Goal: Task Accomplishment & Management: Use online tool/utility

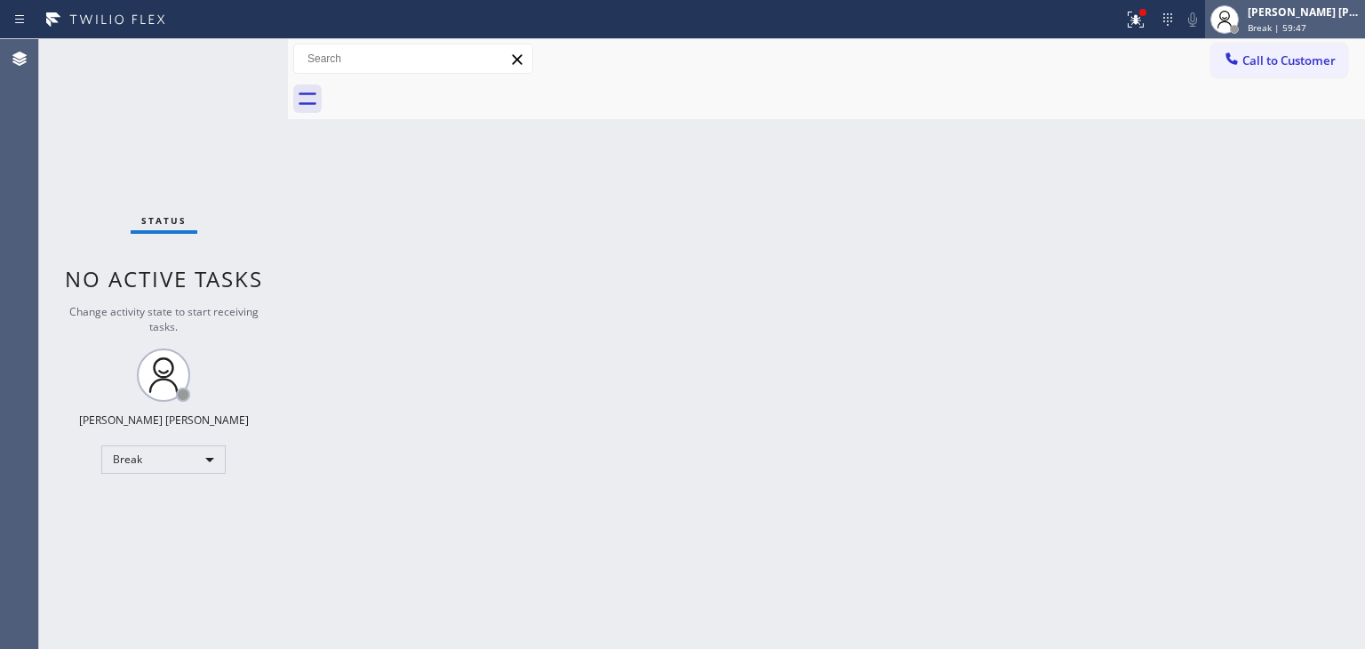
click at [1292, 16] on div "[PERSON_NAME] [PERSON_NAME]" at bounding box center [1303, 11] width 112 height 15
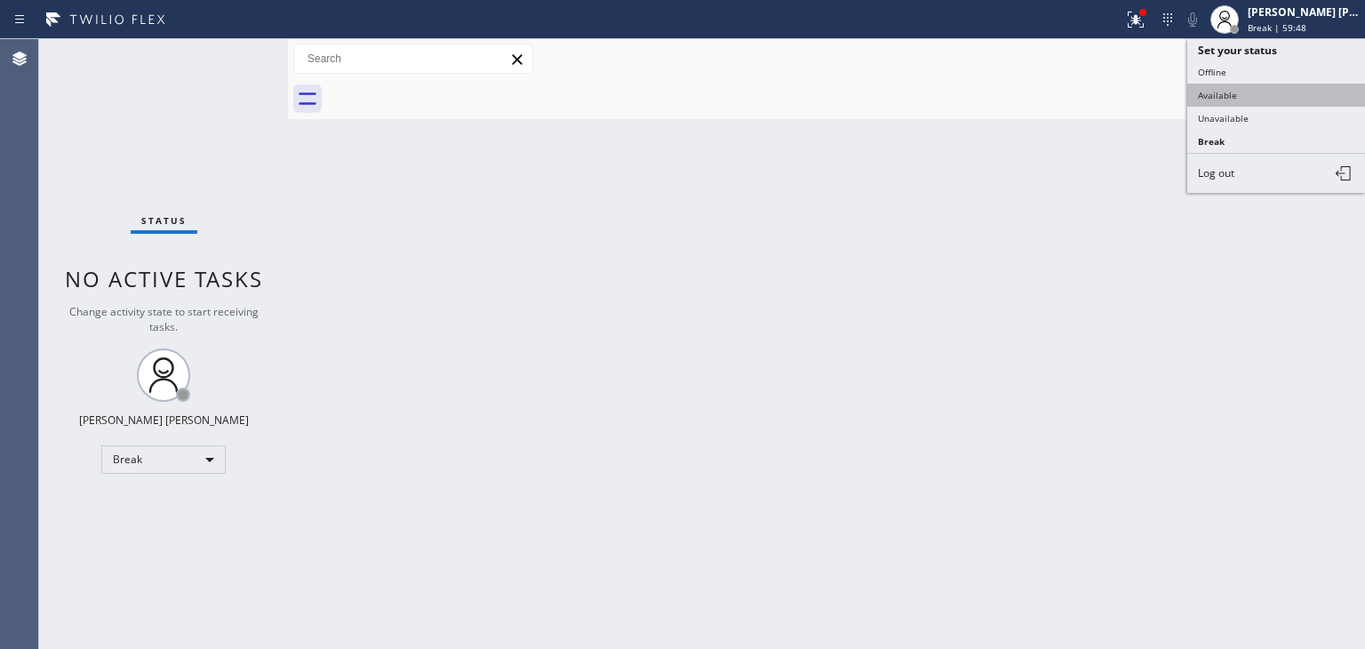
click at [1247, 97] on button "Available" at bounding box center [1276, 95] width 178 height 23
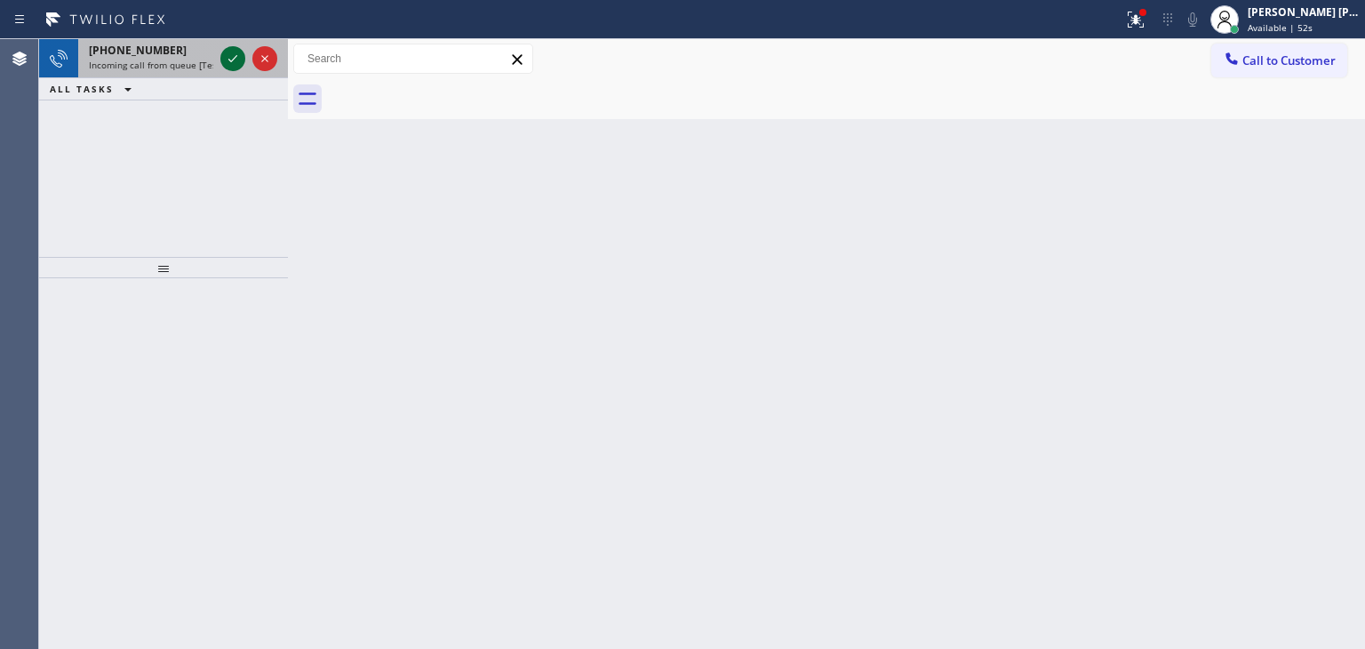
click at [235, 61] on icon at bounding box center [232, 58] width 21 height 21
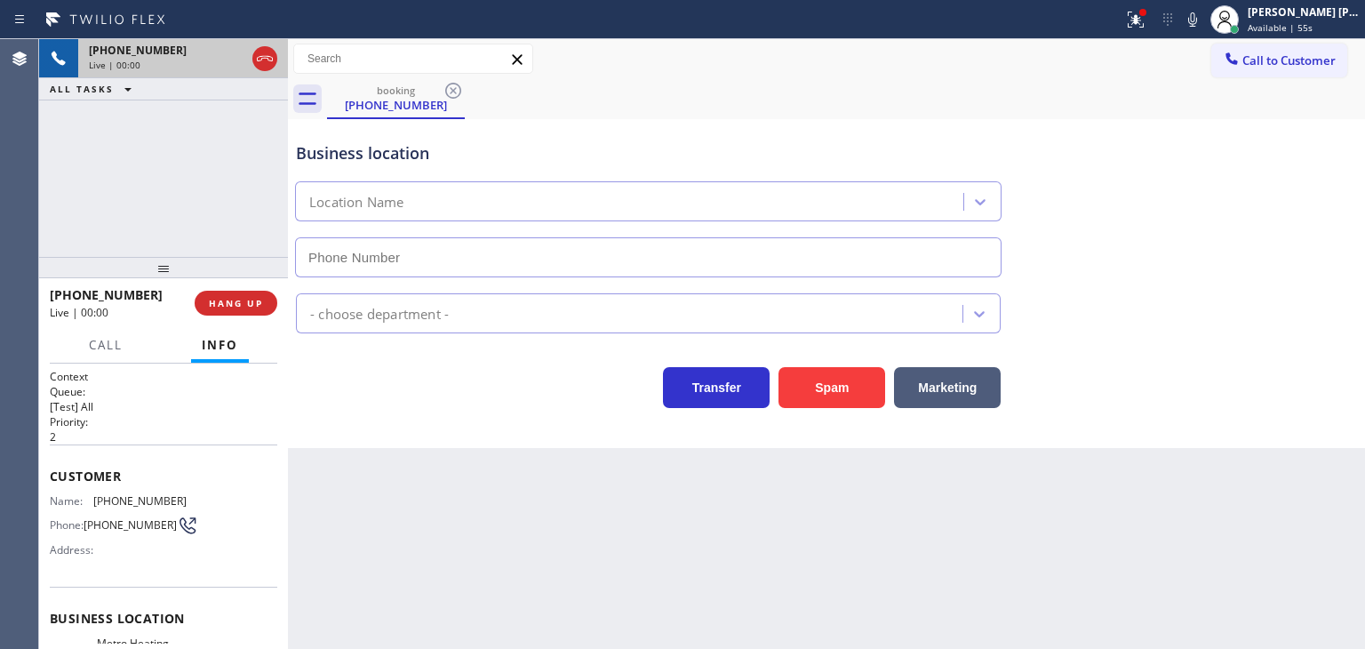
type input "[PHONE_NUMBER]"
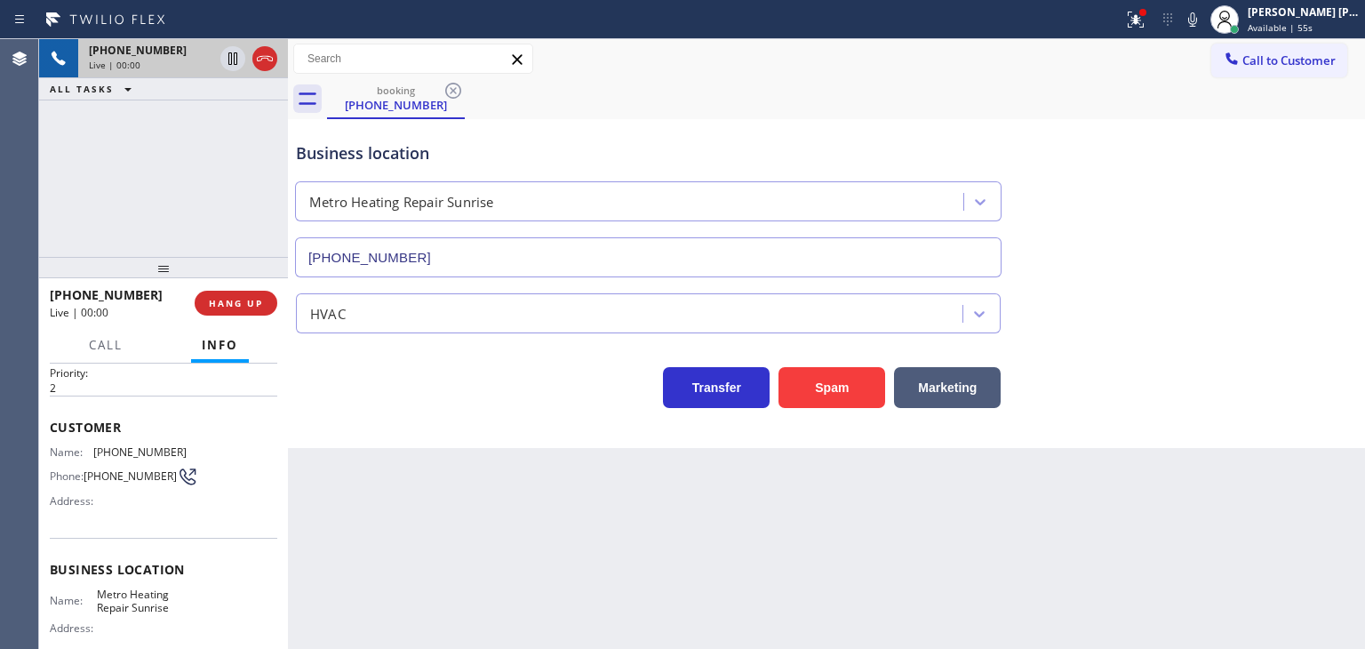
scroll to position [89, 0]
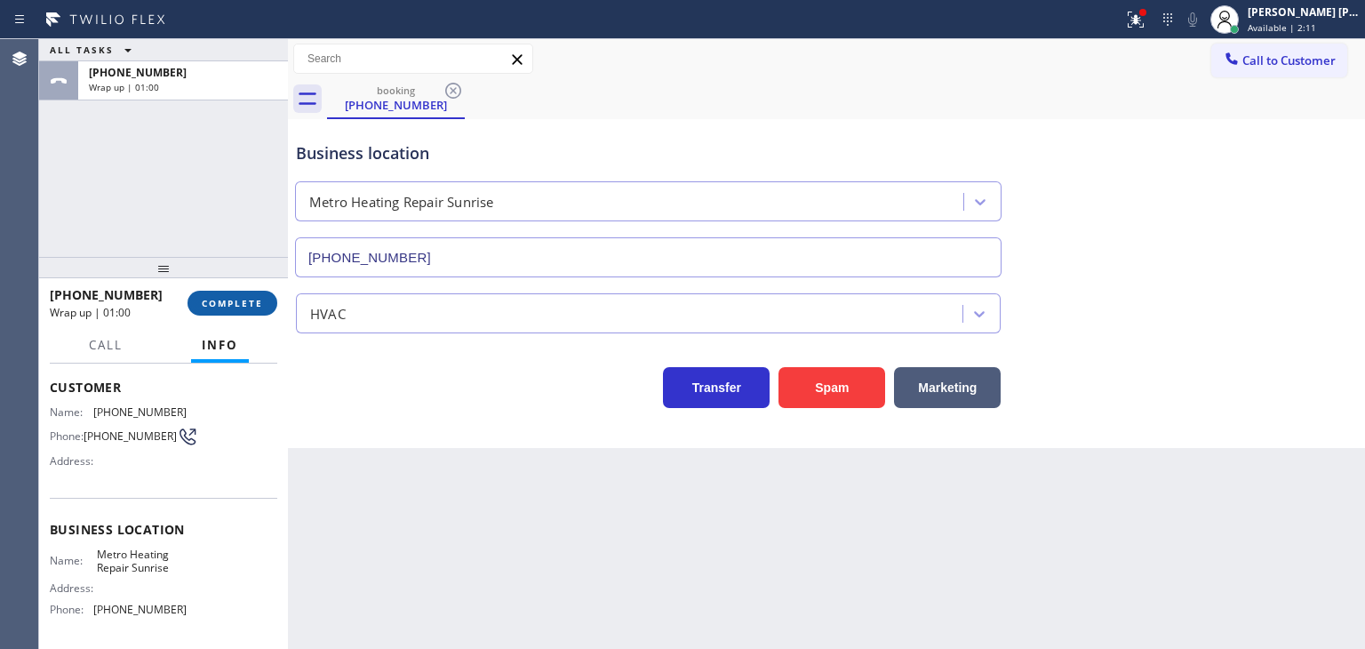
click at [227, 305] on span "COMPLETE" at bounding box center [232, 303] width 61 height 12
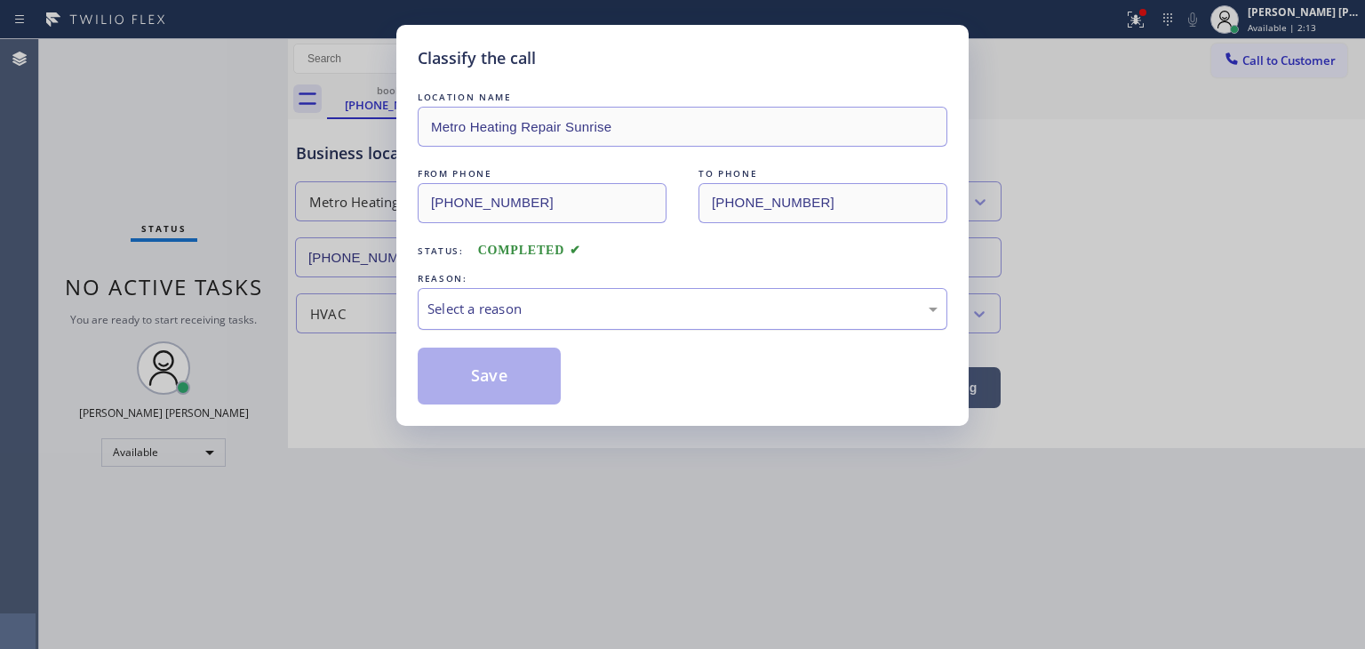
click at [497, 317] on div "Select a reason" at bounding box center [682, 309] width 510 height 20
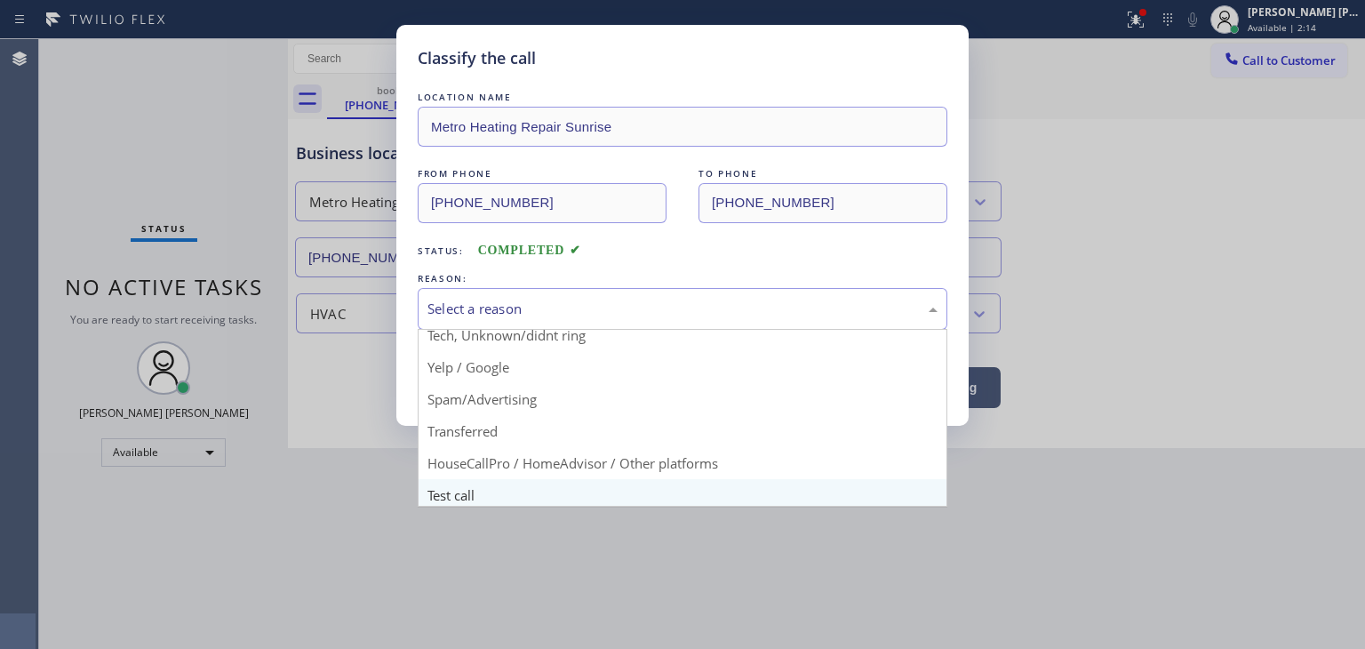
scroll to position [111, 0]
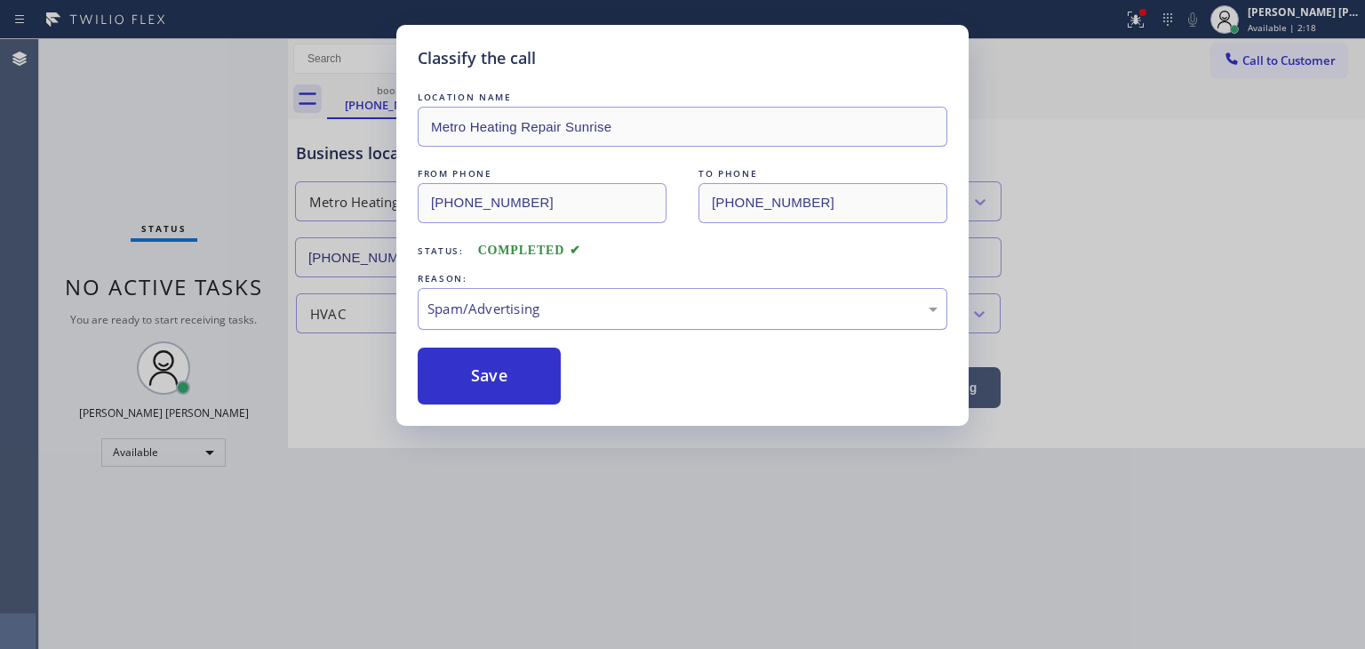
click at [501, 303] on div "Spam/Advertising" at bounding box center [682, 309] width 510 height 20
click at [499, 400] on button "Save" at bounding box center [489, 375] width 143 height 57
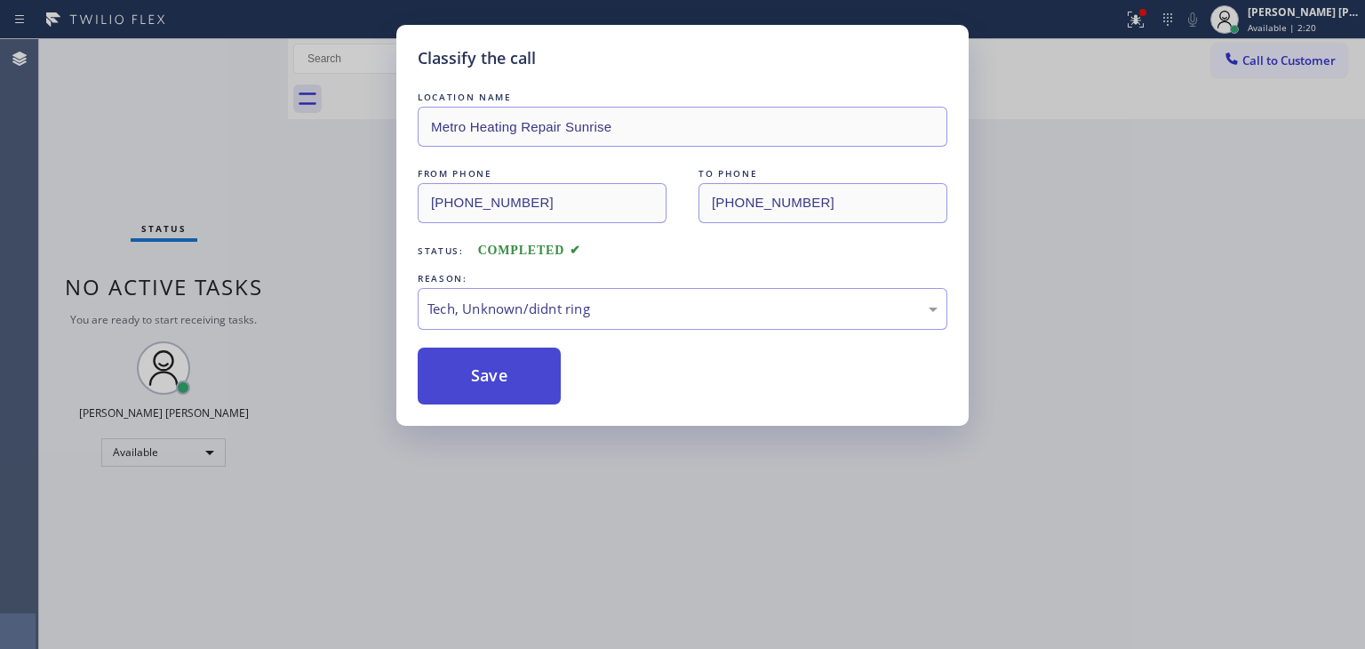
click at [499, 378] on button "Save" at bounding box center [489, 375] width 143 height 57
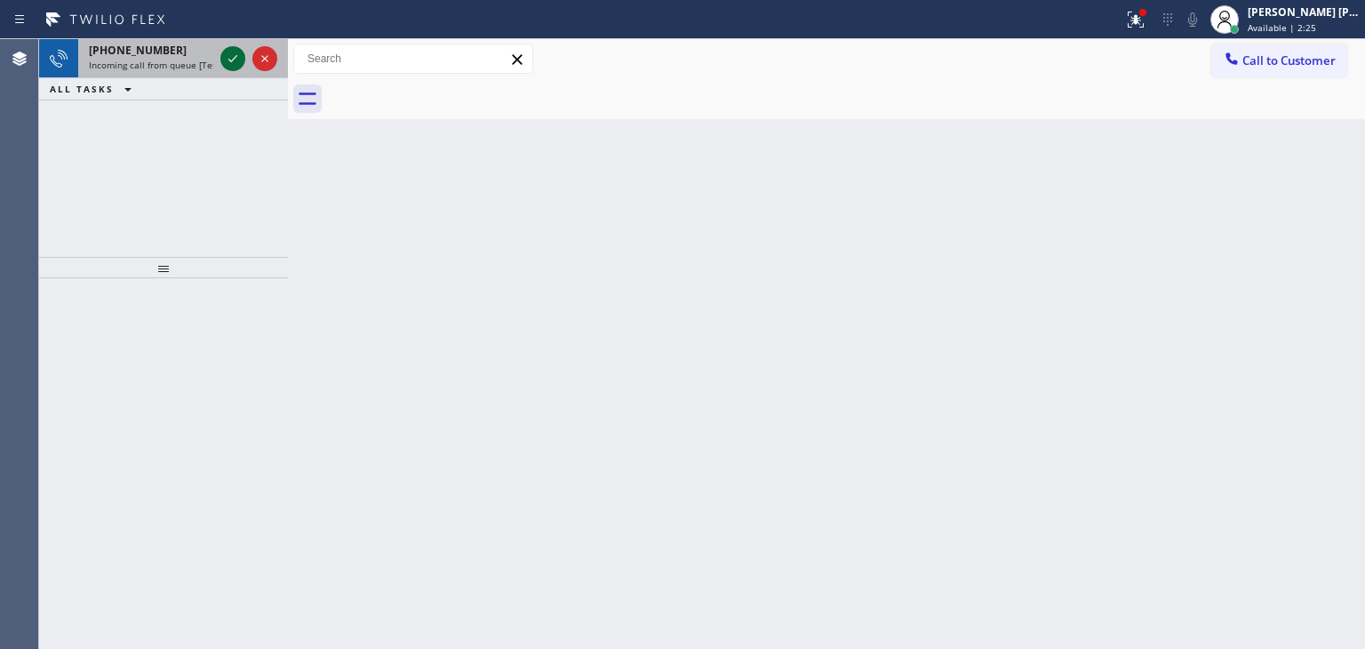
click at [234, 60] on icon at bounding box center [232, 58] width 21 height 21
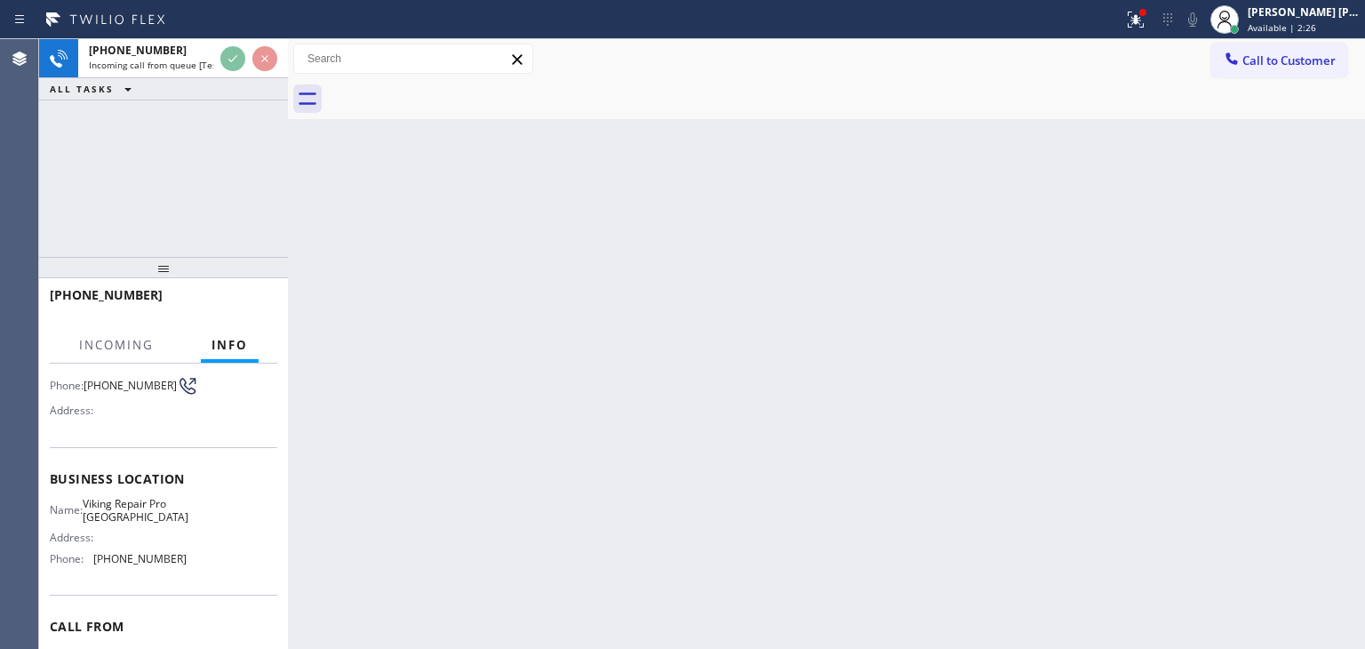
scroll to position [178, 0]
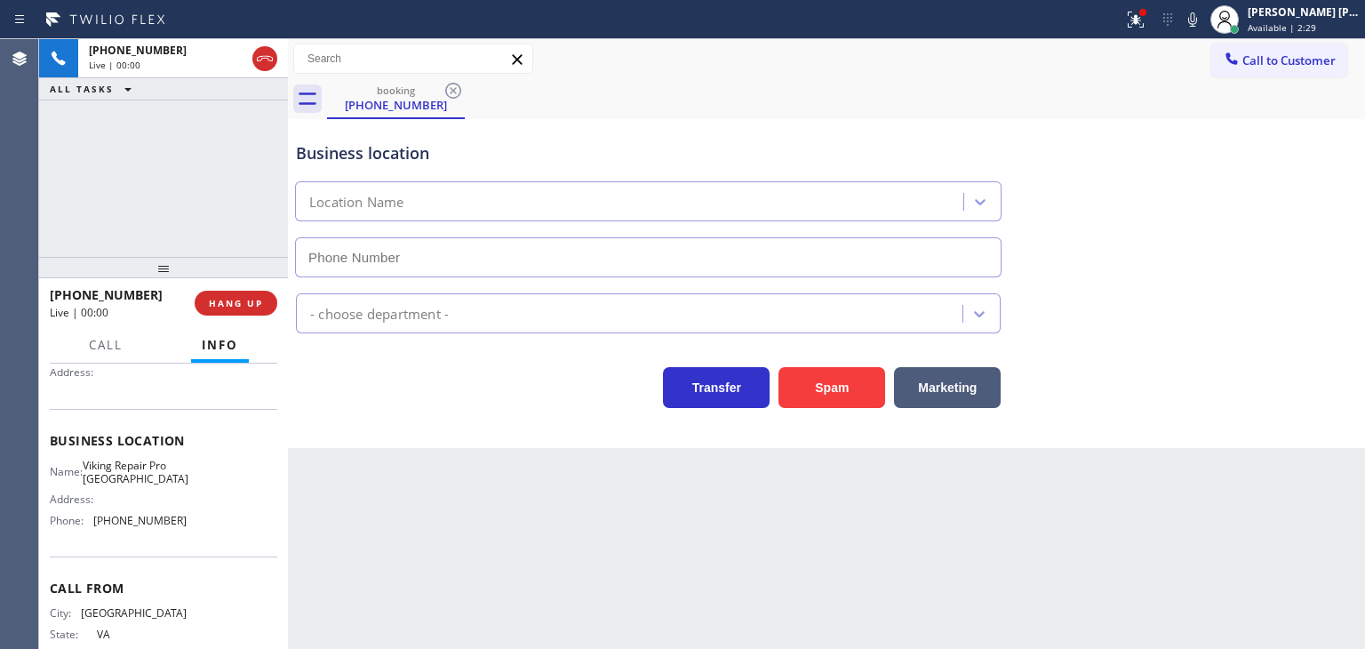
type input "[PHONE_NUMBER]"
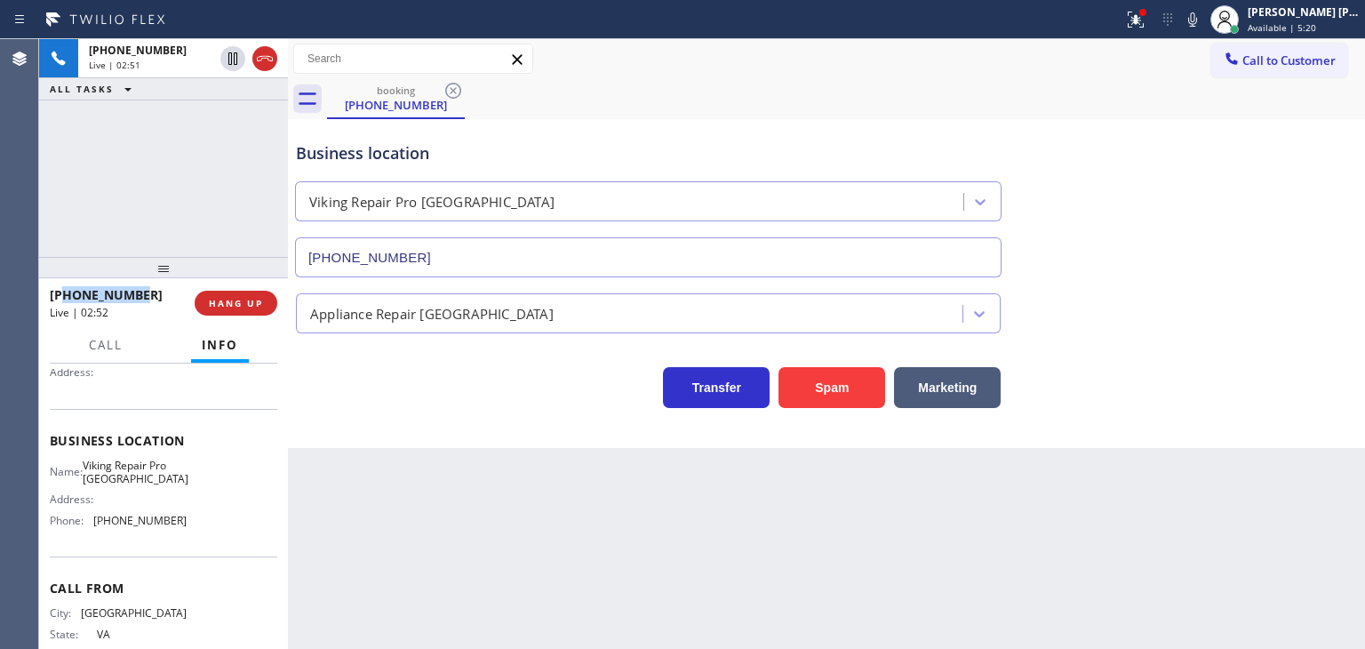
drag, startPoint x: 147, startPoint y: 292, endPoint x: 67, endPoint y: 299, distance: 80.3
click at [67, 299] on div "[PHONE_NUMBER]" at bounding box center [116, 294] width 132 height 17
copy span "5712145664"
click at [1336, 8] on div "[PERSON_NAME] [PERSON_NAME]" at bounding box center [1303, 11] width 112 height 15
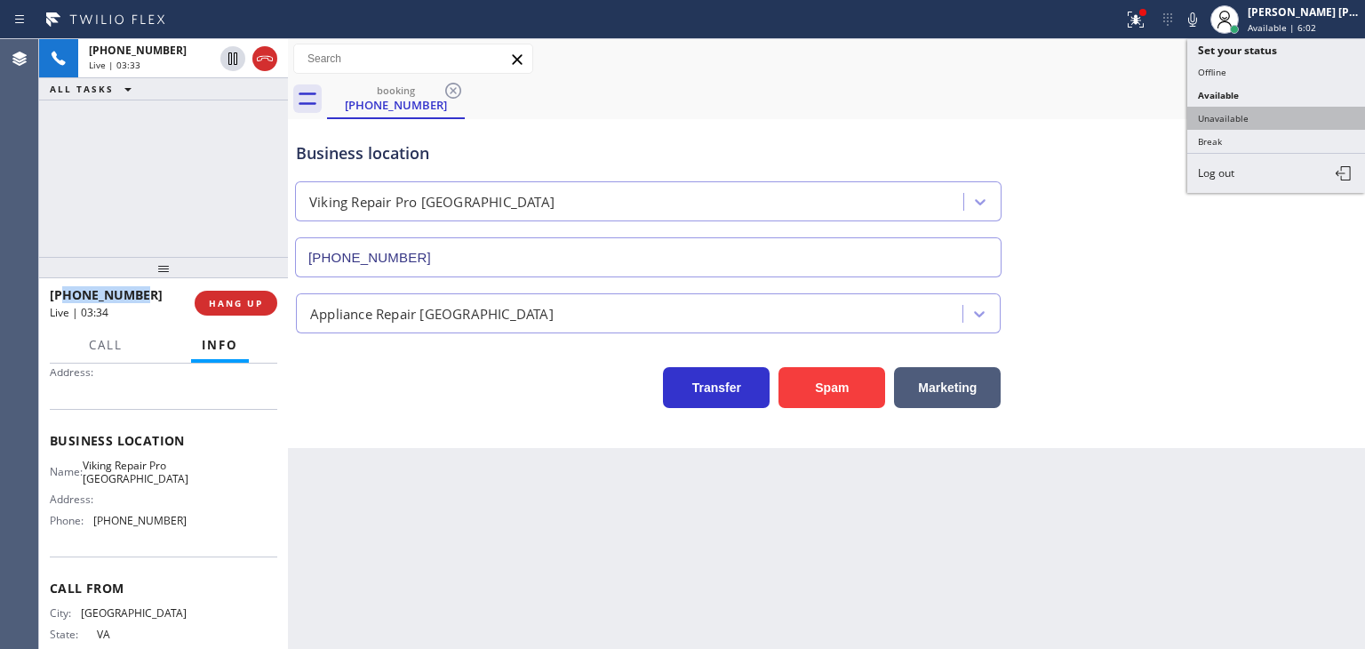
click at [1251, 119] on button "Unavailable" at bounding box center [1276, 118] width 178 height 23
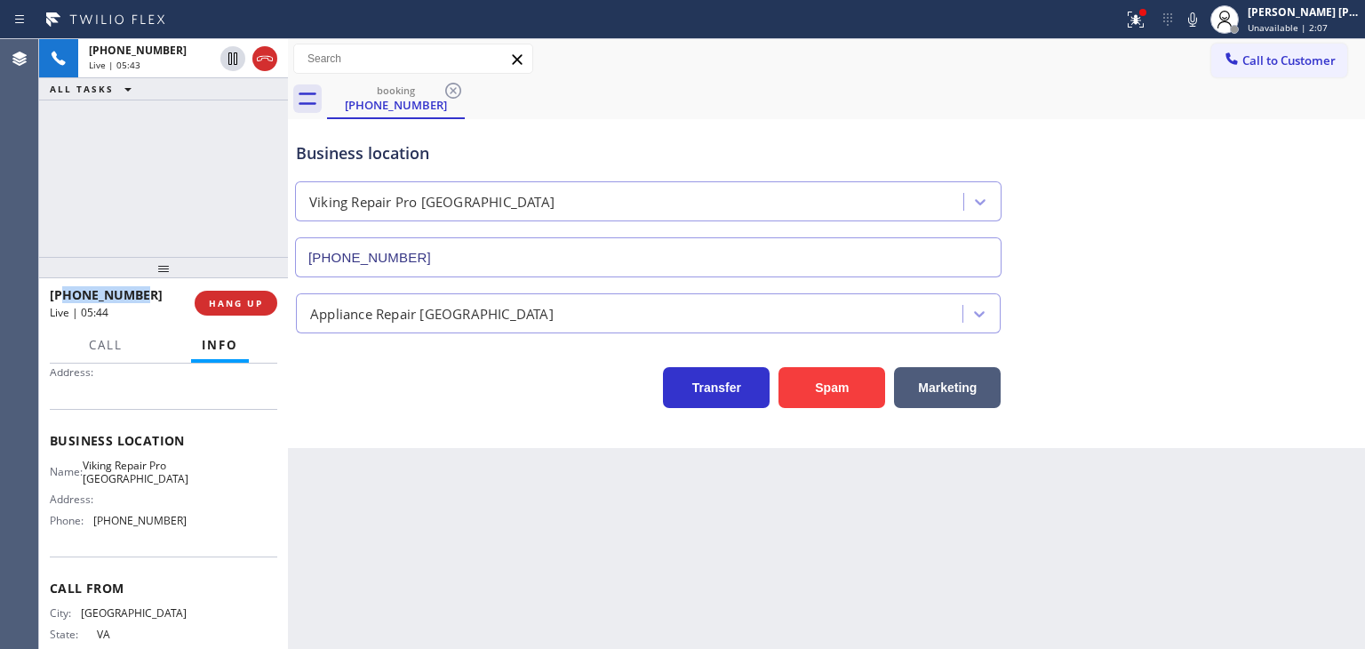
scroll to position [227, 0]
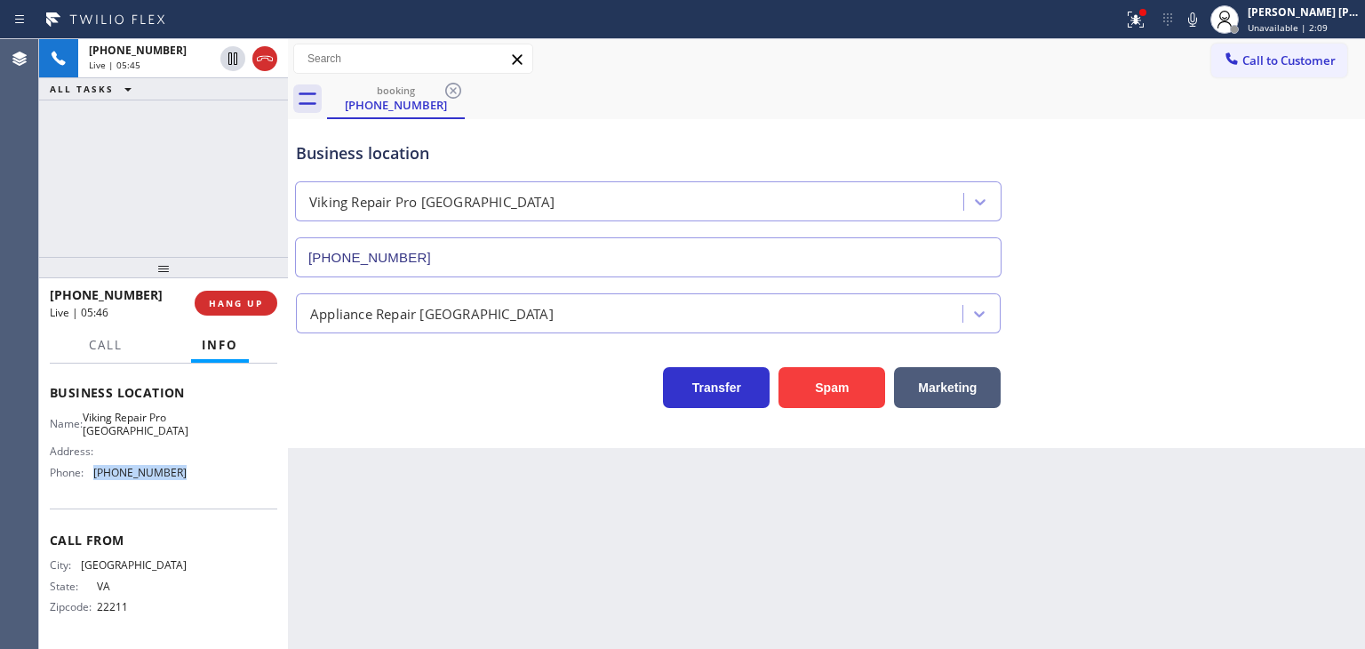
drag, startPoint x: 195, startPoint y: 466, endPoint x: 96, endPoint y: 466, distance: 99.5
click at [96, 466] on div "Name: Viking Repair Pro Bethesda Address: Phone: [PHONE_NUMBER]" at bounding box center [163, 448] width 227 height 76
copy span "[PHONE_NUMBER]"
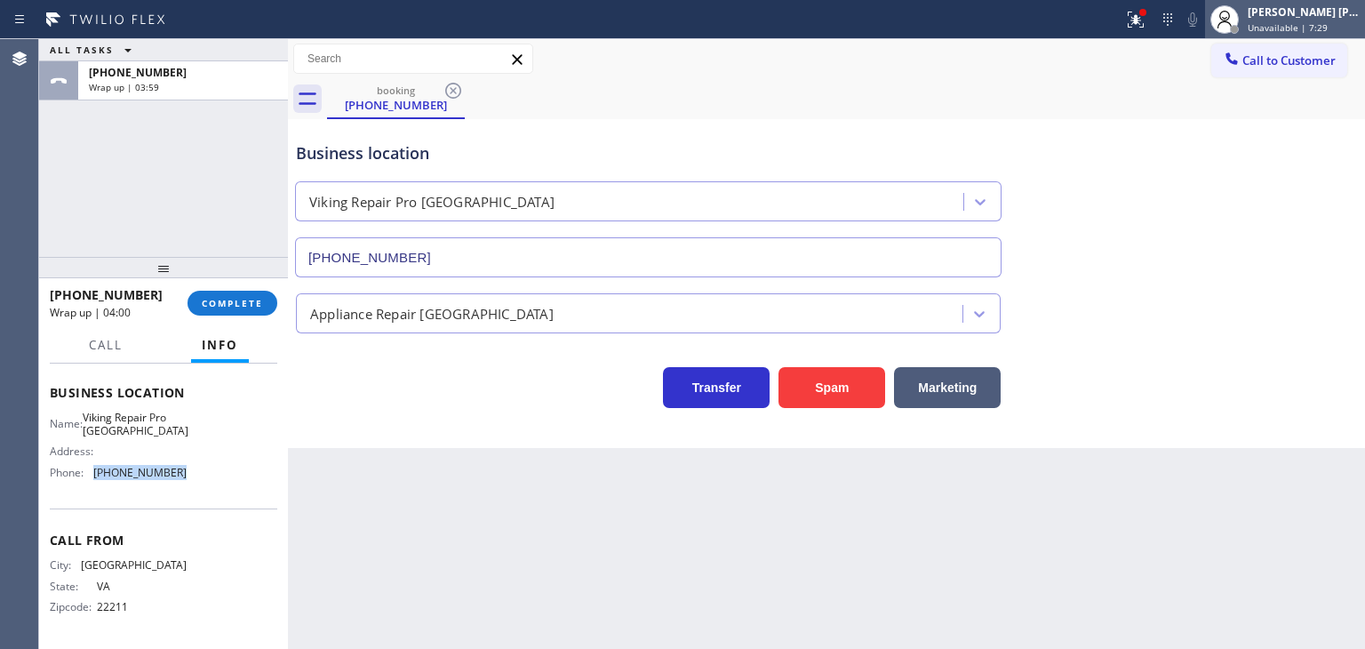
click at [1332, 19] on div "[PERSON_NAME] [PERSON_NAME] Unavailable | 7:29" at bounding box center [1304, 19] width 121 height 31
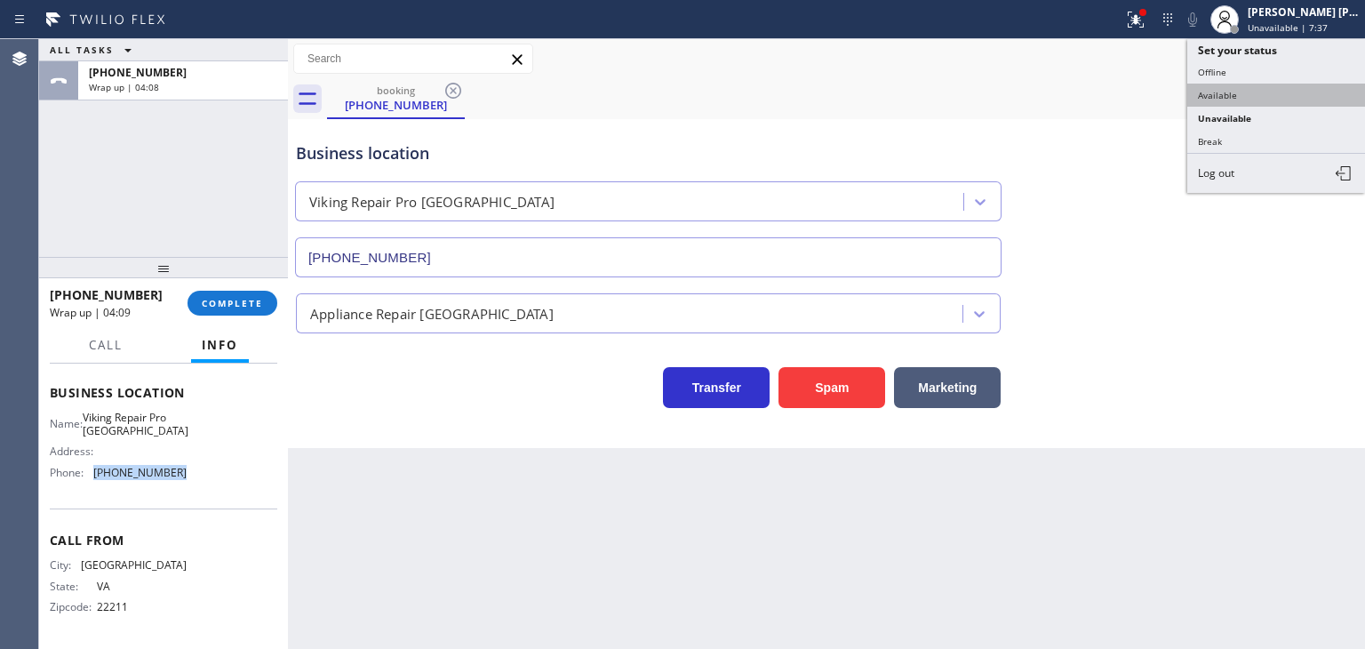
click at [1223, 93] on button "Available" at bounding box center [1276, 95] width 178 height 23
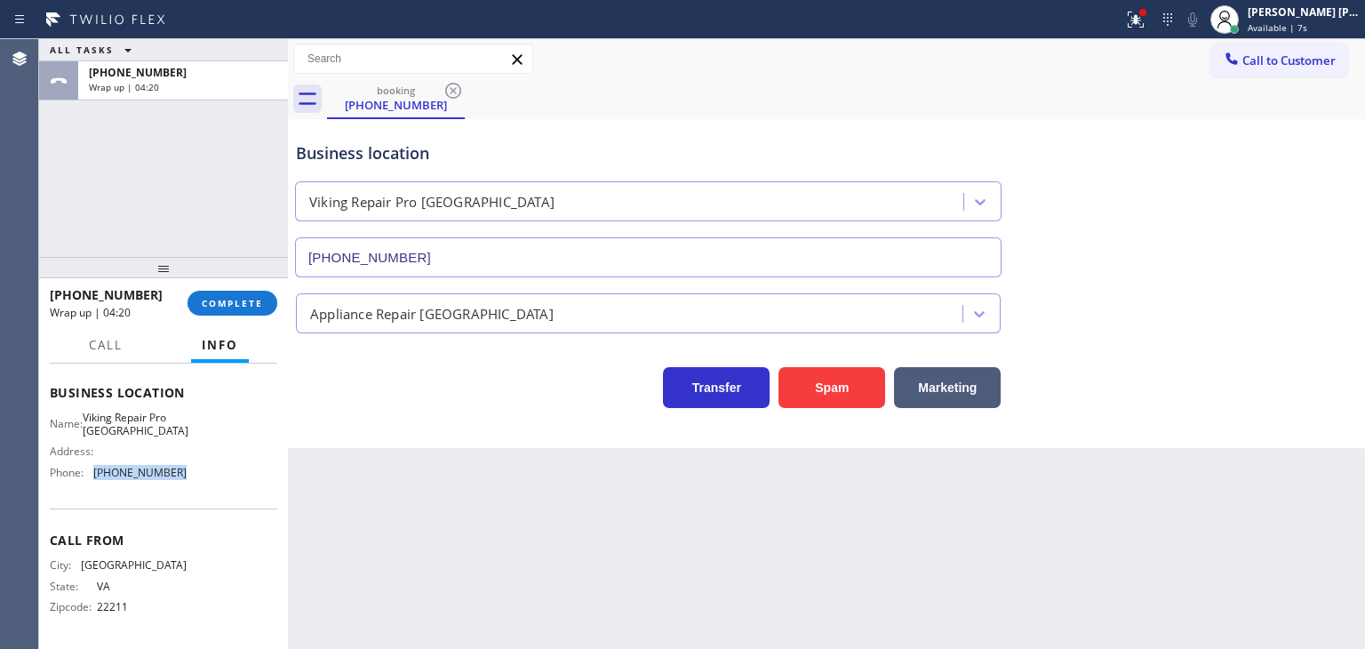
click at [1307, 25] on span "Available | 7s" at bounding box center [1277, 27] width 60 height 12
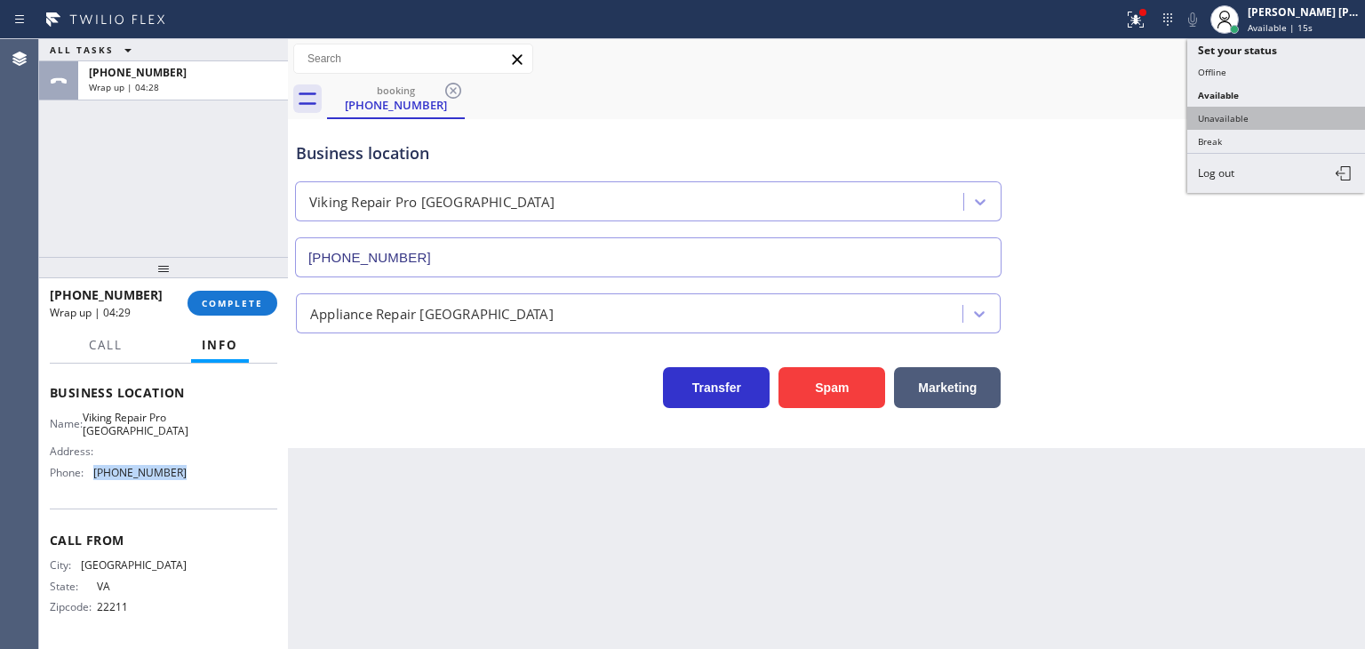
click at [1324, 123] on button "Unavailable" at bounding box center [1276, 118] width 178 height 23
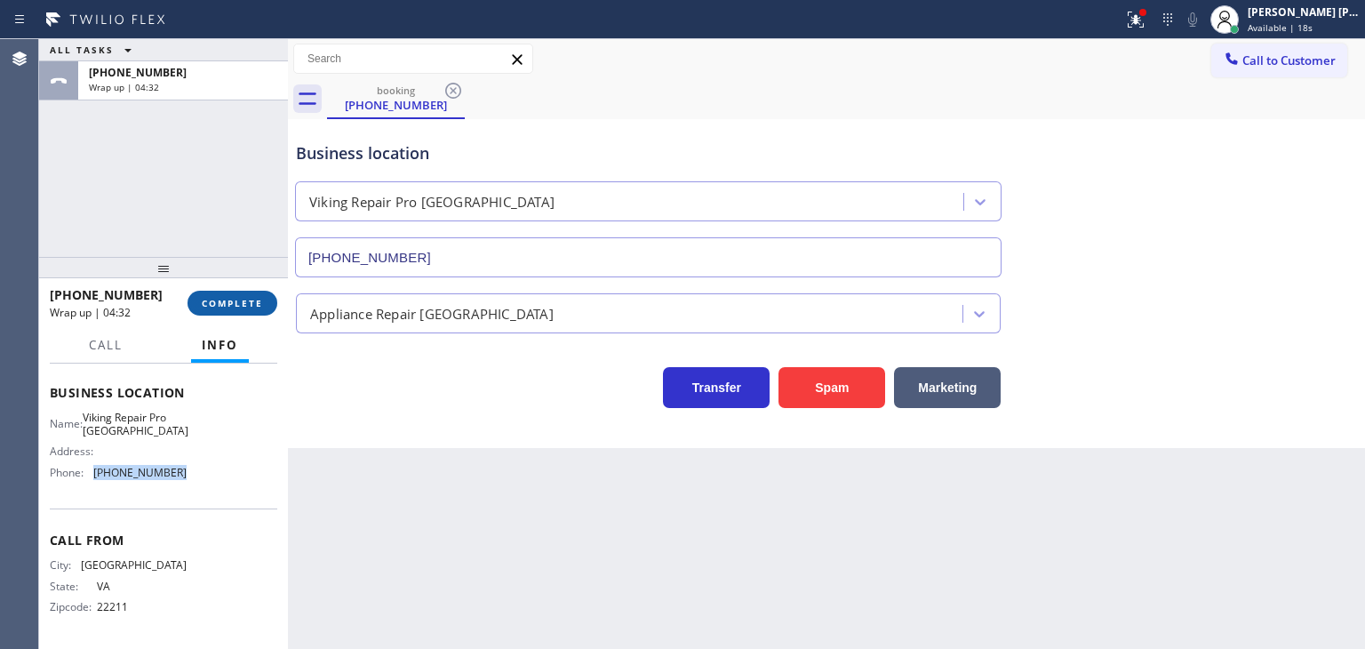
click at [235, 303] on span "COMPLETE" at bounding box center [232, 303] width 61 height 12
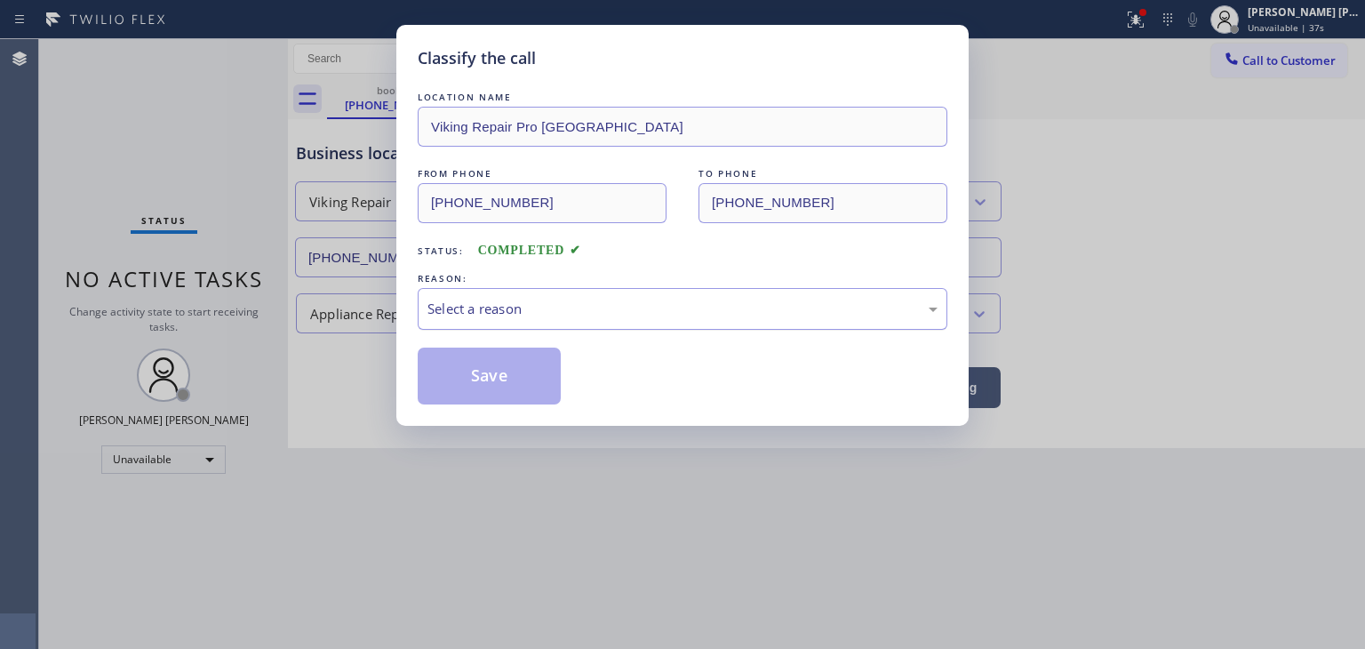
click at [551, 314] on div "Select a reason" at bounding box center [682, 309] width 510 height 20
click at [491, 378] on button "Save" at bounding box center [489, 375] width 143 height 57
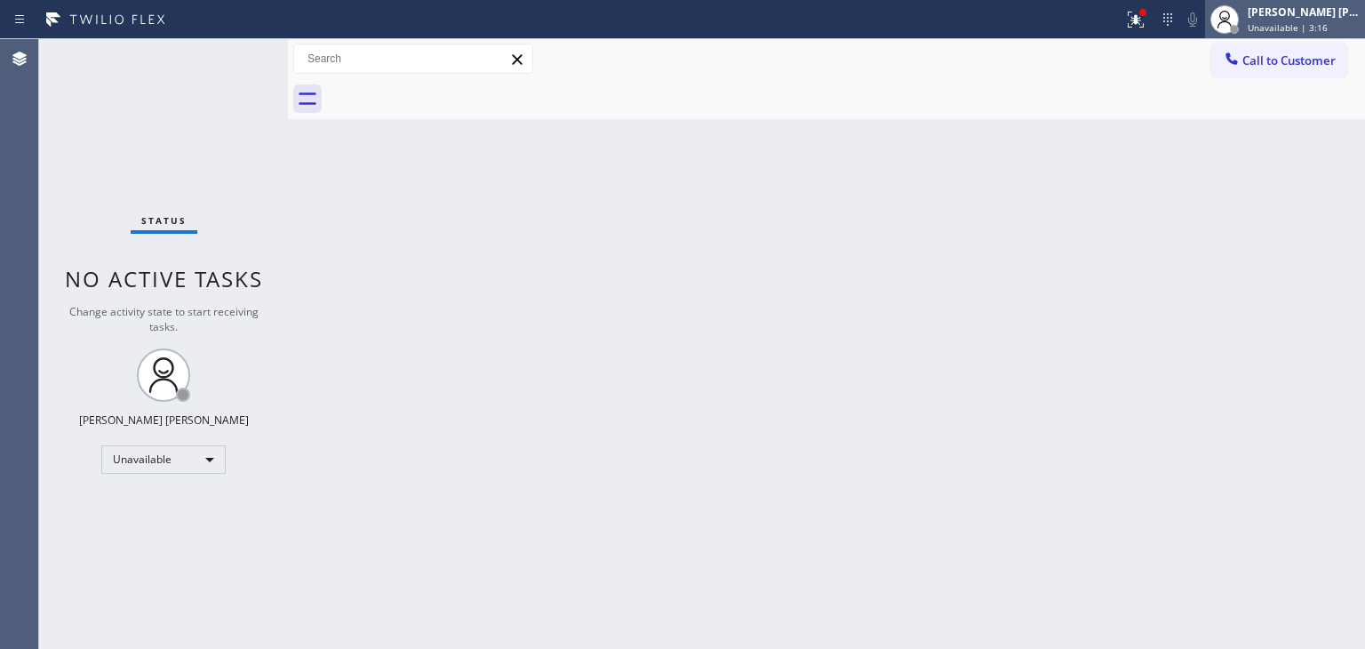
click at [1297, 25] on span "Unavailable | 3:16" at bounding box center [1287, 27] width 80 height 12
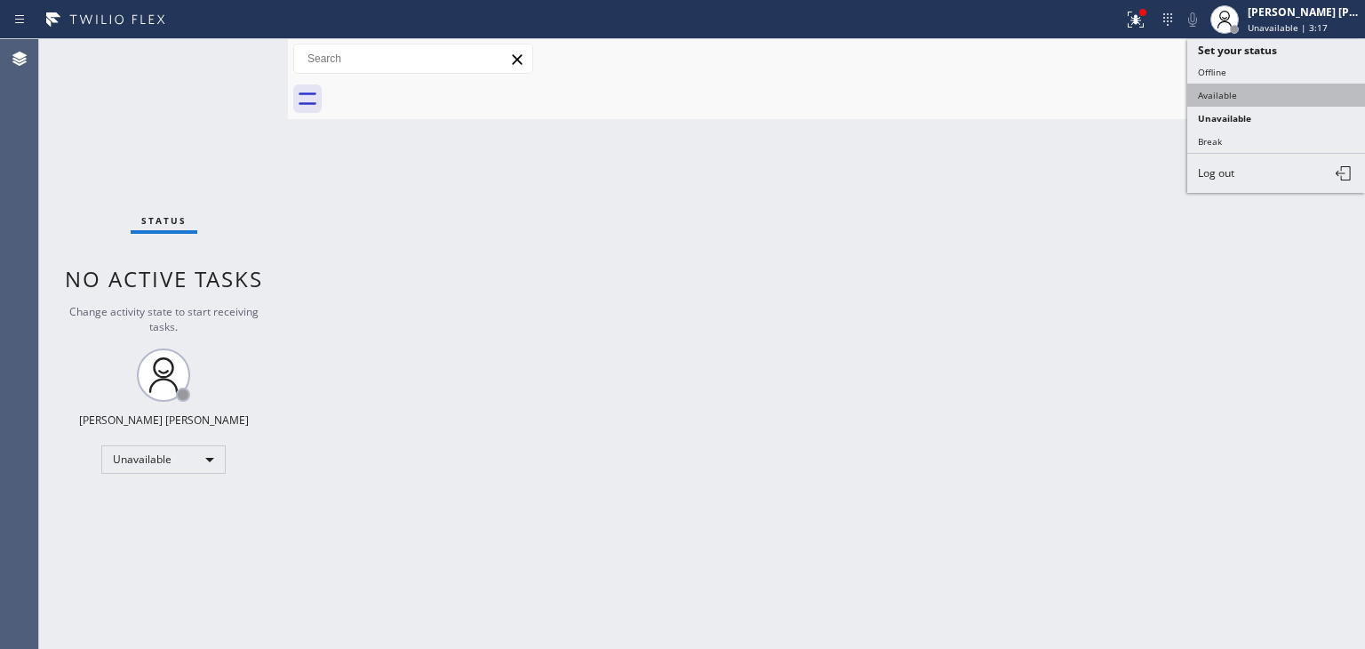
click at [1264, 92] on button "Available" at bounding box center [1276, 95] width 178 height 23
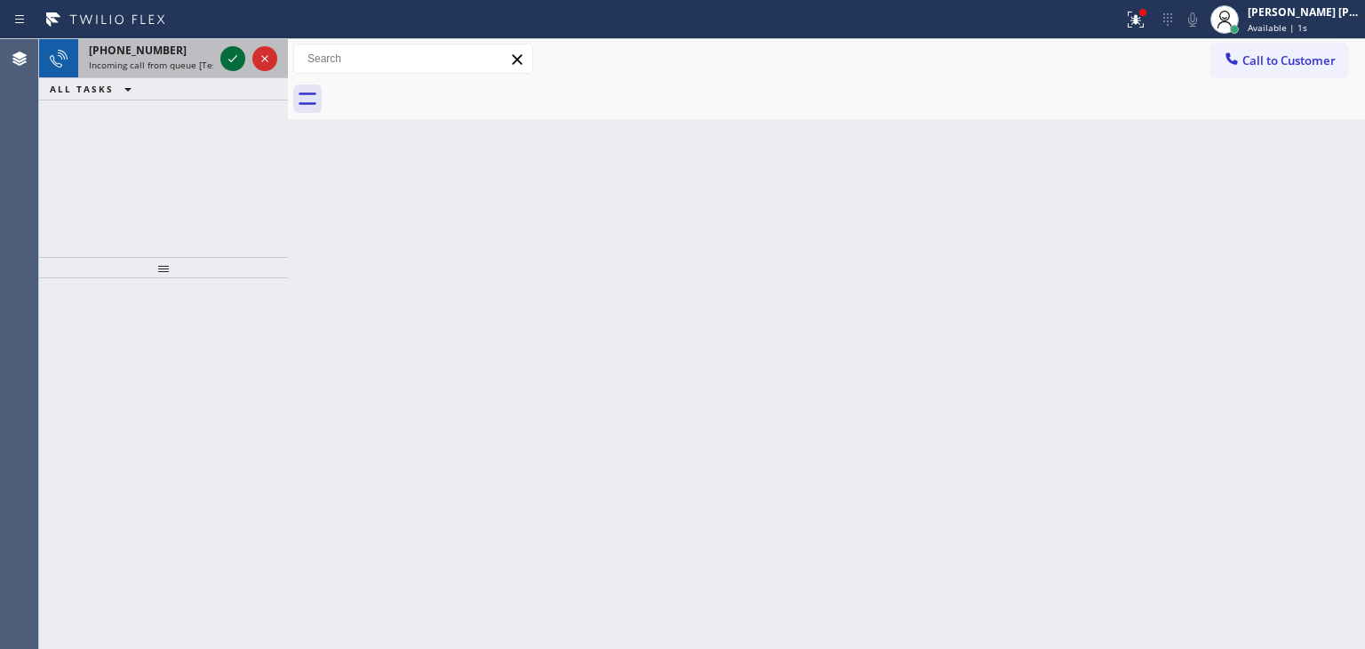
click at [231, 61] on icon at bounding box center [232, 58] width 9 height 7
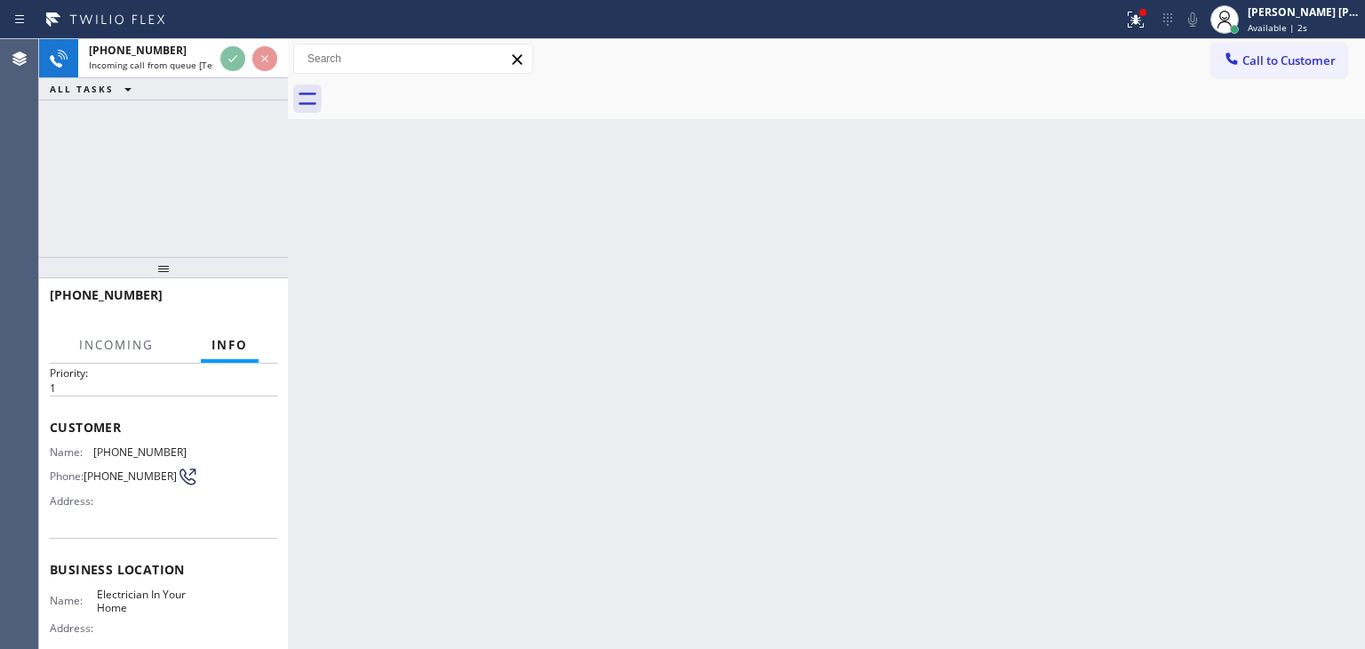
scroll to position [89, 0]
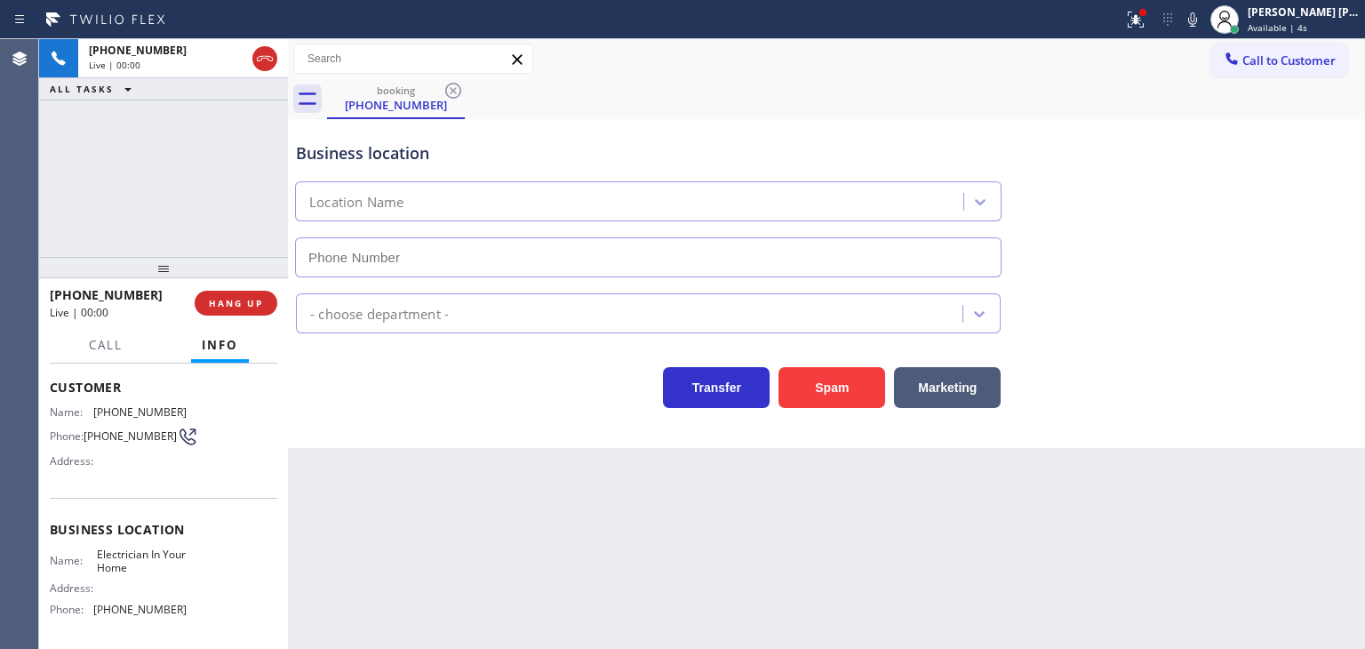
type input "[PHONE_NUMBER]"
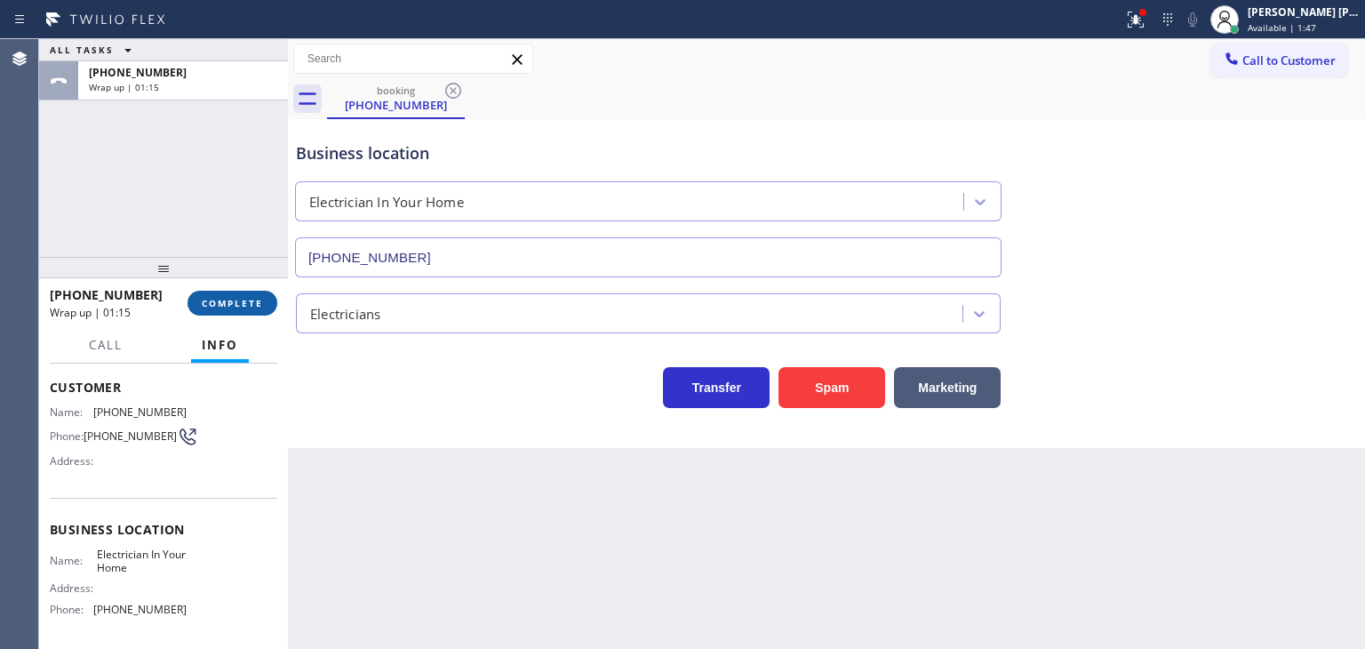
click at [224, 307] on span "COMPLETE" at bounding box center [232, 303] width 61 height 12
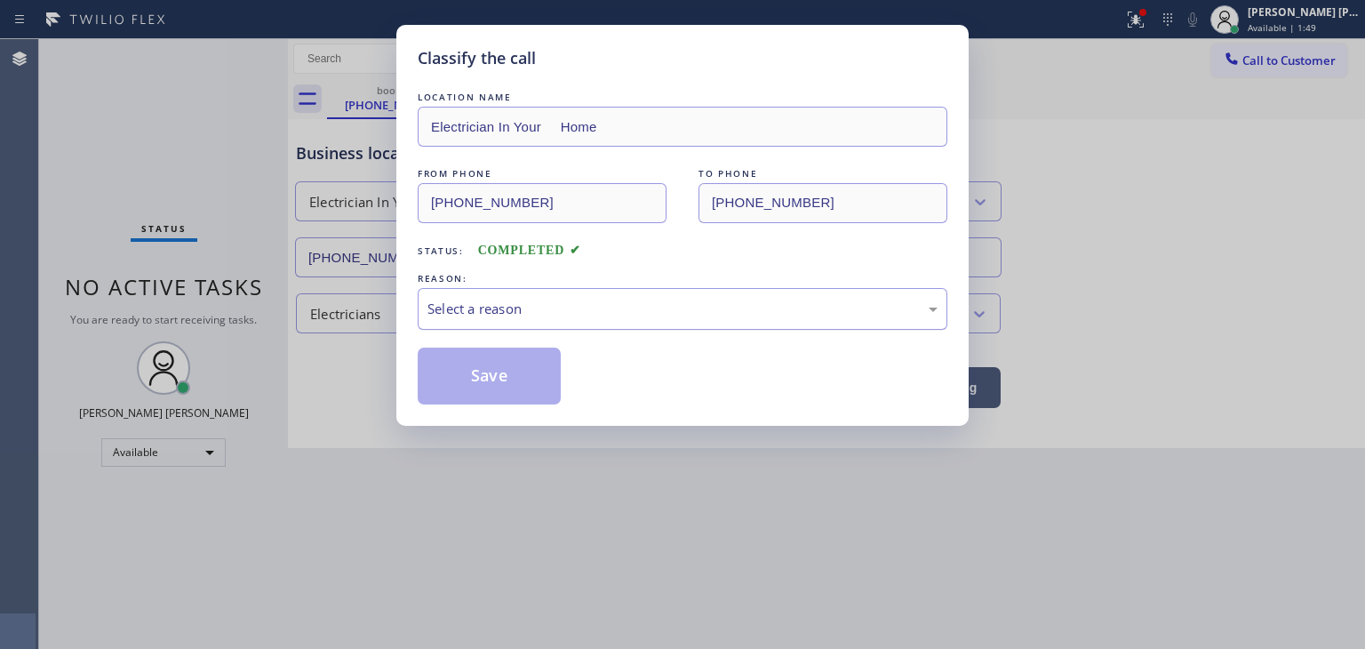
click at [441, 307] on div "Select a reason" at bounding box center [682, 309] width 510 height 20
drag, startPoint x: 473, startPoint y: 340, endPoint x: 486, endPoint y: 367, distance: 29.8
click at [486, 370] on button "Save" at bounding box center [489, 375] width 143 height 57
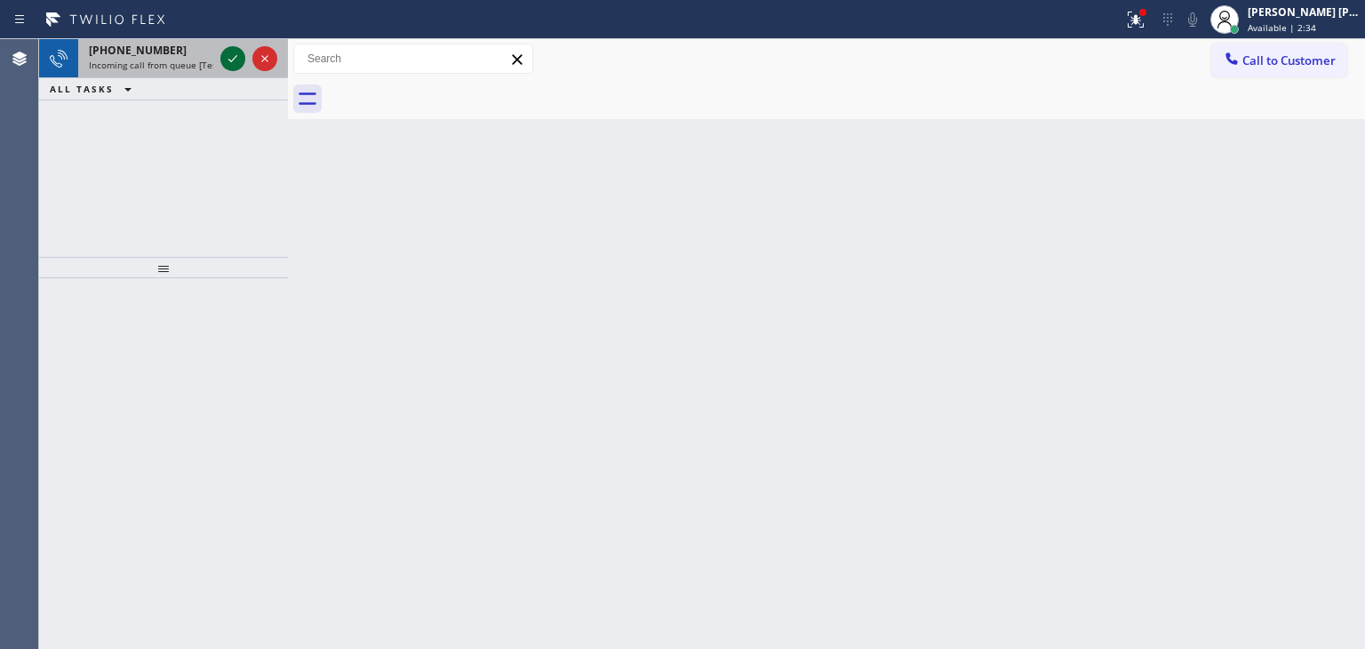
click at [238, 61] on icon at bounding box center [232, 58] width 21 height 21
click at [238, 53] on icon at bounding box center [232, 58] width 21 height 21
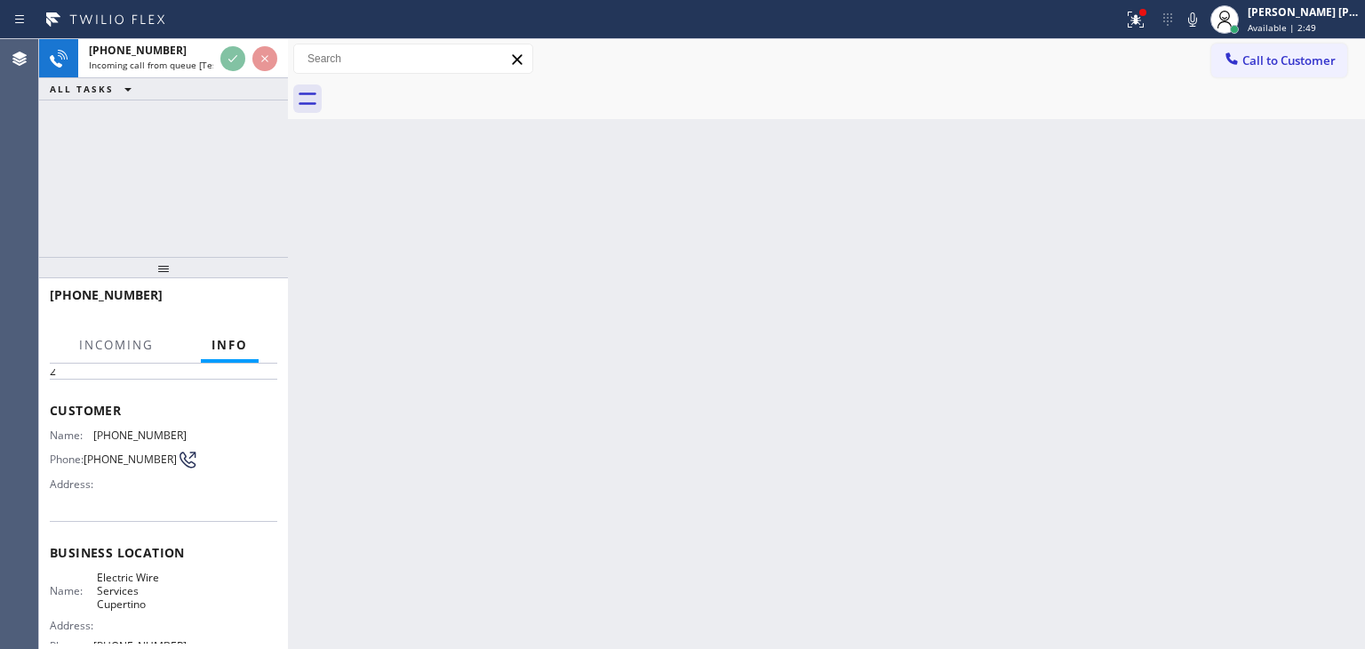
scroll to position [178, 0]
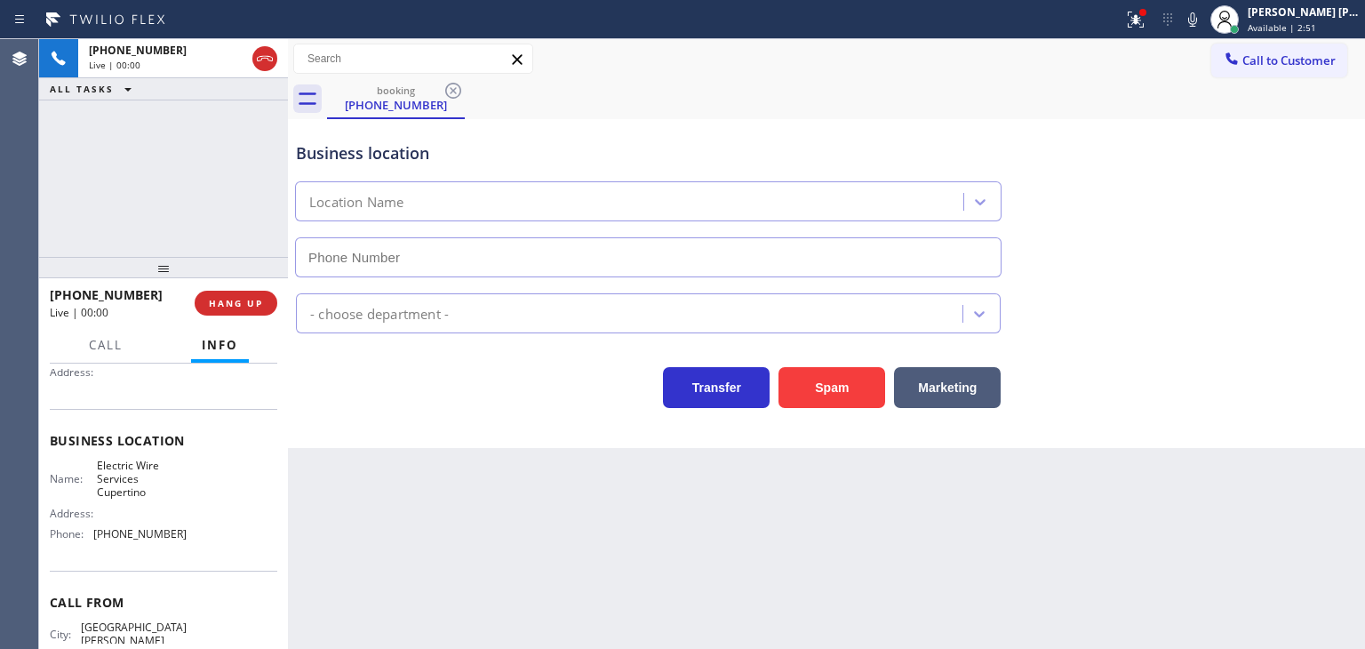
type input "[PHONE_NUMBER]"
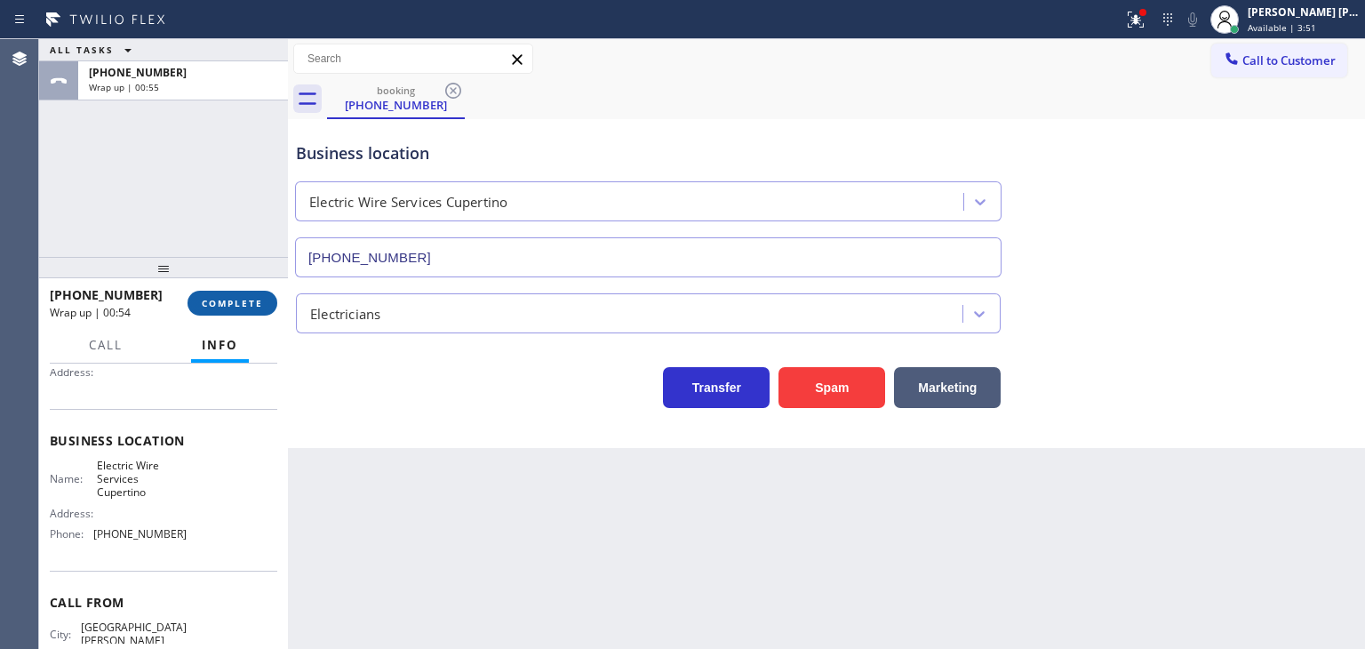
click at [226, 302] on span "COMPLETE" at bounding box center [232, 303] width 61 height 12
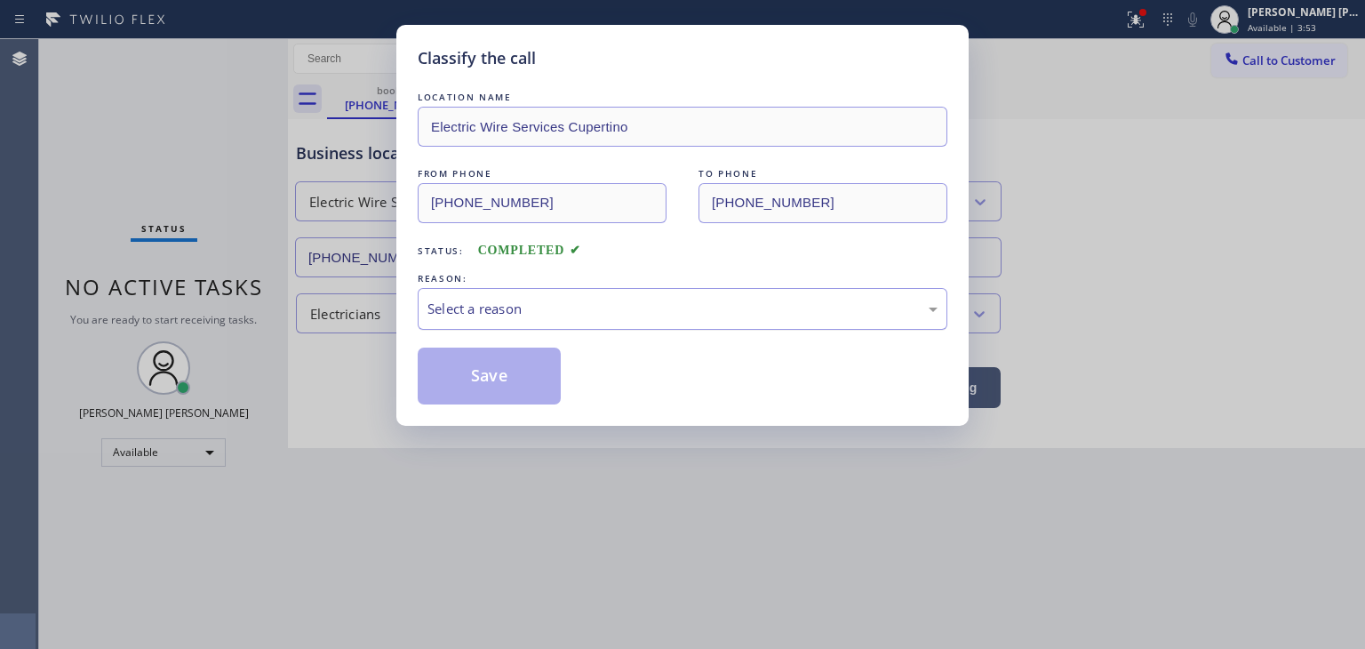
click at [558, 317] on div "Select a reason" at bounding box center [682, 309] width 510 height 20
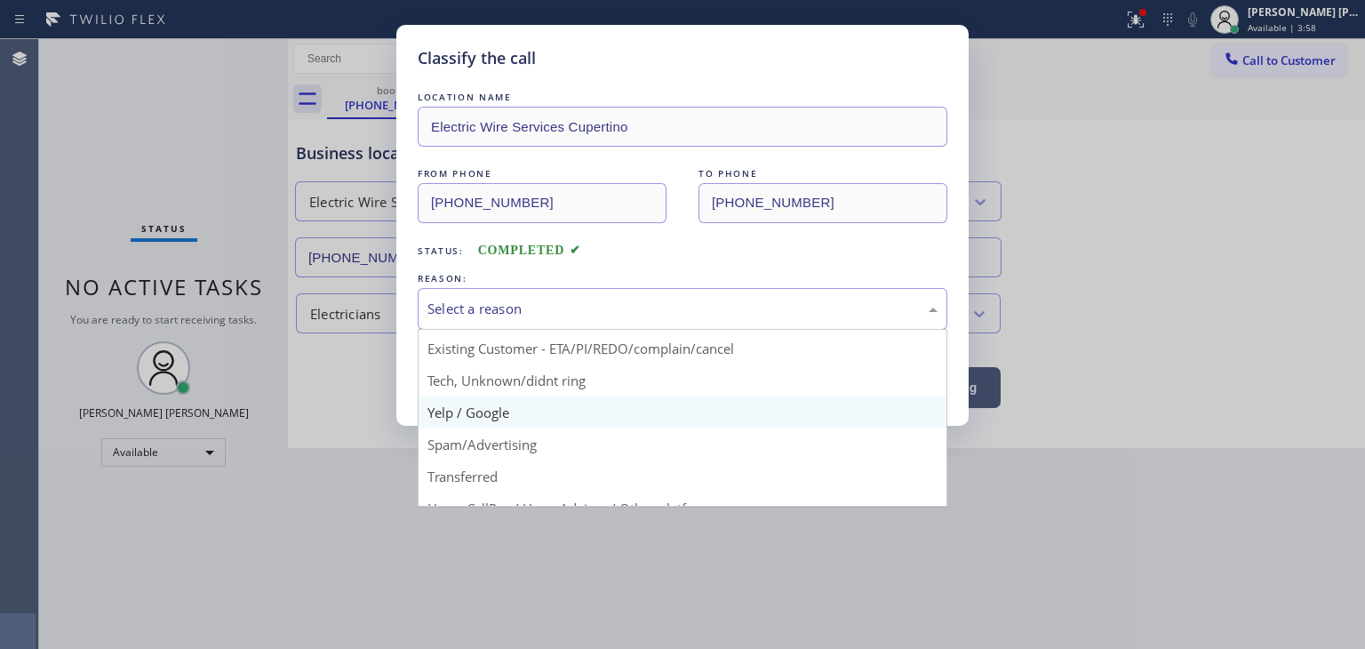
scroll to position [89, 0]
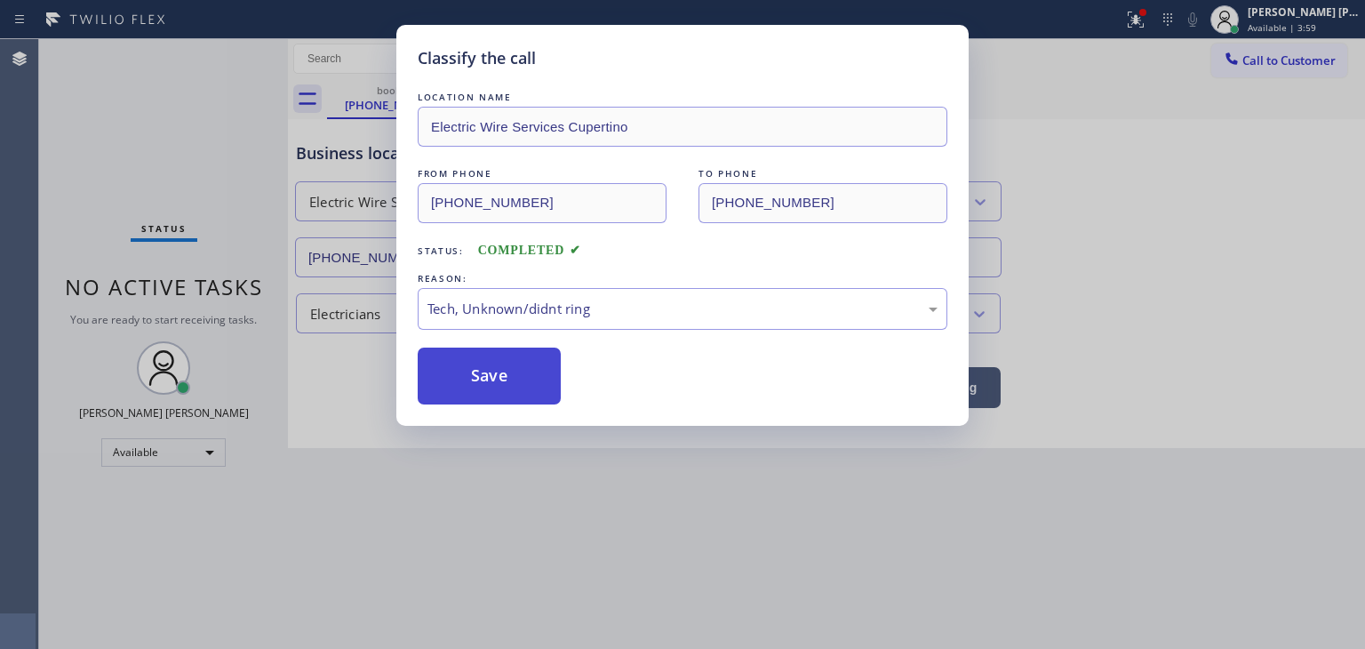
click at [507, 374] on button "Save" at bounding box center [489, 375] width 143 height 57
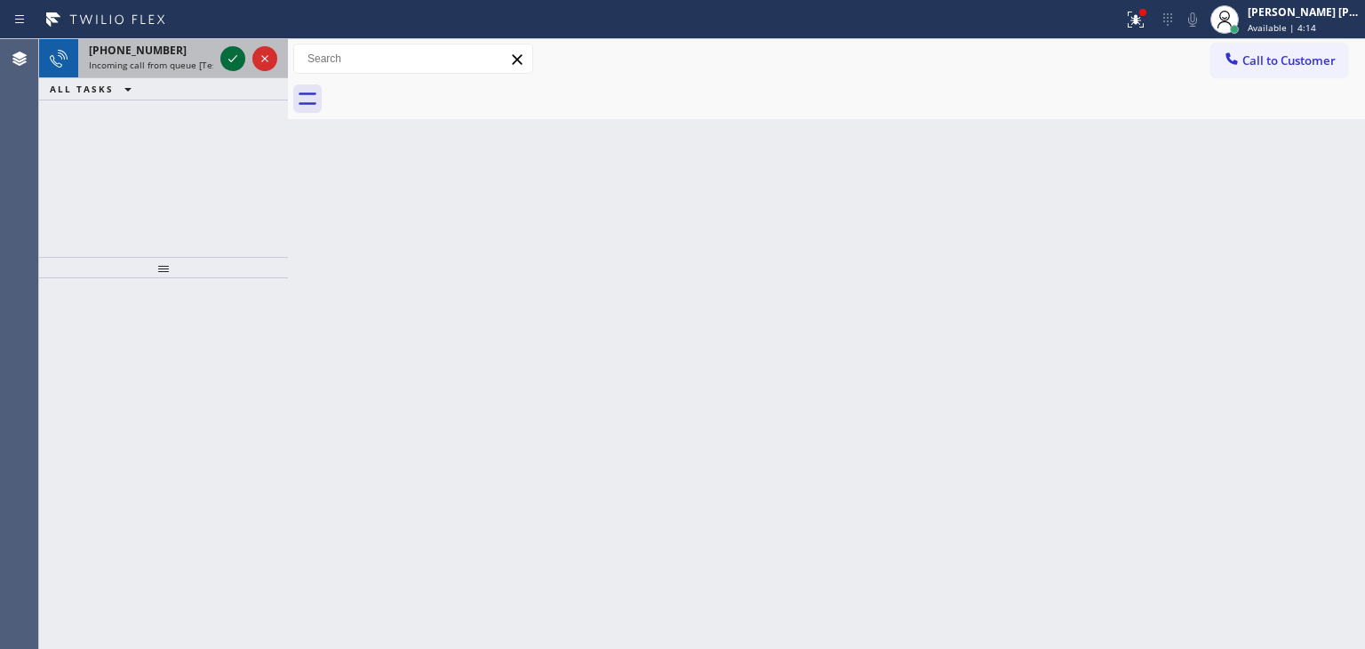
click at [230, 57] on icon at bounding box center [232, 58] width 21 height 21
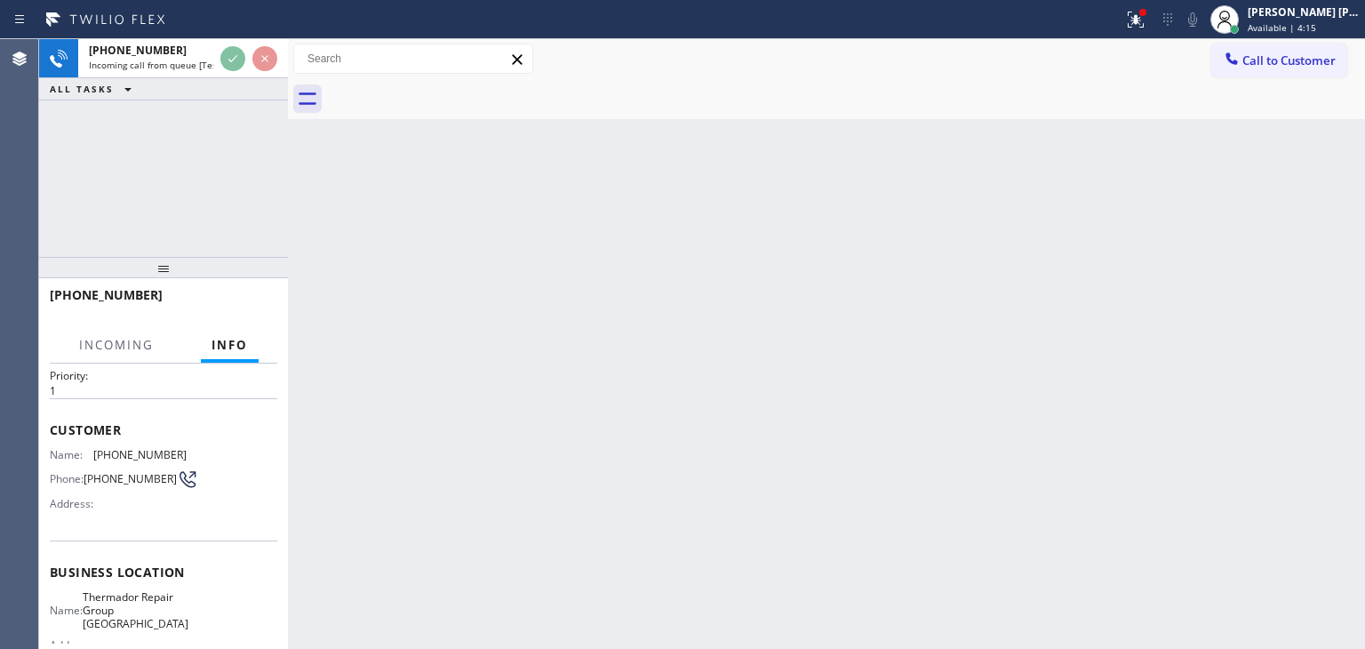
scroll to position [89, 0]
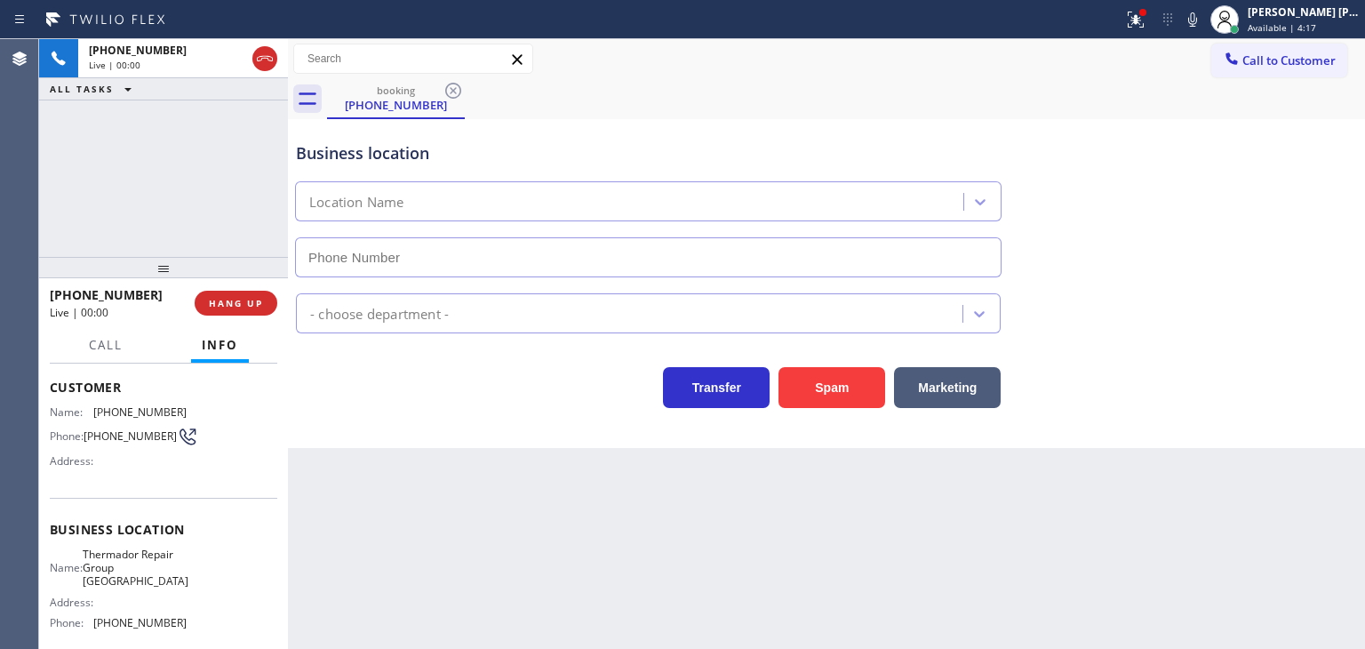
type input "[PHONE_NUMBER]"
click at [163, 179] on div "[PHONE_NUMBER] Live | 00:19 ALL TASKS ALL TASKS ACTIVE TASKS TASKS IN WRAP UP" at bounding box center [163, 148] width 249 height 218
click at [1203, 24] on icon at bounding box center [1192, 19] width 21 height 21
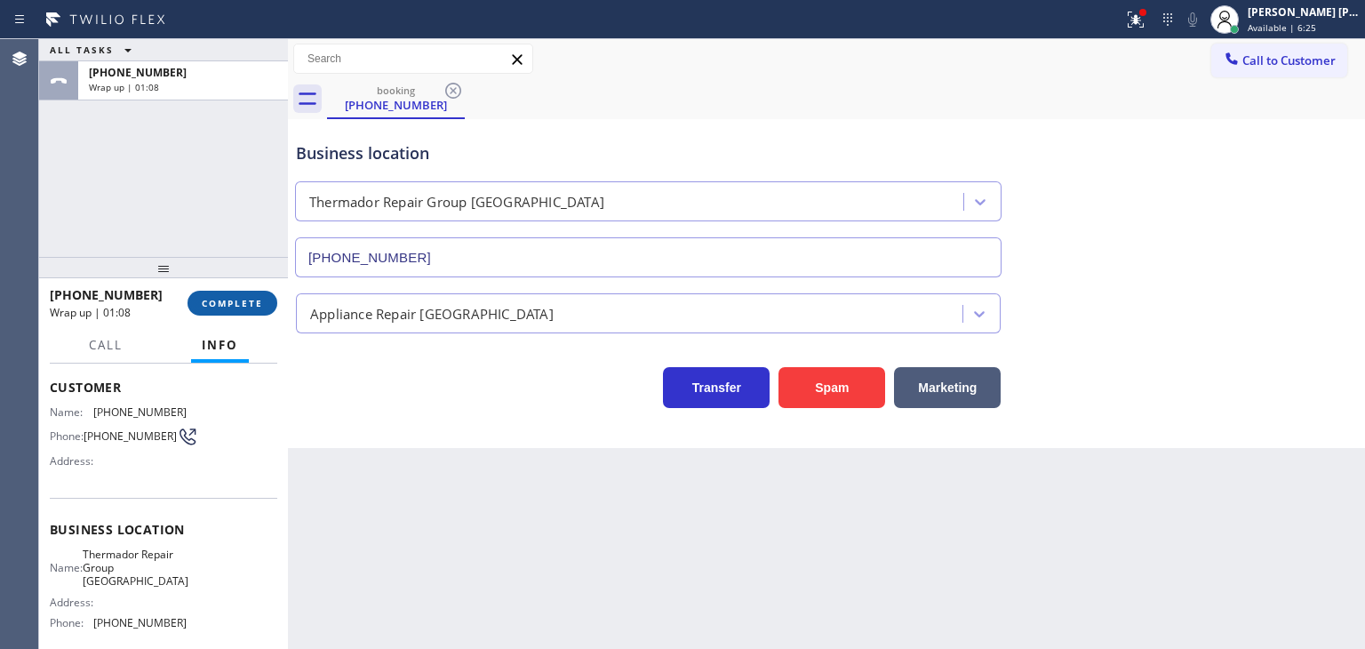
click at [232, 305] on span "COMPLETE" at bounding box center [232, 303] width 61 height 12
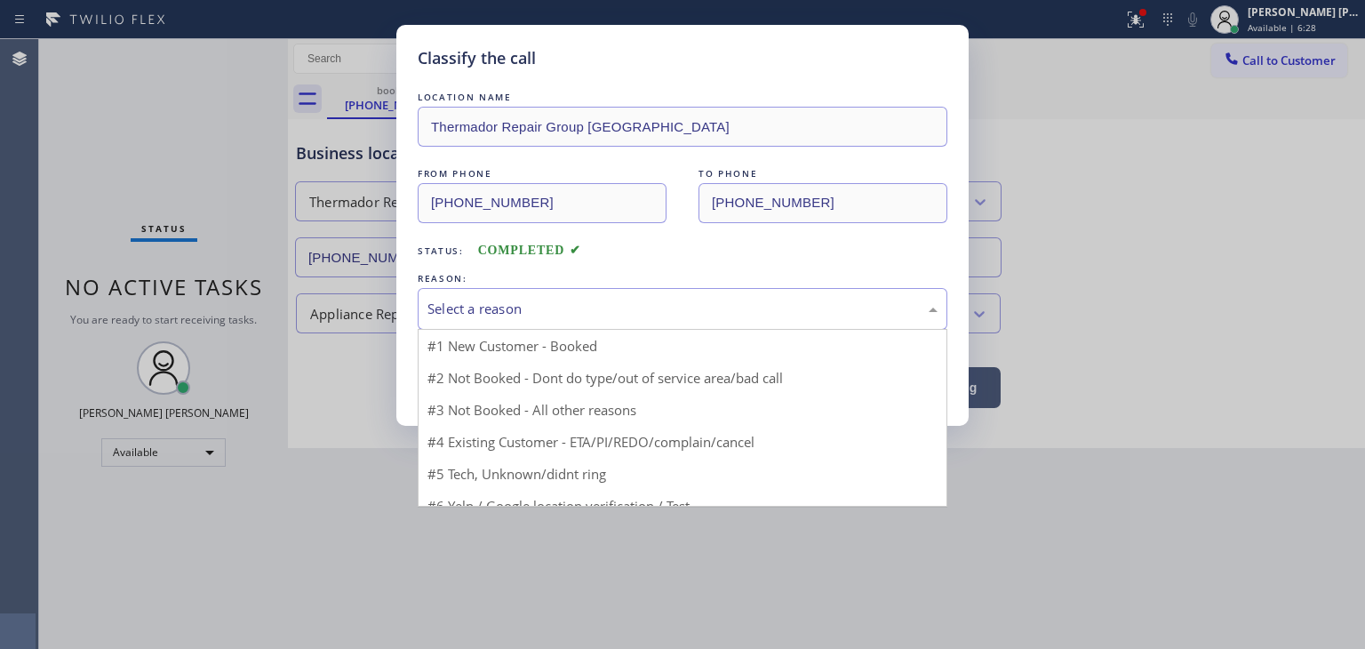
click at [544, 299] on div "Select a reason" at bounding box center [682, 309] width 510 height 20
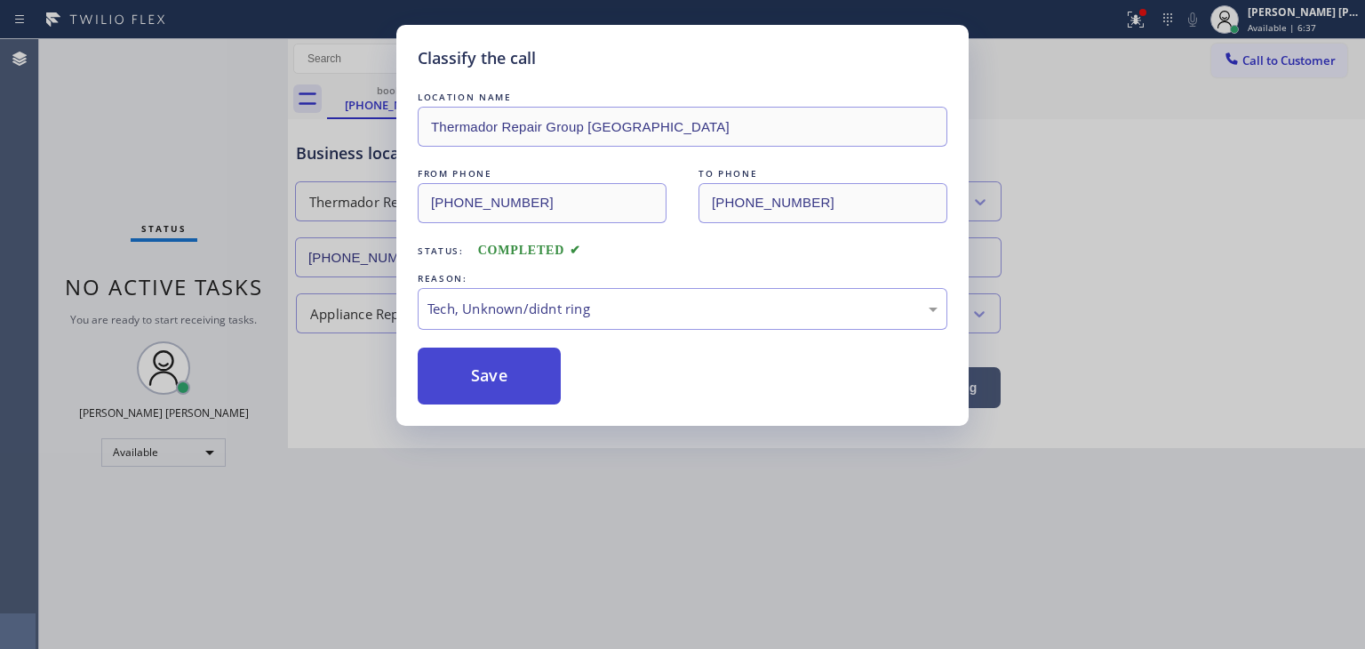
click at [501, 363] on button "Save" at bounding box center [489, 375] width 143 height 57
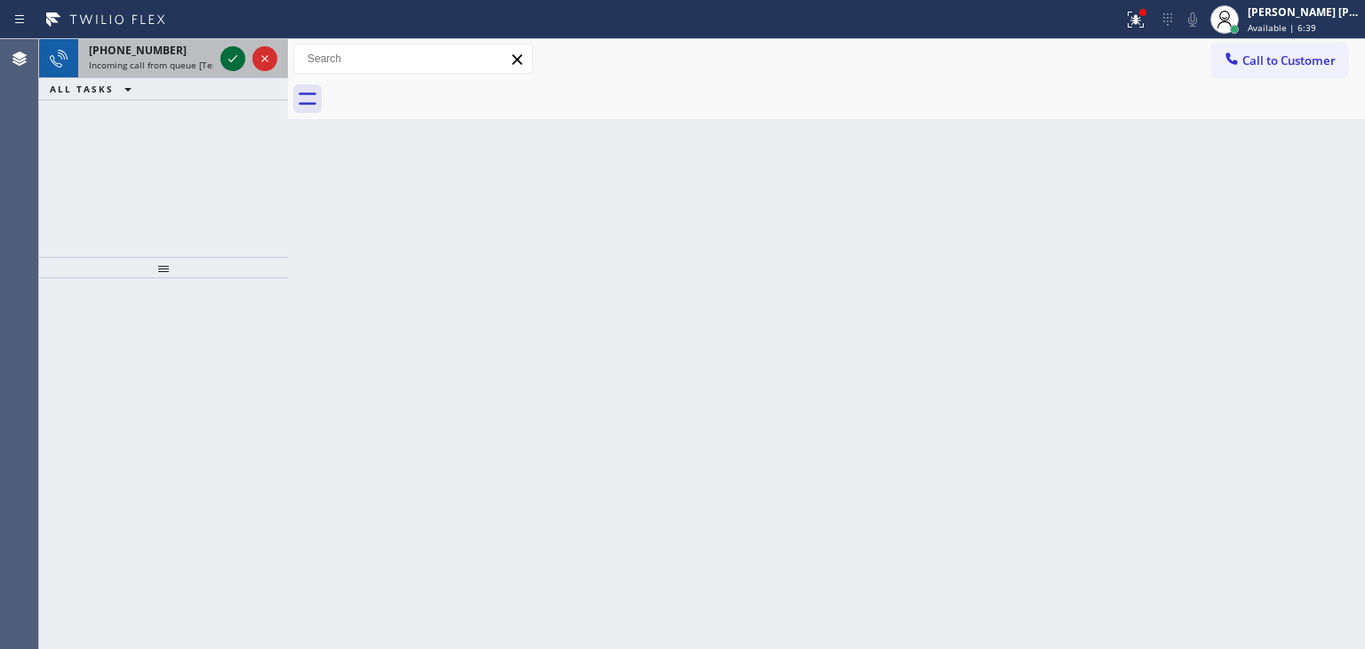
click at [235, 58] on icon at bounding box center [232, 58] width 9 height 7
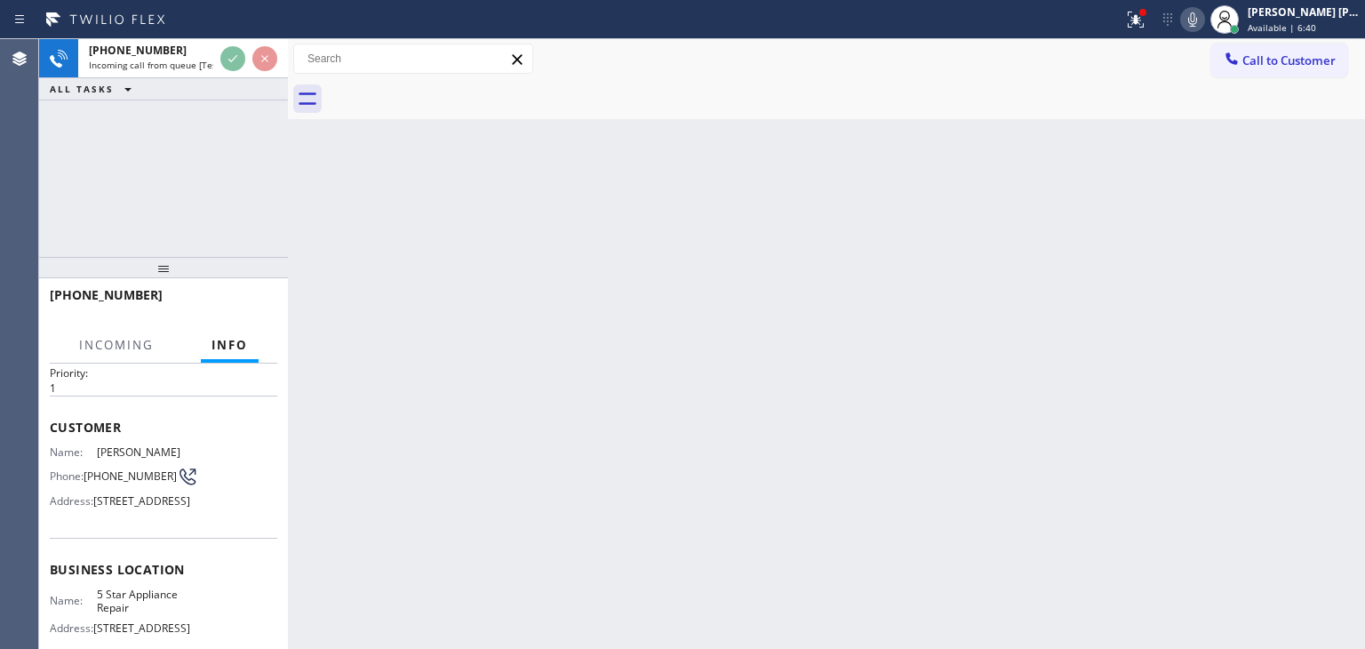
scroll to position [89, 0]
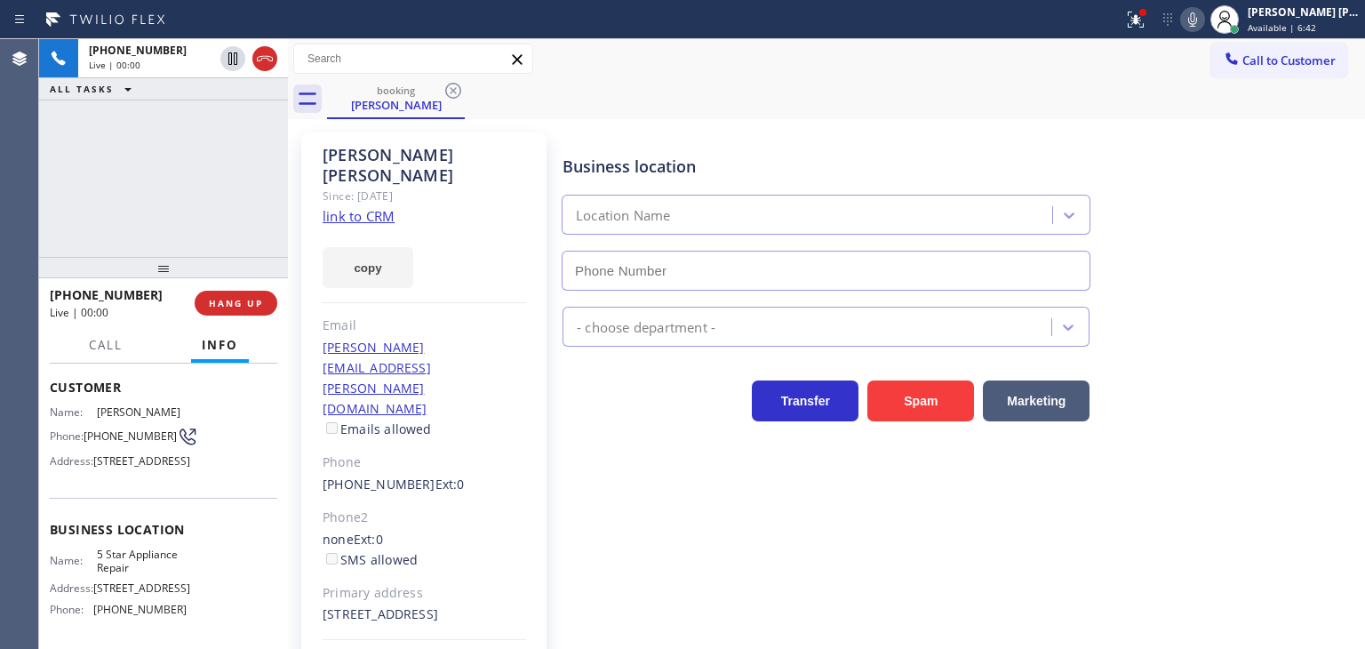
type input "[PHONE_NUMBER]"
click at [369, 207] on link "link to CRM" at bounding box center [359, 216] width 72 height 18
click at [1203, 18] on icon at bounding box center [1192, 19] width 21 height 21
click at [1321, 13] on div "[PERSON_NAME] [PERSON_NAME]" at bounding box center [1303, 11] width 112 height 15
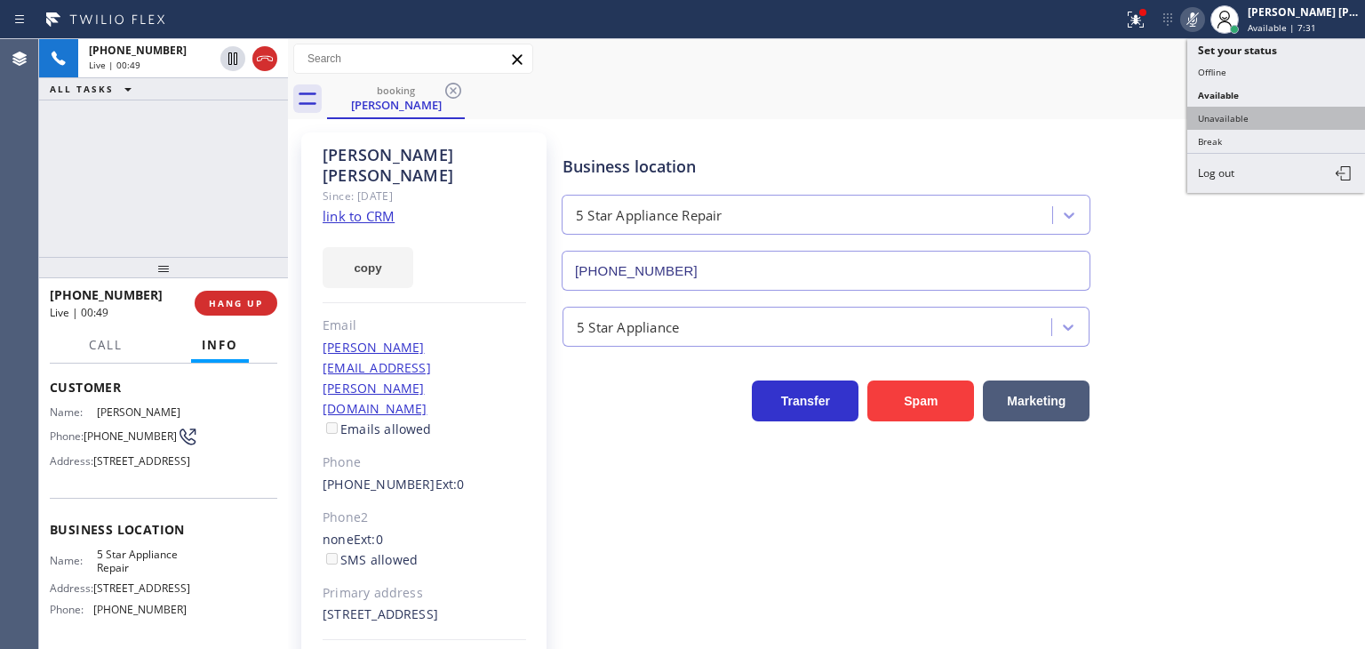
click at [1272, 108] on button "Unavailable" at bounding box center [1276, 118] width 178 height 23
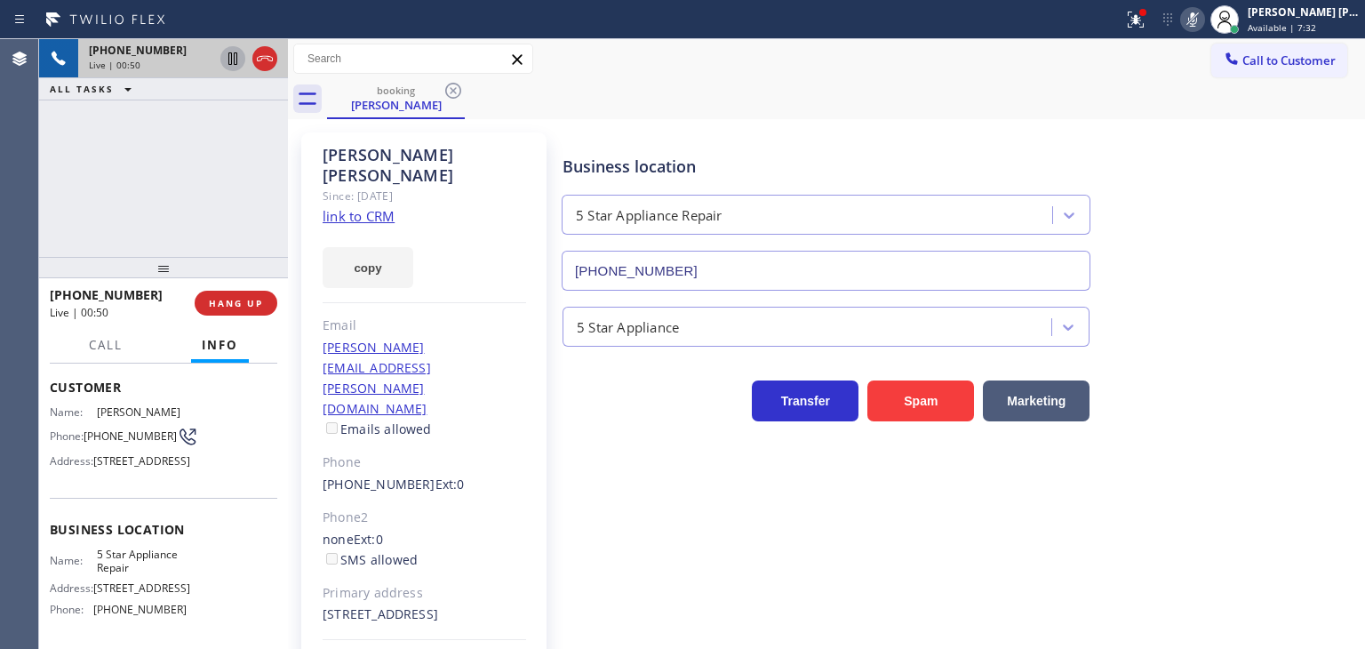
click at [236, 57] on icon at bounding box center [232, 58] width 9 height 12
click at [1203, 18] on icon at bounding box center [1192, 19] width 21 height 21
click at [232, 63] on icon at bounding box center [232, 58] width 21 height 21
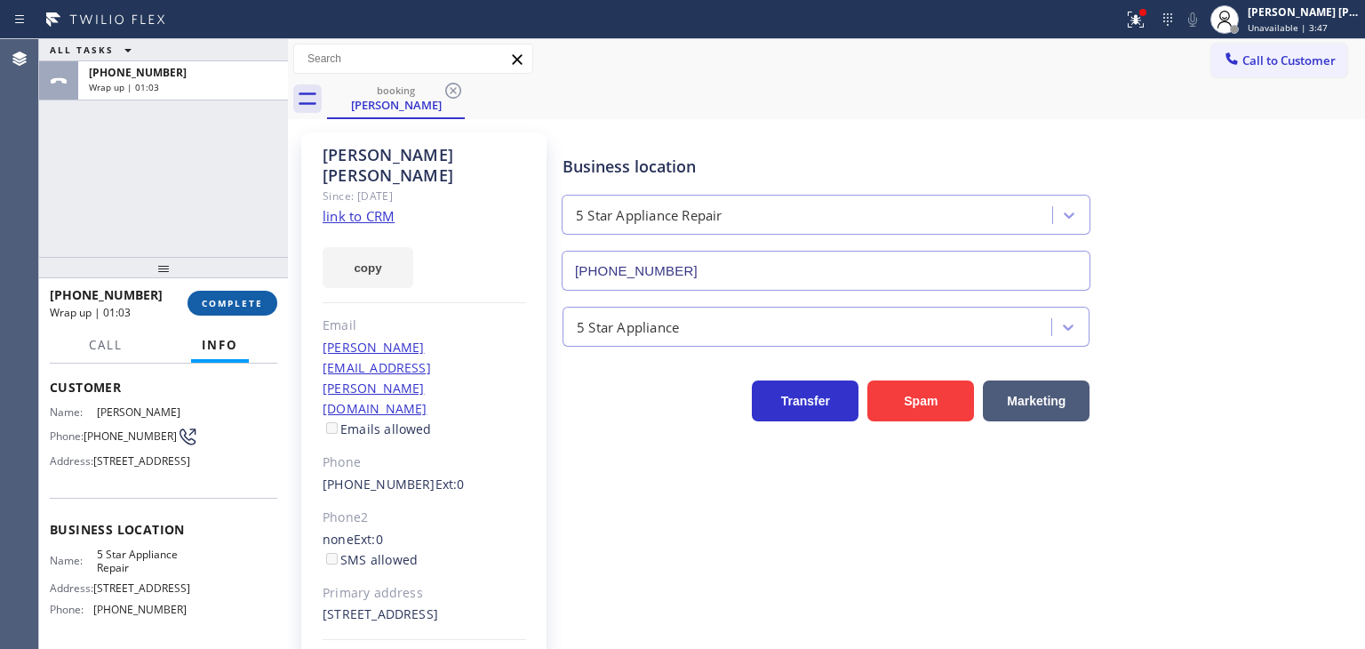
click at [245, 305] on span "COMPLETE" at bounding box center [232, 303] width 61 height 12
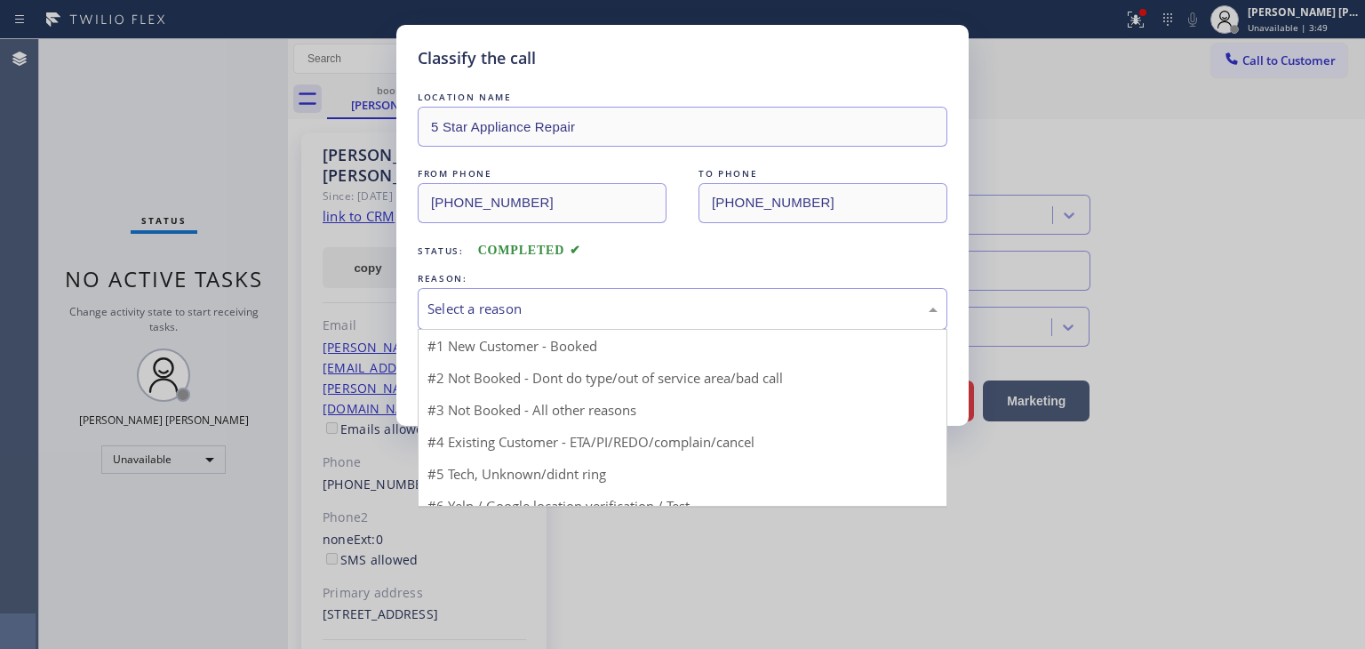
click at [519, 314] on div "Select a reason" at bounding box center [682, 309] width 510 height 20
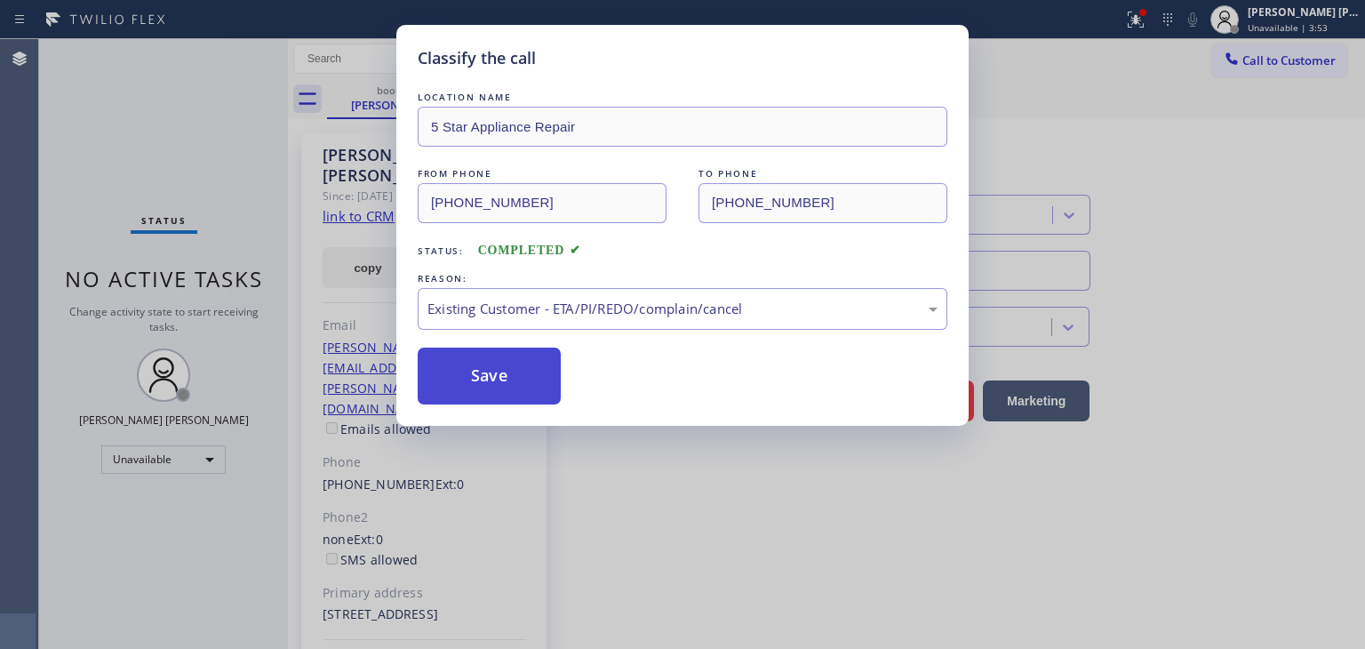
click at [475, 381] on button "Save" at bounding box center [489, 375] width 143 height 57
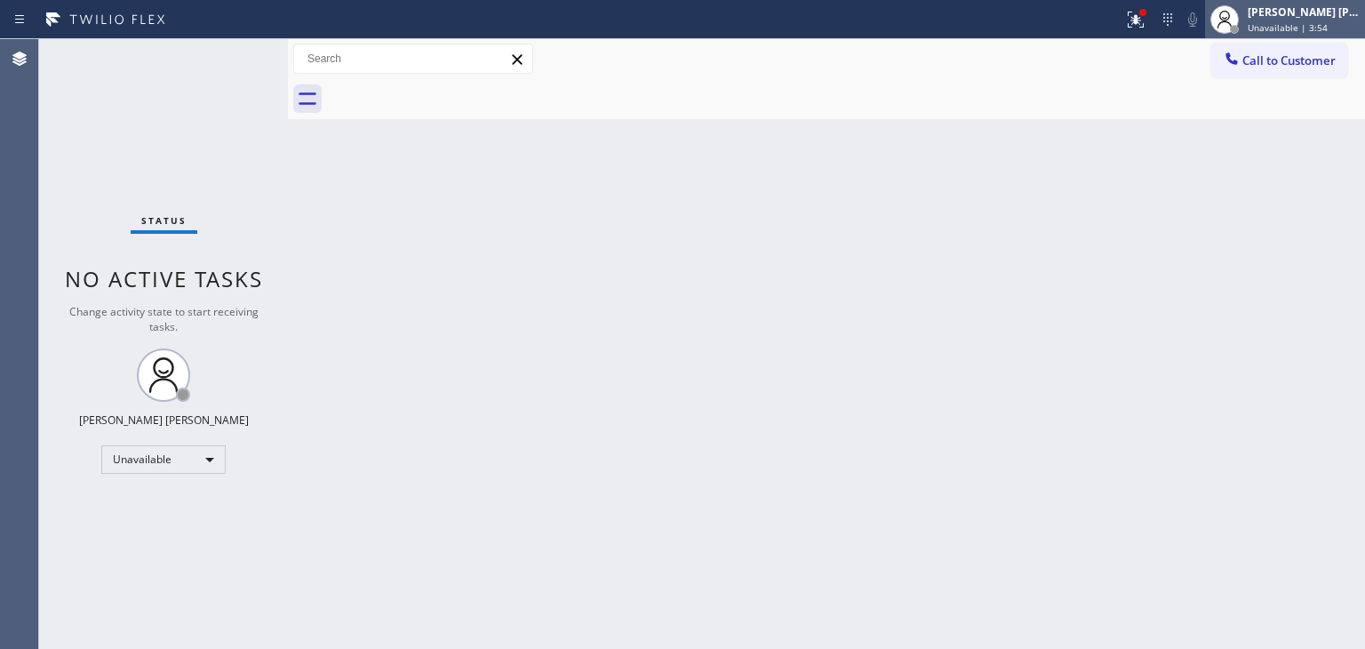
click at [1311, 23] on span "Unavailable | 3:54" at bounding box center [1287, 27] width 80 height 12
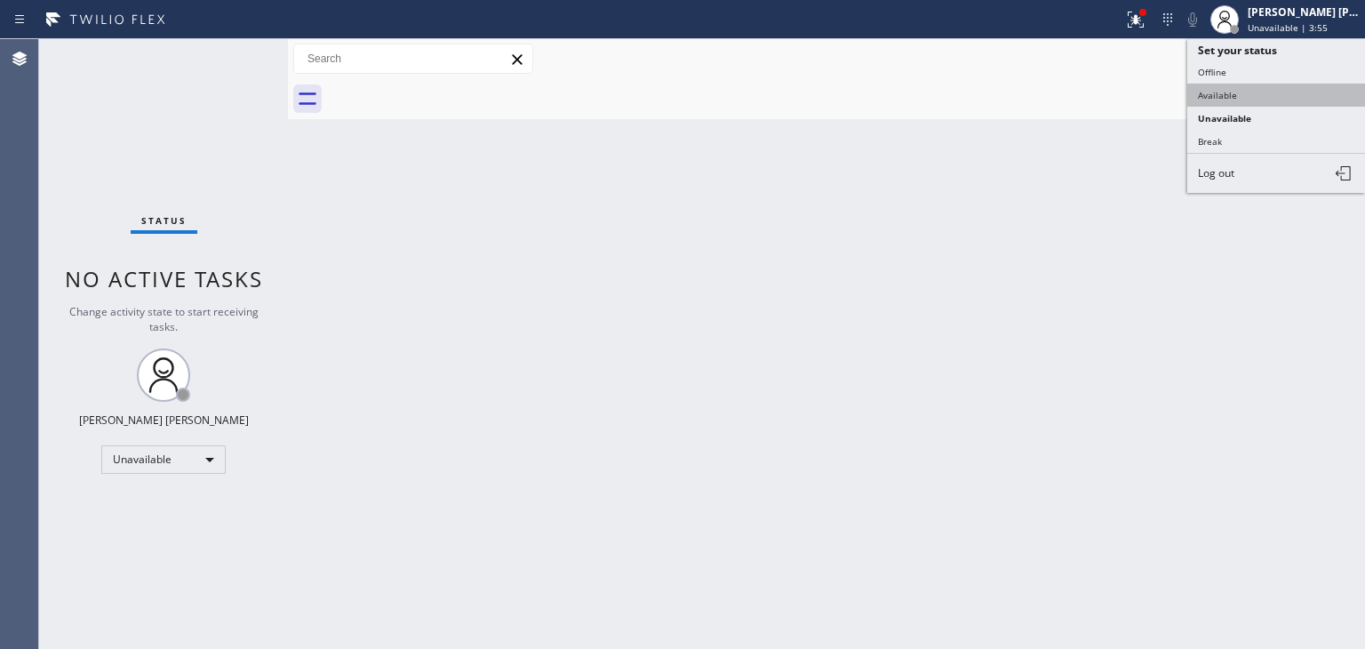
click at [1234, 94] on button "Available" at bounding box center [1276, 95] width 178 height 23
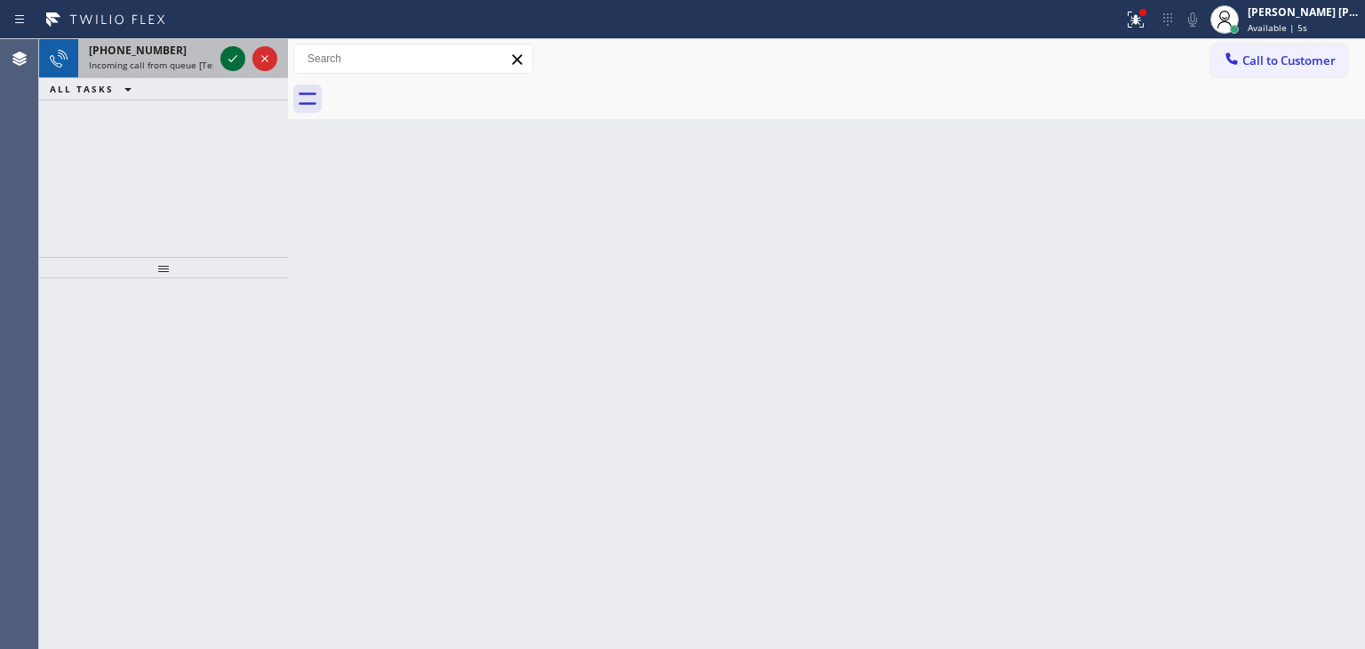
click at [235, 63] on icon at bounding box center [232, 58] width 21 height 21
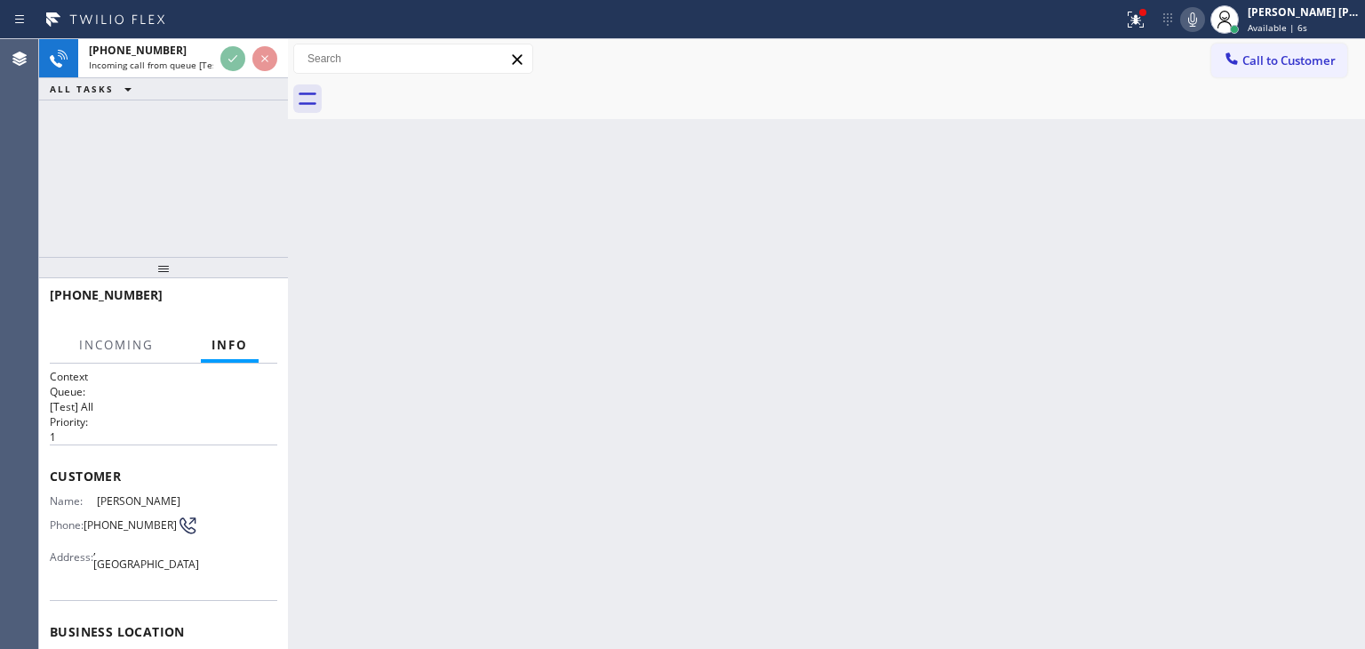
scroll to position [89, 0]
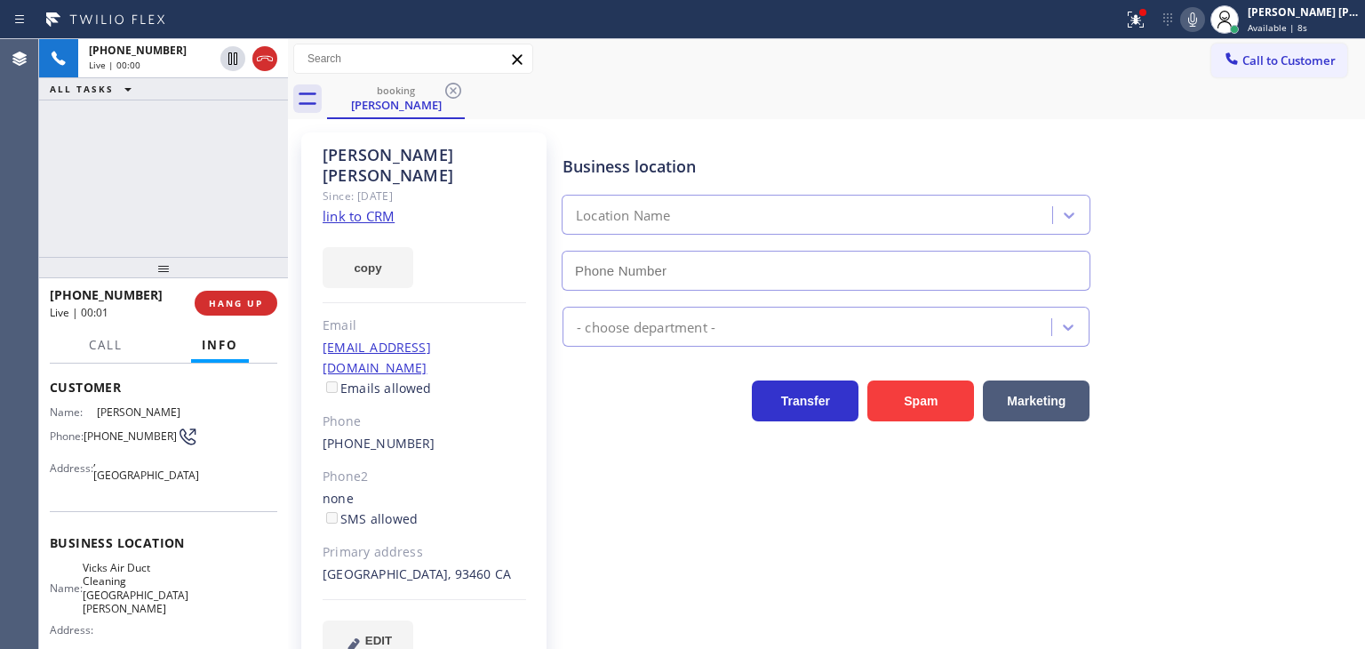
type input "[PHONE_NUMBER]"
click at [385, 207] on link "link to CRM" at bounding box center [359, 216] width 72 height 18
click at [1197, 22] on icon at bounding box center [1192, 19] width 9 height 14
click at [1203, 22] on icon at bounding box center [1192, 19] width 21 height 21
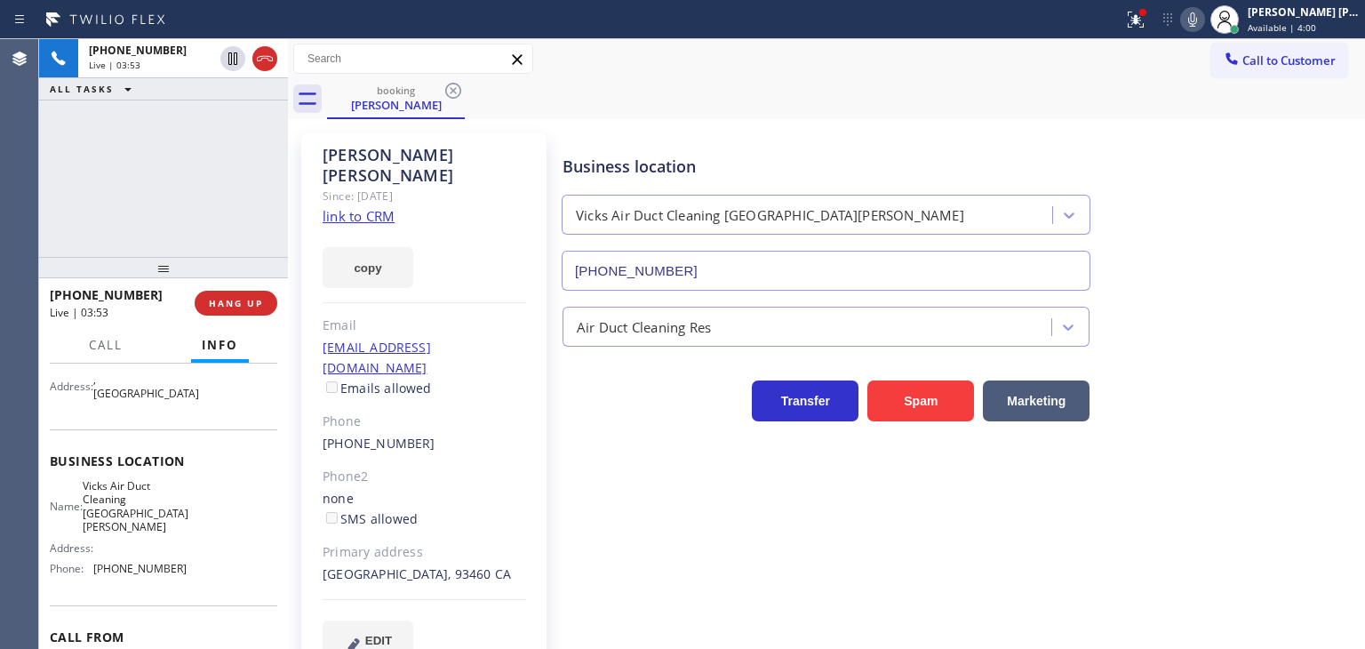
scroll to position [255, 0]
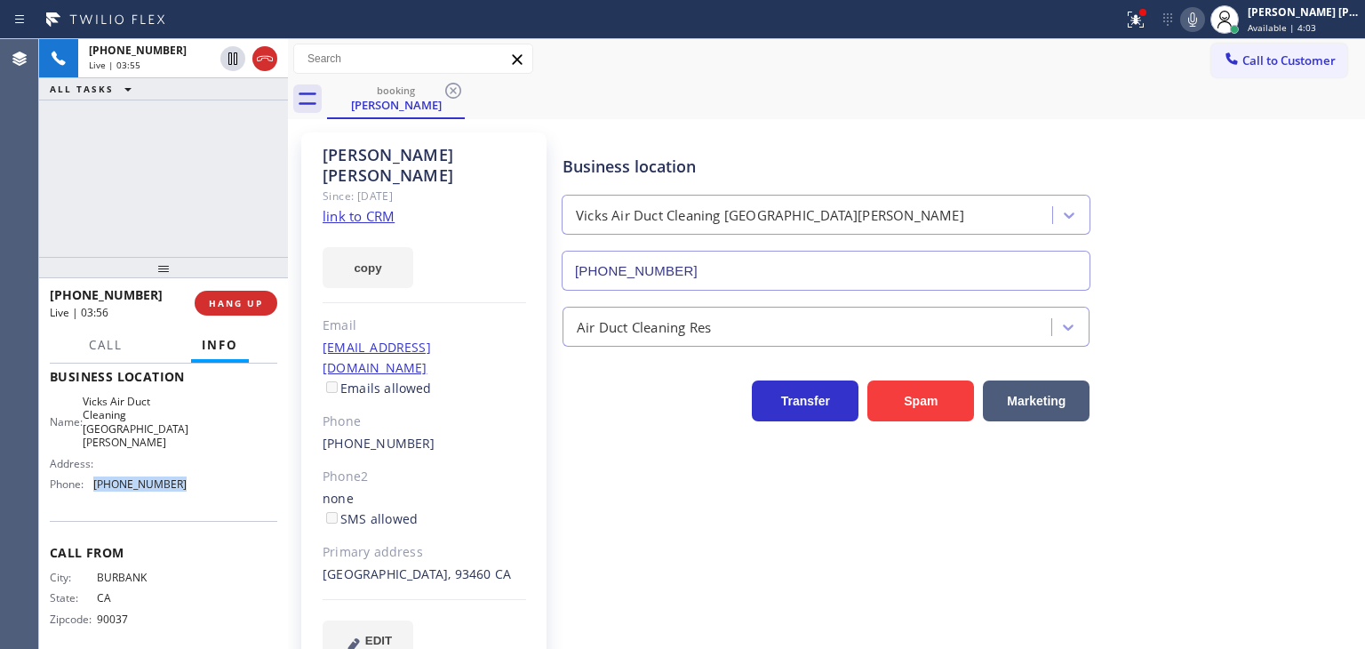
drag, startPoint x: 185, startPoint y: 467, endPoint x: 149, endPoint y: 468, distance: 35.6
click at [94, 470] on div "Name: Vicks Air Duct Cleaning [GEOGRAPHIC_DATA][PERSON_NAME] Address: Phone: [P…" at bounding box center [163, 446] width 227 height 104
copy span "[PHONE_NUMBER]"
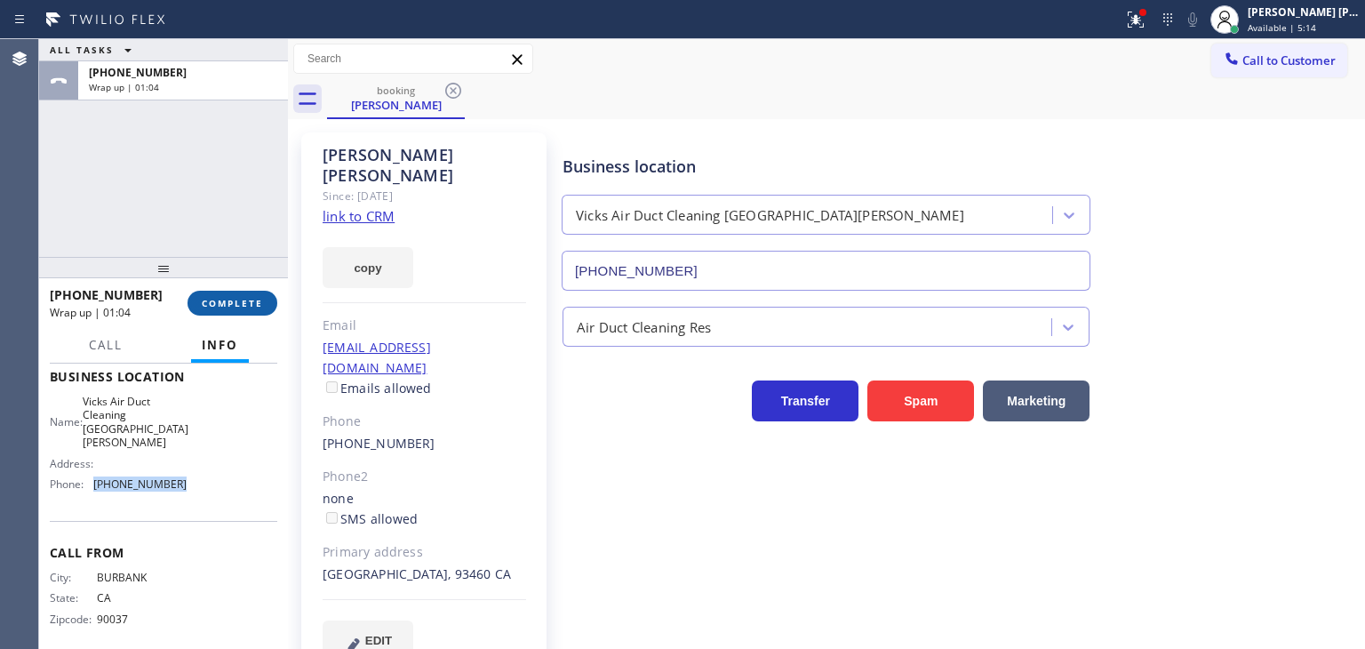
click at [235, 300] on span "COMPLETE" at bounding box center [232, 303] width 61 height 12
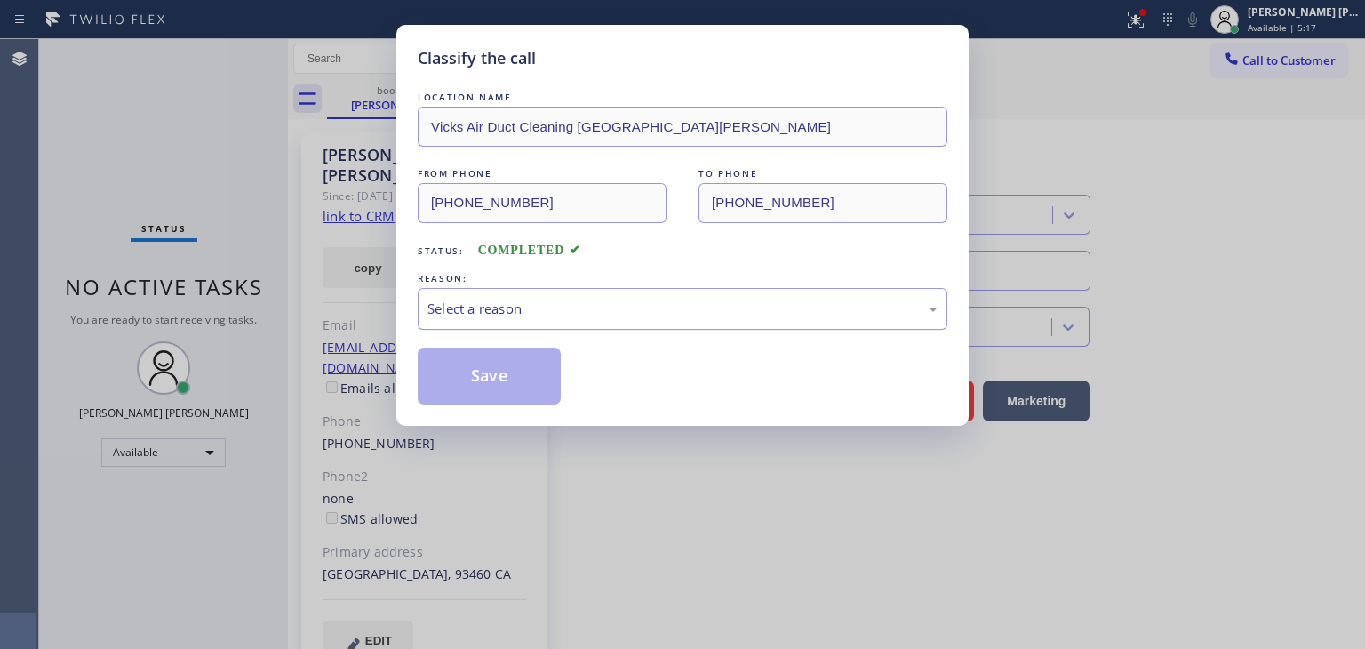
click at [443, 306] on div "Select a reason" at bounding box center [682, 309] width 510 height 20
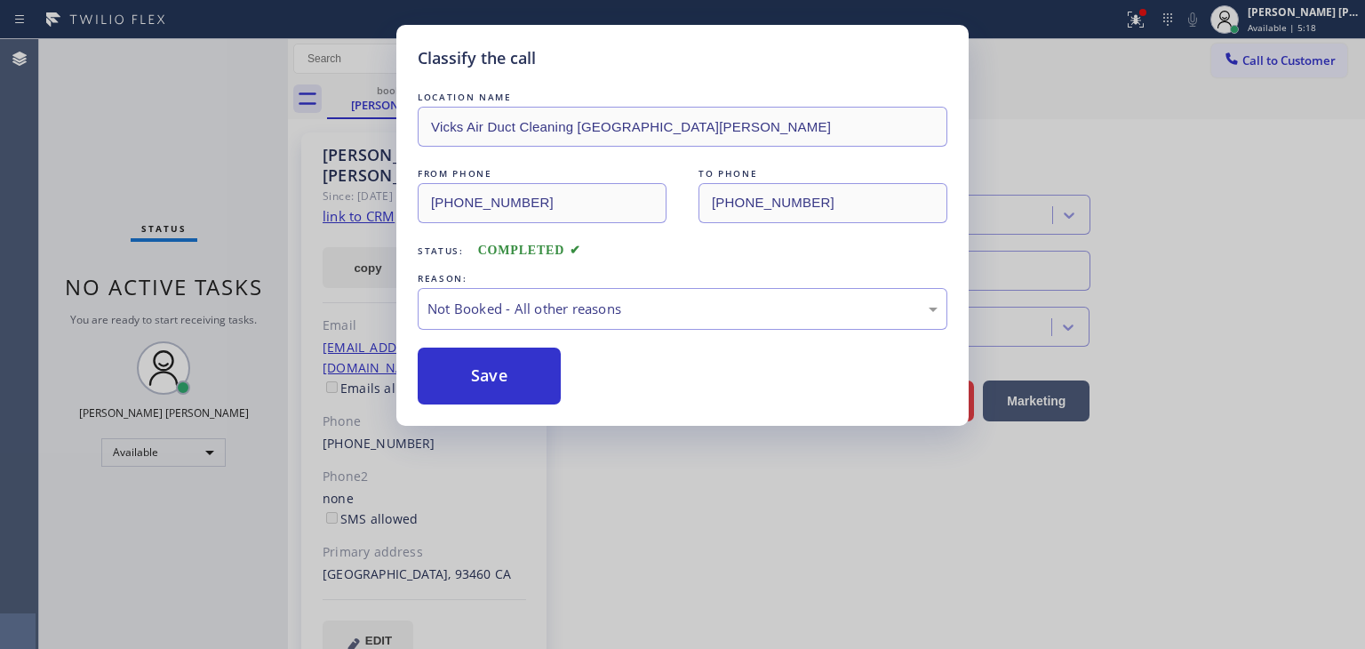
click at [480, 377] on button "Save" at bounding box center [489, 375] width 143 height 57
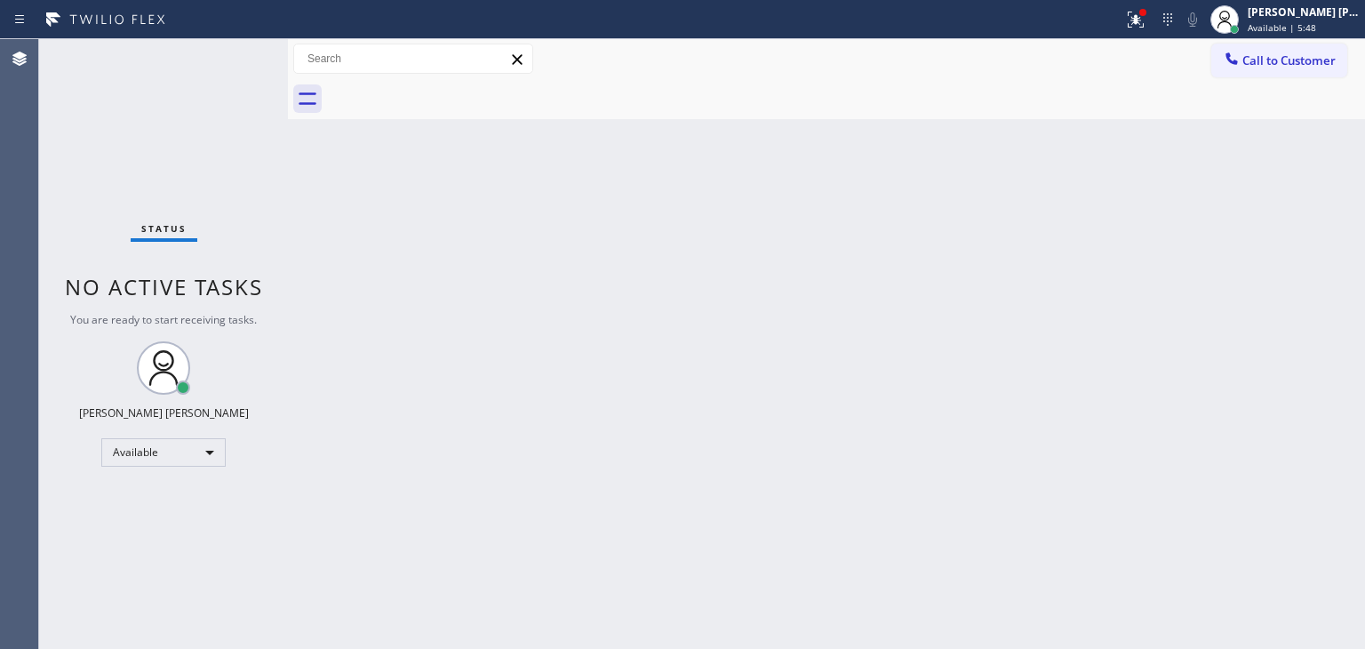
click at [235, 54] on div "Status No active tasks You are ready to start receiving tasks. [PERSON_NAME] [P…" at bounding box center [163, 344] width 249 height 610
click at [234, 61] on div "Status No active tasks You are ready to start receiving tasks. [PERSON_NAME] [P…" at bounding box center [163, 344] width 249 height 610
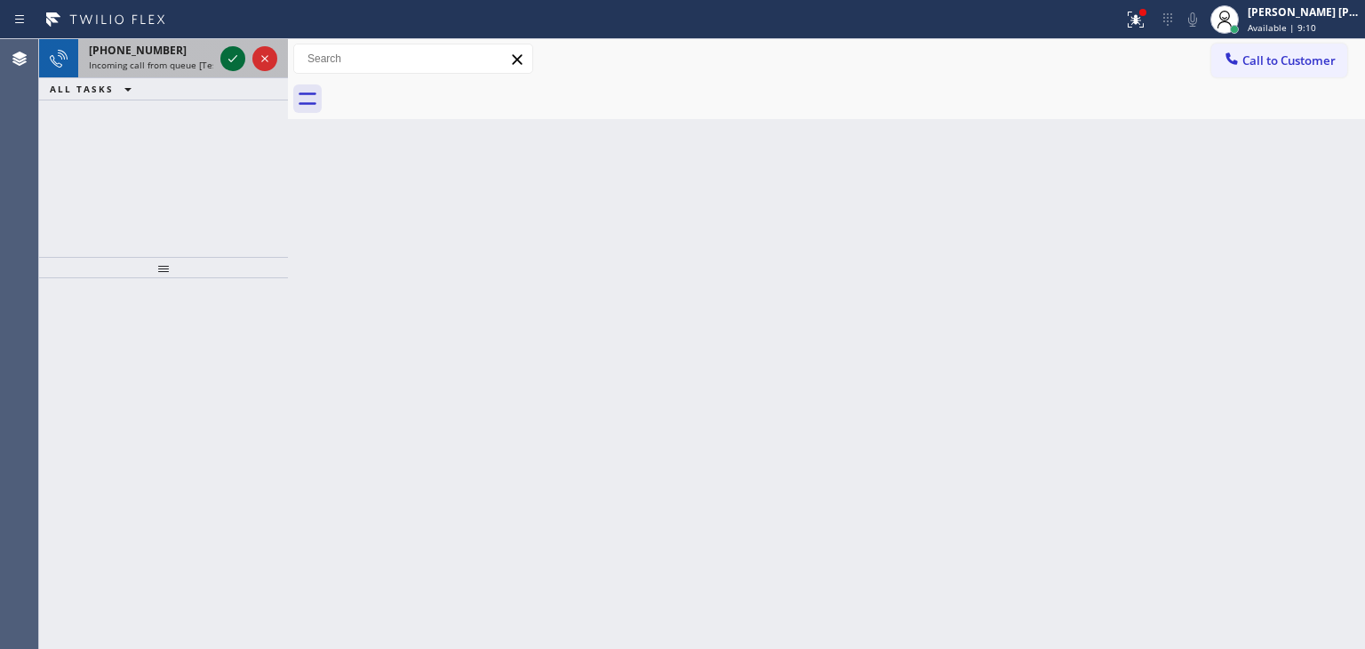
click at [235, 61] on icon at bounding box center [232, 58] width 21 height 21
click at [233, 52] on icon at bounding box center [232, 58] width 21 height 21
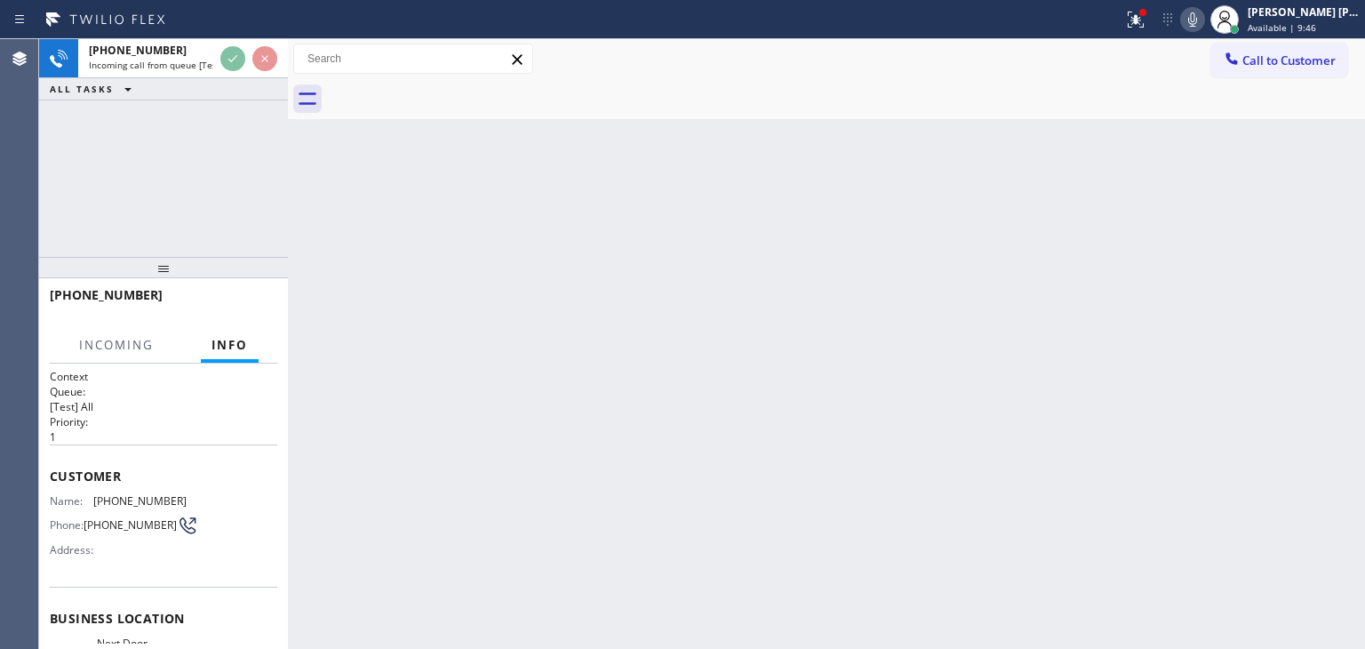
scroll to position [89, 0]
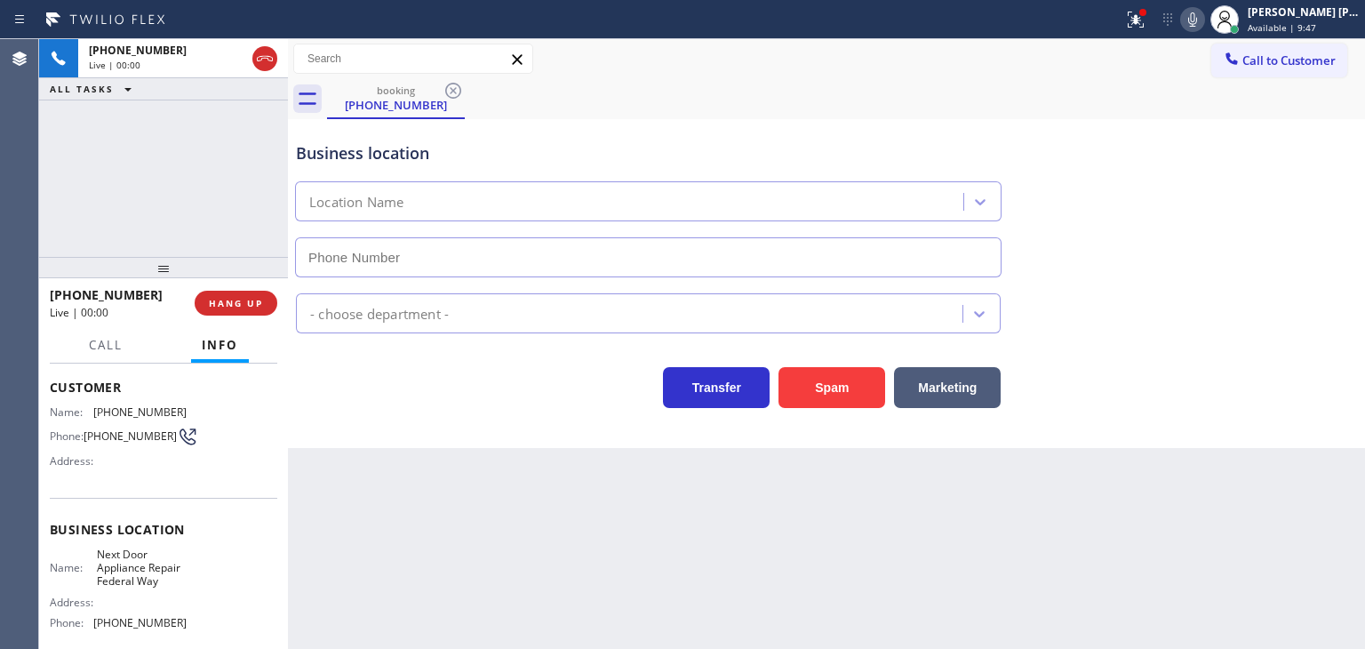
type input "[PHONE_NUMBER]"
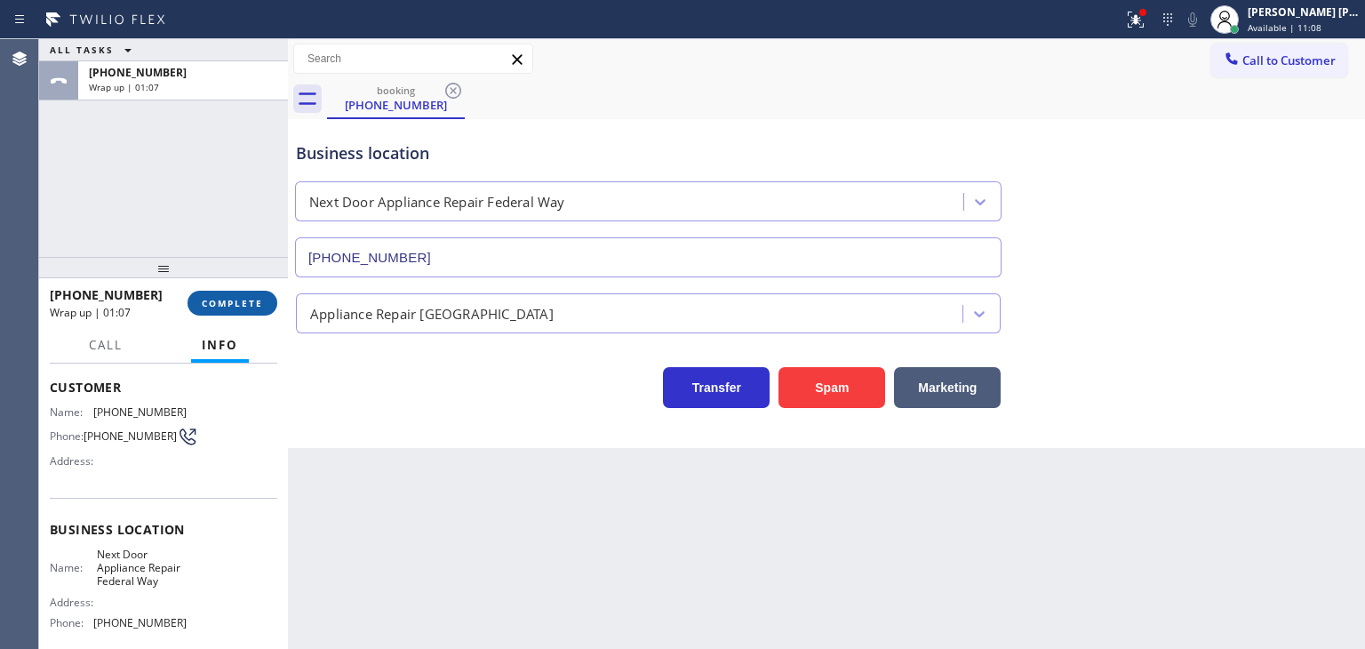
click at [248, 303] on span "COMPLETE" at bounding box center [232, 303] width 61 height 12
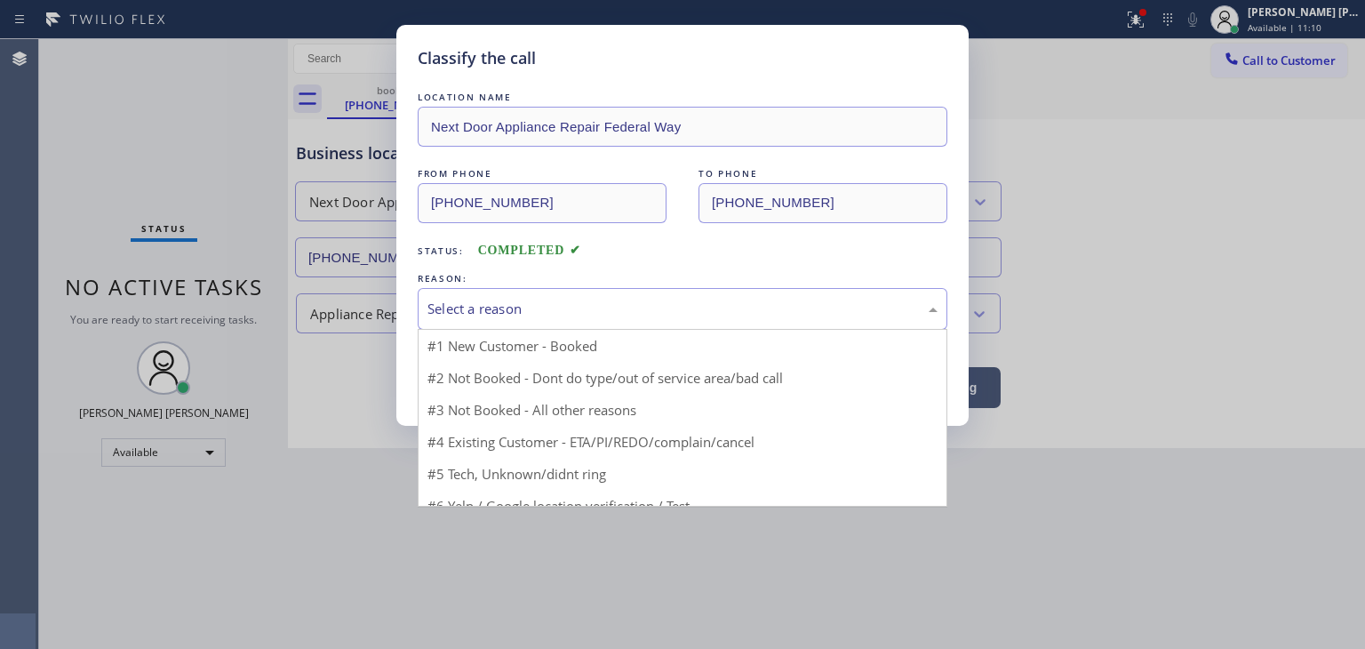
click at [510, 321] on div "Select a reason" at bounding box center [683, 309] width 530 height 42
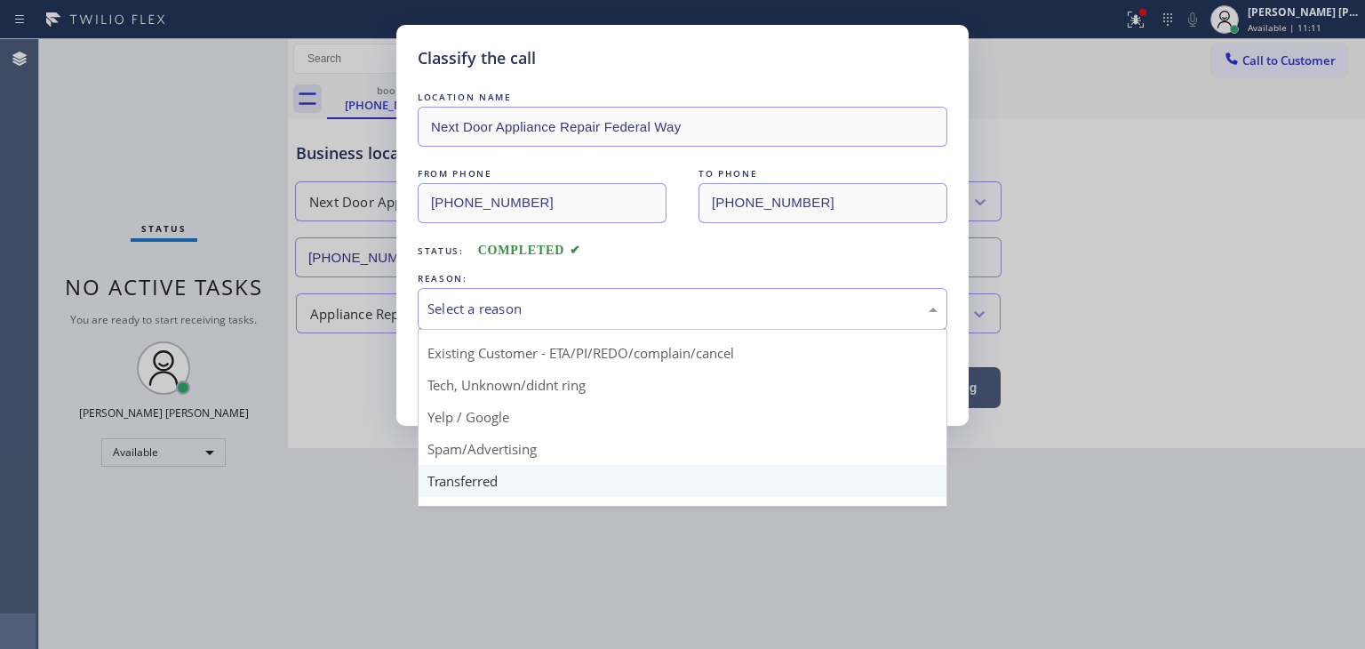
scroll to position [89, 0]
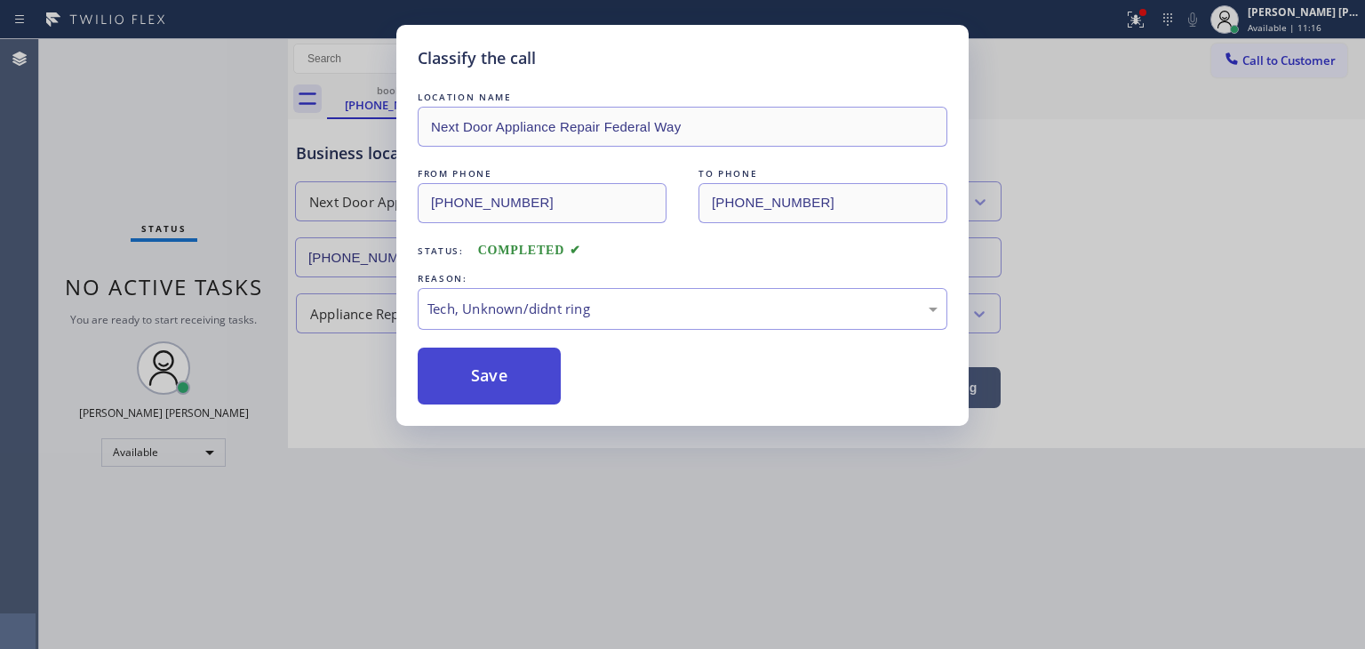
click at [515, 363] on button "Save" at bounding box center [489, 375] width 143 height 57
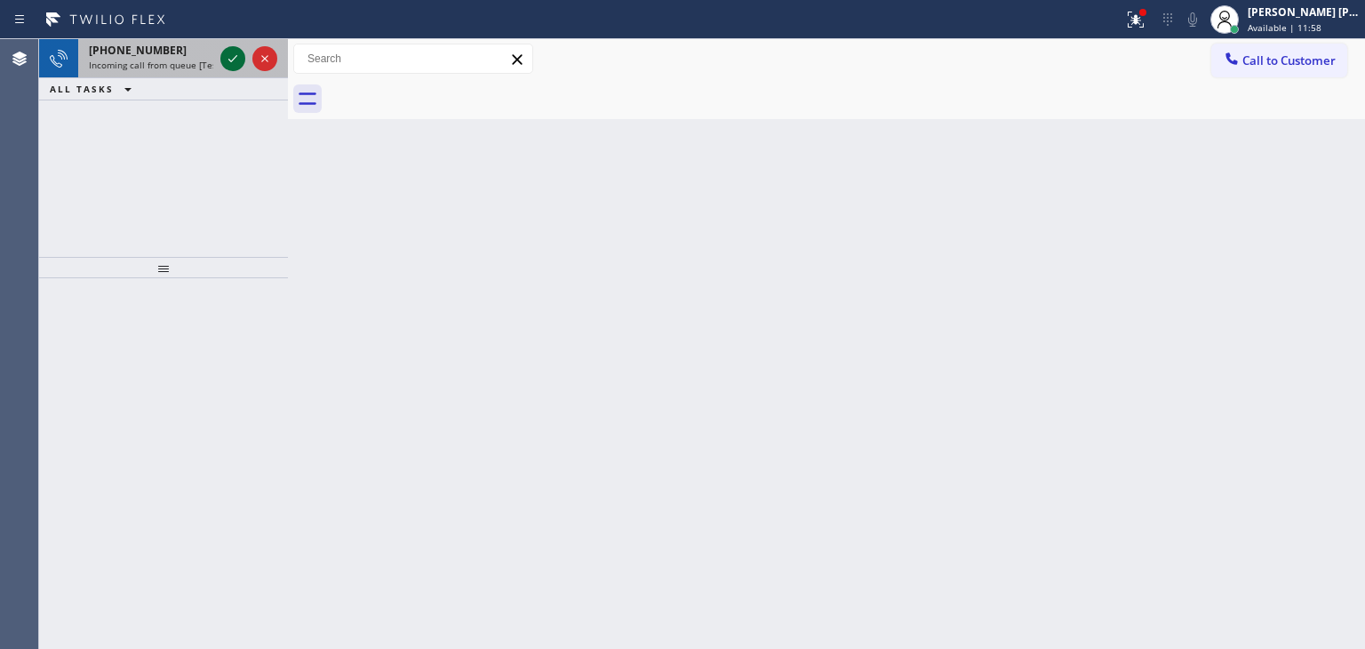
click at [238, 51] on icon at bounding box center [232, 58] width 21 height 21
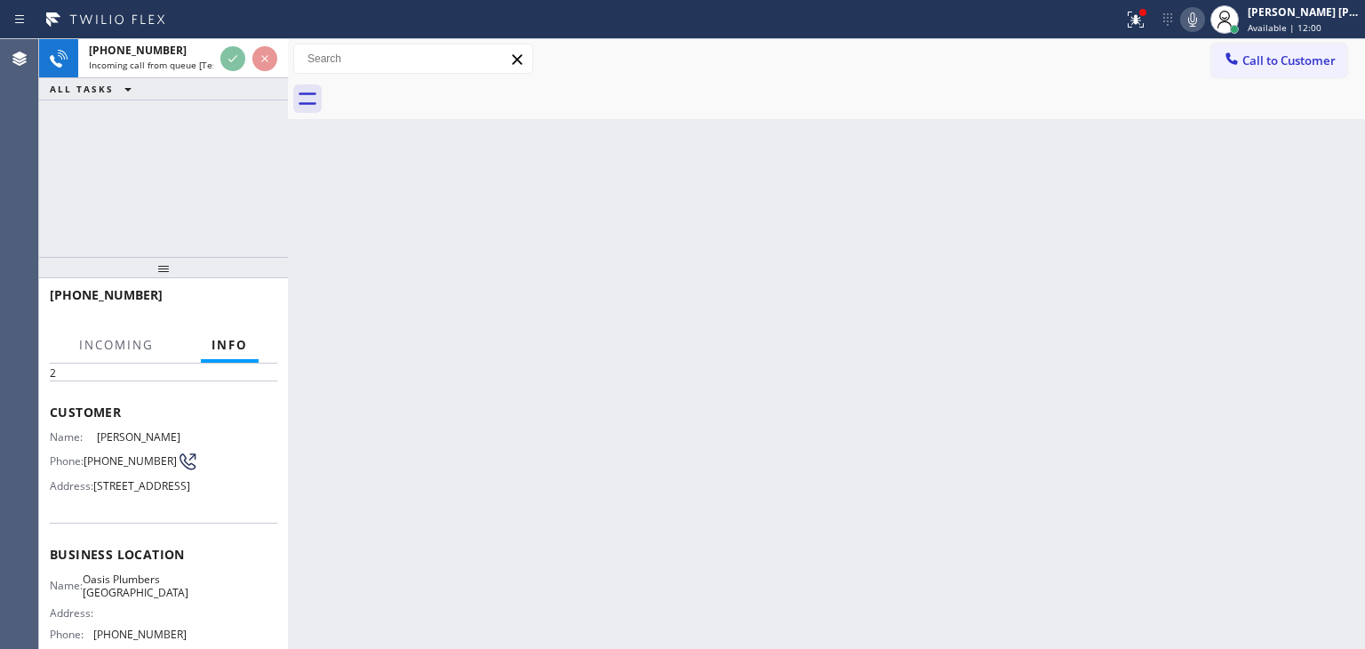
scroll to position [178, 0]
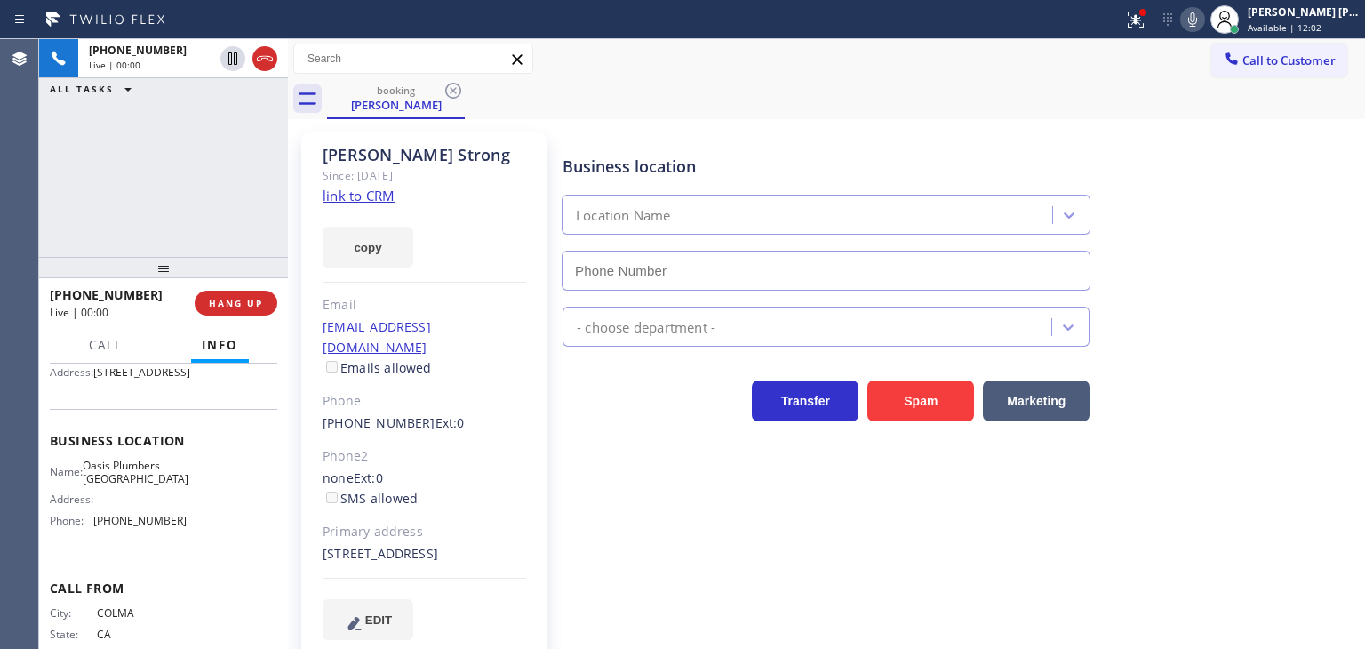
type input "[PHONE_NUMBER]"
click at [379, 195] on link "link to CRM" at bounding box center [359, 196] width 72 height 18
click at [1203, 20] on icon at bounding box center [1192, 19] width 21 height 21
click at [1199, 20] on rect at bounding box center [1192, 18] width 12 height 12
click at [1203, 20] on icon at bounding box center [1192, 19] width 21 height 21
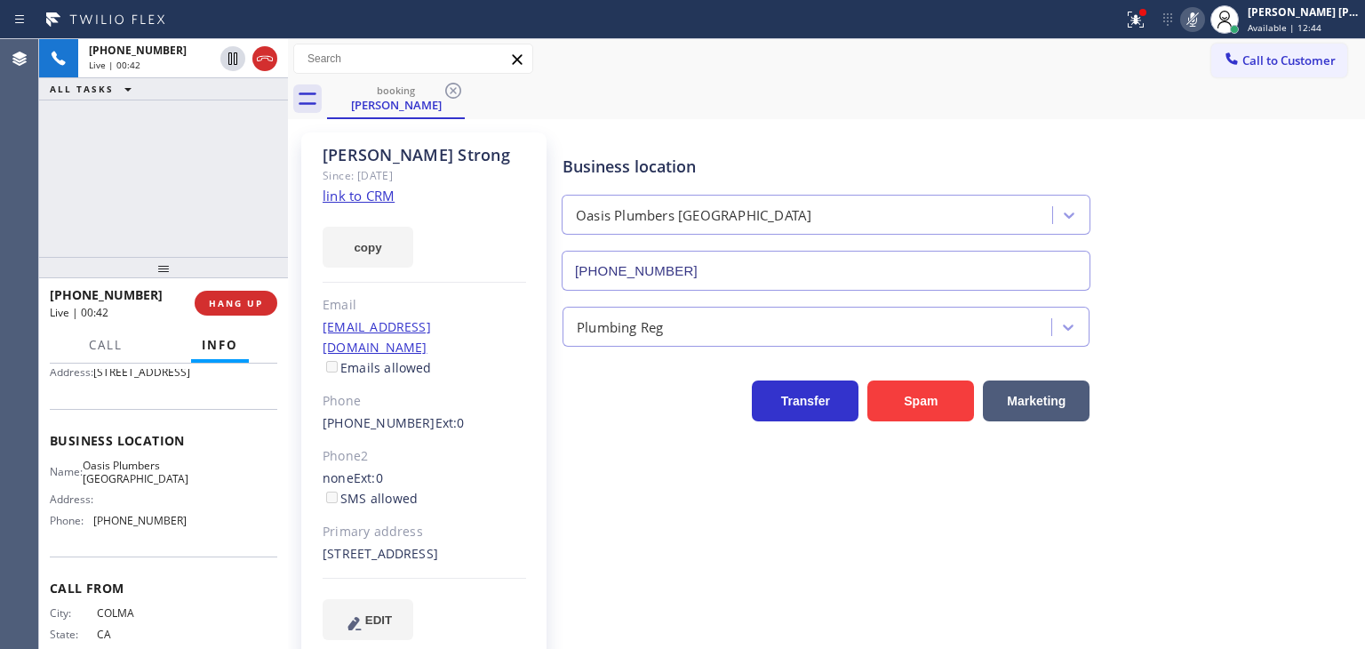
click at [1203, 20] on icon at bounding box center [1192, 19] width 21 height 21
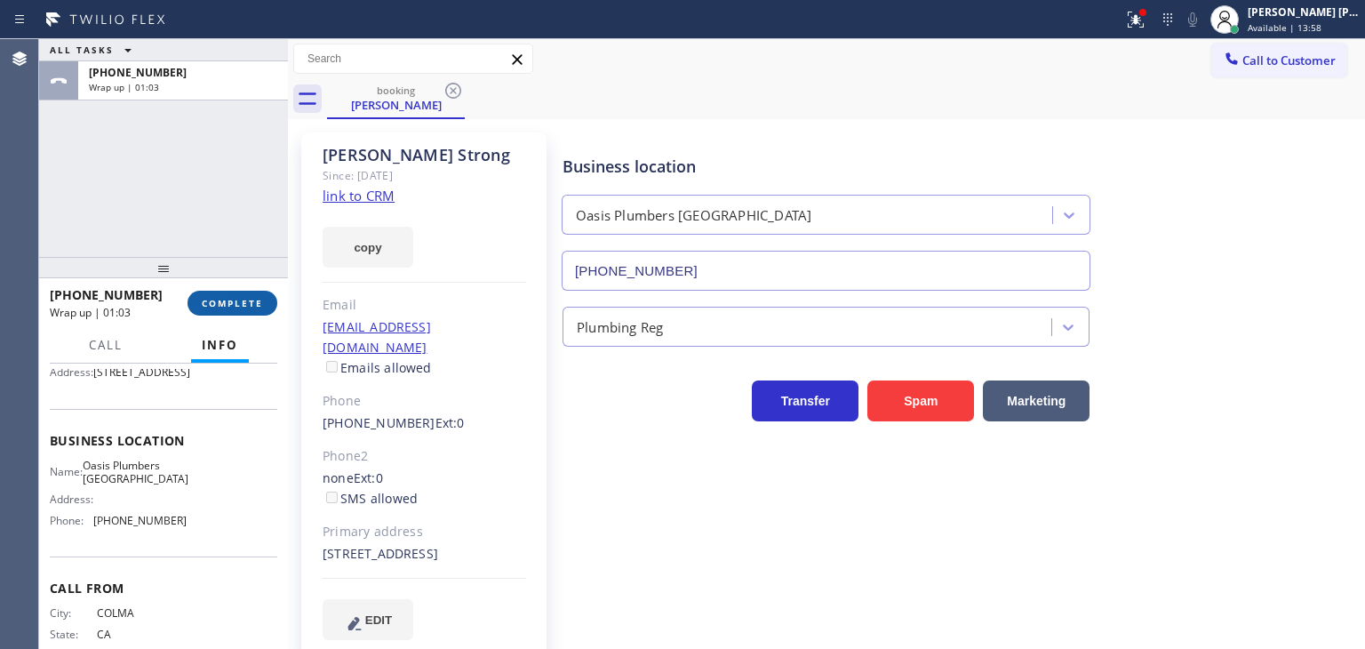
click at [229, 302] on span "COMPLETE" at bounding box center [232, 303] width 61 height 12
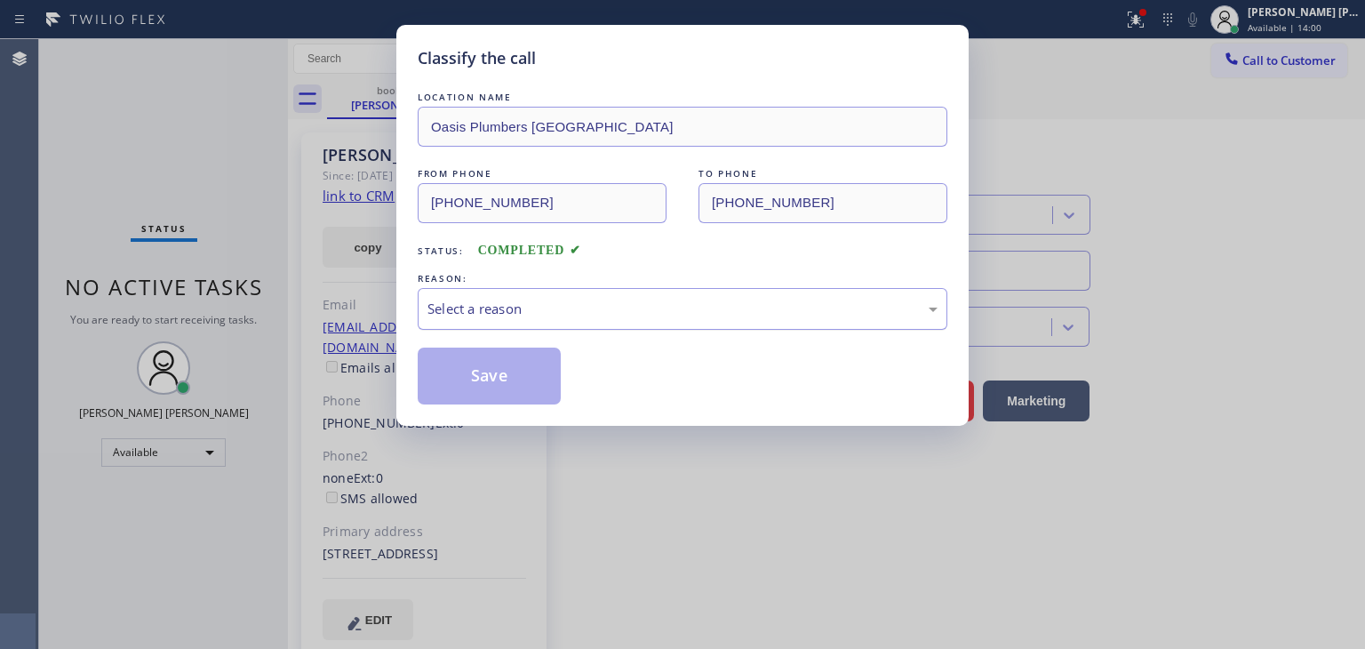
click at [458, 307] on div "Select a reason" at bounding box center [682, 309] width 510 height 20
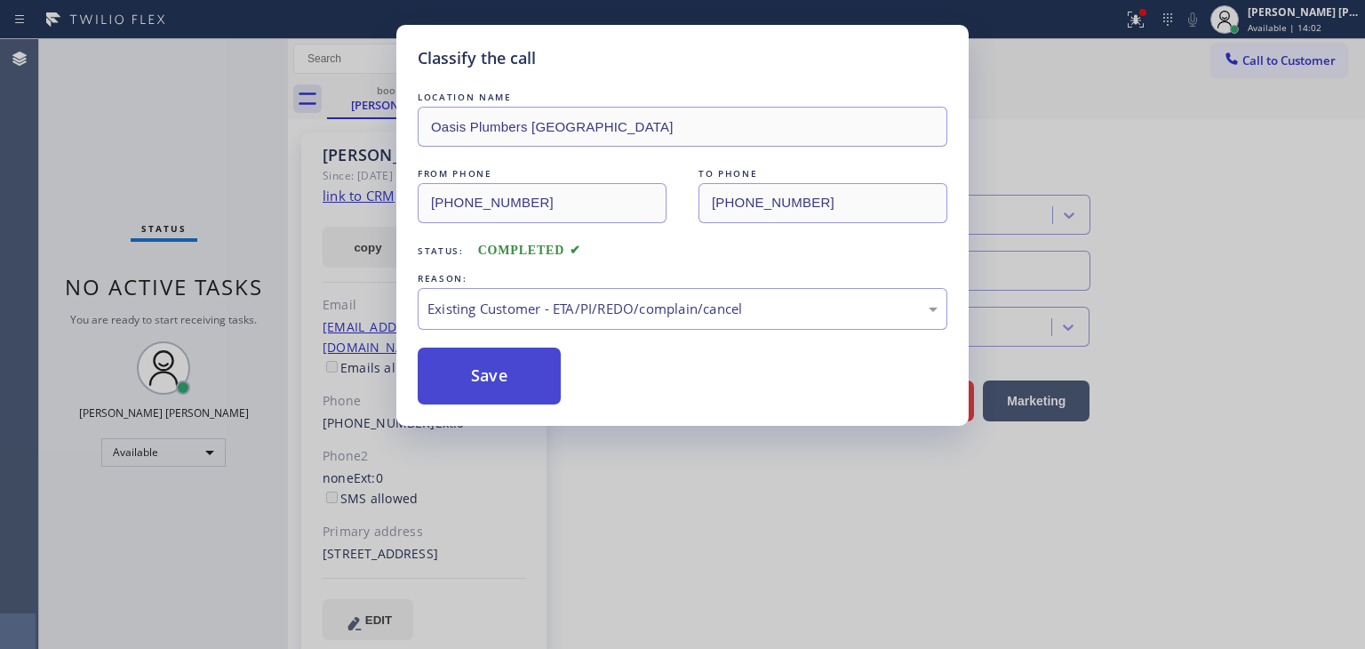
click at [494, 379] on button "Save" at bounding box center [489, 375] width 143 height 57
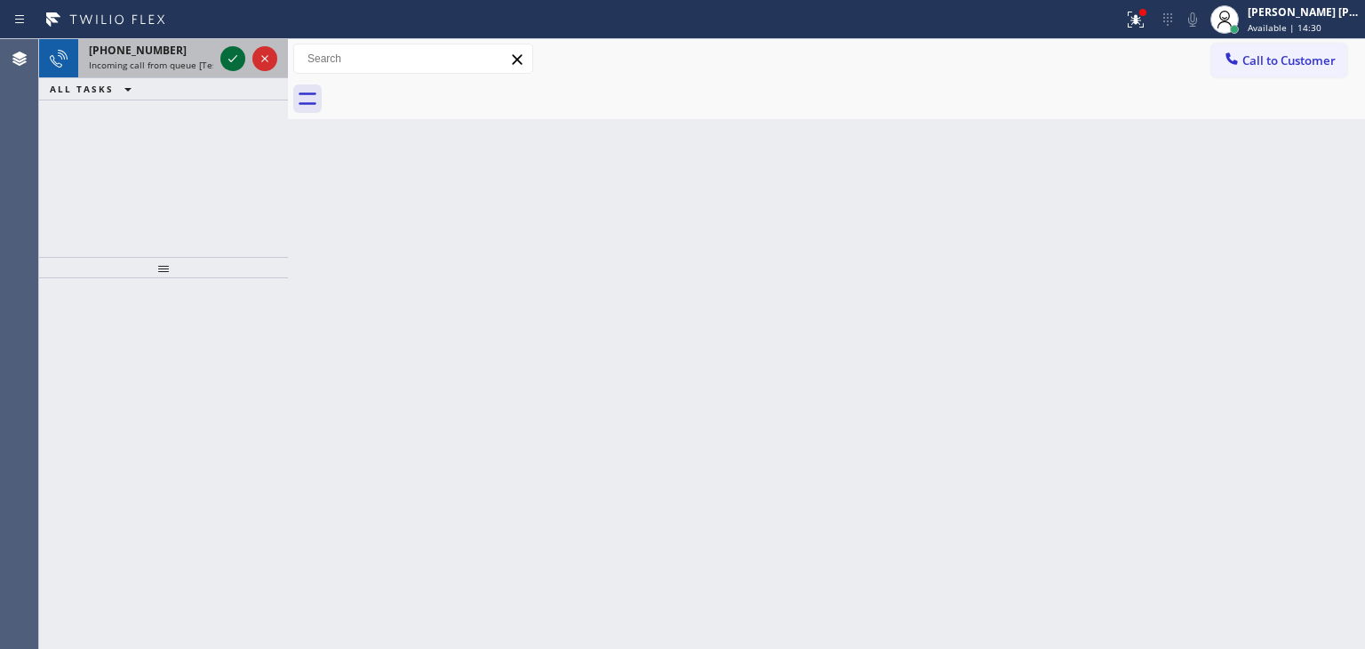
click at [235, 57] on icon at bounding box center [232, 58] width 21 height 21
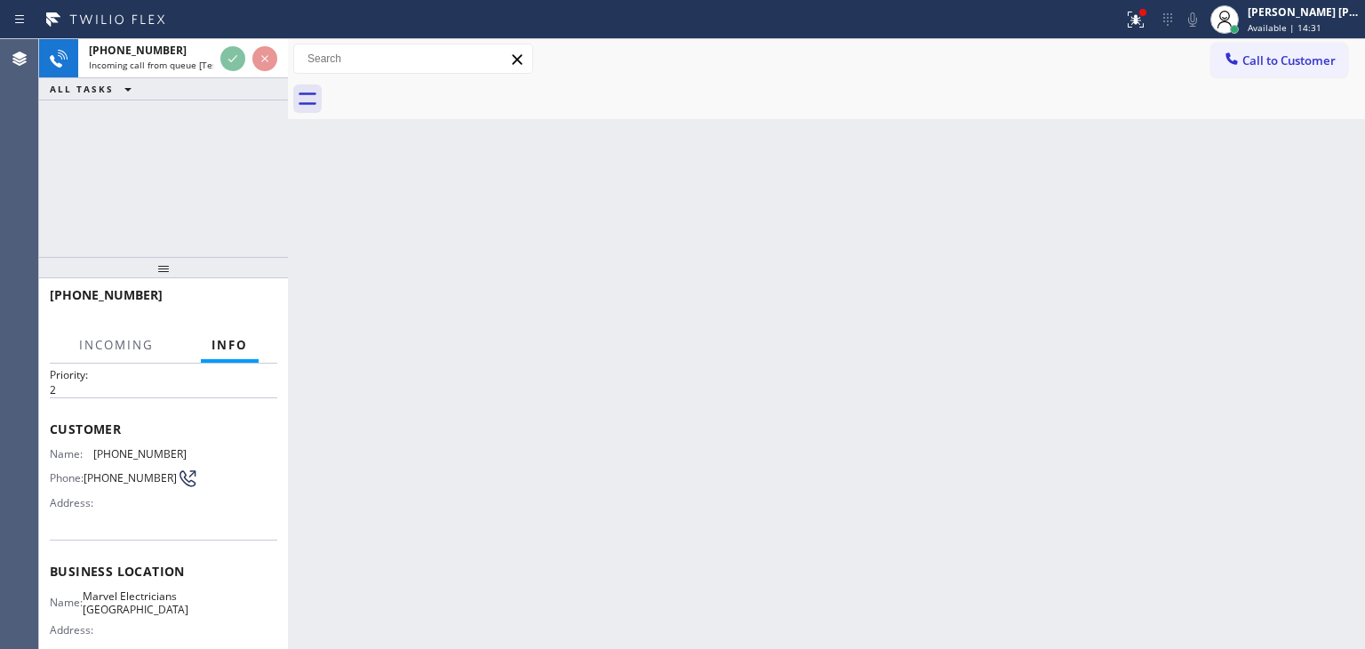
scroll to position [89, 0]
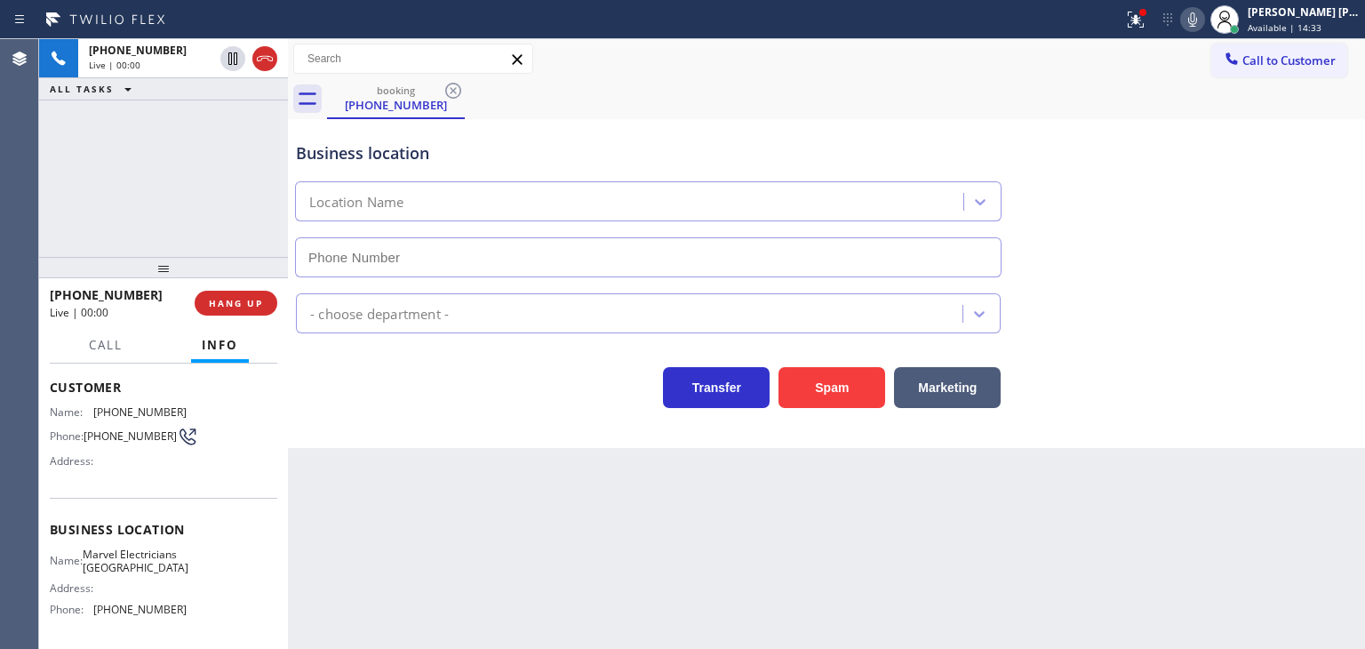
type input "[PHONE_NUMBER]"
click at [1197, 26] on icon at bounding box center [1192, 19] width 9 height 14
click at [1203, 20] on icon at bounding box center [1192, 19] width 21 height 21
click at [1203, 23] on icon at bounding box center [1192, 19] width 21 height 21
click at [1203, 18] on icon at bounding box center [1192, 19] width 21 height 21
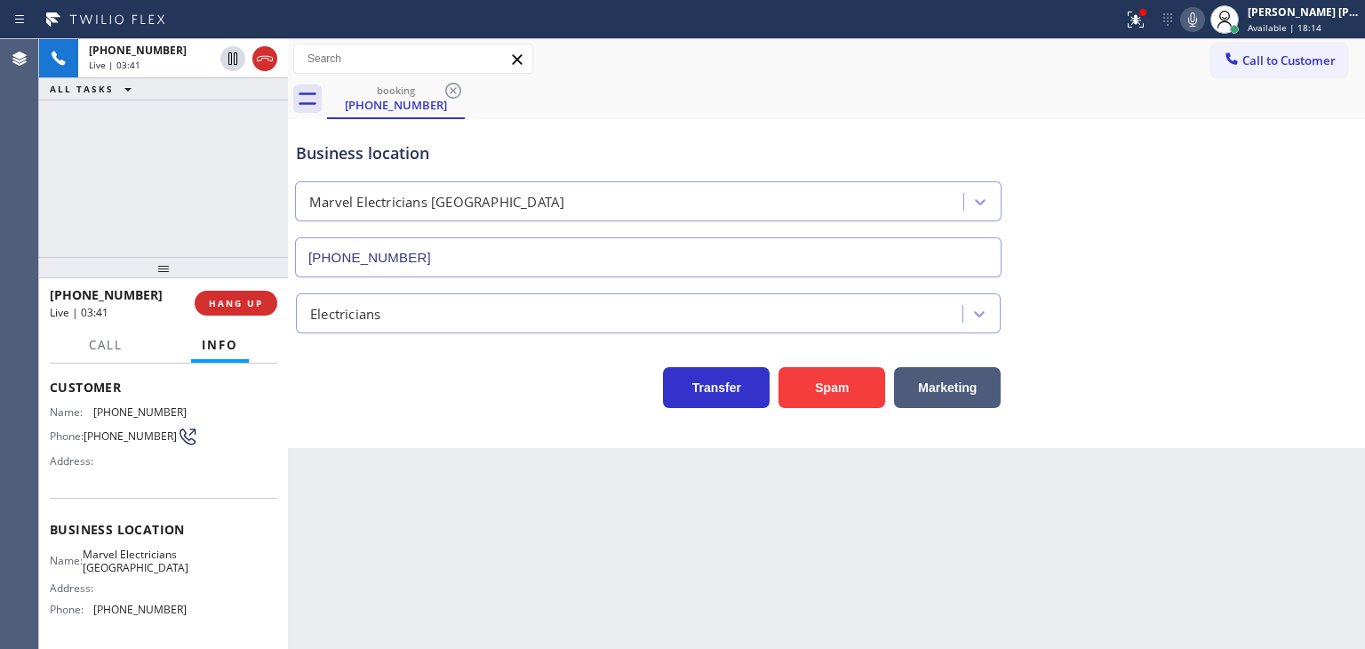
click at [1197, 21] on icon at bounding box center [1192, 19] width 9 height 14
click at [1203, 12] on icon at bounding box center [1192, 19] width 21 height 21
click at [1203, 26] on icon at bounding box center [1192, 19] width 21 height 21
click at [1197, 13] on icon at bounding box center [1192, 19] width 9 height 14
click at [1203, 20] on icon at bounding box center [1192, 19] width 21 height 21
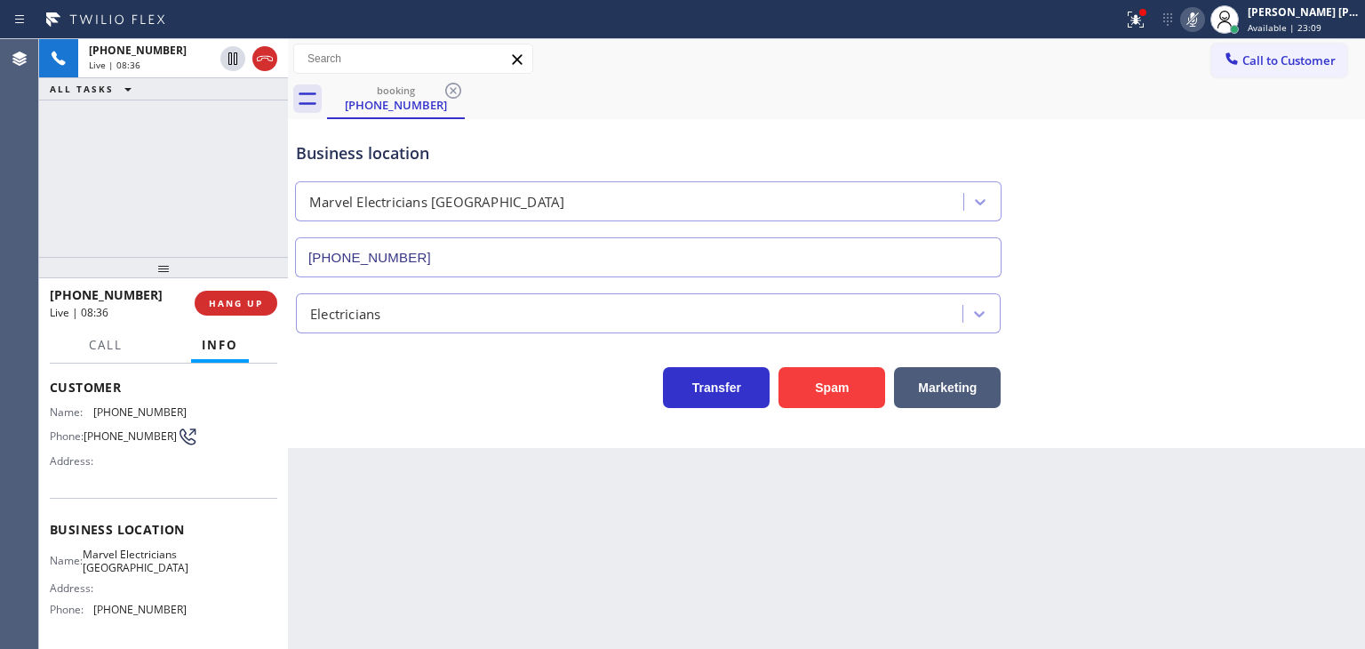
click at [1203, 14] on icon at bounding box center [1192, 19] width 21 height 21
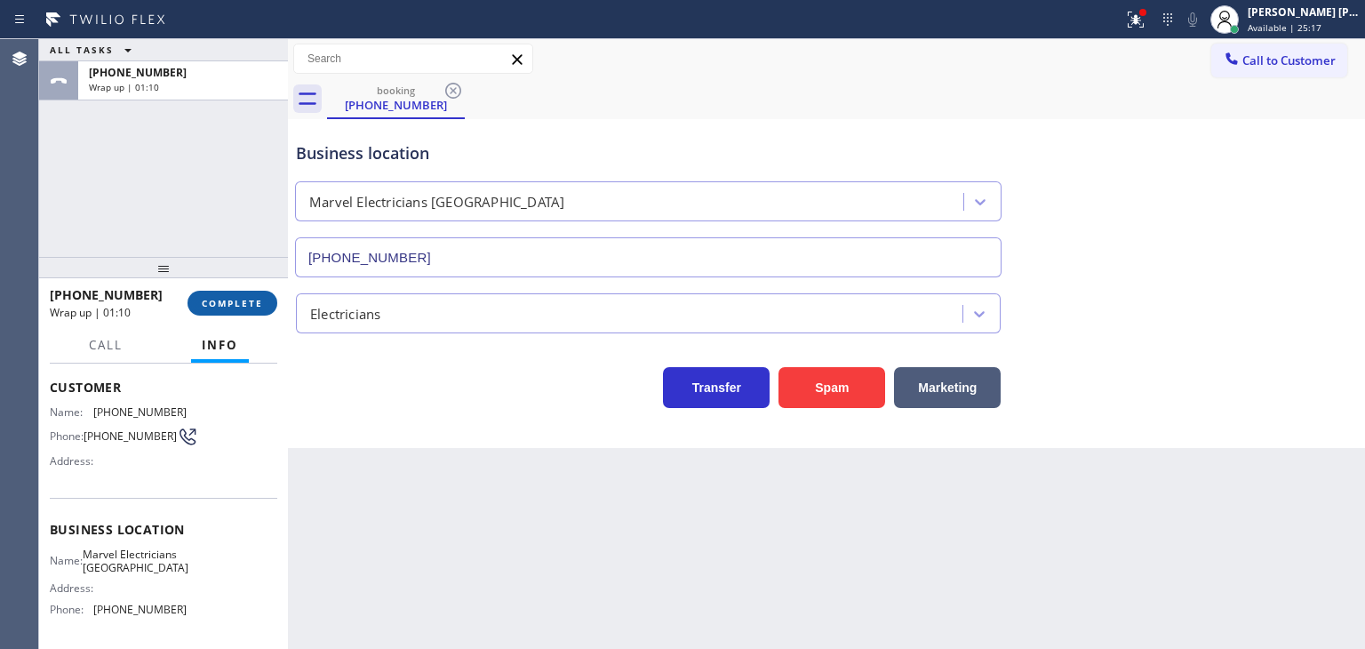
click at [263, 299] on button "COMPLETE" at bounding box center [232, 303] width 90 height 25
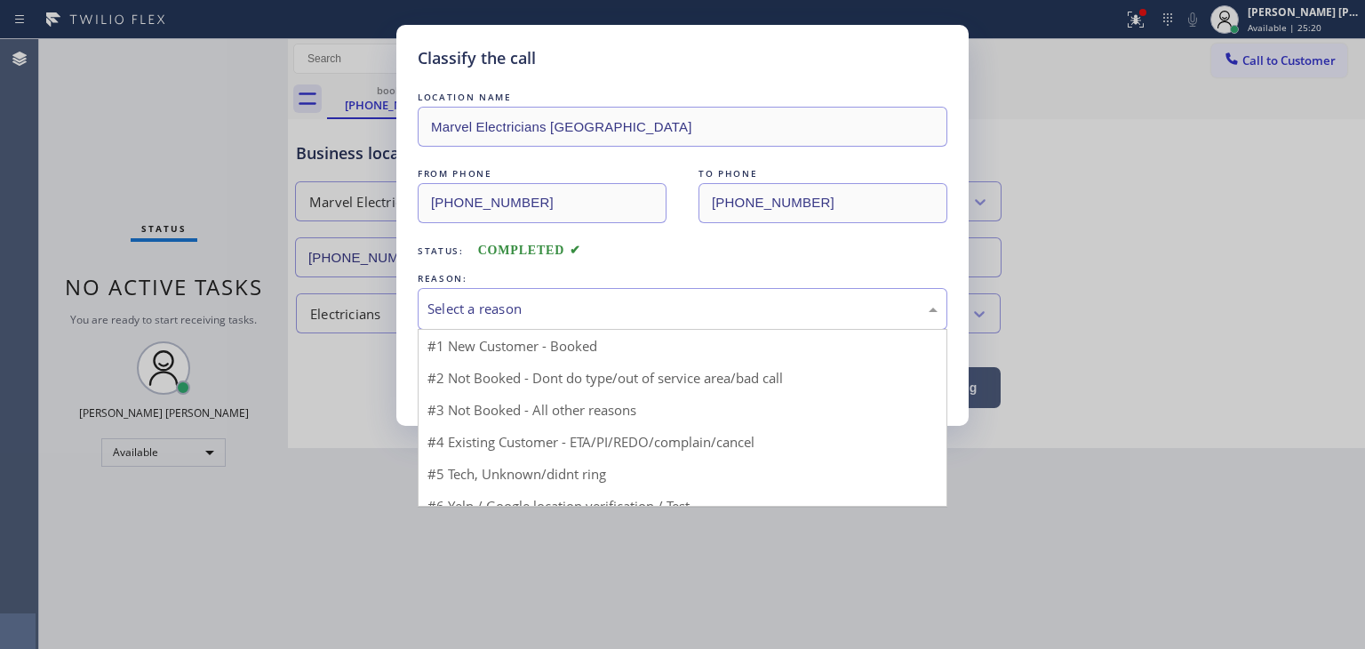
click at [498, 317] on div "Select a reason" at bounding box center [682, 309] width 510 height 20
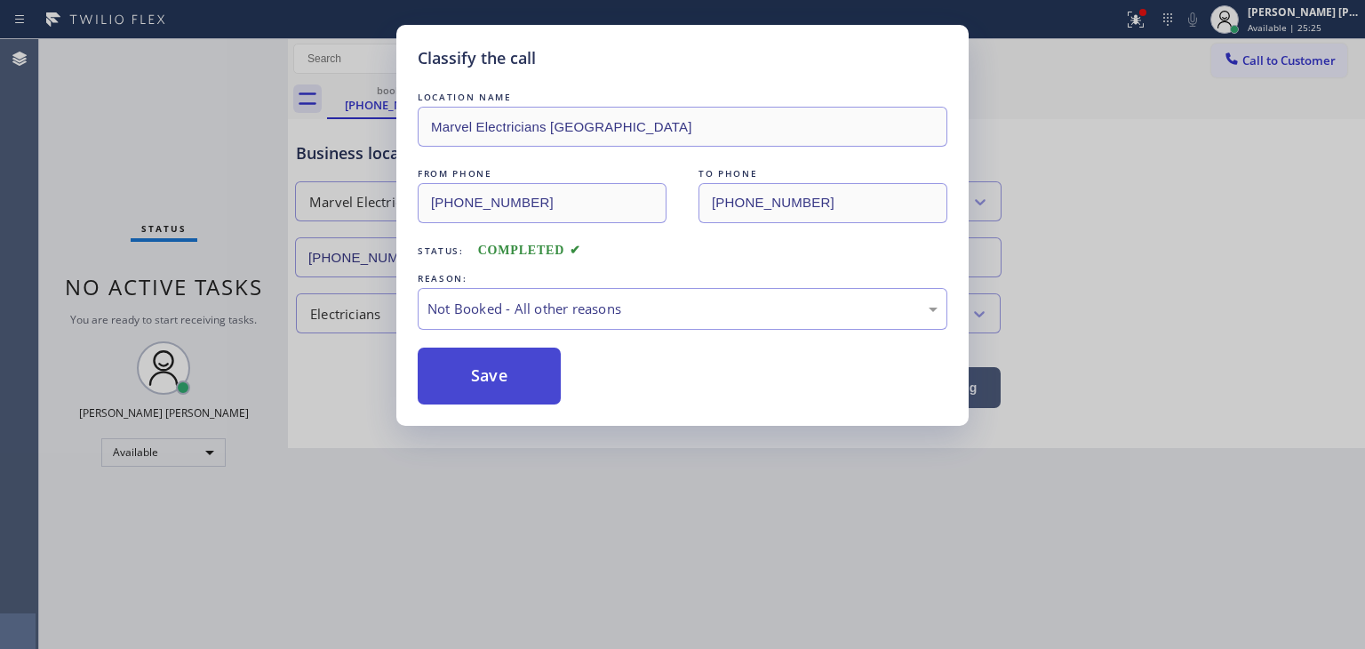
click at [493, 383] on button "Save" at bounding box center [489, 375] width 143 height 57
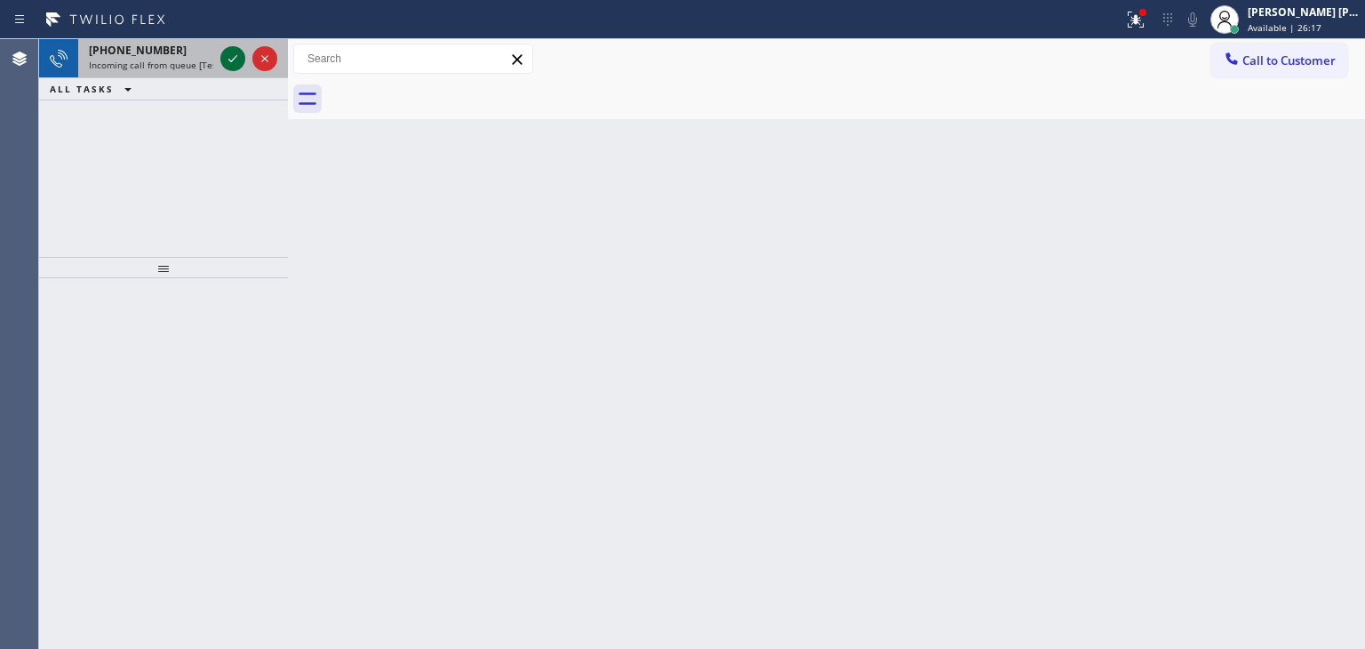
click at [237, 61] on icon at bounding box center [232, 58] width 21 height 21
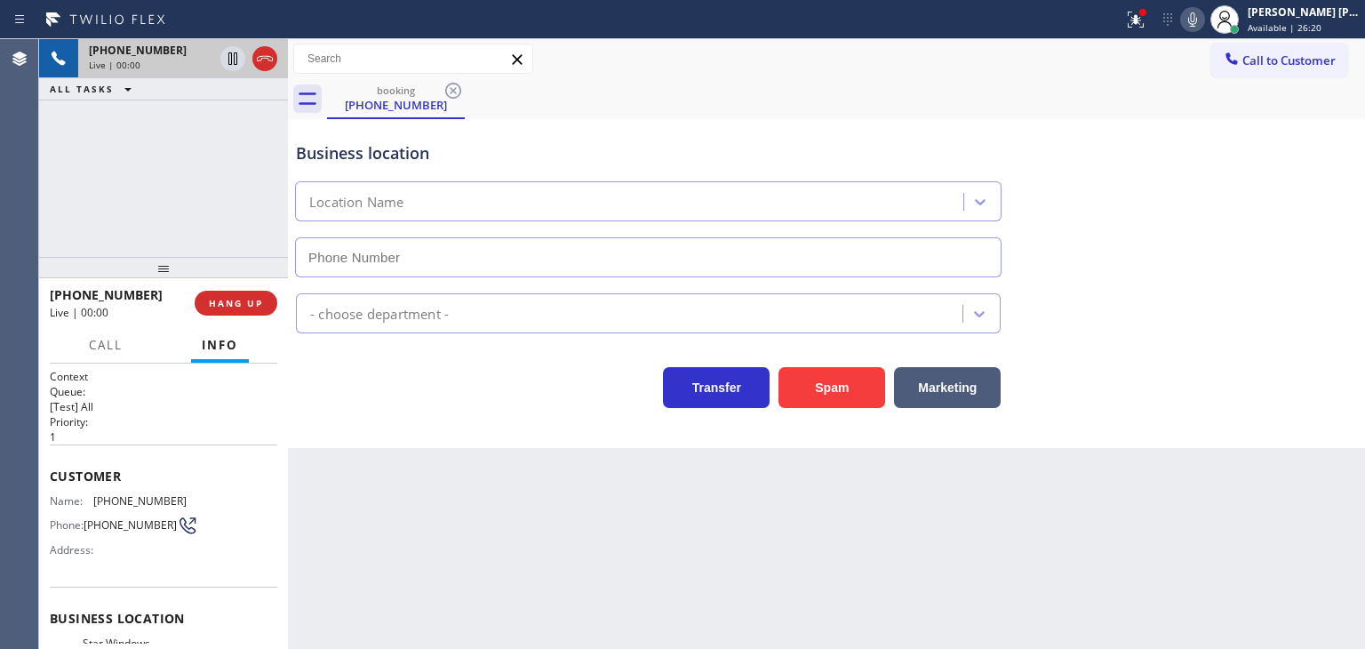
scroll to position [89, 0]
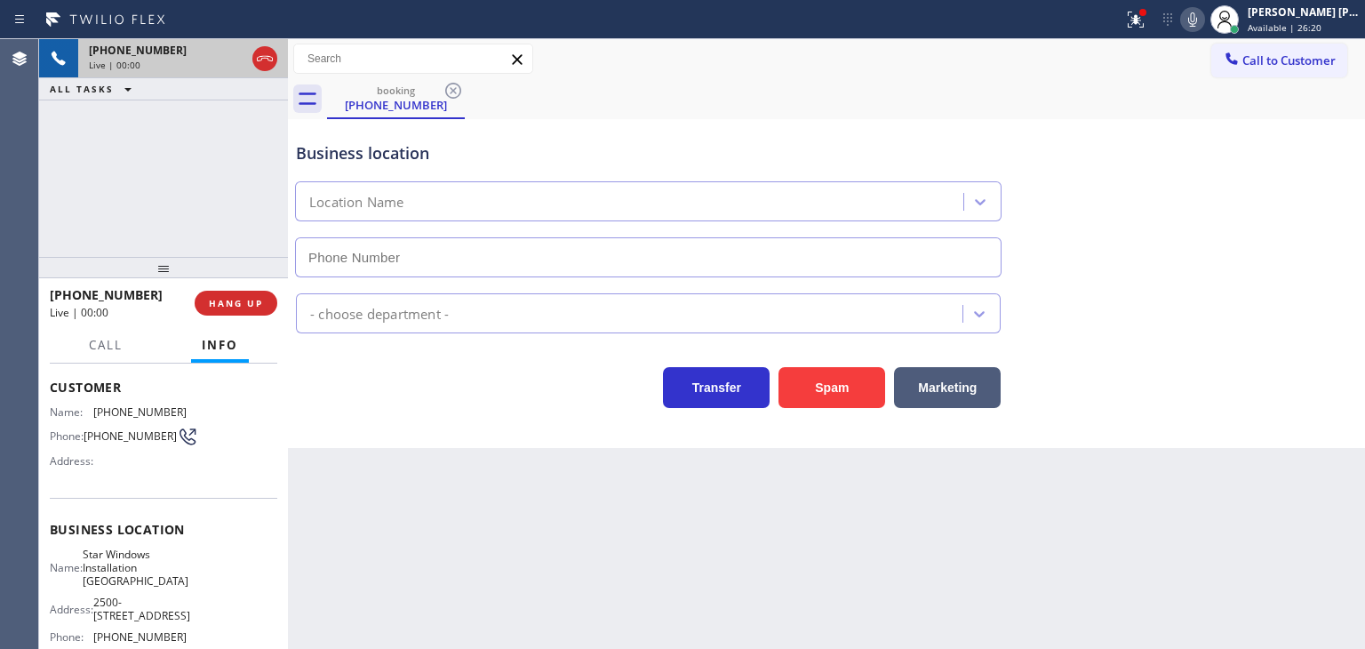
type input "[PHONE_NUMBER]"
click at [1203, 23] on icon at bounding box center [1192, 19] width 21 height 21
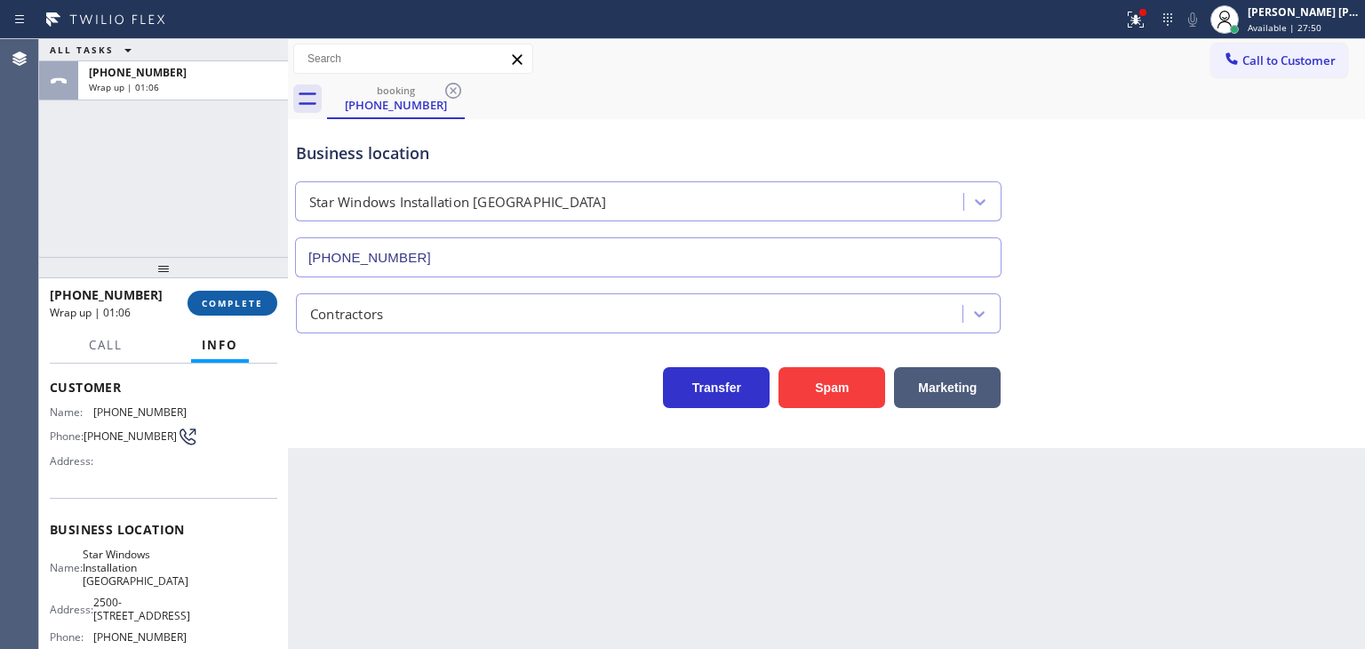
click at [225, 295] on button "COMPLETE" at bounding box center [232, 303] width 90 height 25
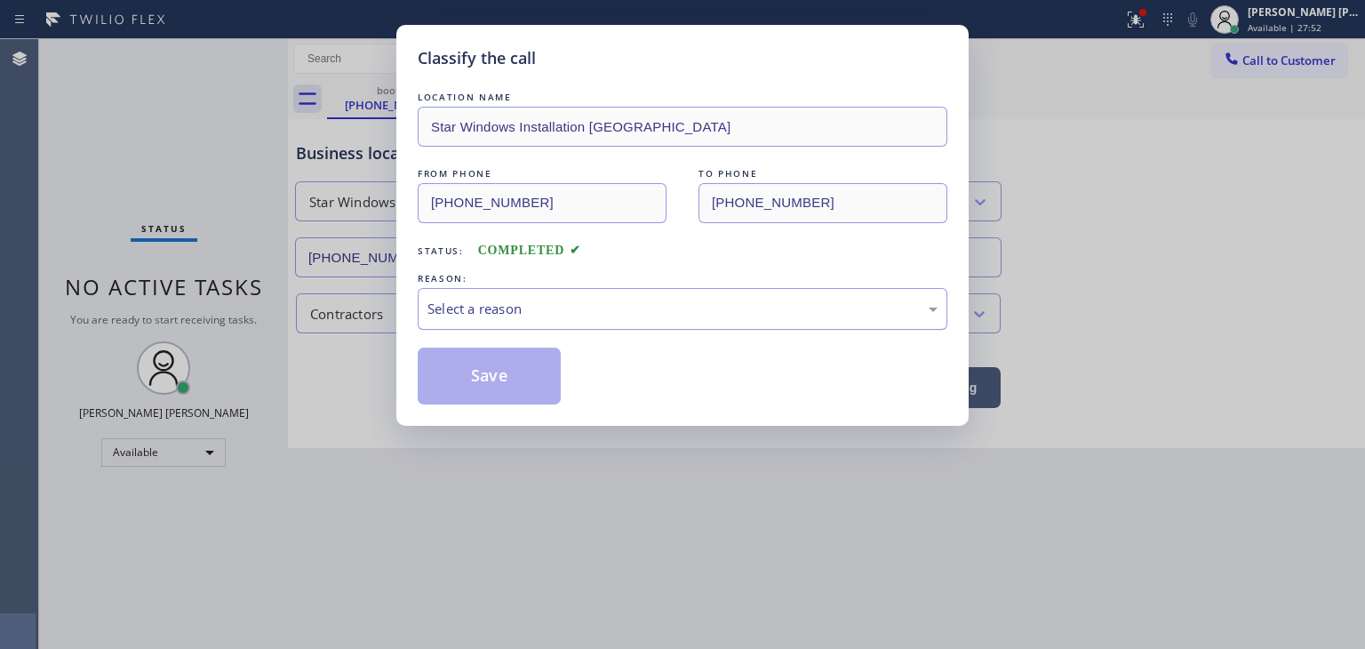
click at [571, 306] on div "Select a reason" at bounding box center [682, 309] width 510 height 20
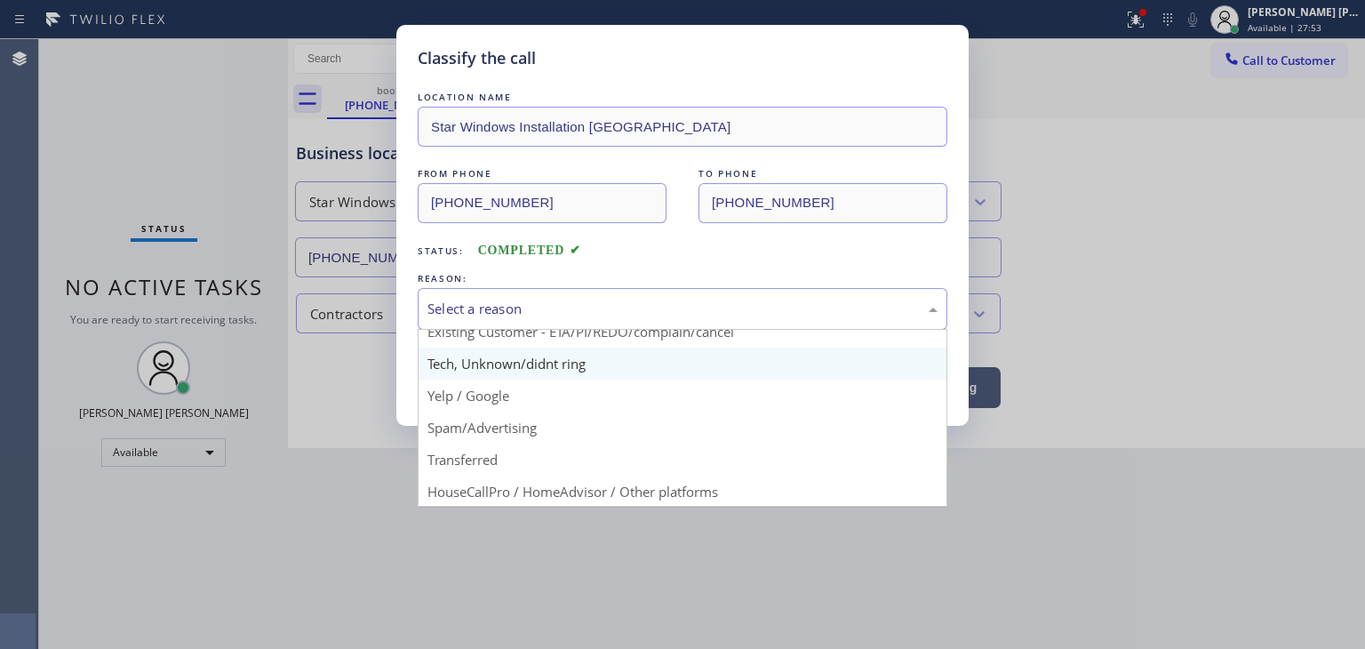
scroll to position [111, 0]
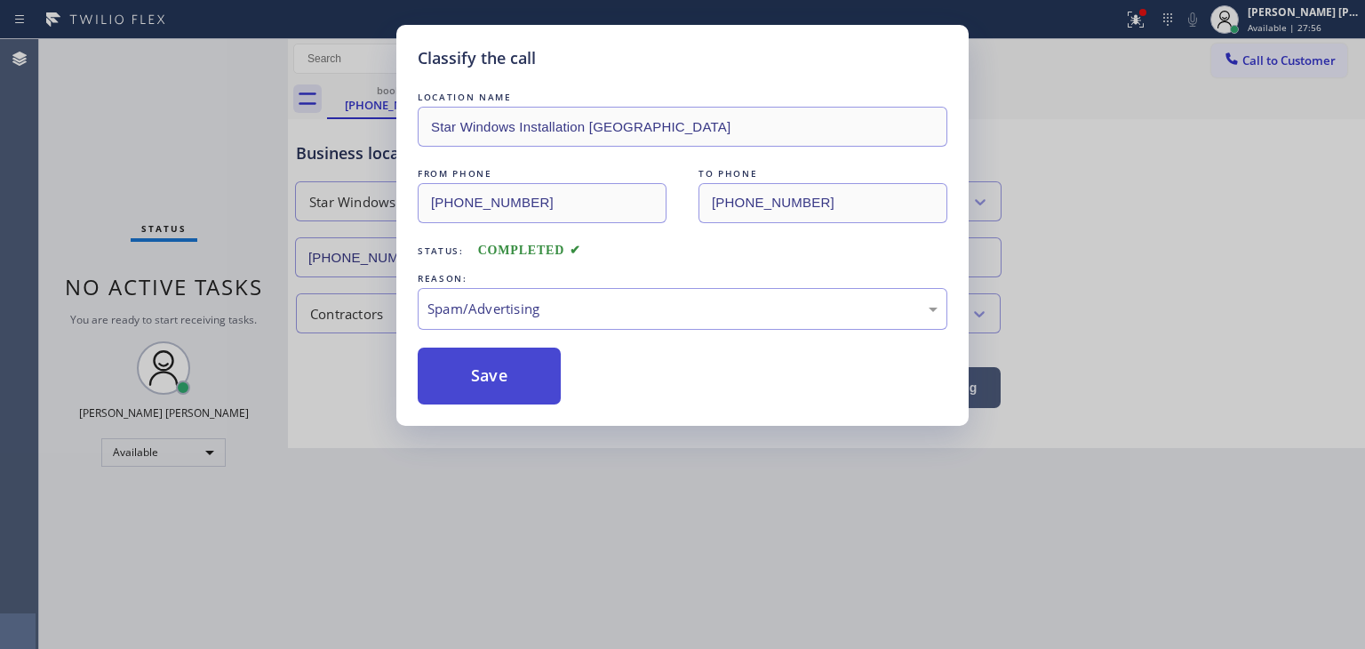
click at [502, 385] on button "Save" at bounding box center [489, 375] width 143 height 57
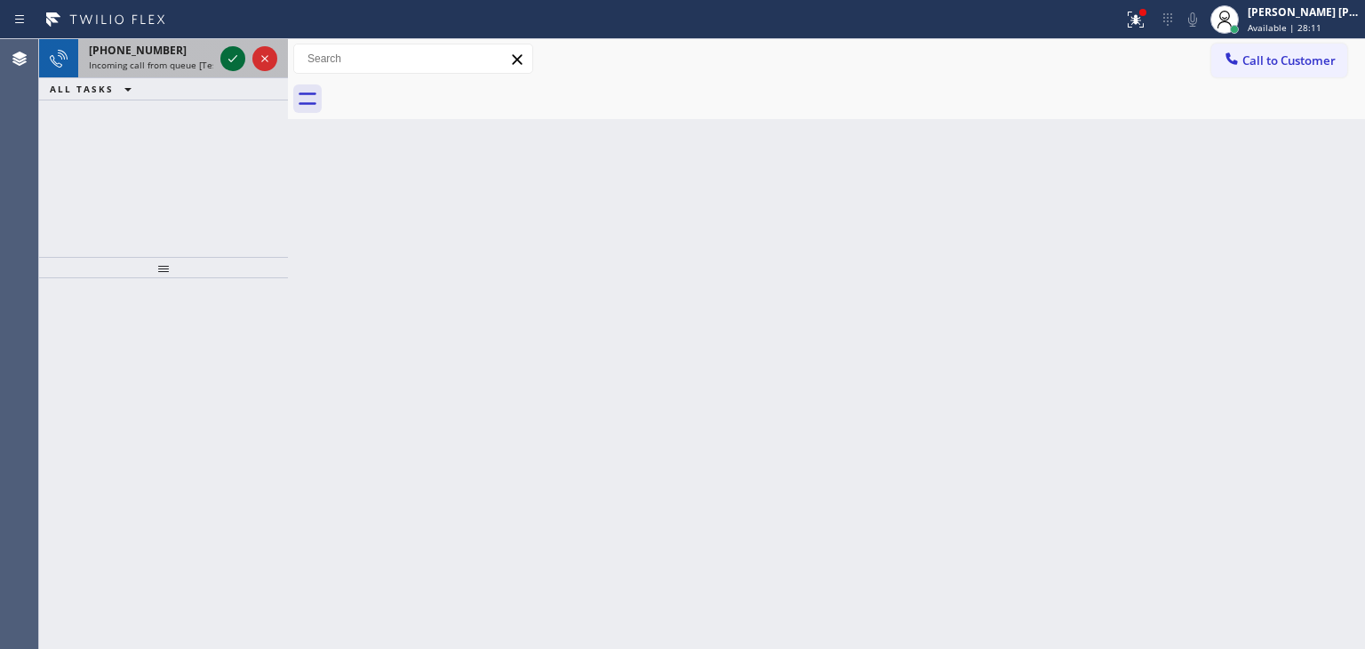
click at [231, 58] on icon at bounding box center [232, 58] width 21 height 21
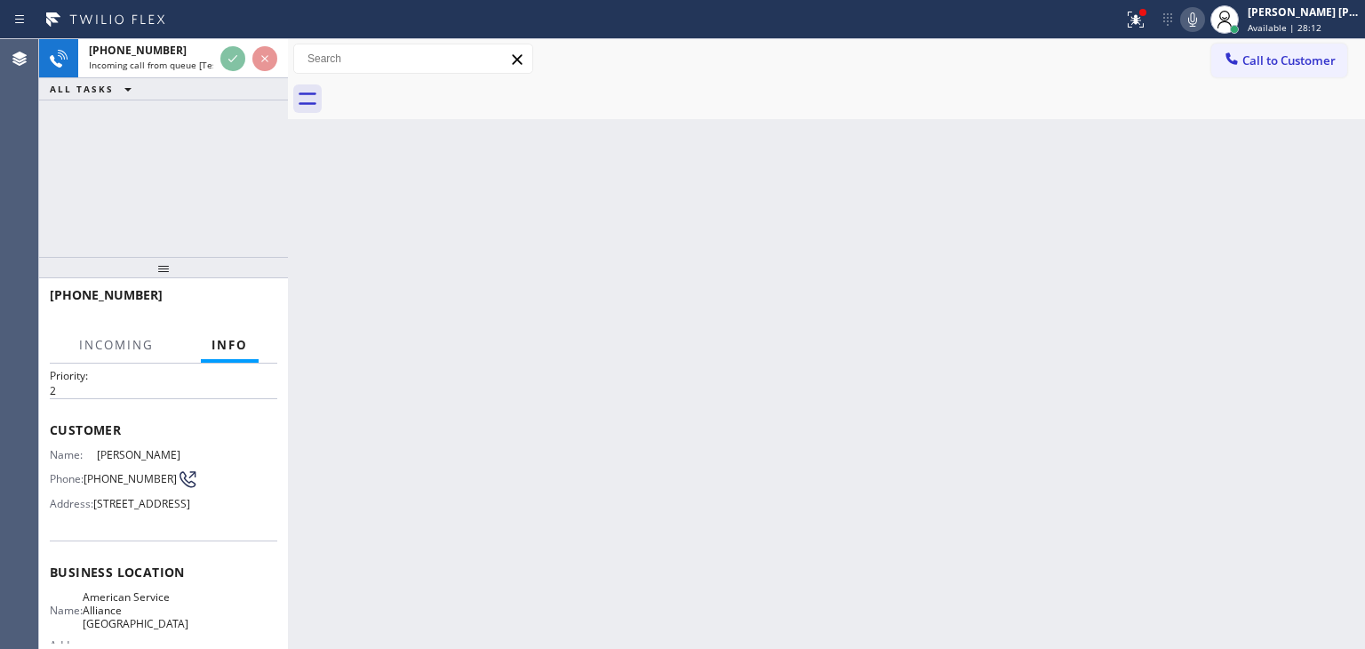
scroll to position [89, 0]
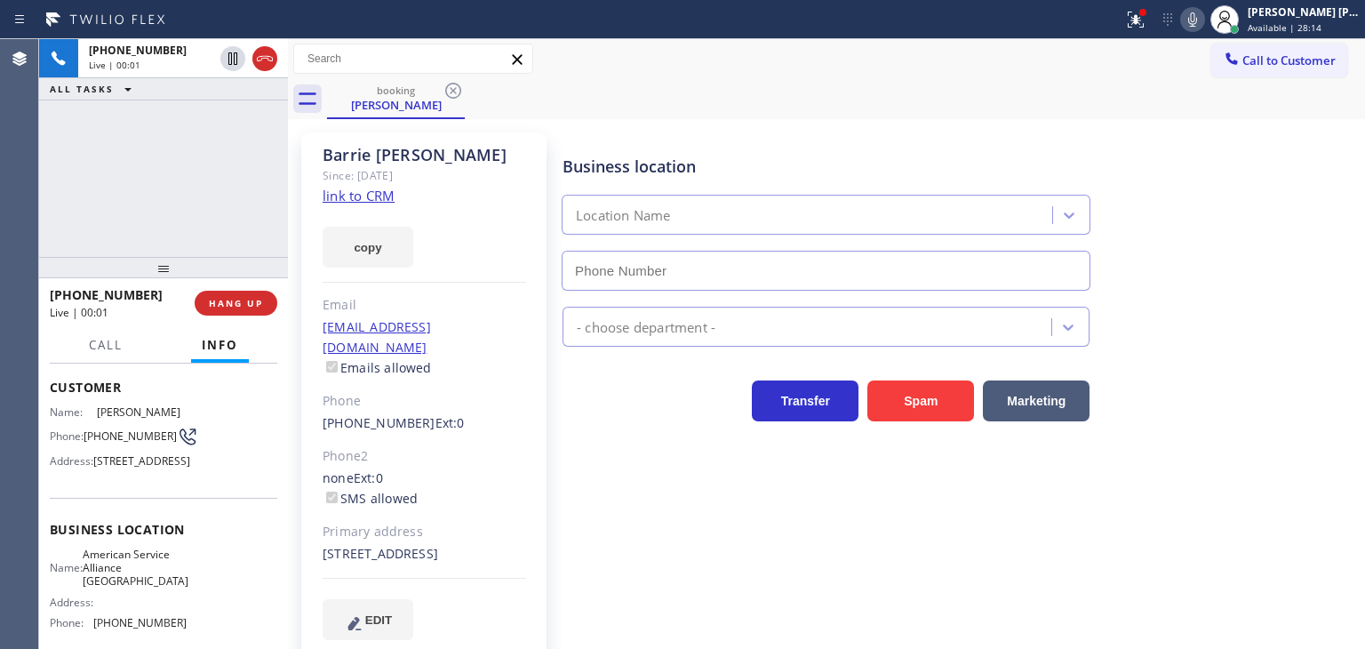
type input "[PHONE_NUMBER]"
click at [1203, 20] on icon at bounding box center [1192, 19] width 21 height 21
drag, startPoint x: 1223, startPoint y: 20, endPoint x: 666, endPoint y: 20, distance: 556.2
click at [1197, 20] on icon at bounding box center [1192, 19] width 9 height 14
click at [367, 196] on link "link to CRM" at bounding box center [359, 196] width 72 height 18
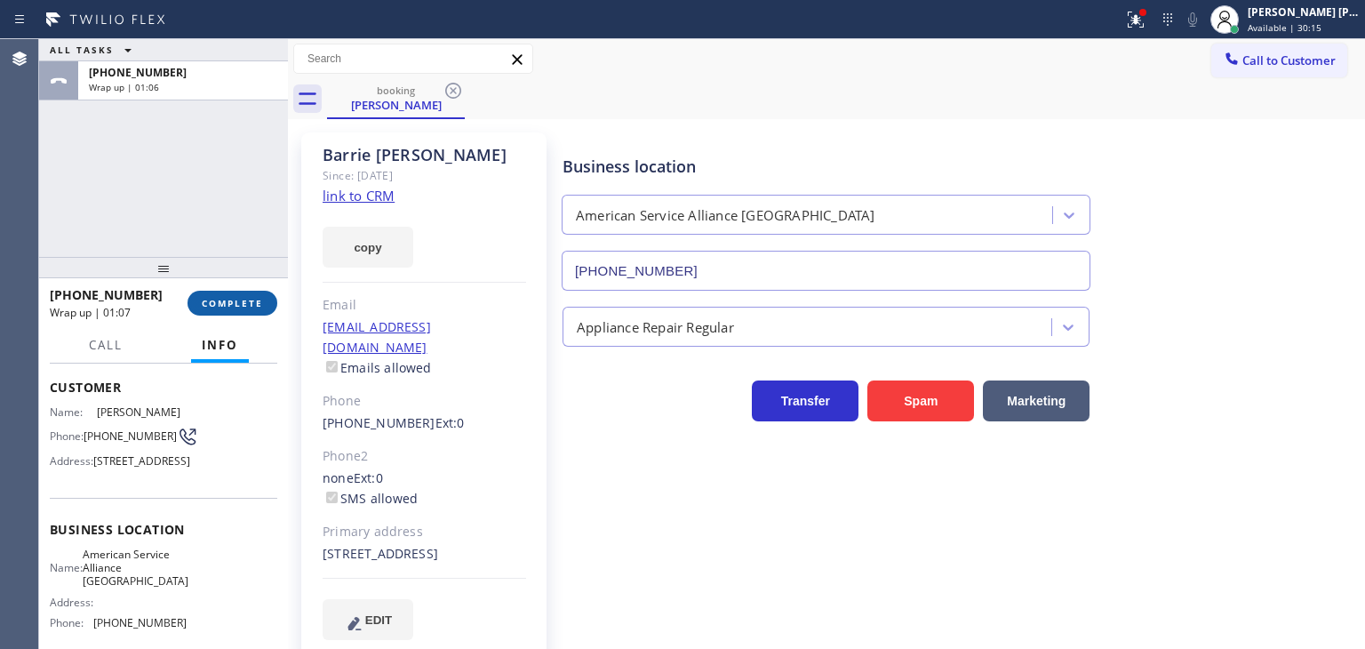
click at [242, 298] on span "COMPLETE" at bounding box center [232, 303] width 61 height 12
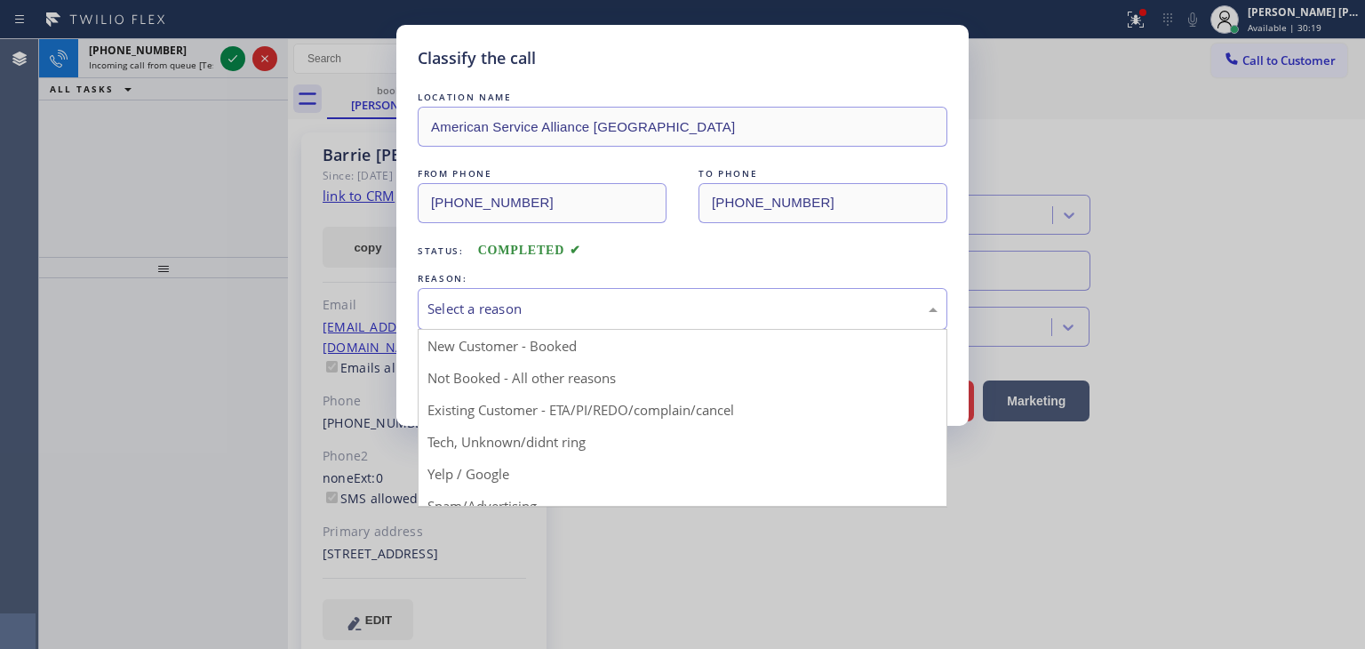
click at [489, 309] on div "Select a reason" at bounding box center [682, 309] width 510 height 20
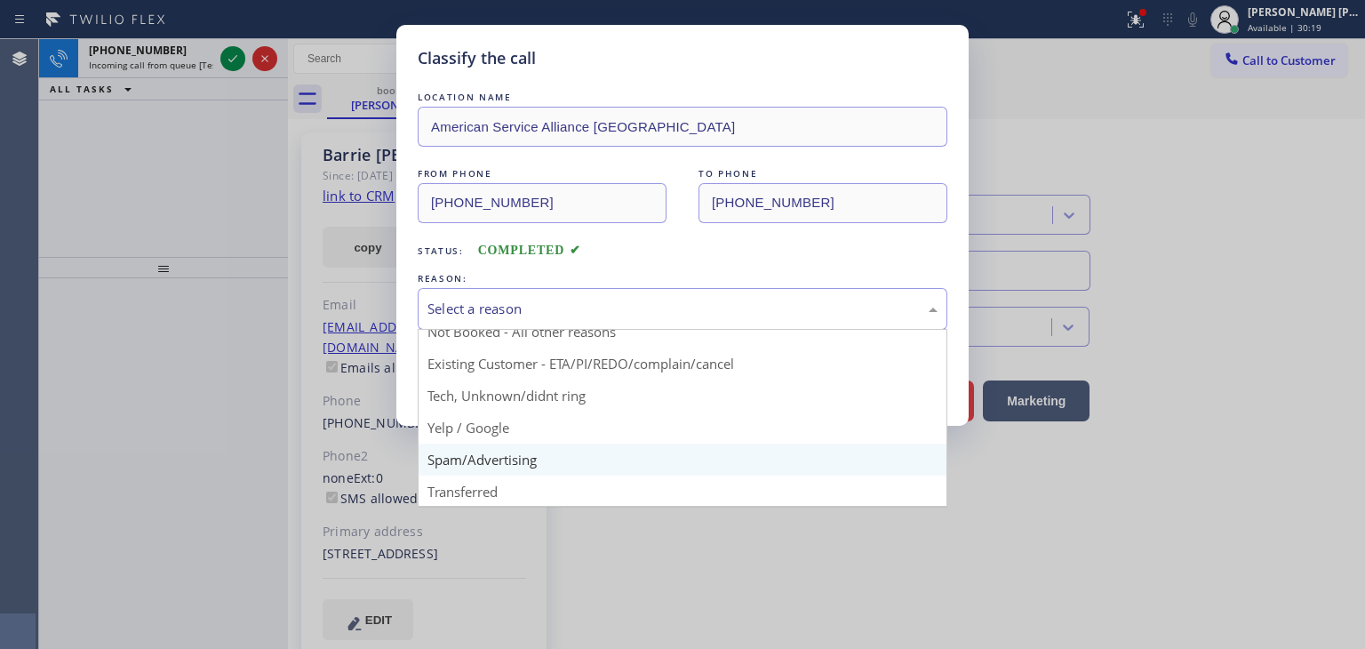
scroll to position [89, 0]
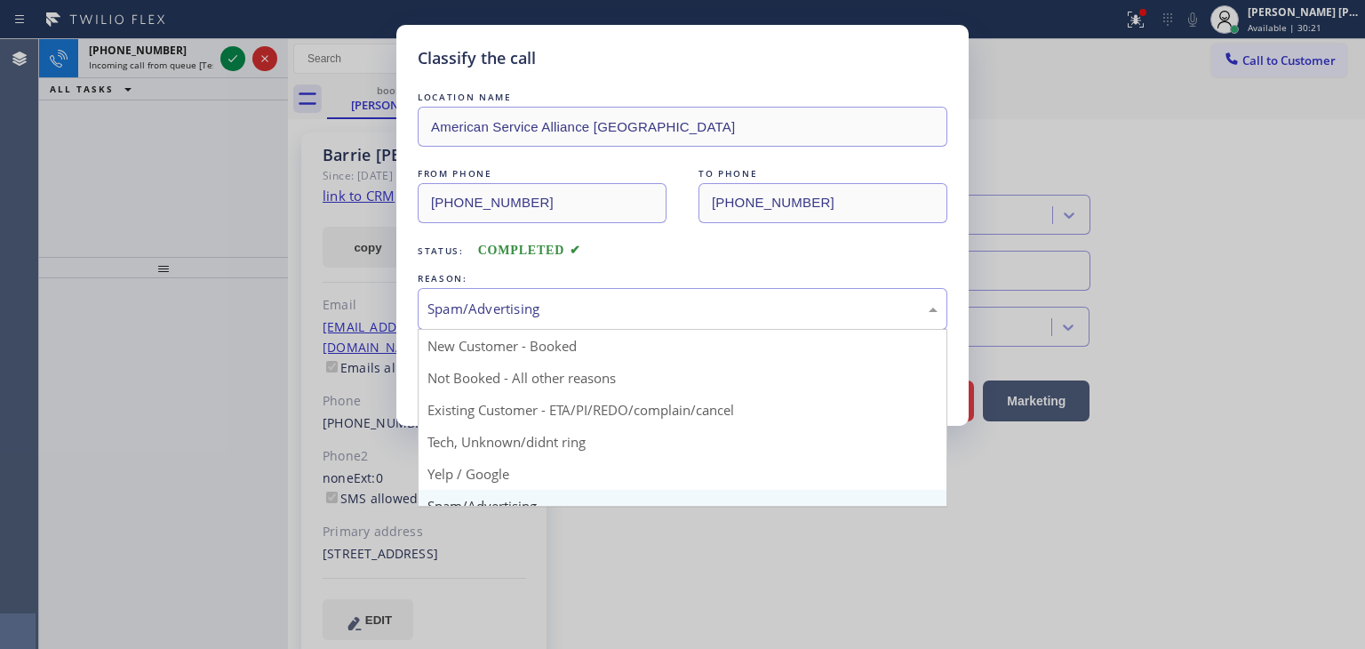
click at [530, 310] on div "Spam/Advertising" at bounding box center [682, 309] width 510 height 20
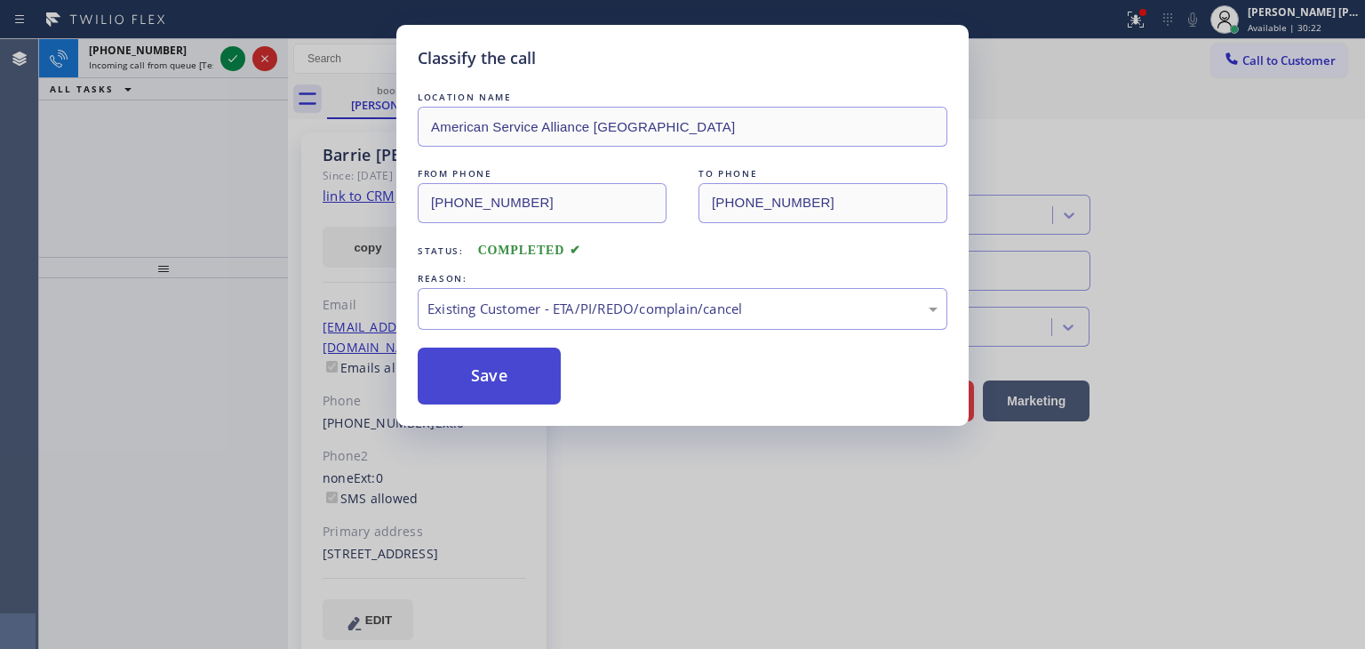
click at [498, 381] on button "Save" at bounding box center [489, 375] width 143 height 57
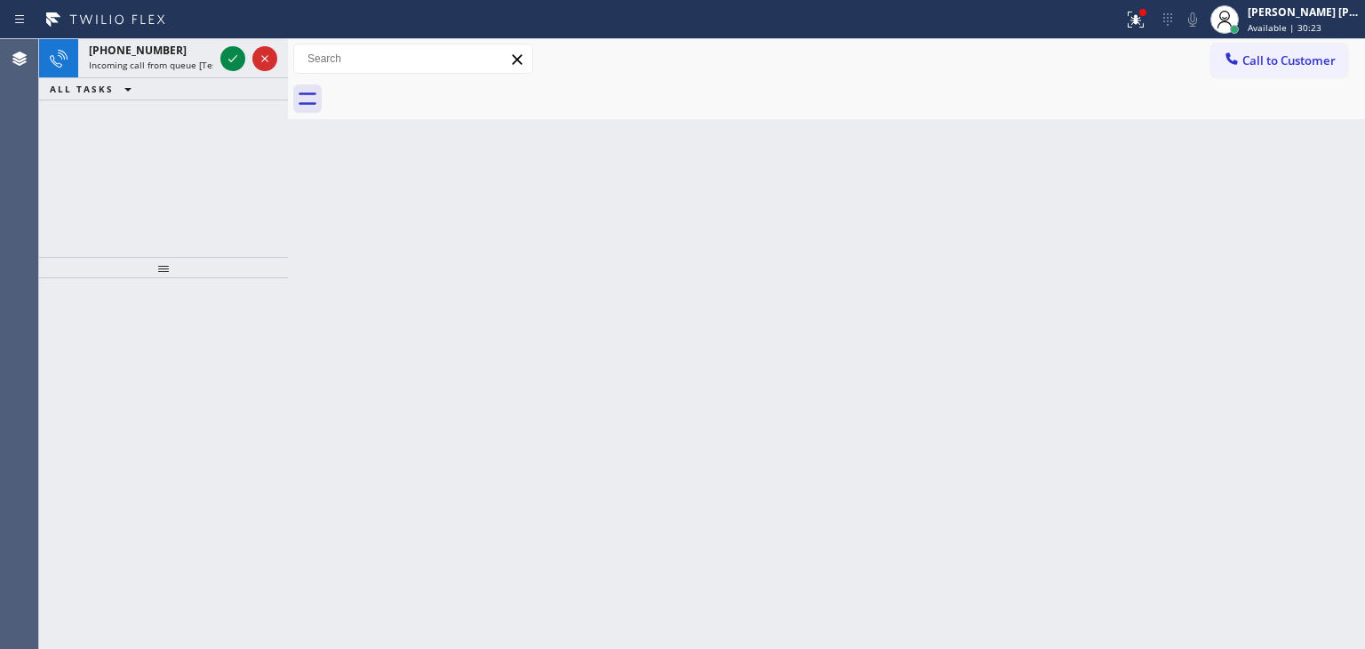
click at [235, 62] on icon at bounding box center [232, 58] width 21 height 21
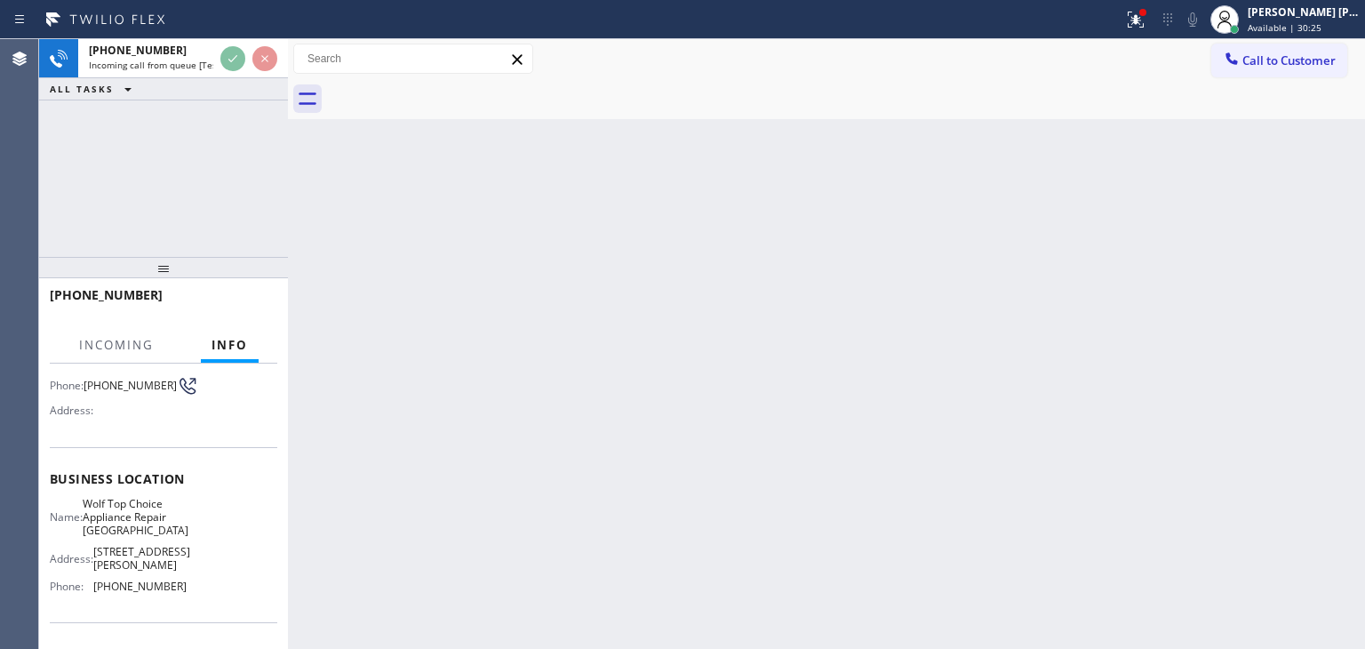
scroll to position [178, 0]
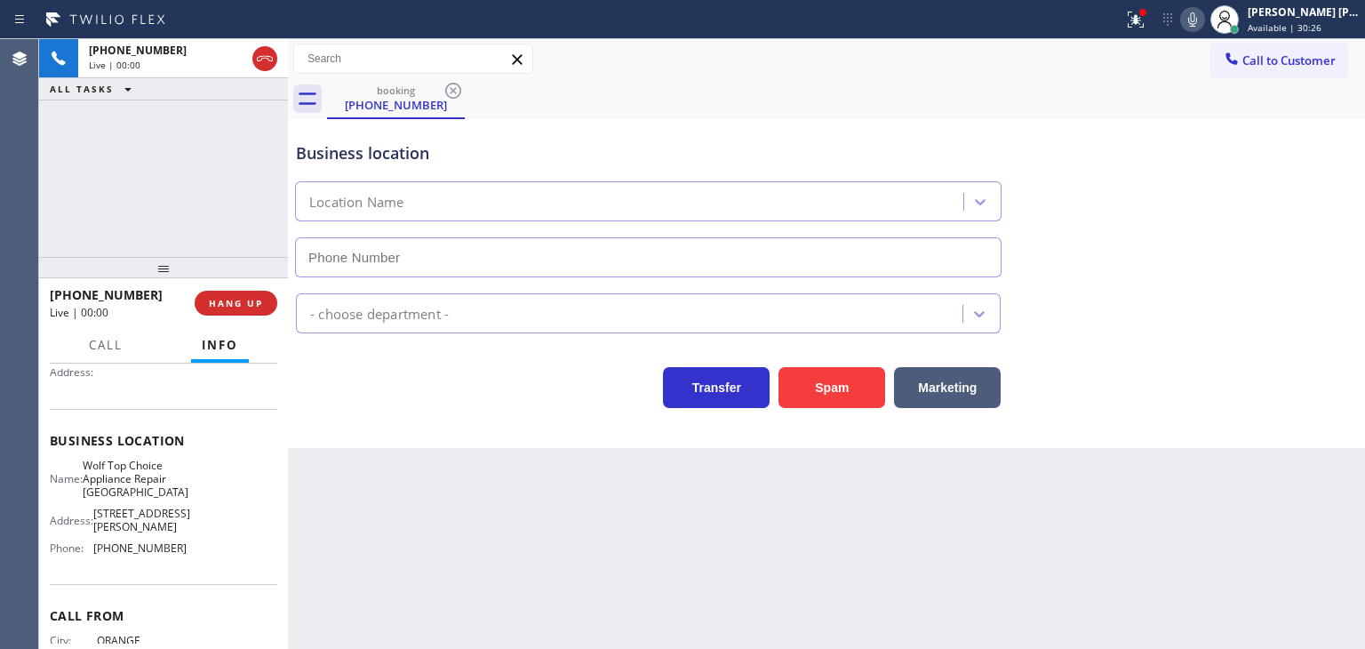
type input "[PHONE_NUMBER]"
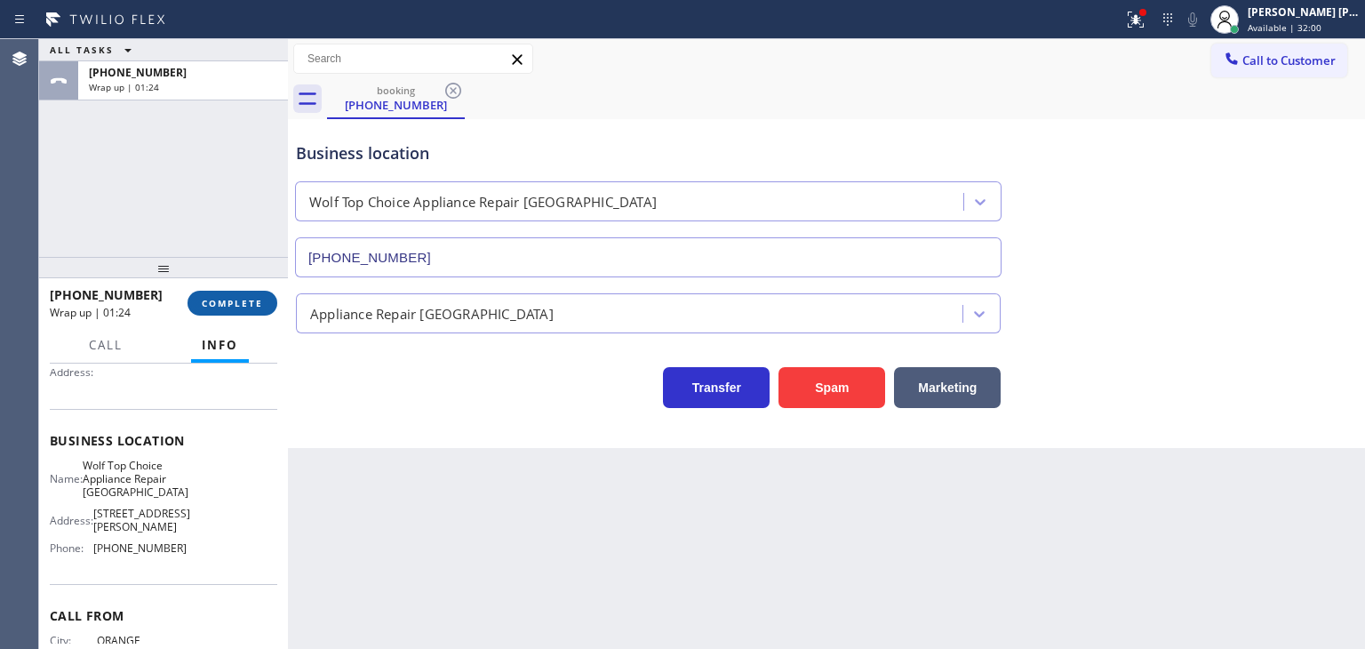
click at [235, 303] on span "COMPLETE" at bounding box center [232, 303] width 61 height 12
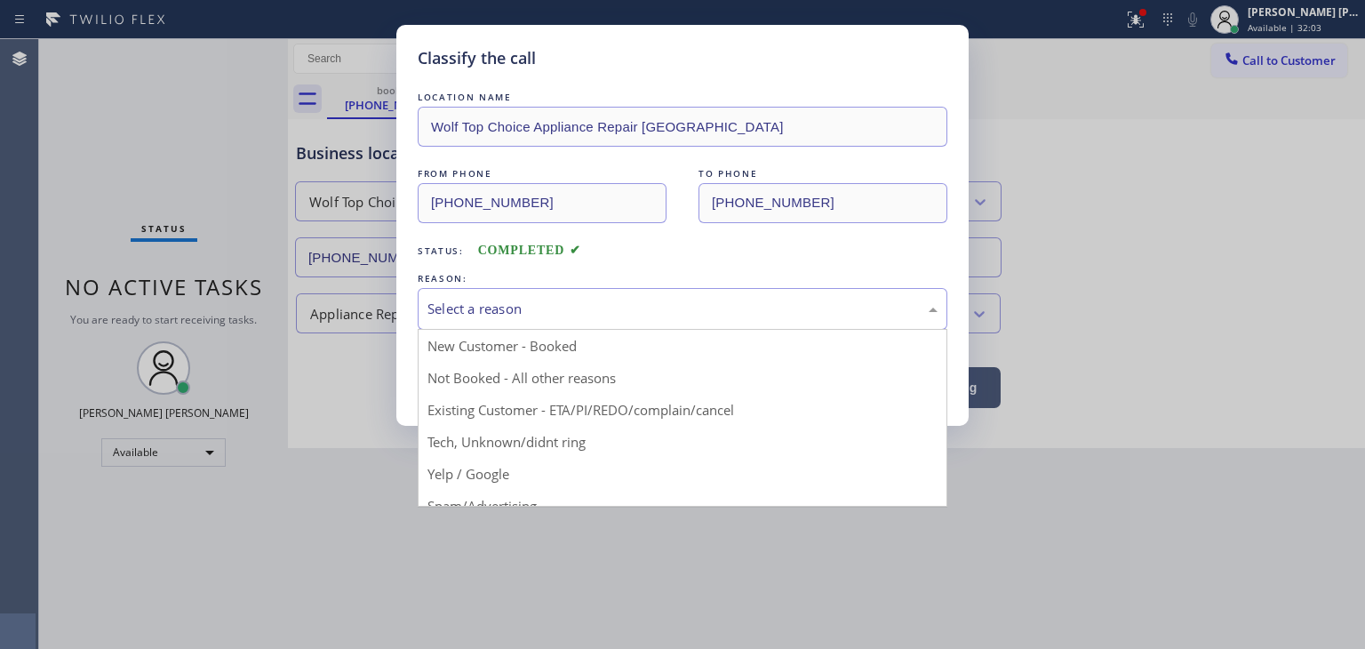
click at [518, 303] on div "Select a reason" at bounding box center [682, 309] width 510 height 20
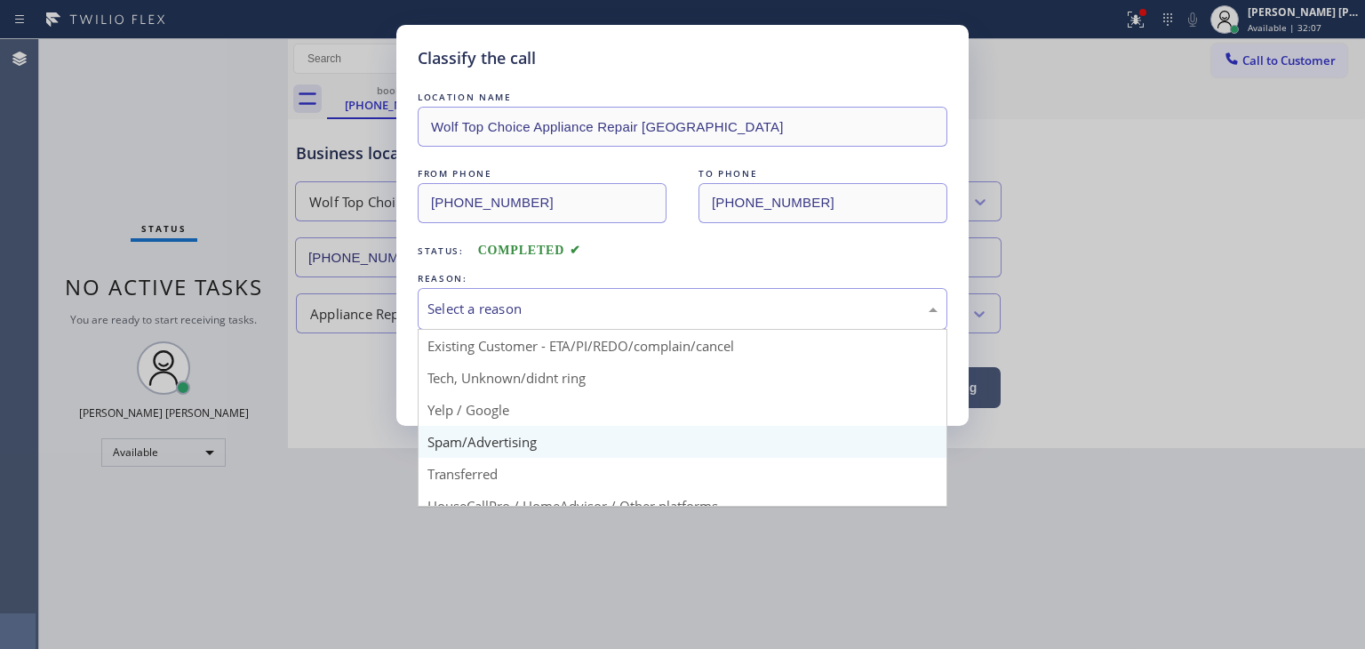
scroll to position [22, 0]
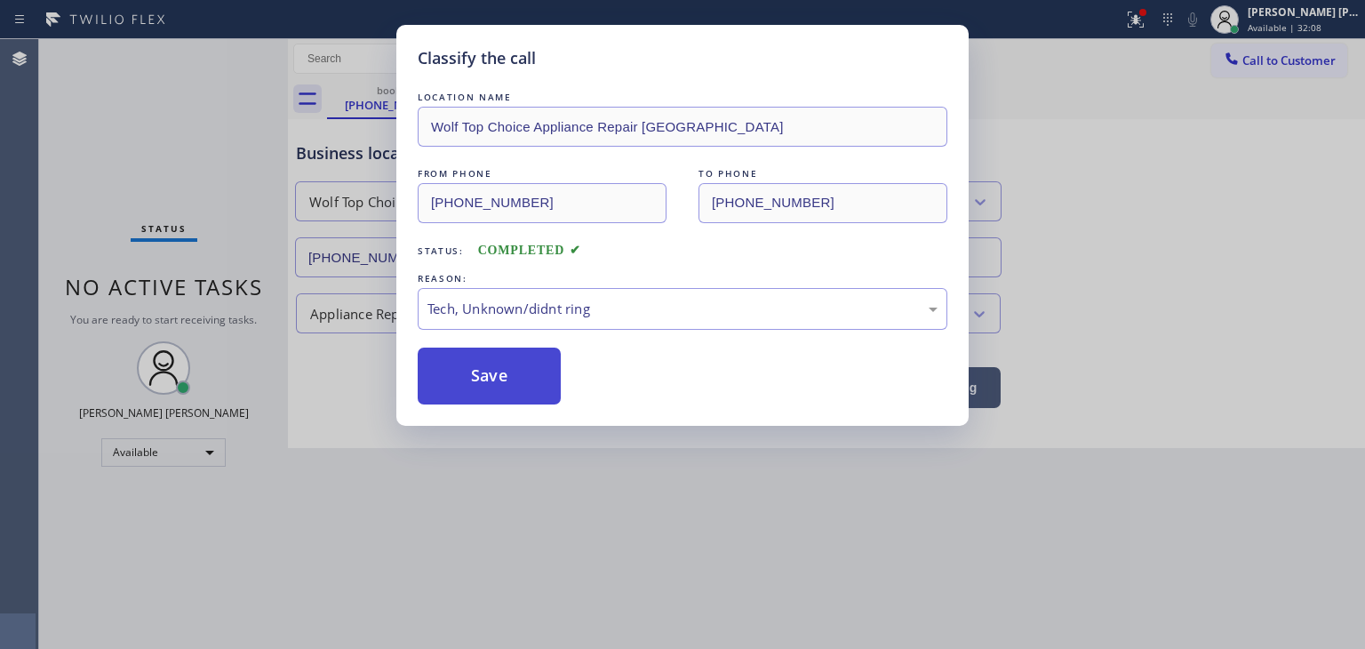
click at [481, 390] on button "Save" at bounding box center [489, 375] width 143 height 57
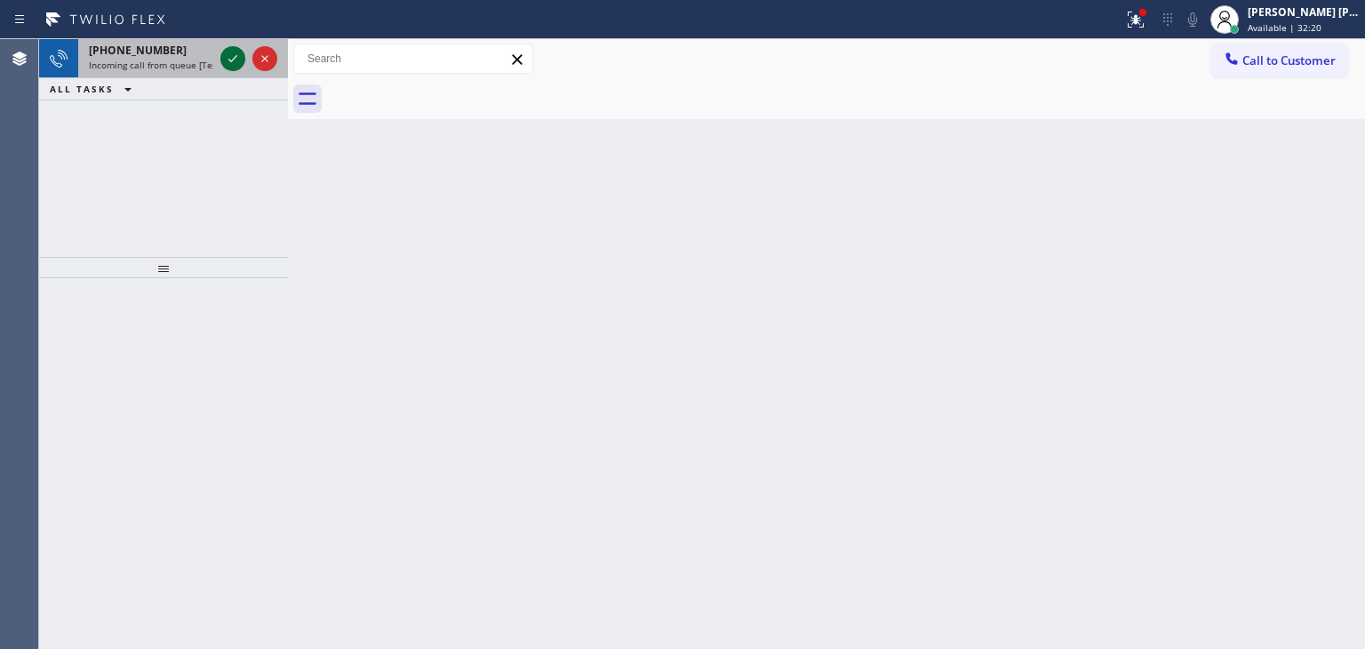
click at [229, 60] on icon at bounding box center [232, 58] width 9 height 7
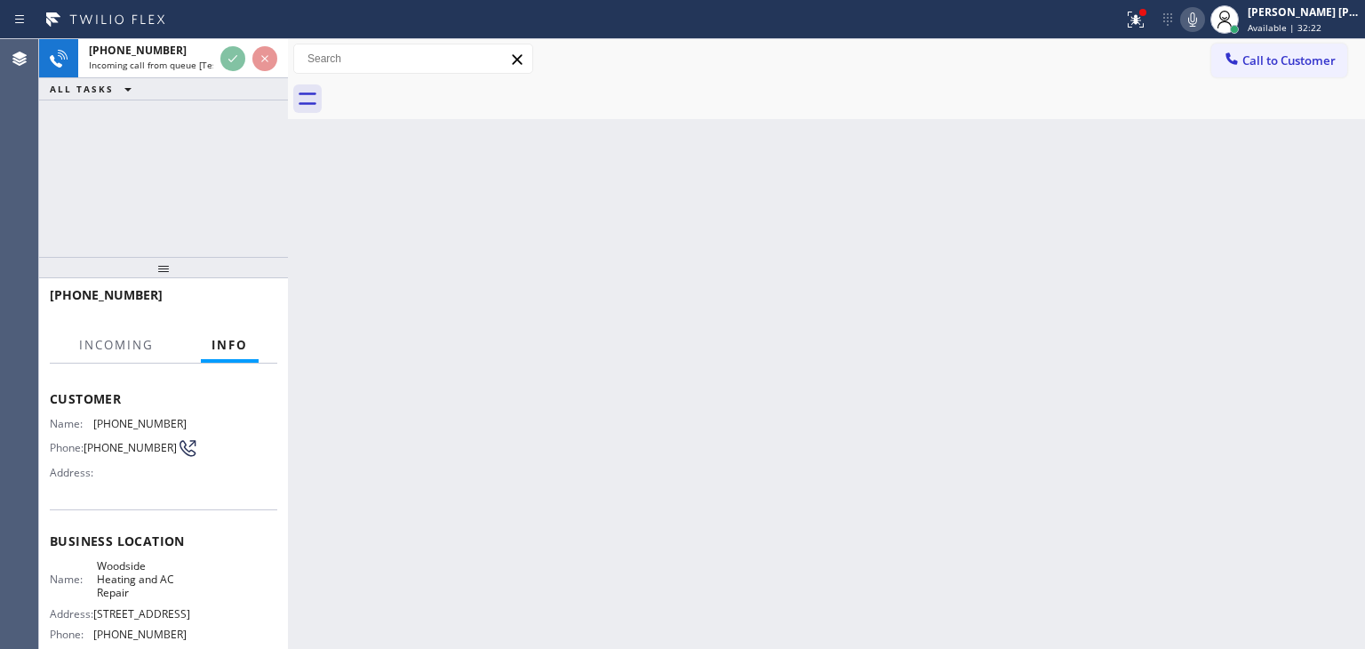
scroll to position [178, 0]
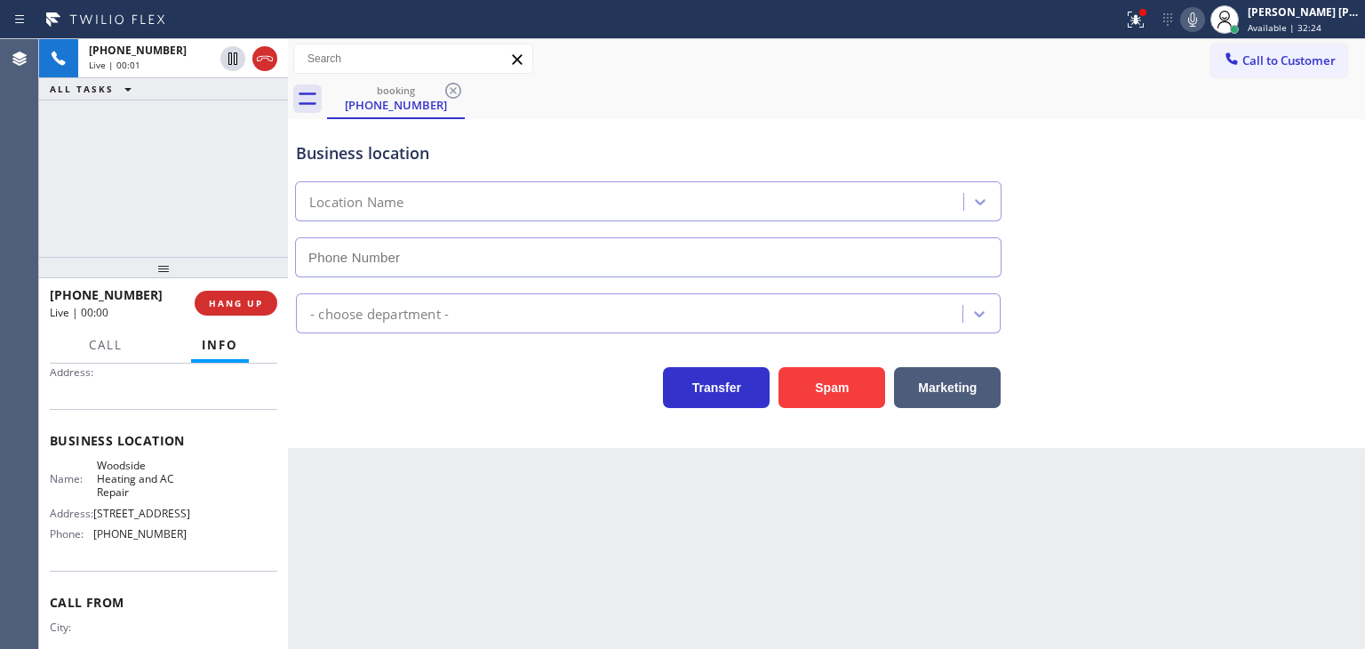
type input "[PHONE_NUMBER]"
click at [1203, 18] on icon at bounding box center [1192, 19] width 21 height 21
click at [1199, 18] on rect at bounding box center [1192, 18] width 12 height 12
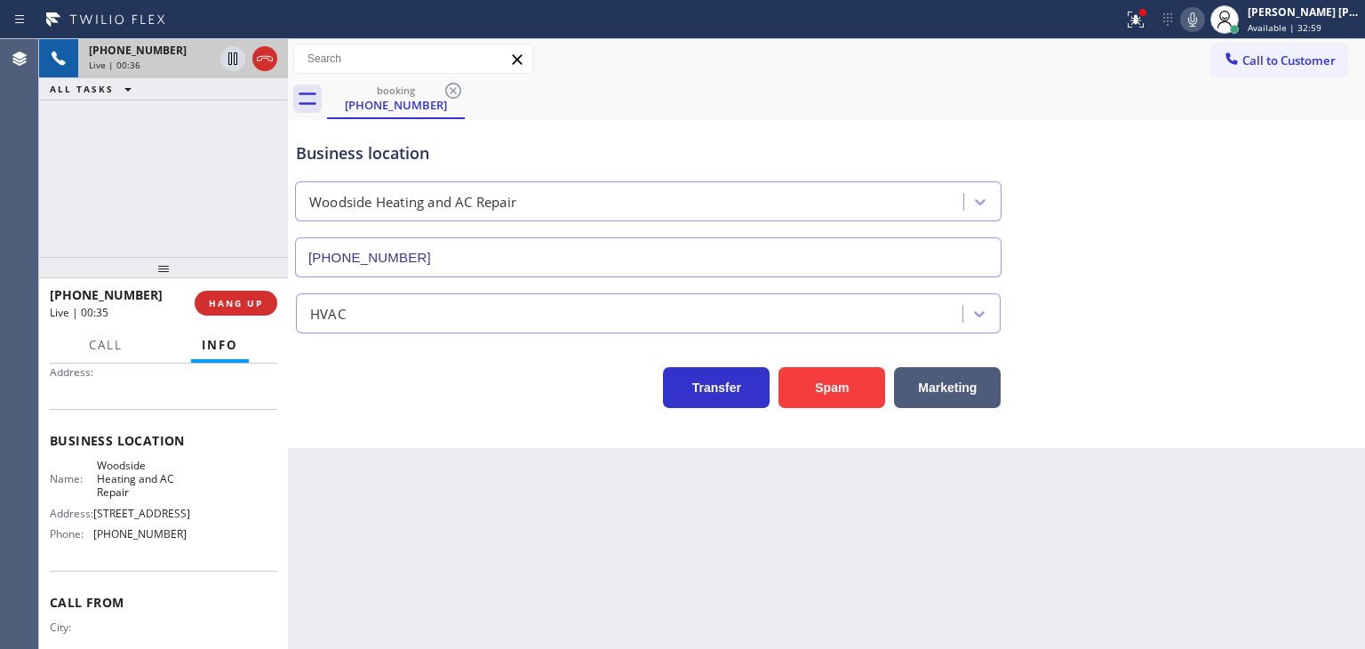
click at [266, 52] on icon at bounding box center [264, 58] width 21 height 21
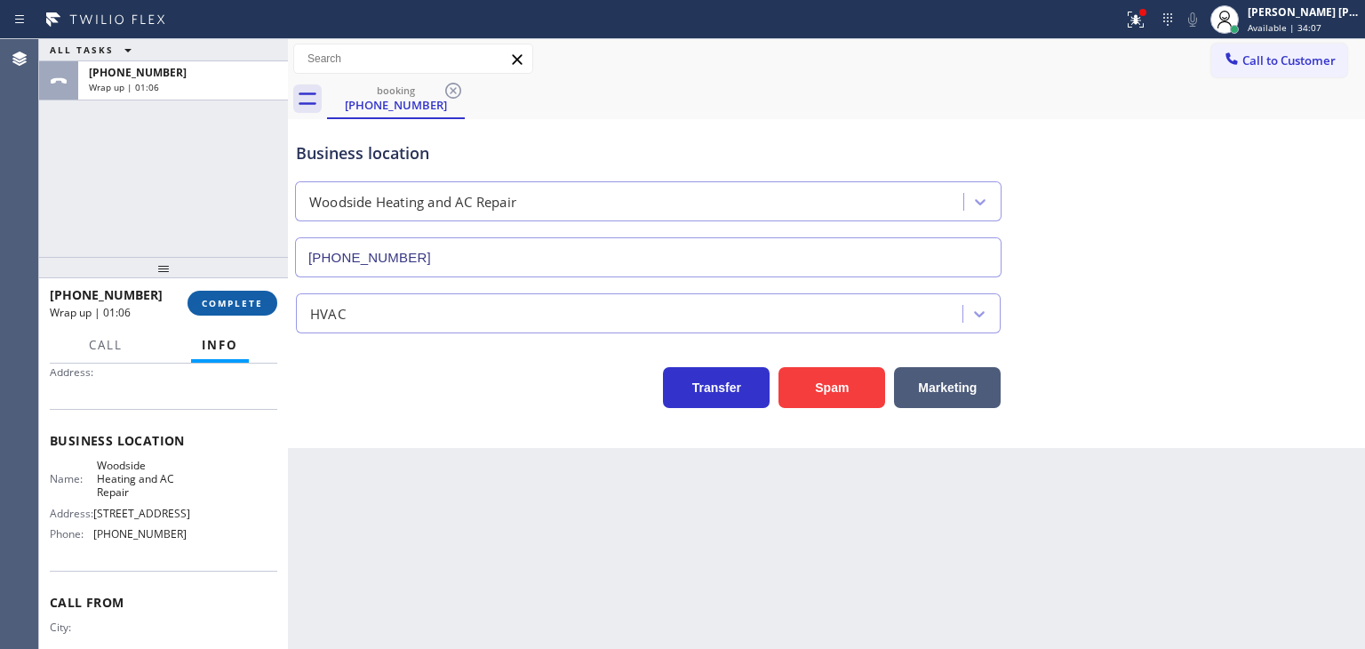
click at [220, 311] on button "COMPLETE" at bounding box center [232, 303] width 90 height 25
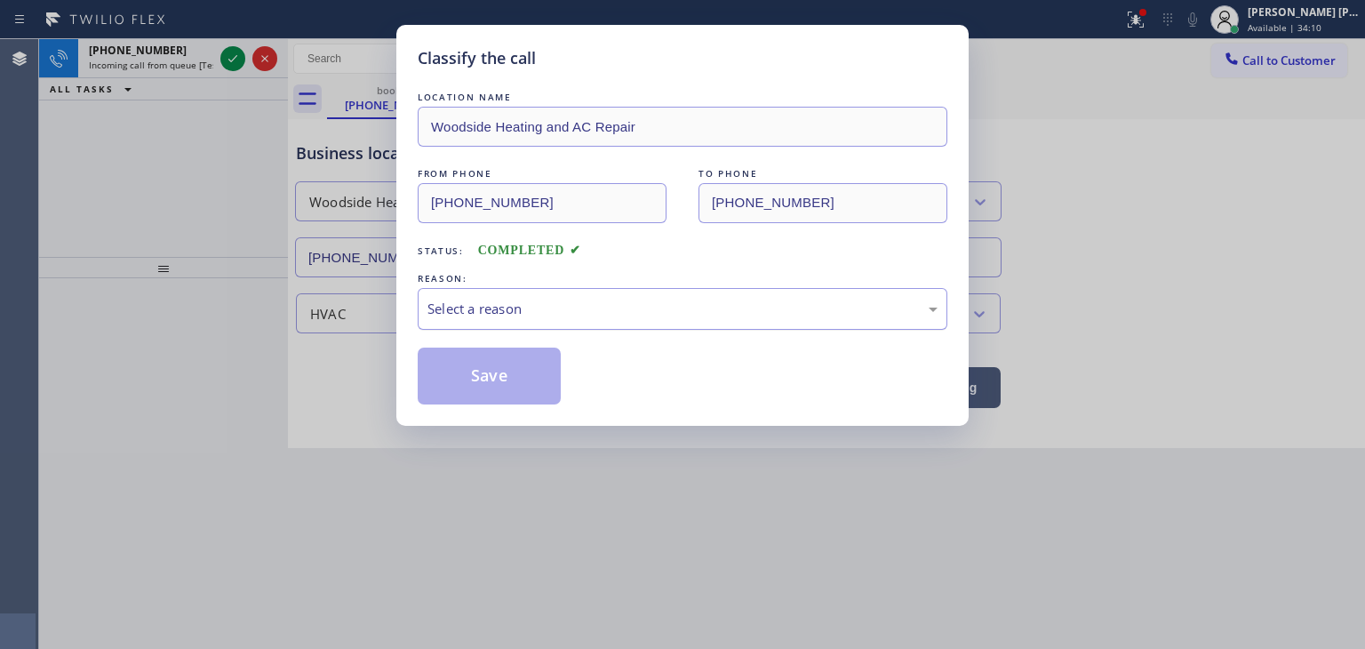
click at [487, 299] on div "Select a reason" at bounding box center [682, 309] width 510 height 20
drag, startPoint x: 496, startPoint y: 371, endPoint x: 458, endPoint y: 343, distance: 46.9
click at [494, 371] on button "Save" at bounding box center [489, 375] width 143 height 57
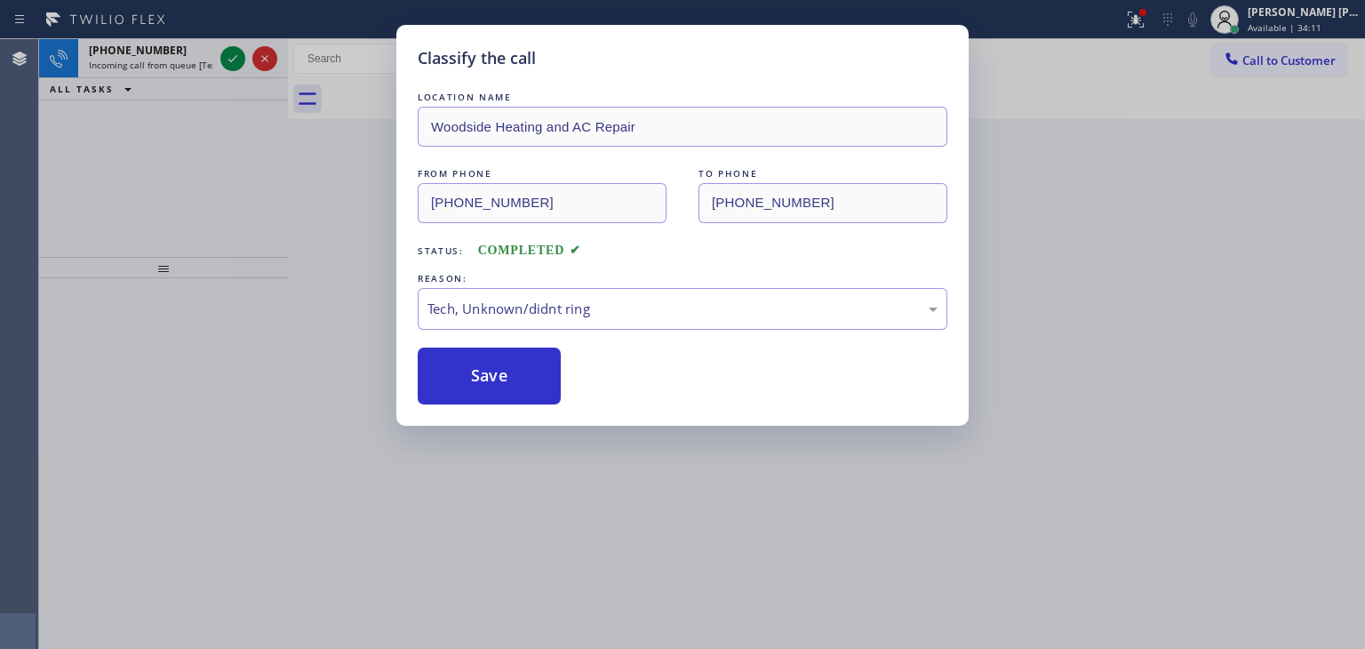
click at [234, 57] on div "Classify the call LOCATION NAME Woodside Heating and AC Repair FROM PHONE [PHON…" at bounding box center [682, 324] width 1365 height 649
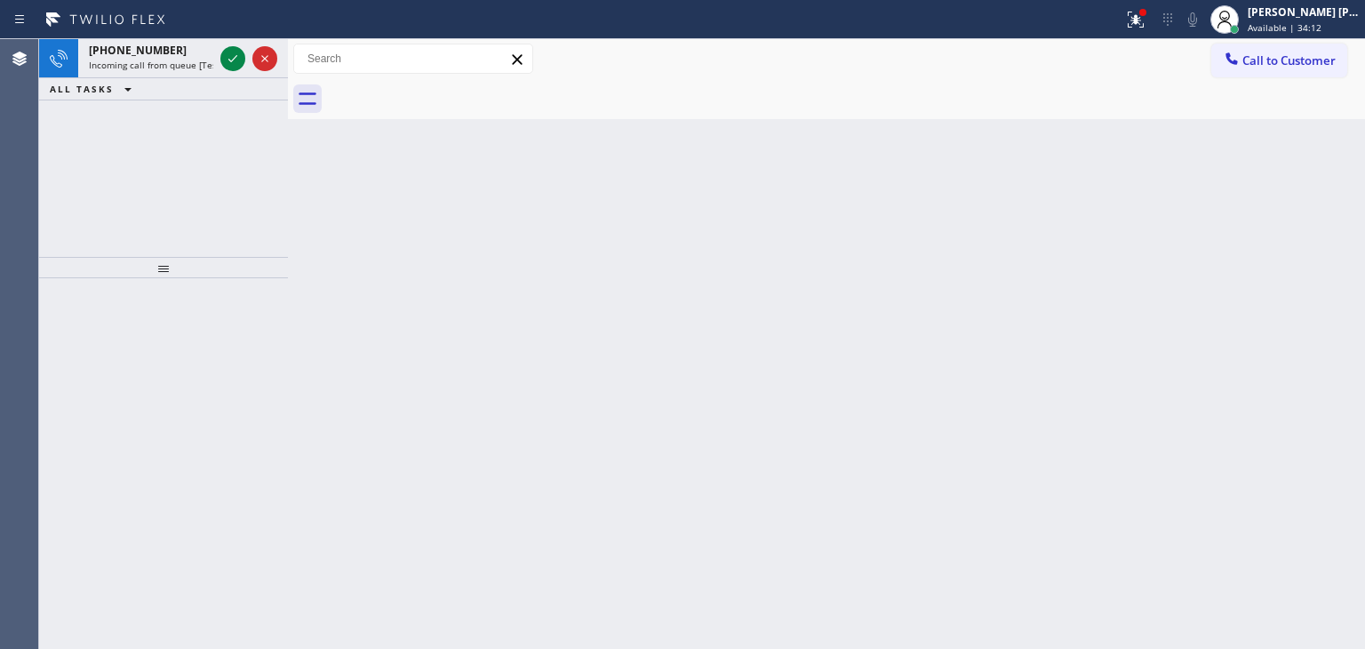
click at [234, 57] on icon at bounding box center [232, 58] width 21 height 21
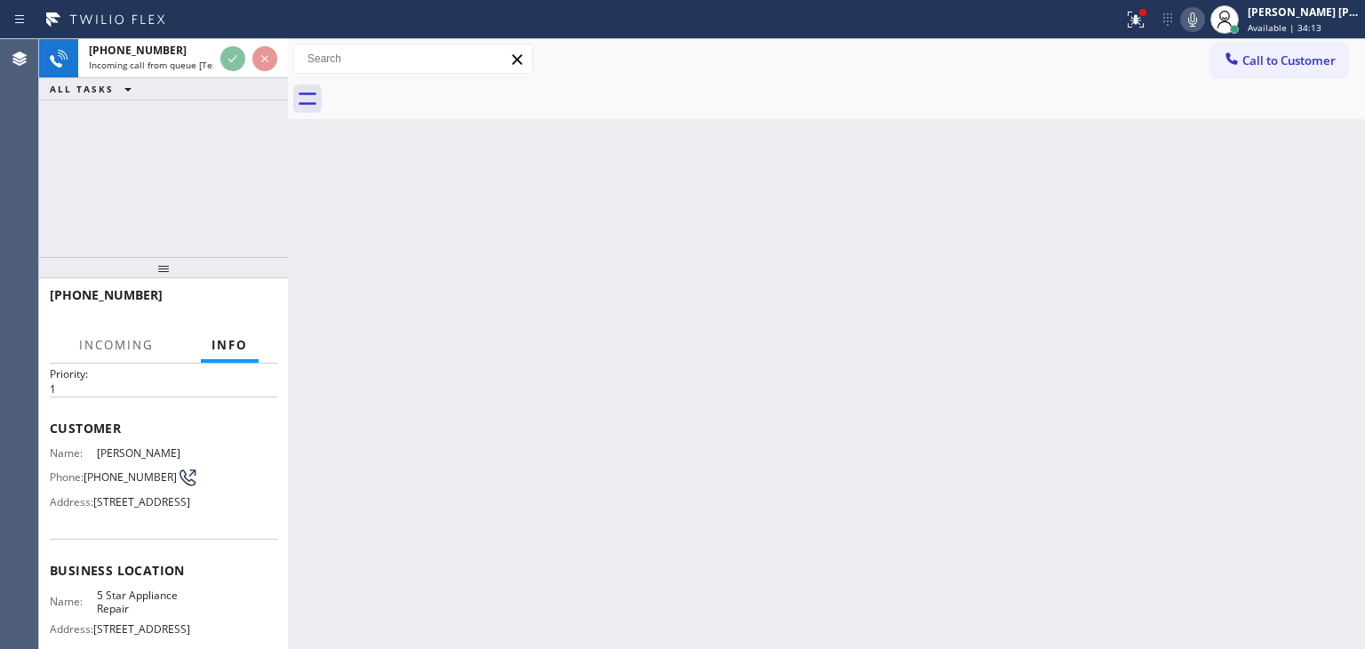
scroll to position [89, 0]
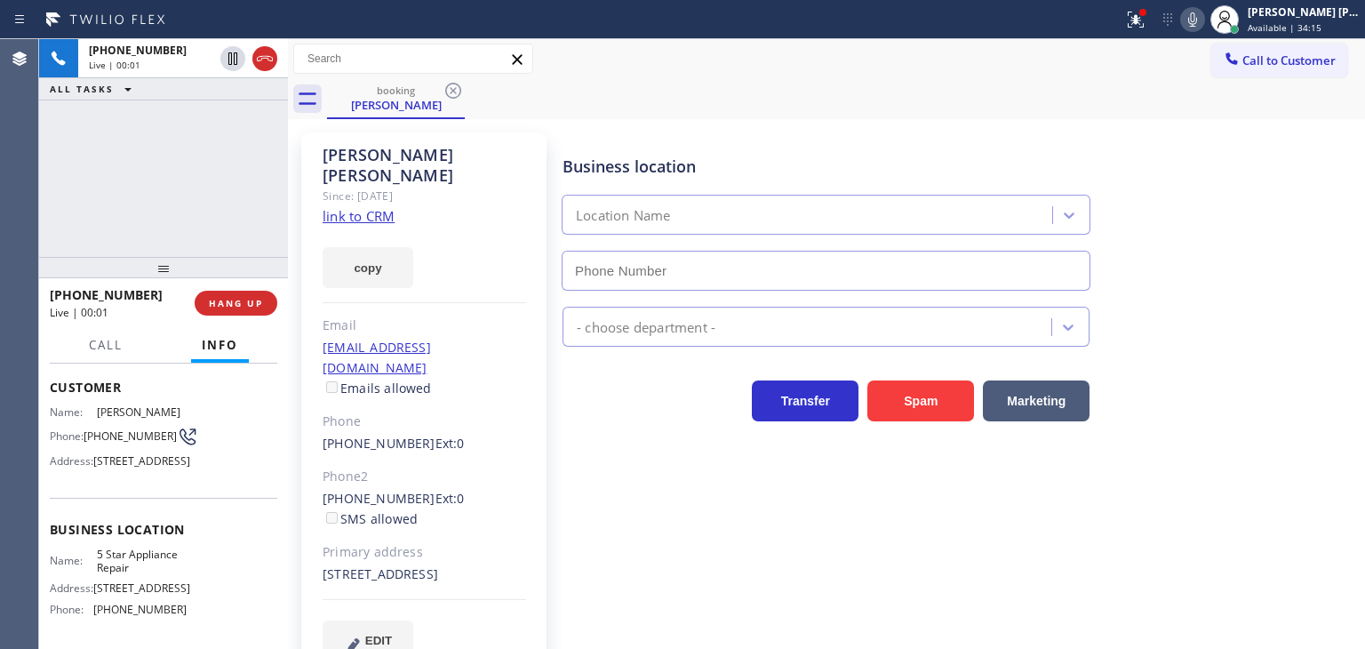
type input "[PHONE_NUMBER]"
click at [1203, 19] on icon at bounding box center [1192, 19] width 21 height 21
click at [1203, 20] on icon at bounding box center [1192, 19] width 21 height 21
click at [355, 207] on link "link to CRM" at bounding box center [359, 216] width 72 height 18
click at [97, 345] on span "Call" at bounding box center [106, 345] width 34 height 16
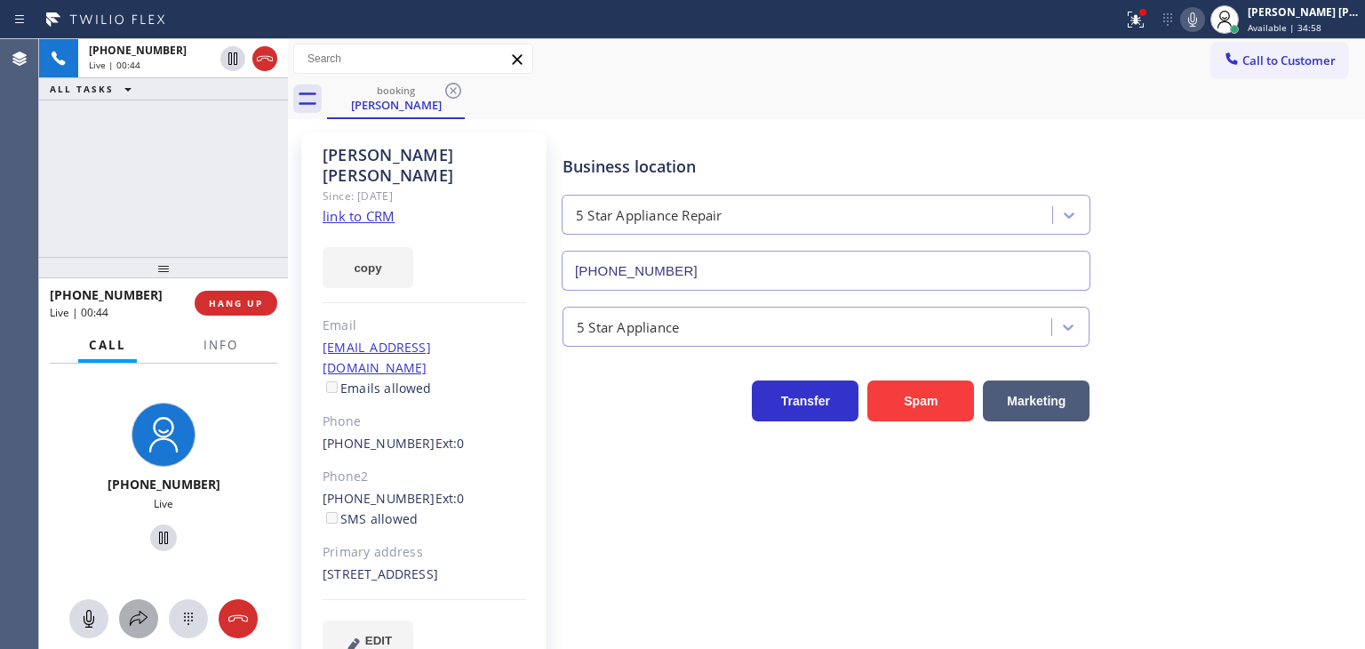
click at [144, 623] on icon at bounding box center [138, 618] width 21 height 21
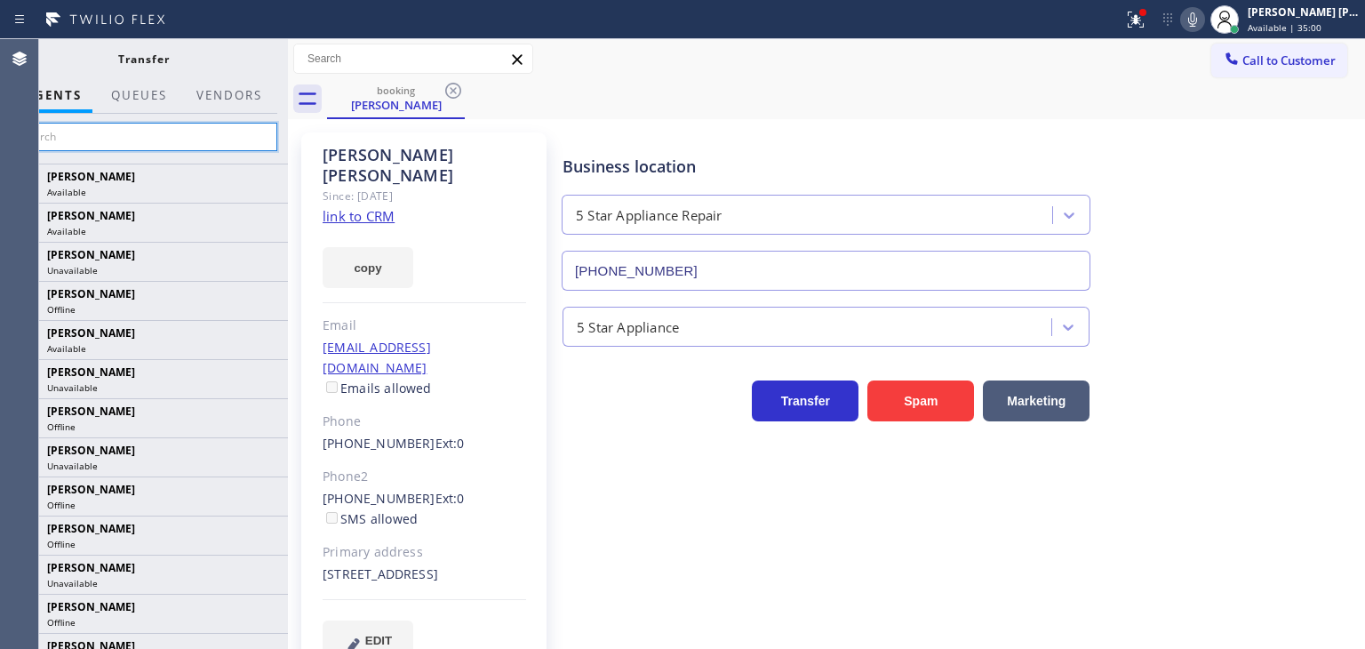
click at [186, 142] on input "text" at bounding box center [143, 137] width 267 height 28
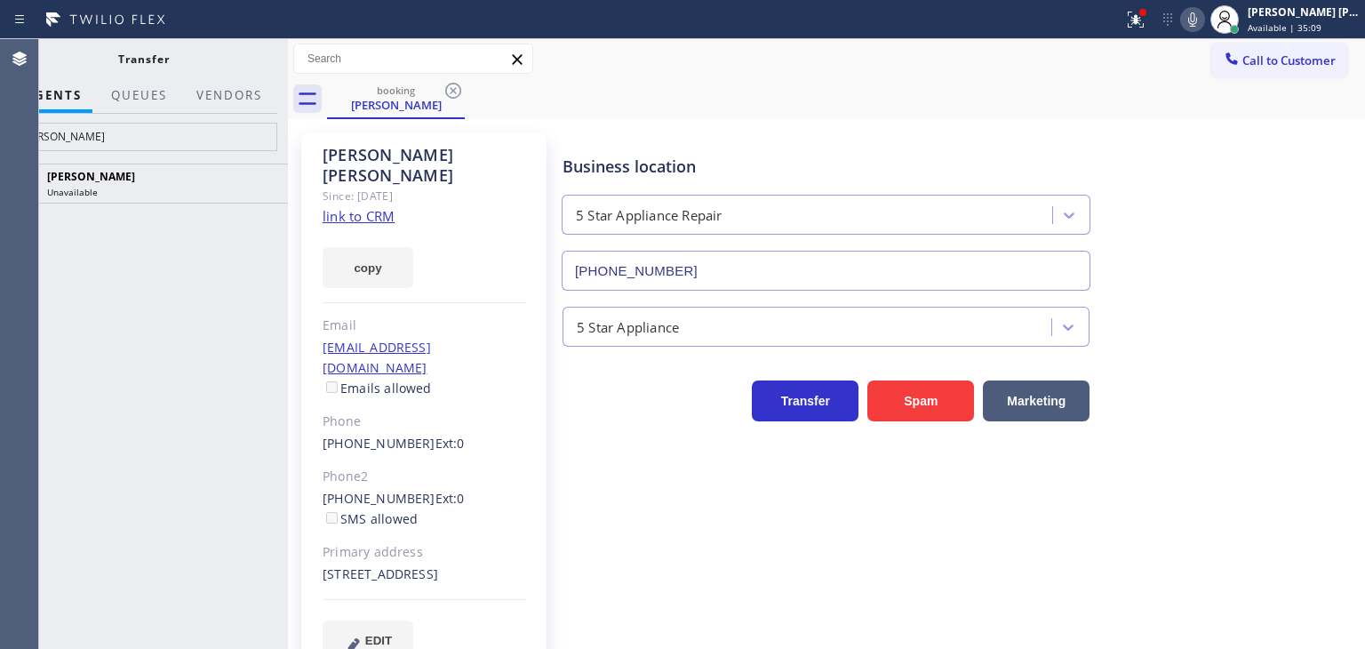
click at [1203, 20] on icon at bounding box center [1192, 19] width 21 height 21
click at [201, 137] on input "[PERSON_NAME]" at bounding box center [143, 137] width 267 height 28
type input "J"
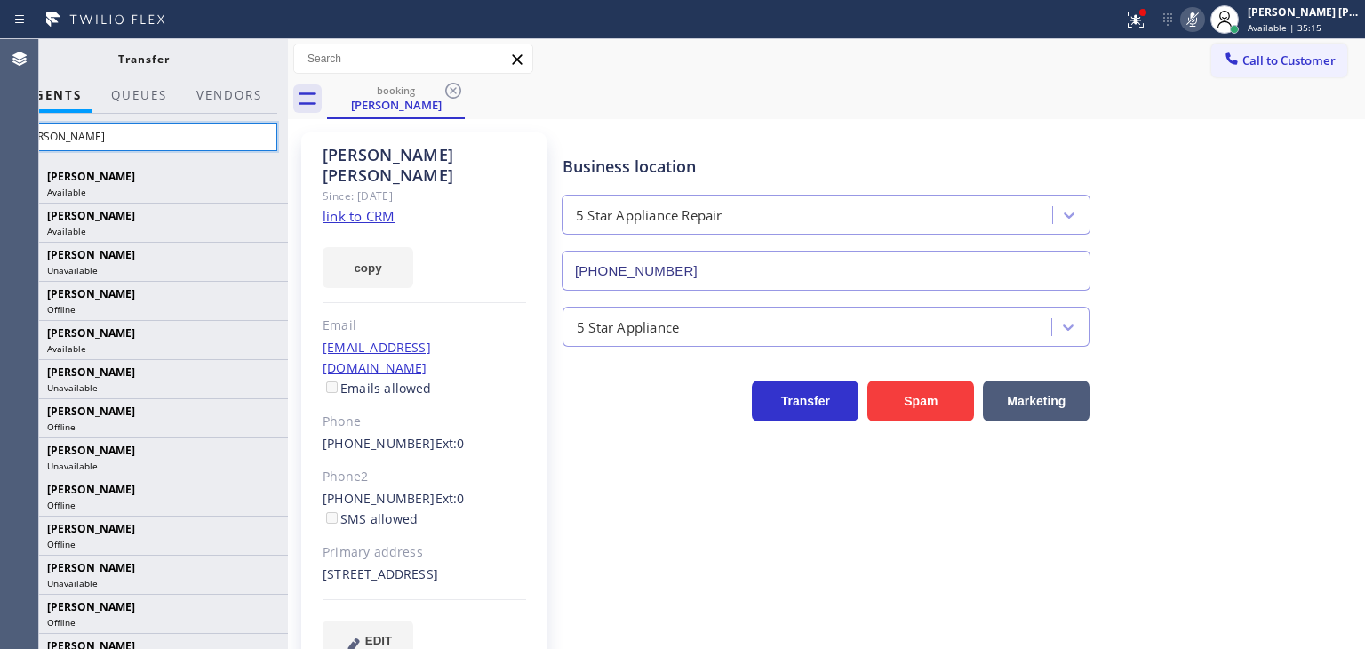
type input "[PERSON_NAME]"
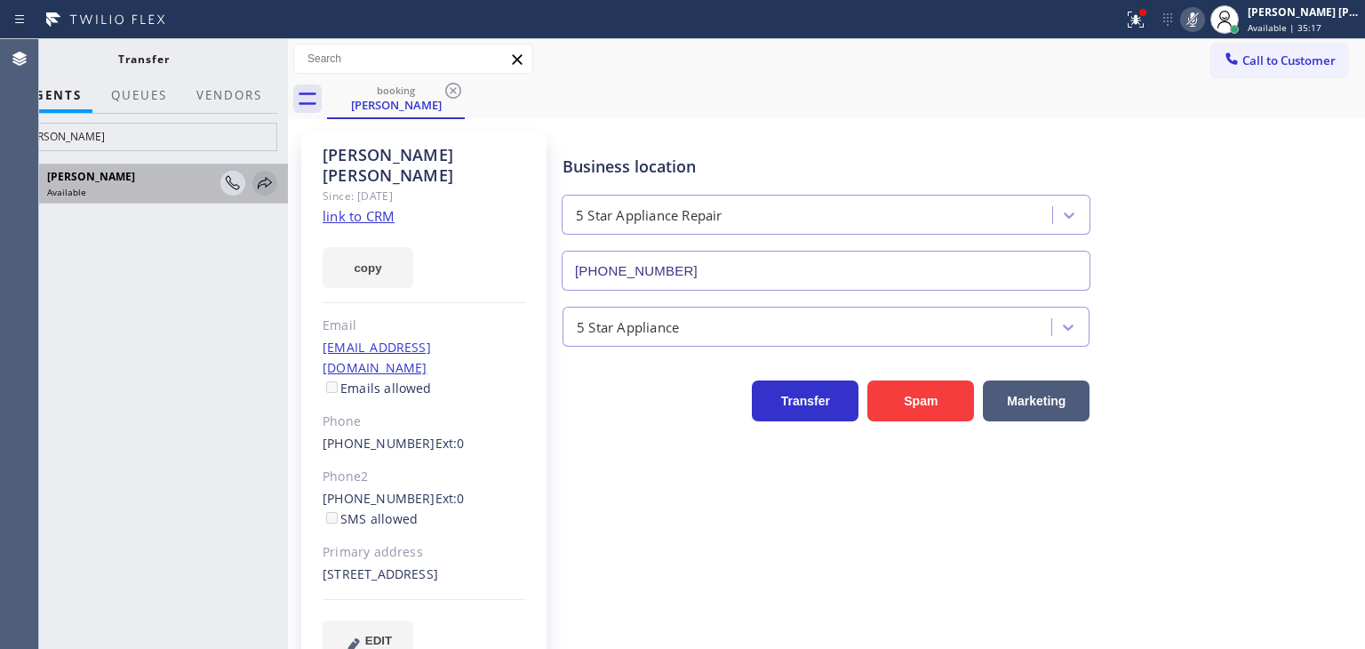
click at [260, 182] on icon at bounding box center [264, 182] width 21 height 21
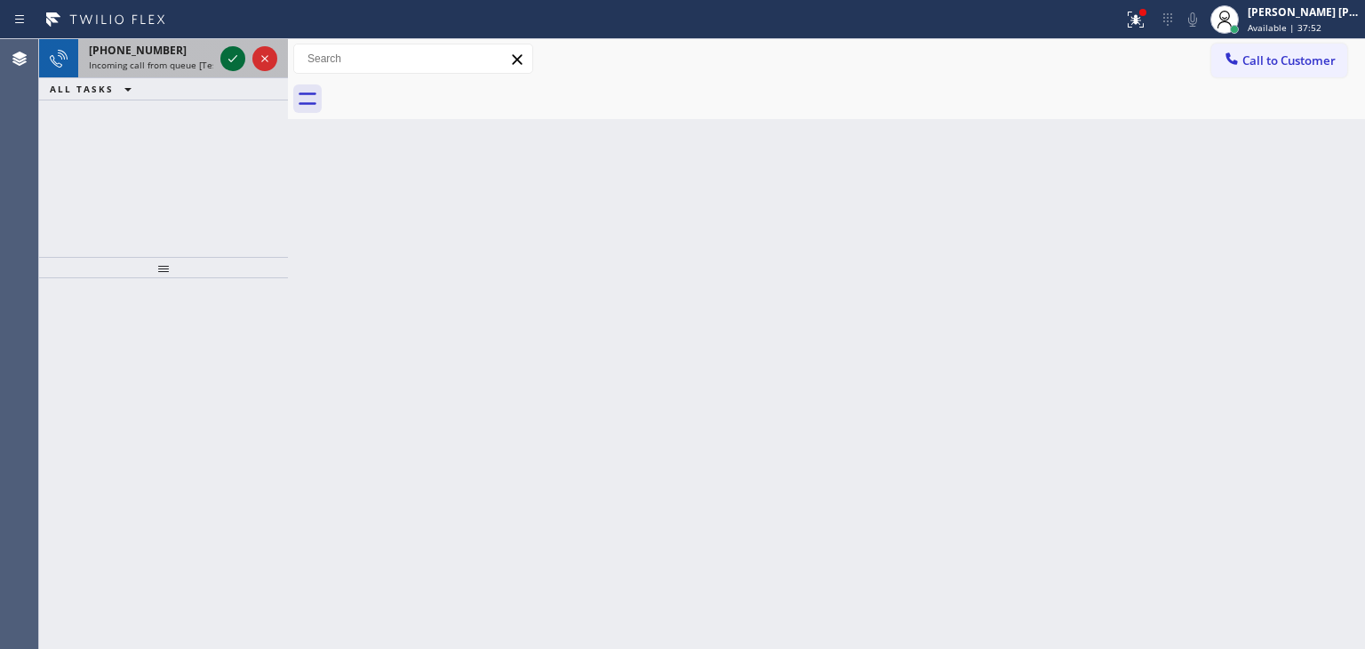
click at [231, 58] on icon at bounding box center [232, 58] width 21 height 21
click at [245, 69] on div at bounding box center [249, 58] width 64 height 39
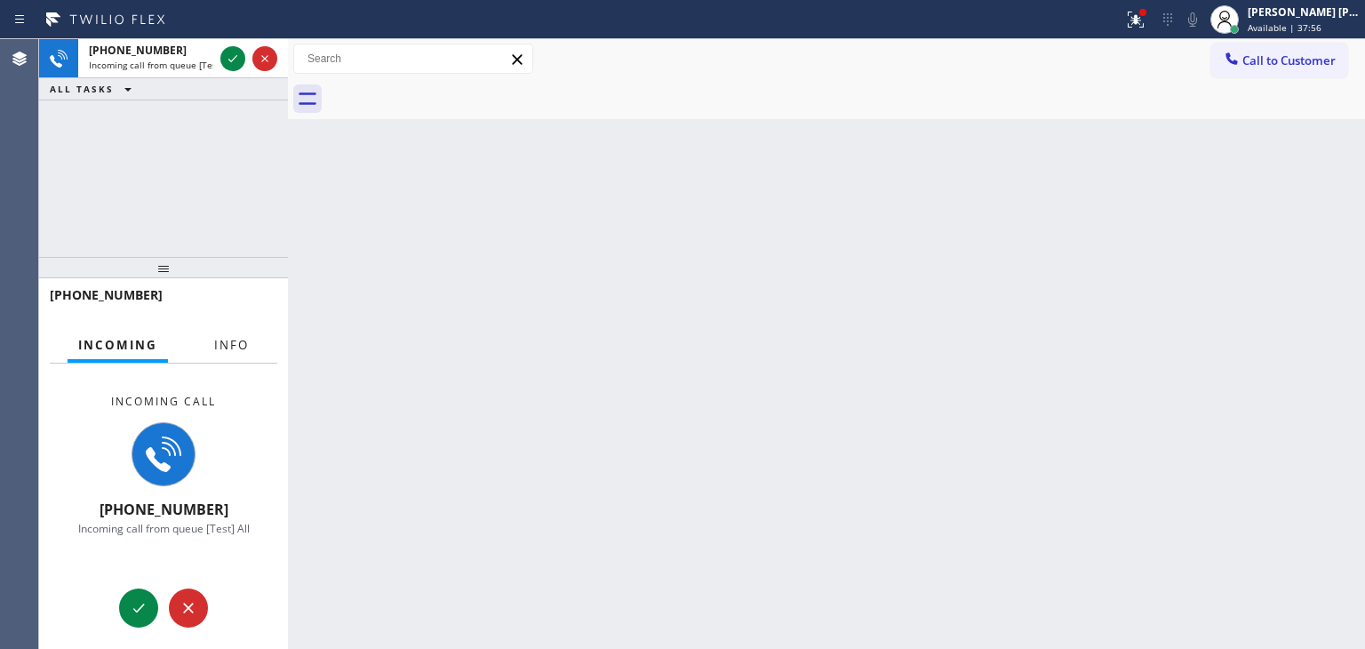
click at [226, 341] on span "Info" at bounding box center [231, 345] width 35 height 16
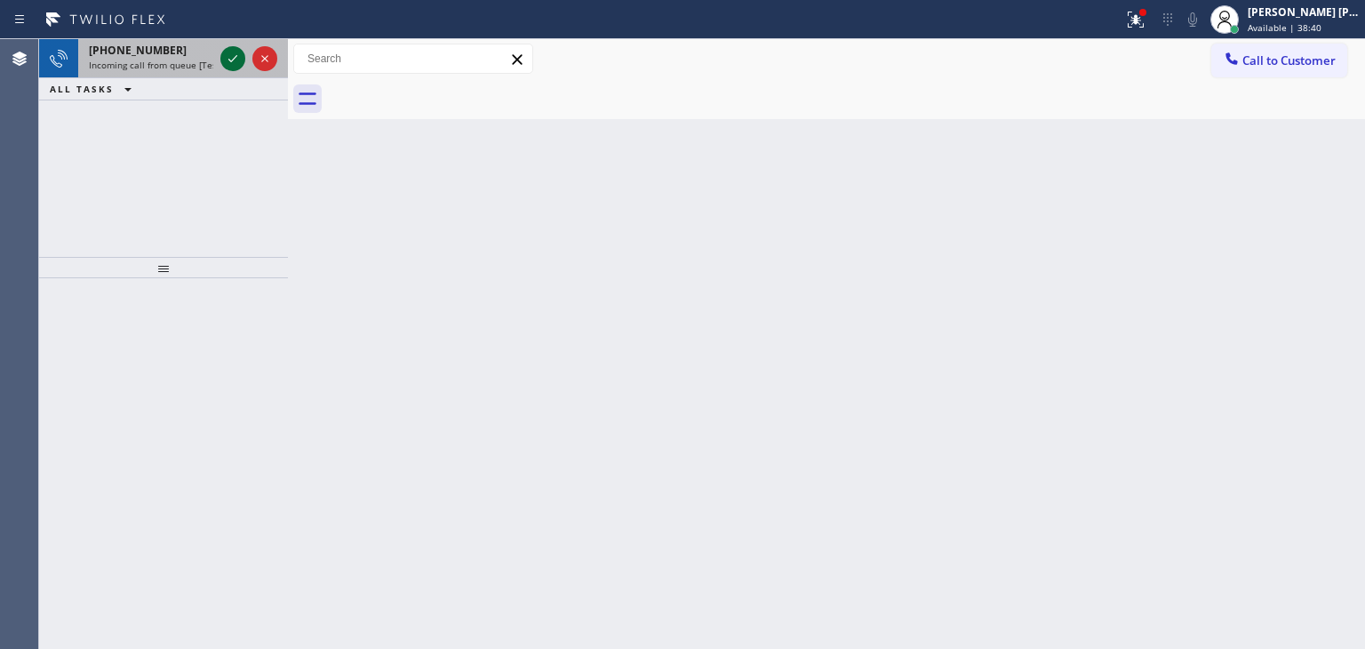
click at [235, 52] on icon at bounding box center [232, 58] width 21 height 21
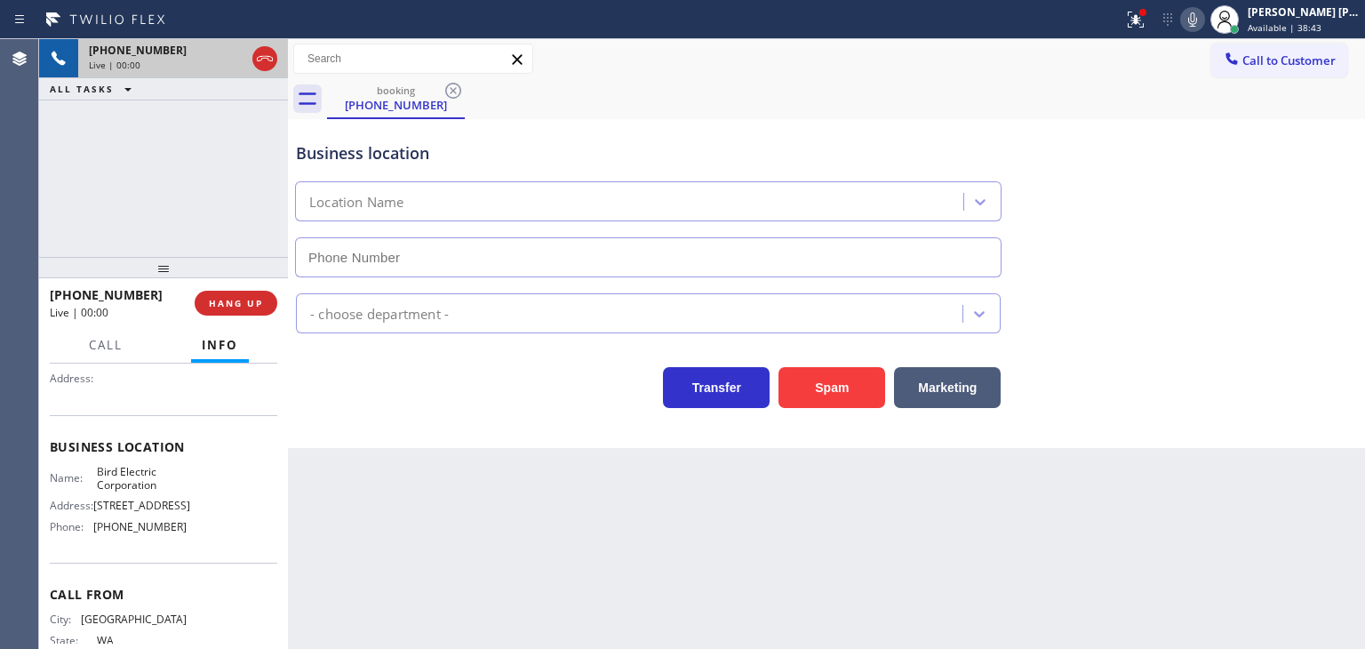
scroll to position [178, 0]
type input "[PHONE_NUMBER]"
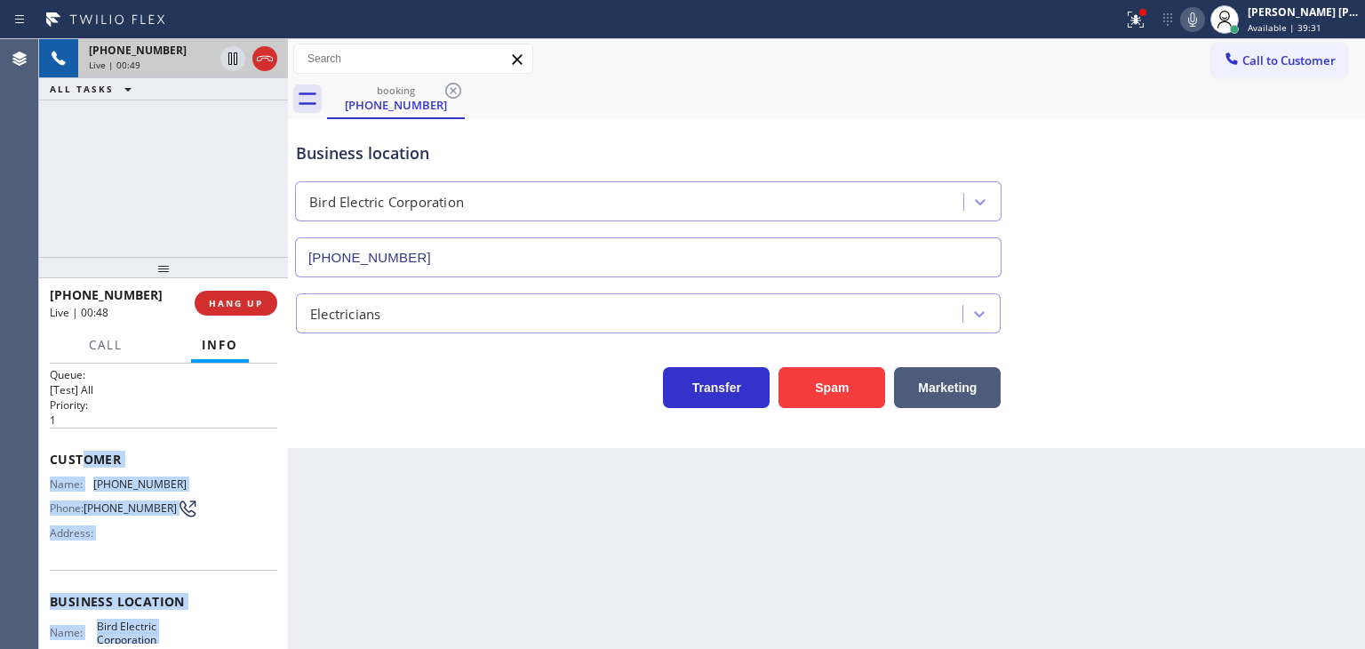
scroll to position [16, 0]
drag, startPoint x: 187, startPoint y: 566, endPoint x: 53, endPoint y: 458, distance: 172.5
click at [53, 458] on div "Context Queue: [Test] All Priority: 1 Customer Name: [PHONE_NUMBER] Phone: [PHO…" at bounding box center [163, 603] width 227 height 500
copy div "Customer Name: [PHONE_NUMBER] Phone: [PHONE_NUMBER] Address: Business location …"
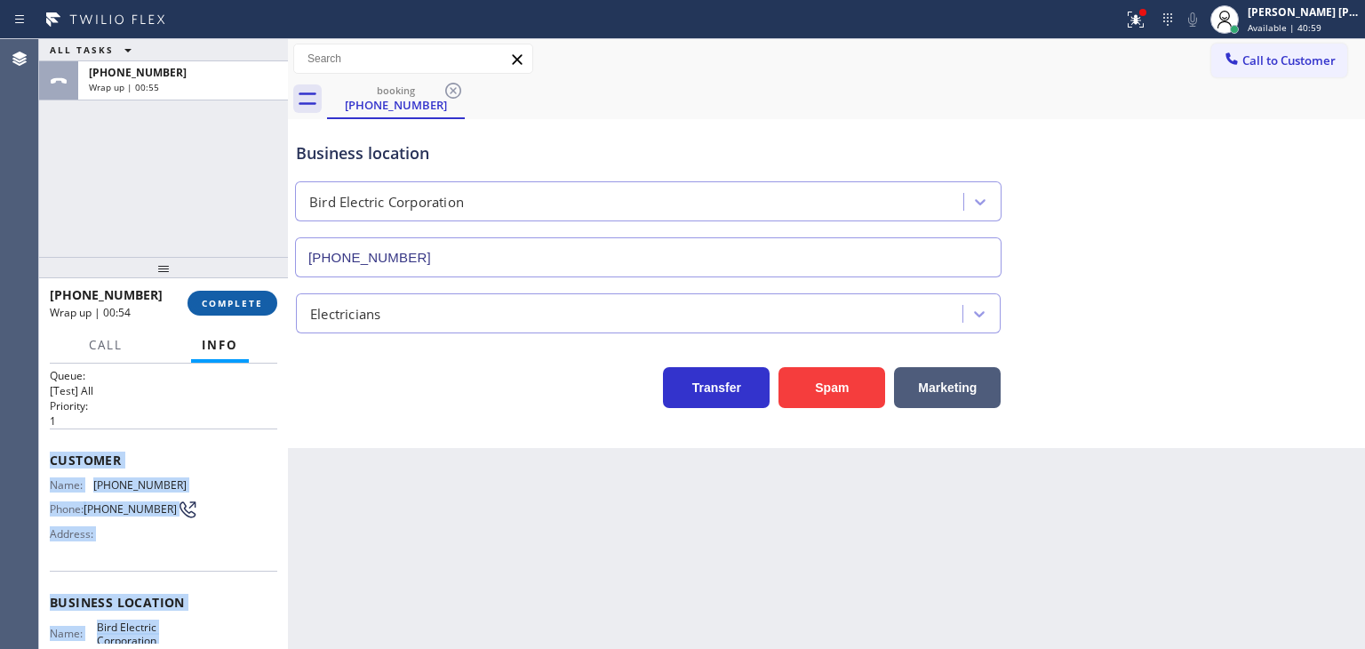
click at [242, 309] on button "COMPLETE" at bounding box center [232, 303] width 90 height 25
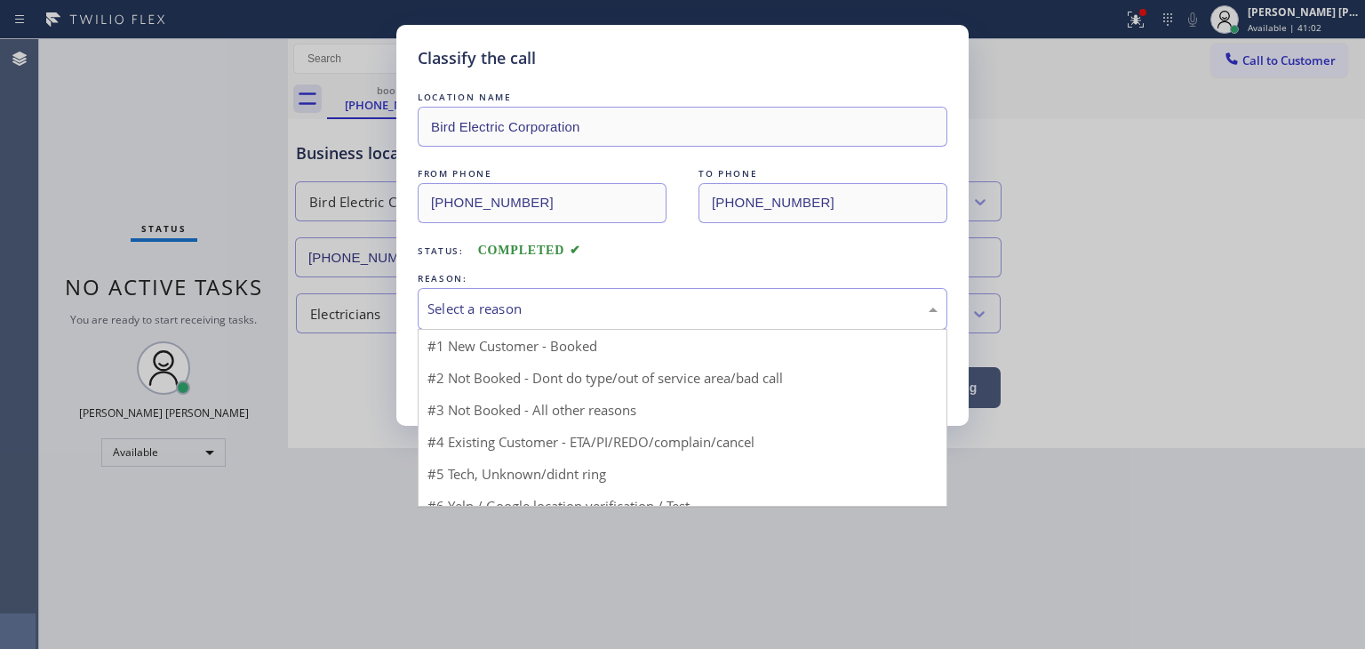
click at [530, 307] on div "Select a reason" at bounding box center [682, 309] width 510 height 20
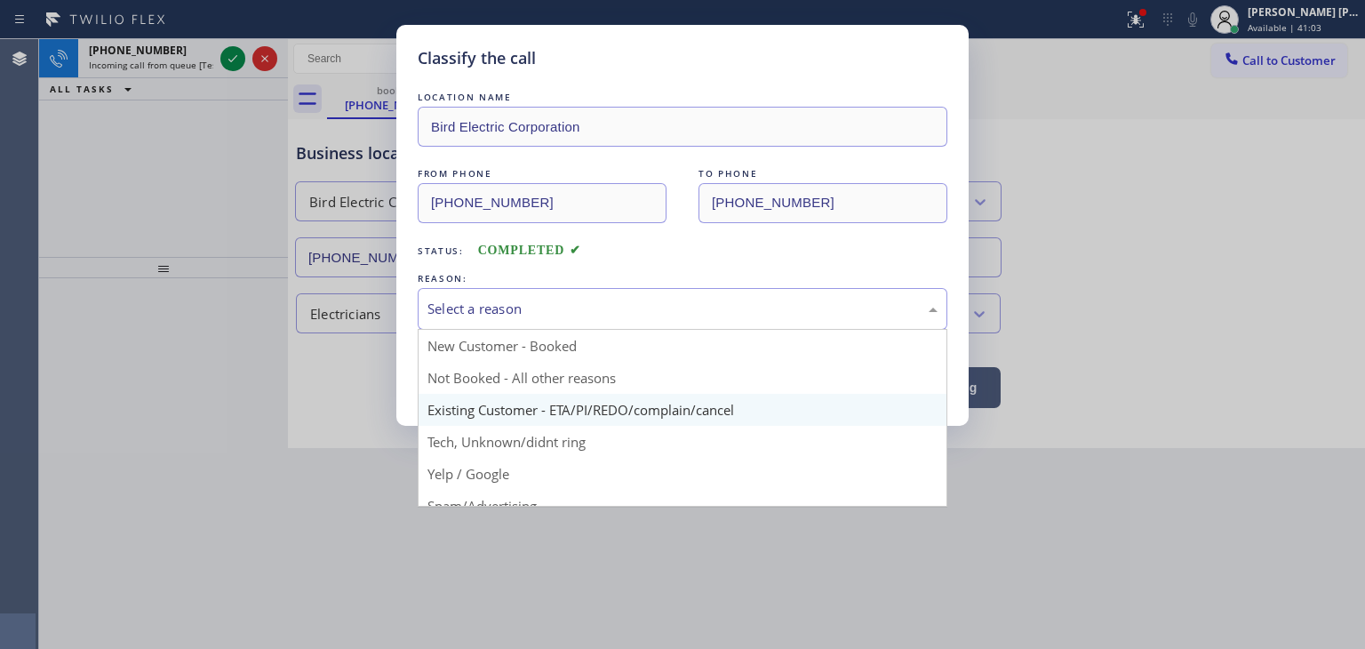
scroll to position [89, 0]
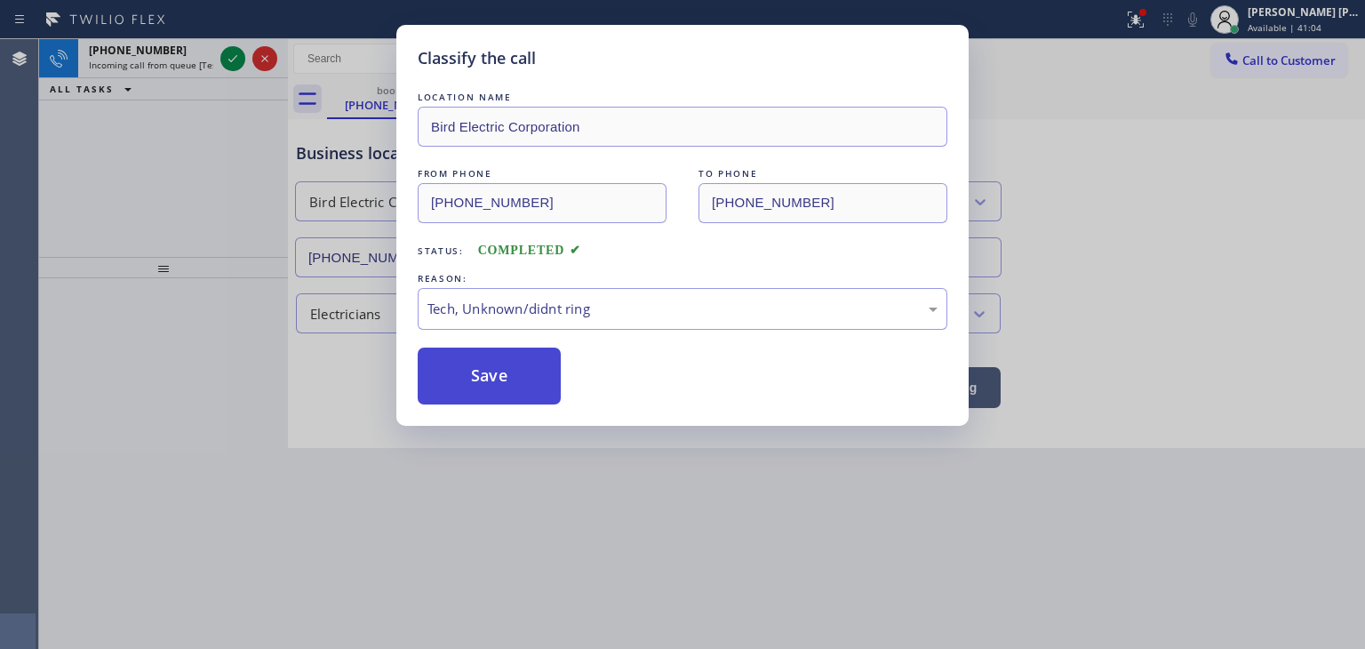
click at [505, 363] on button "Save" at bounding box center [489, 375] width 143 height 57
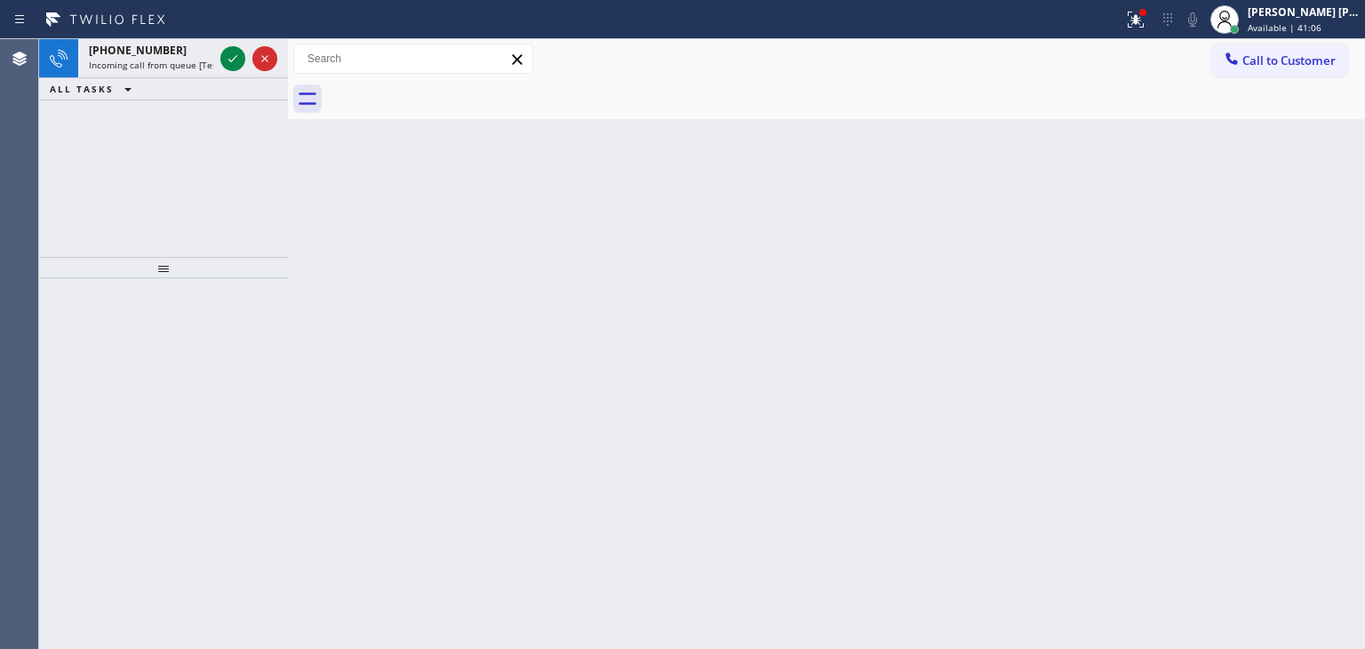
click at [228, 54] on icon at bounding box center [232, 58] width 21 height 21
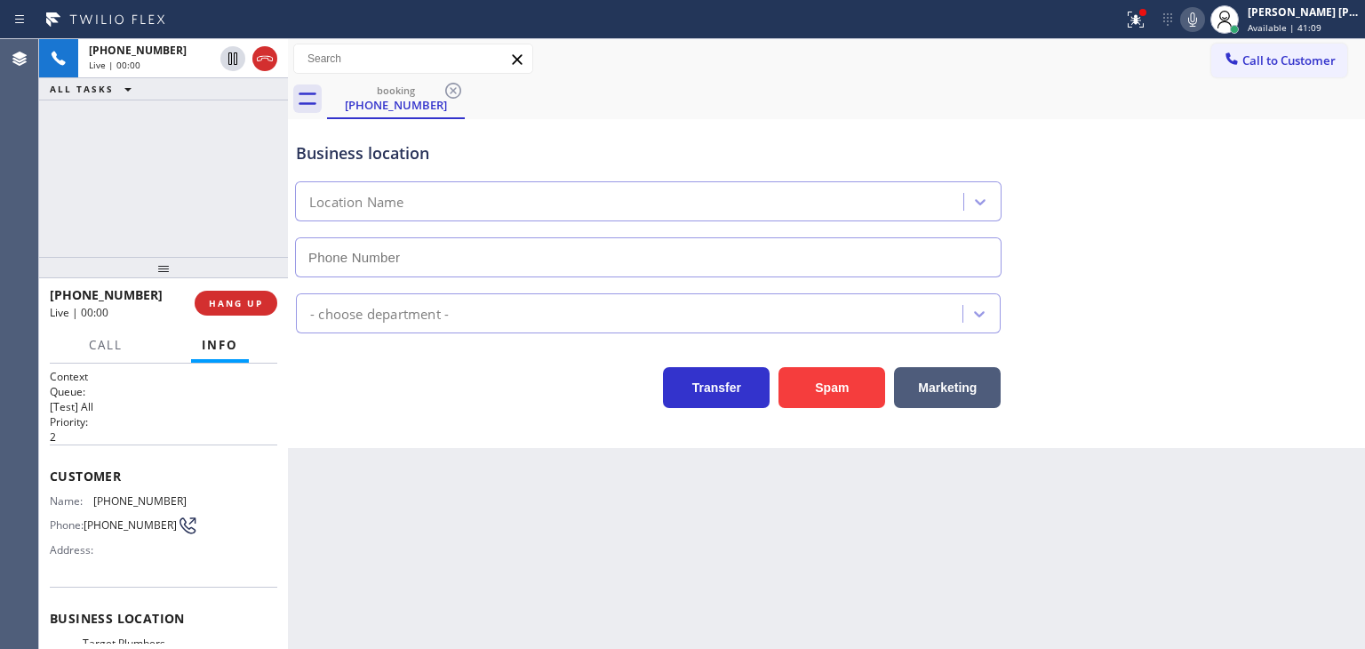
type input "[PHONE_NUMBER]"
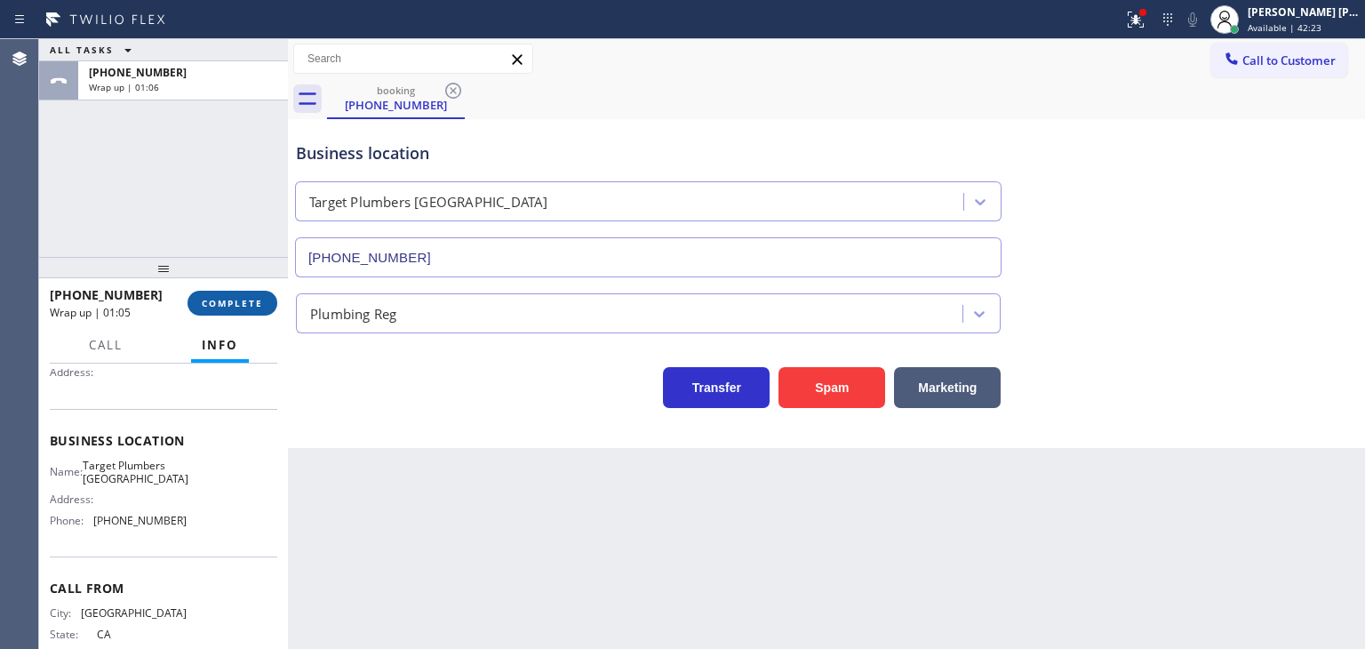
click at [239, 304] on span "COMPLETE" at bounding box center [232, 303] width 61 height 12
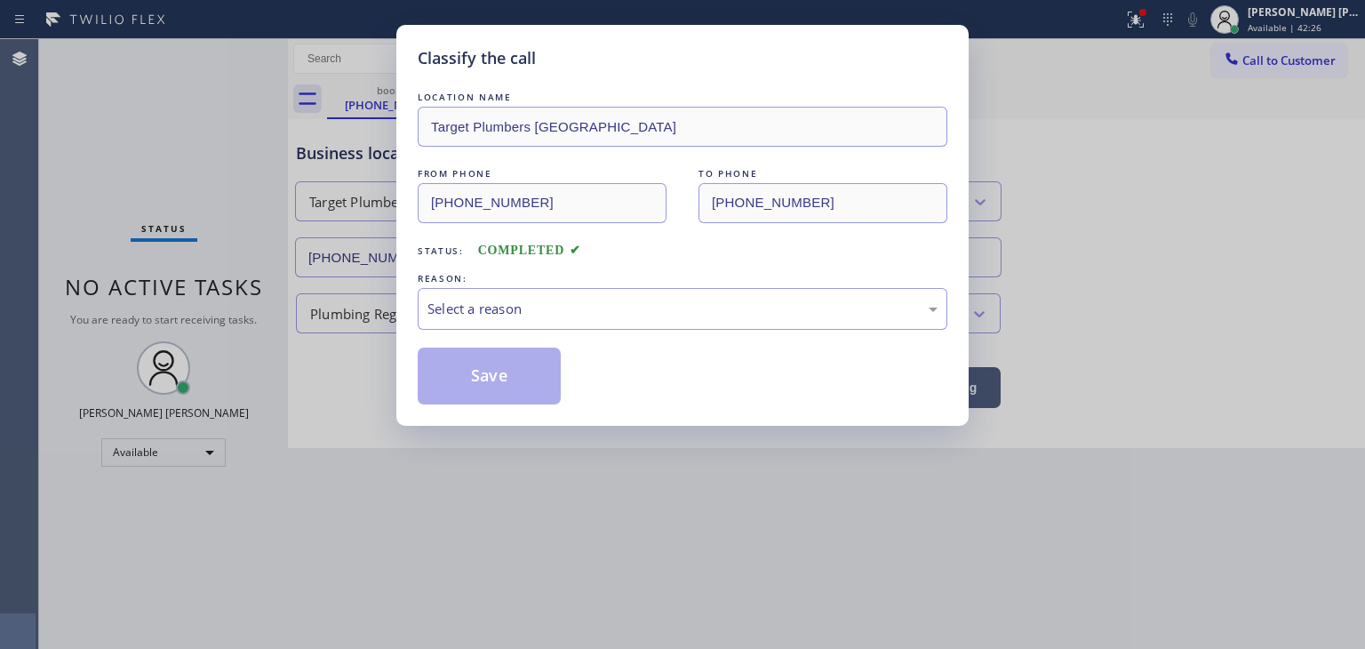
click at [475, 307] on div "Select a reason" at bounding box center [682, 309] width 510 height 20
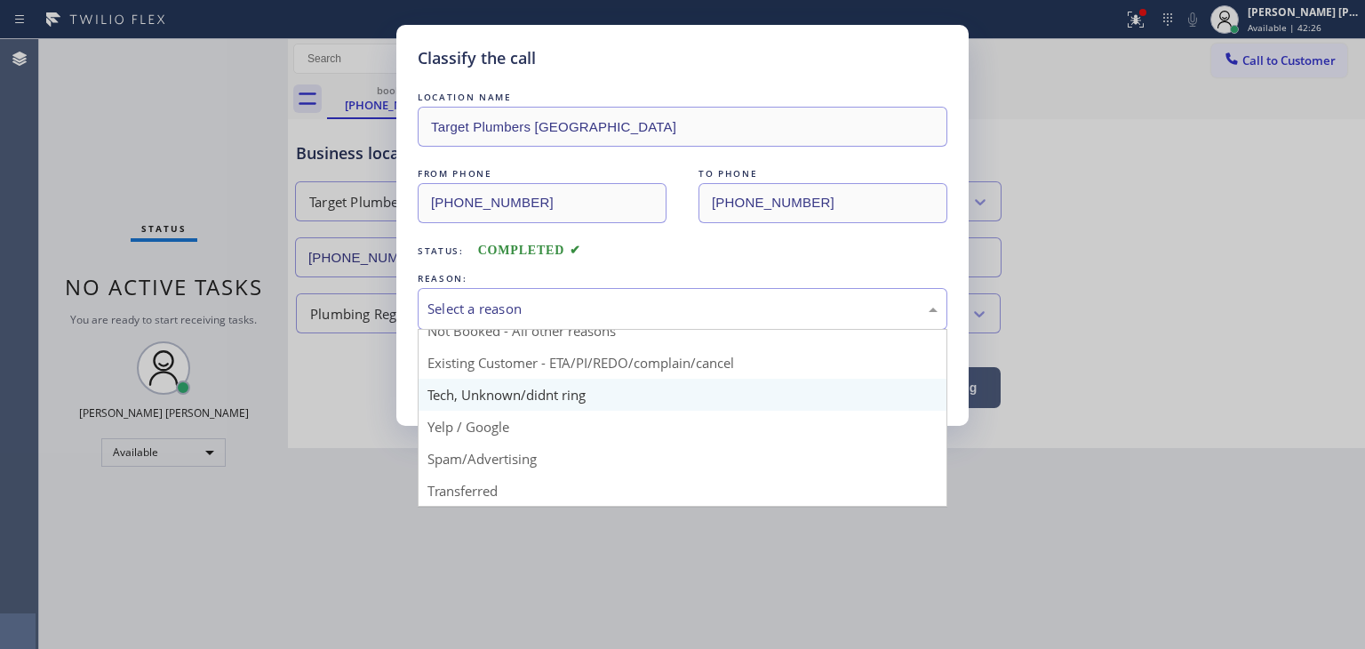
scroll to position [15, 0]
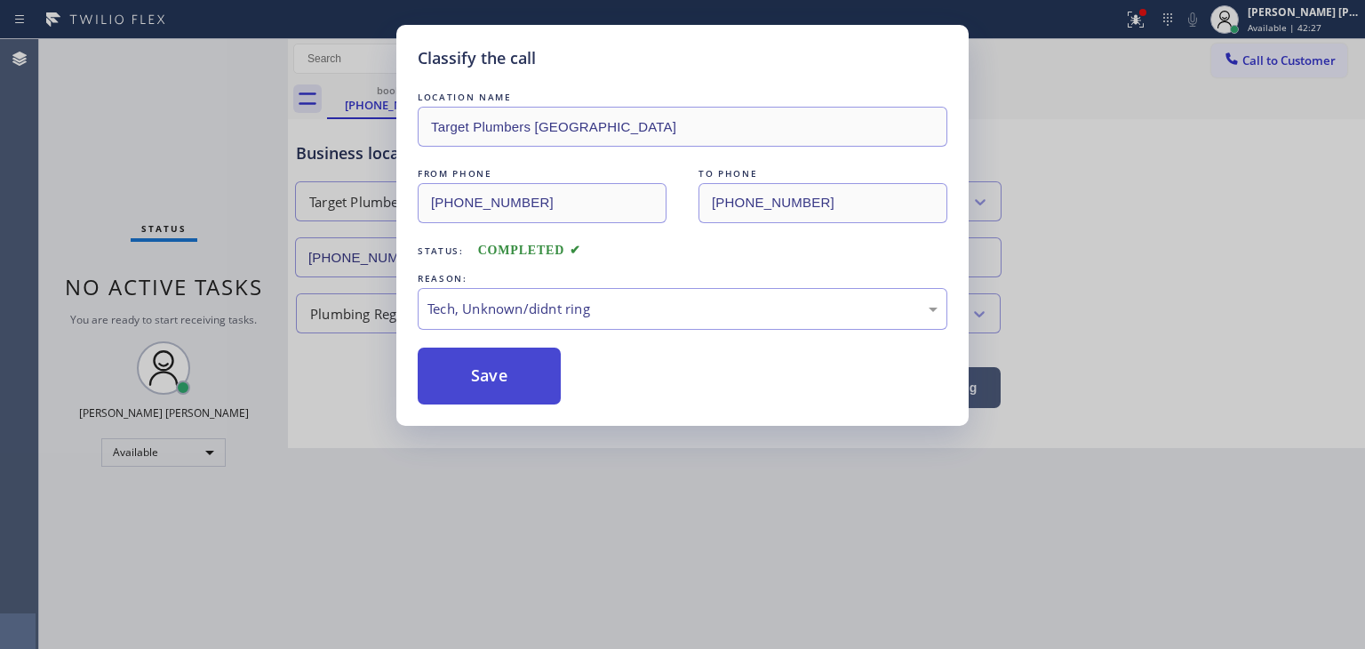
click at [469, 384] on button "Save" at bounding box center [489, 375] width 143 height 57
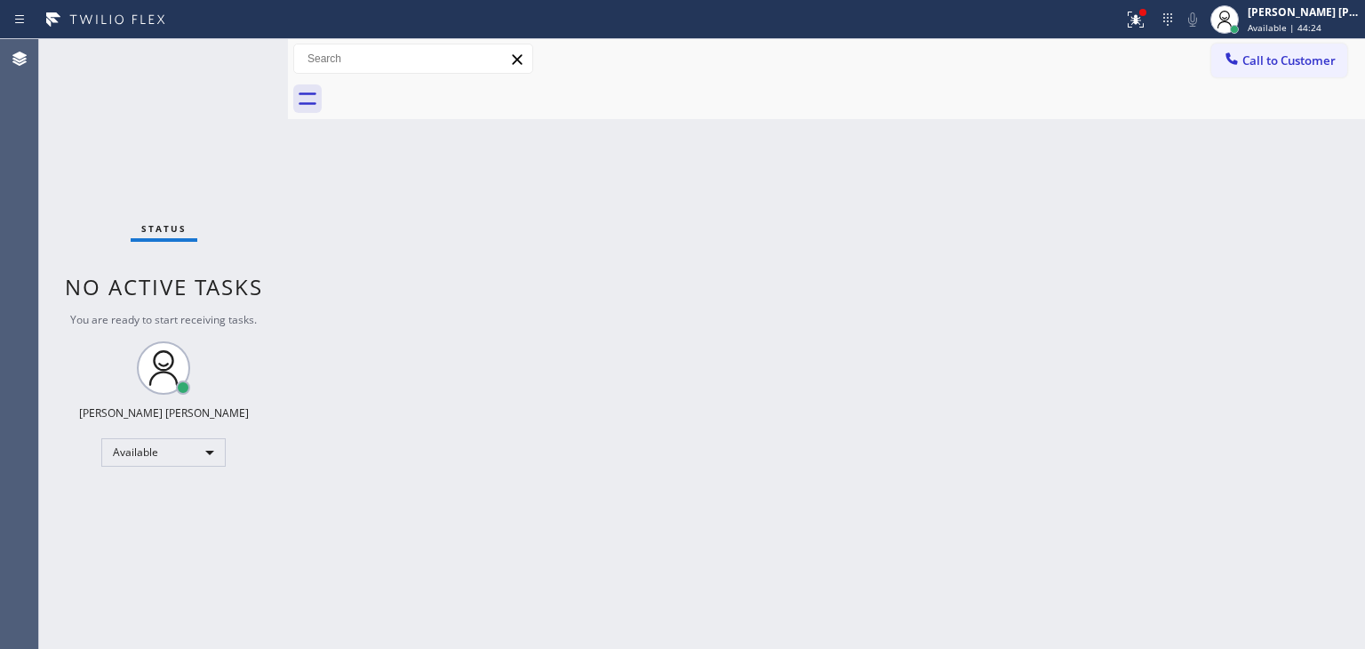
click at [232, 64] on div "Status No active tasks You are ready to start receiving tasks. [PERSON_NAME] [P…" at bounding box center [163, 344] width 249 height 610
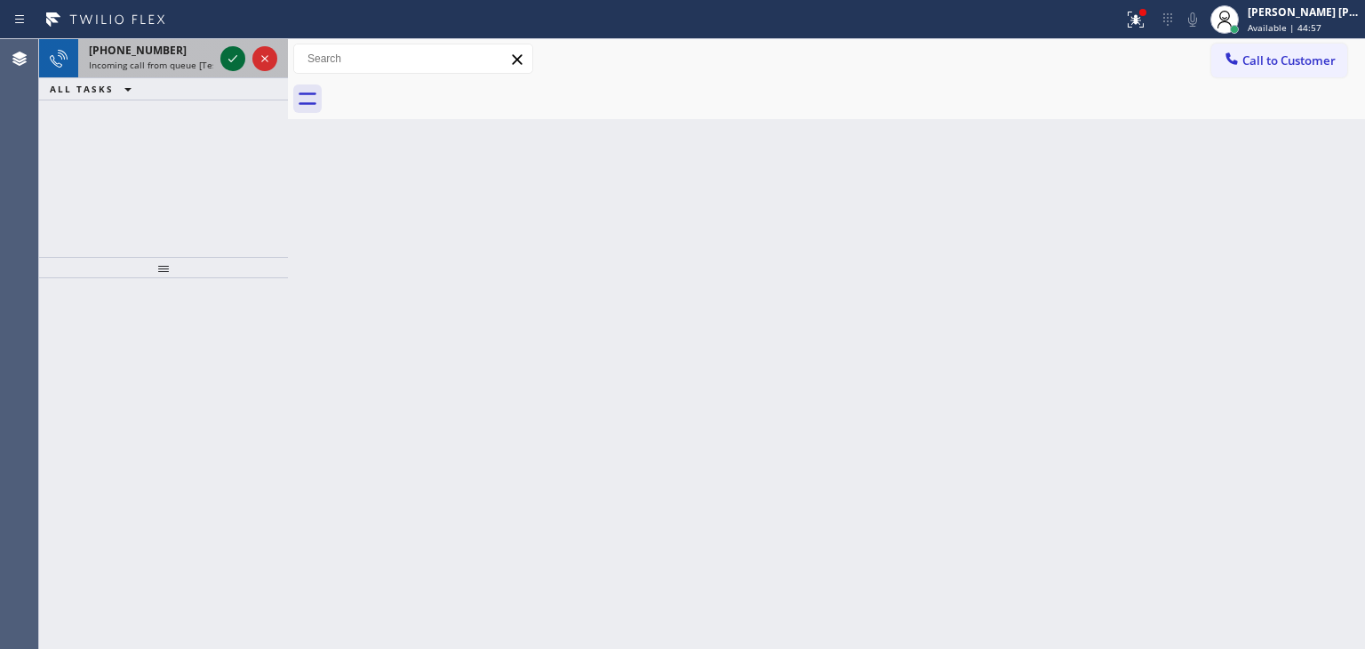
click at [235, 60] on icon at bounding box center [232, 58] width 21 height 21
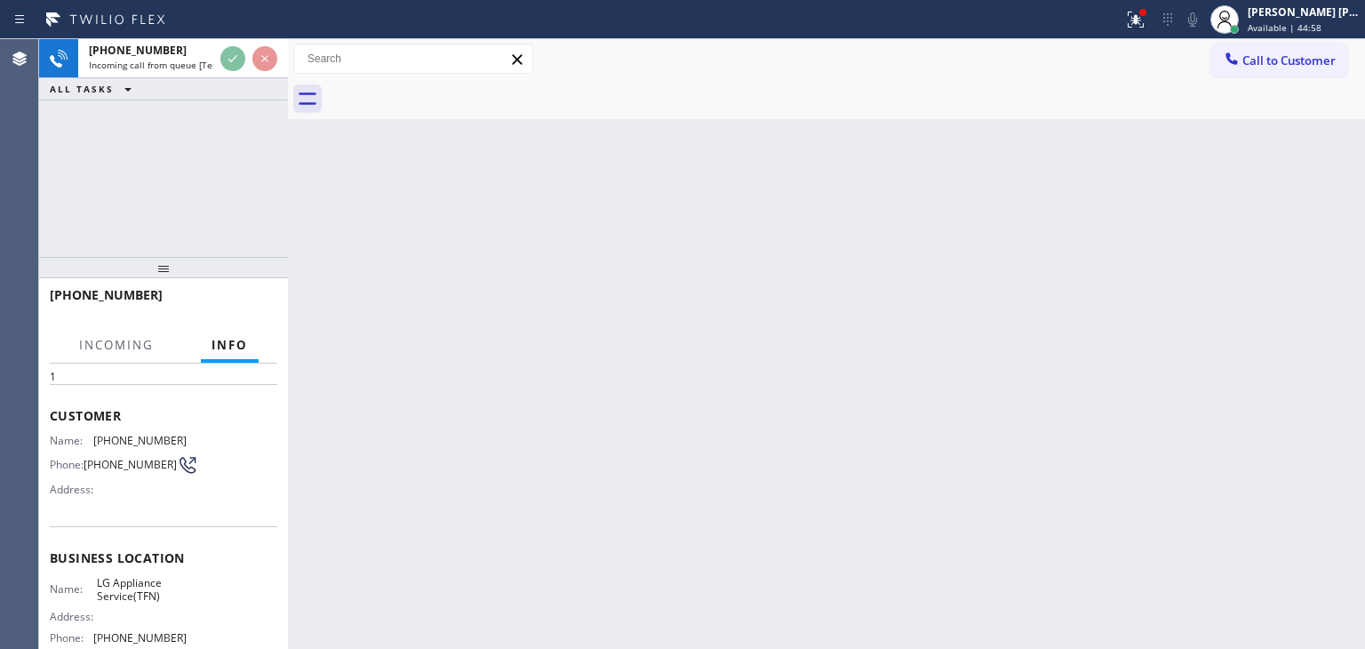
scroll to position [89, 0]
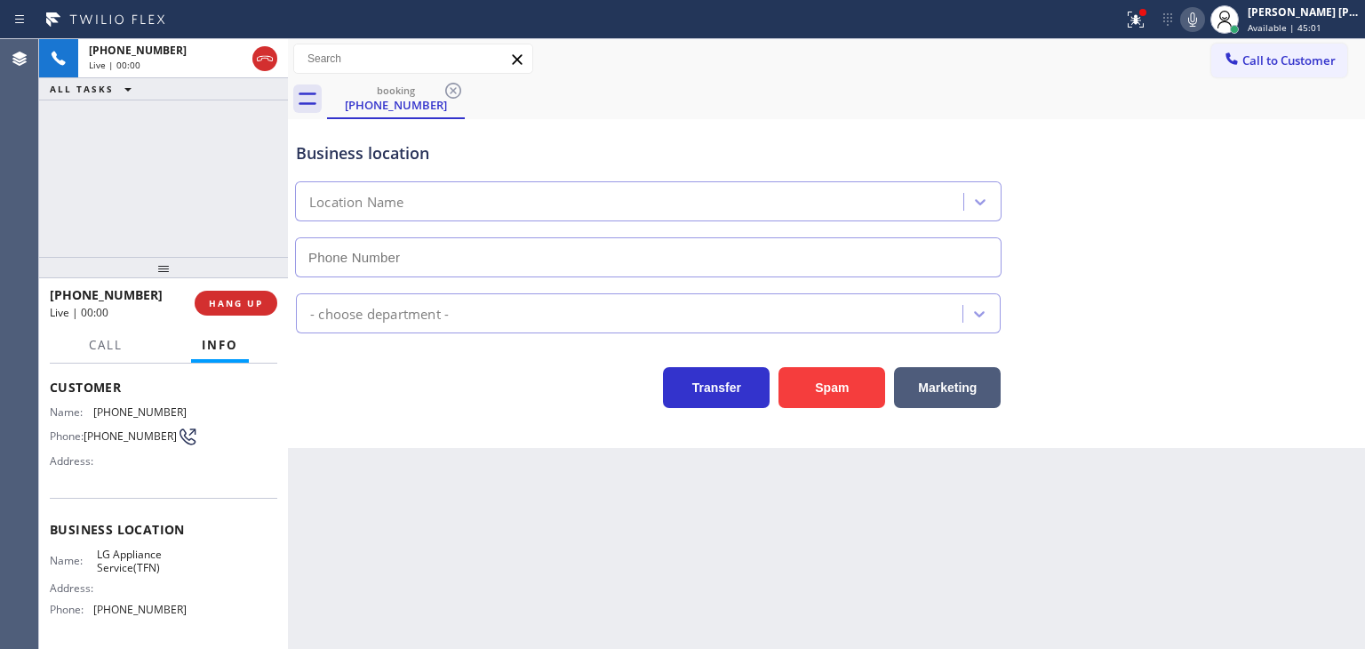
type input "[PHONE_NUMBER]"
click at [1197, 23] on icon at bounding box center [1192, 19] width 9 height 14
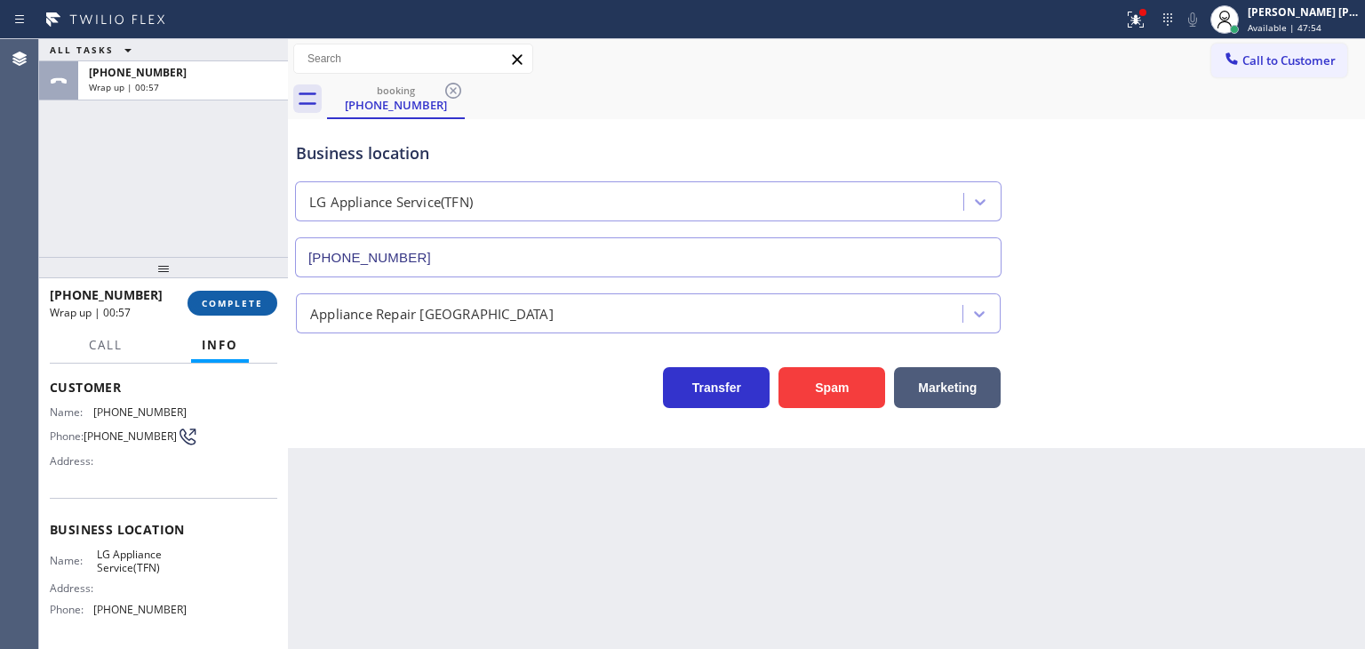
click at [220, 301] on span "COMPLETE" at bounding box center [232, 303] width 61 height 12
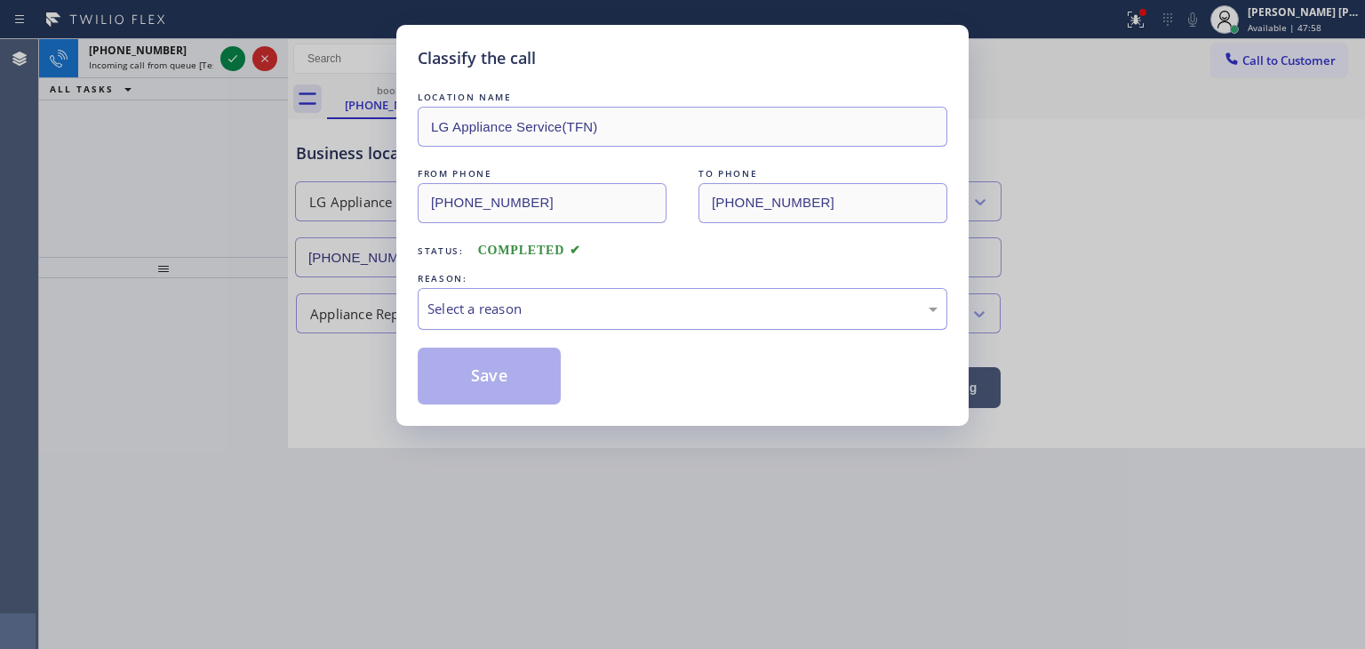
click at [562, 315] on div "Select a reason" at bounding box center [682, 309] width 510 height 20
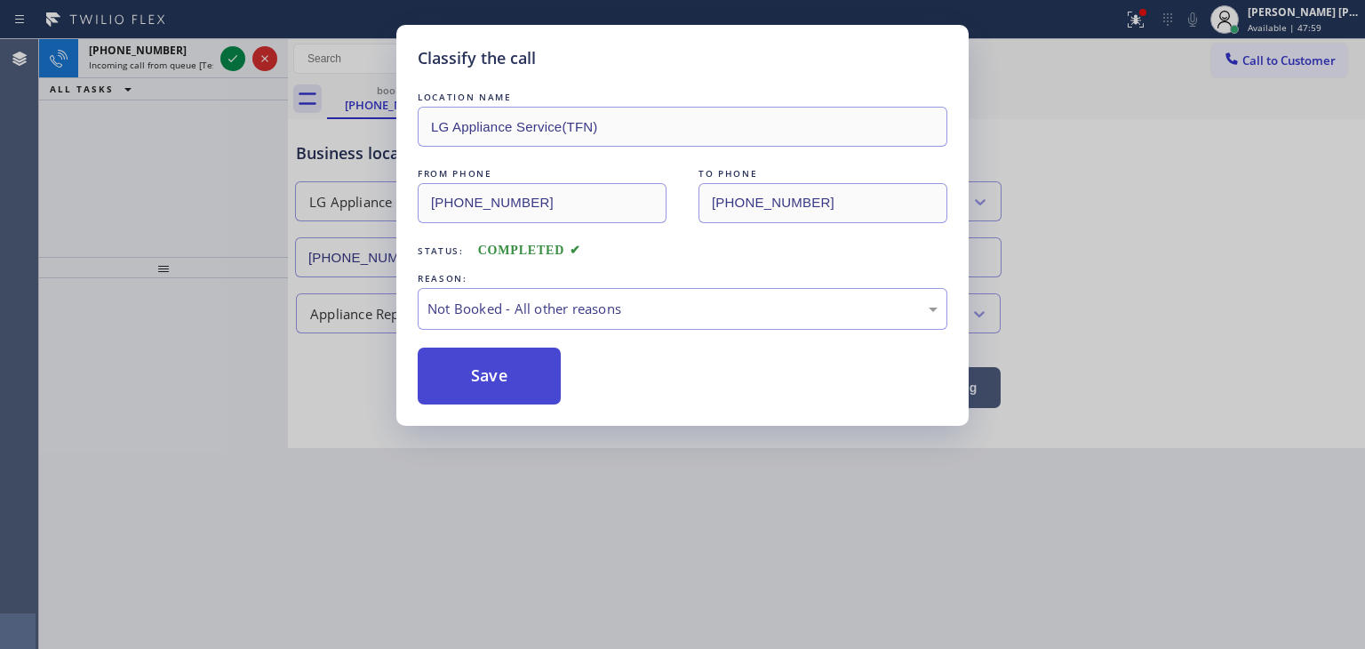
click at [508, 374] on button "Save" at bounding box center [489, 375] width 143 height 57
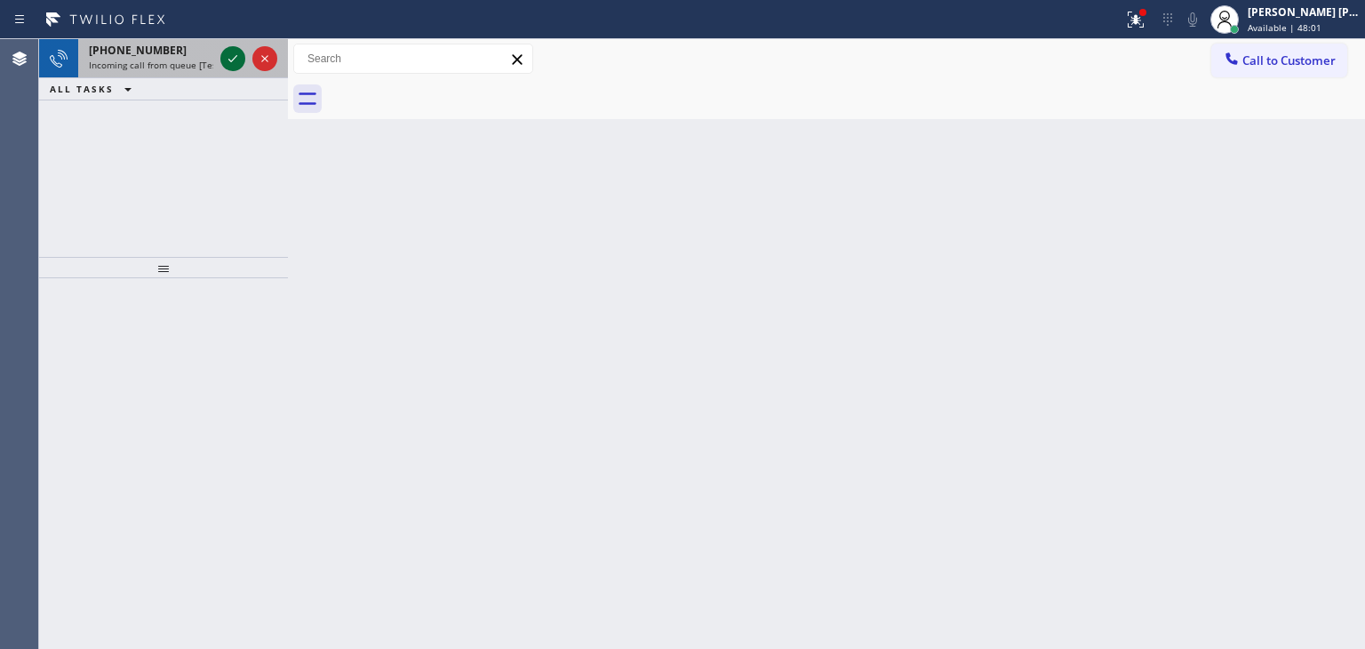
click at [235, 60] on icon at bounding box center [232, 58] width 21 height 21
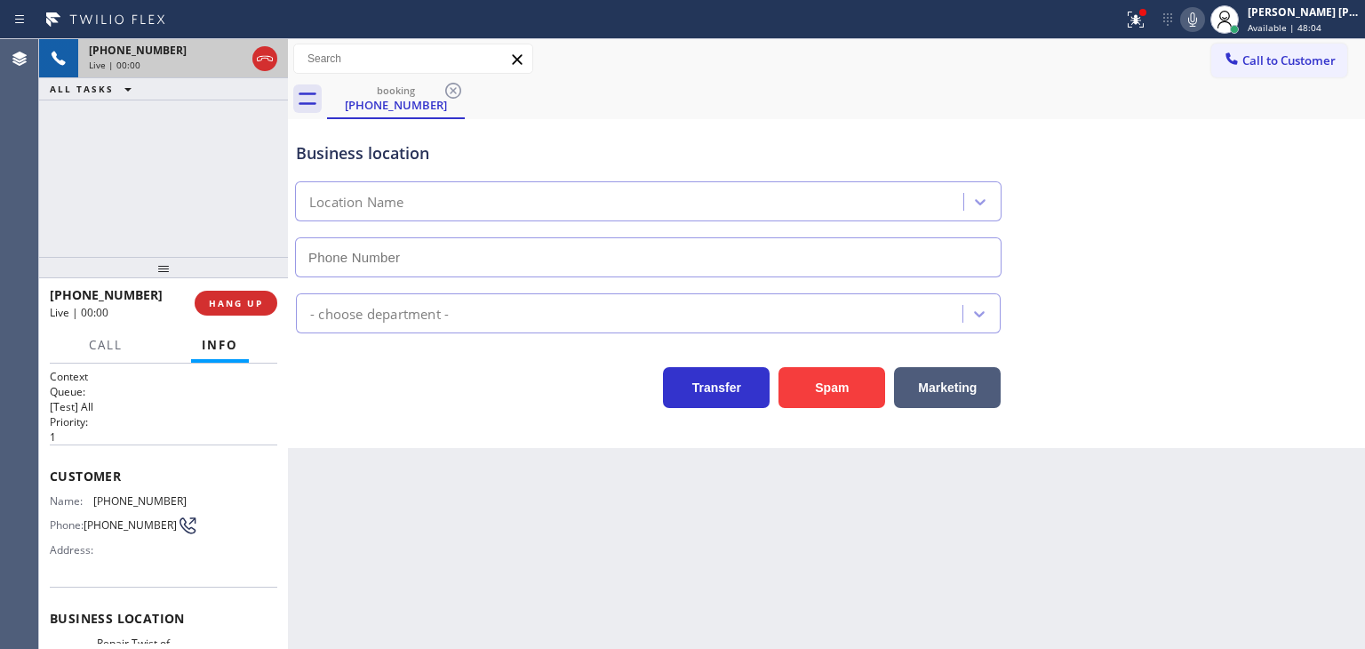
type input "[PHONE_NUMBER]"
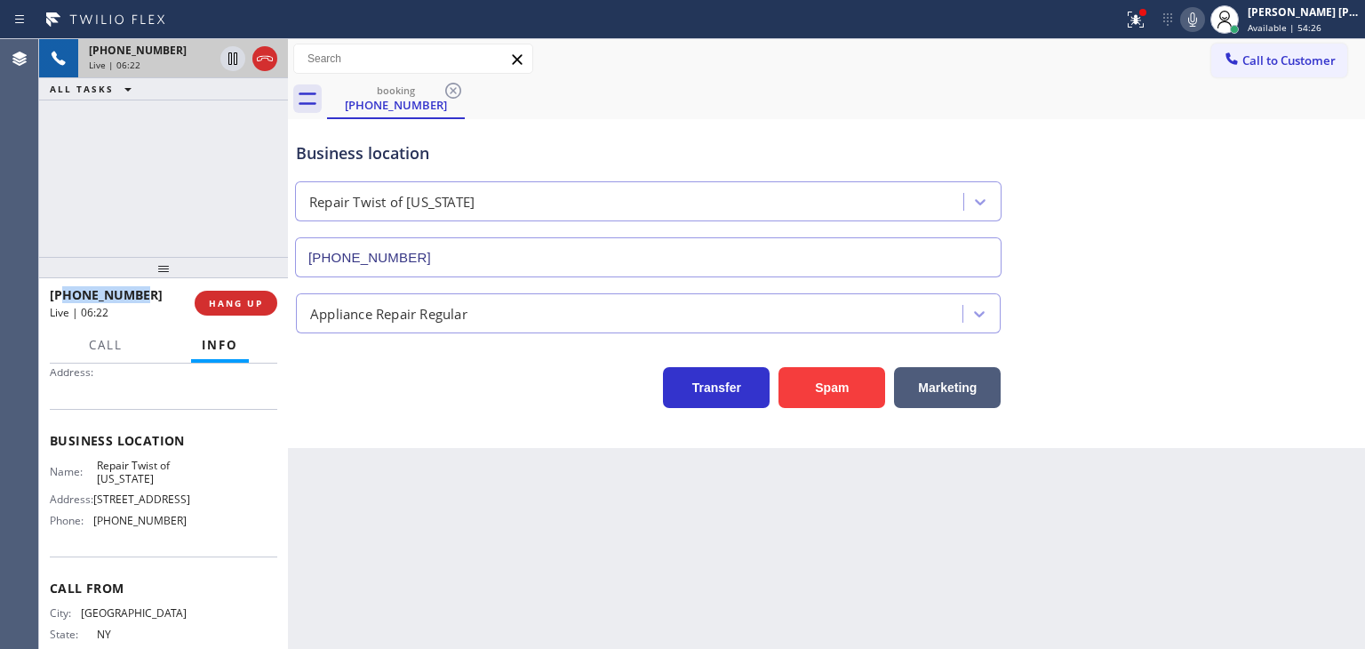
drag, startPoint x: 155, startPoint y: 289, endPoint x: 61, endPoint y: 302, distance: 94.2
click at [61, 302] on div "[PHONE_NUMBER]" at bounding box center [116, 294] width 132 height 17
copy span "9173733803"
click at [1203, 13] on icon at bounding box center [1192, 19] width 21 height 21
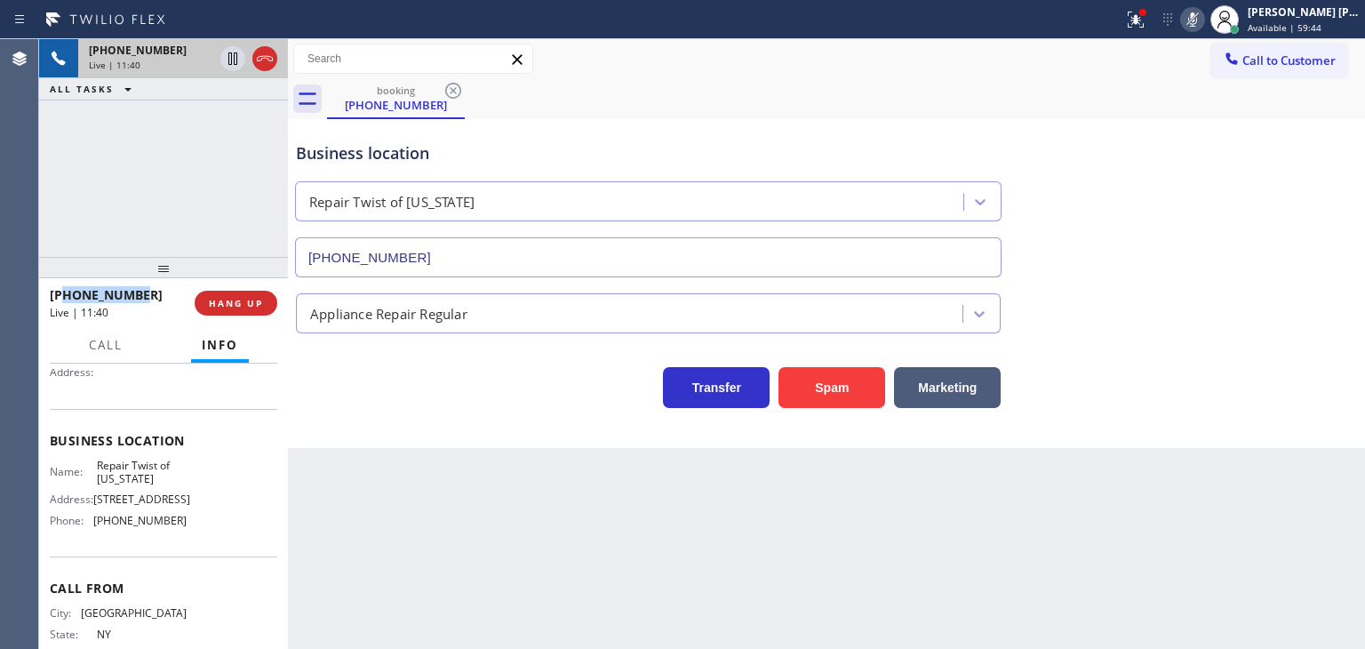
click at [1203, 22] on icon at bounding box center [1192, 19] width 21 height 21
click at [1203, 24] on icon at bounding box center [1192, 19] width 21 height 21
click at [1199, 24] on rect at bounding box center [1192, 18] width 12 height 12
click at [1205, 30] on button at bounding box center [1192, 19] width 25 height 25
click at [1203, 18] on icon at bounding box center [1192, 19] width 21 height 21
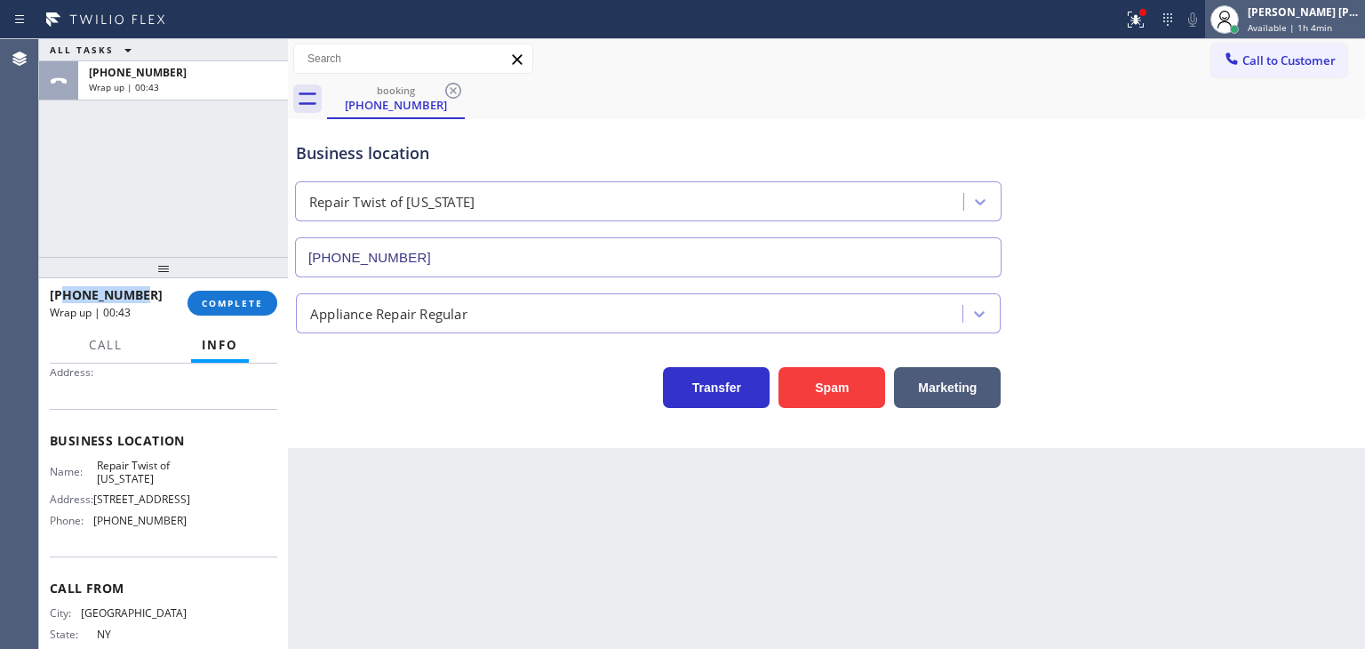
click at [1329, 19] on div "[PERSON_NAME] [PERSON_NAME]" at bounding box center [1303, 11] width 112 height 15
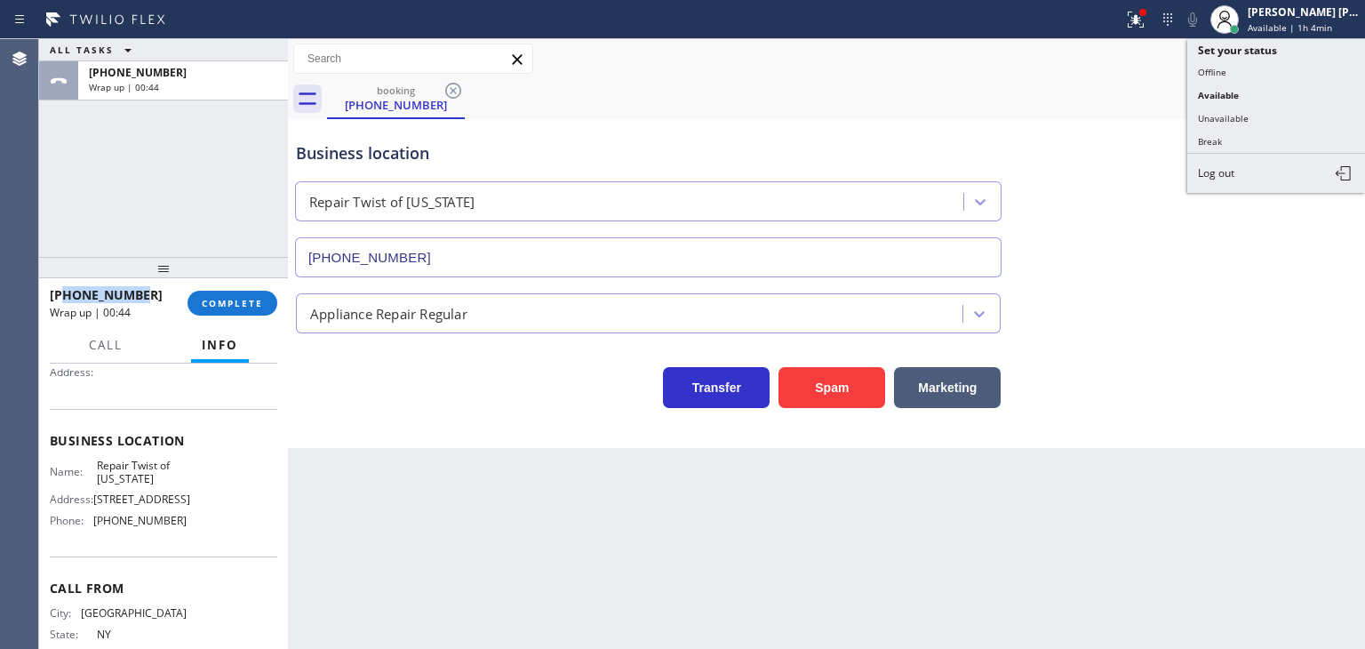
click at [1250, 141] on button "Break" at bounding box center [1276, 141] width 178 height 23
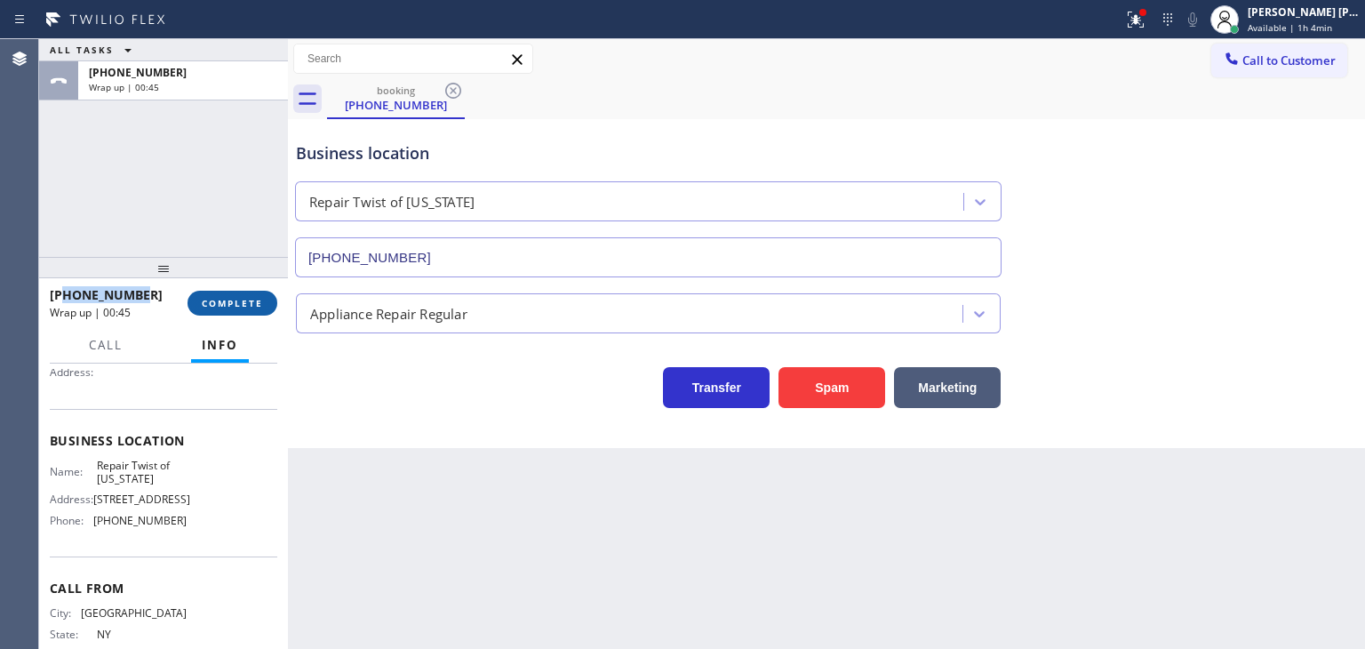
click at [236, 310] on button "COMPLETE" at bounding box center [232, 303] width 90 height 25
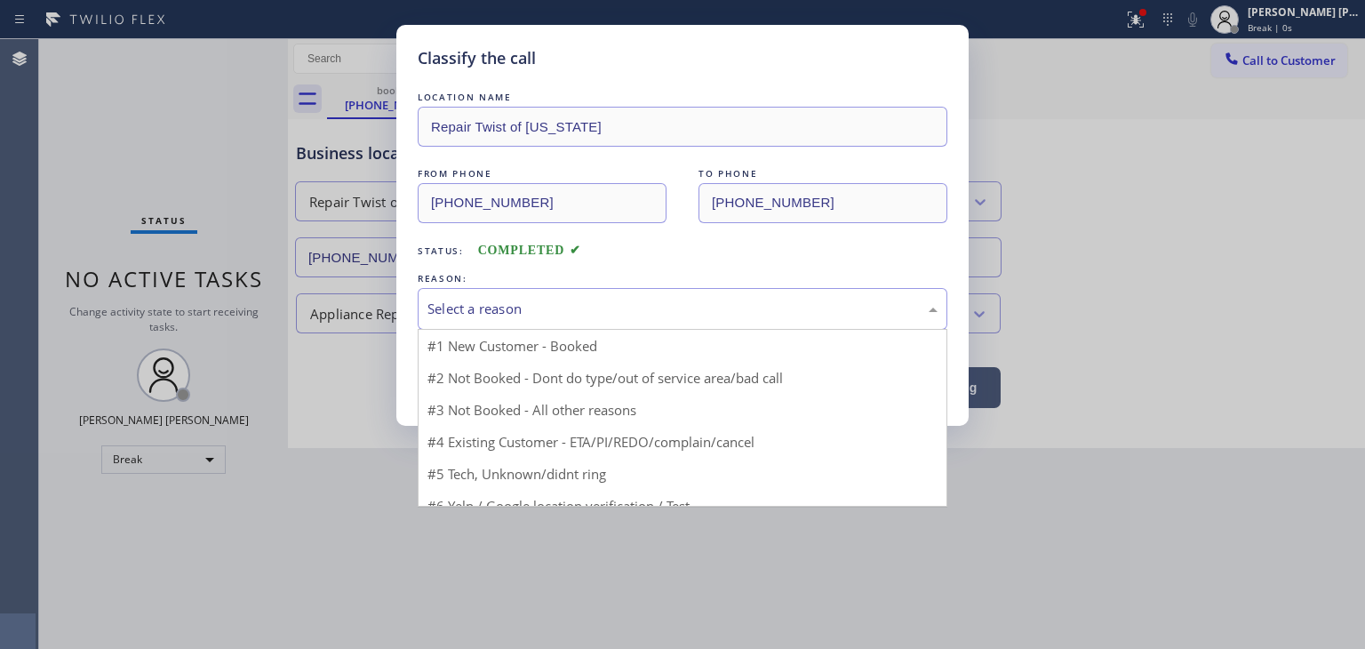
click at [507, 306] on div "Select a reason" at bounding box center [682, 309] width 510 height 20
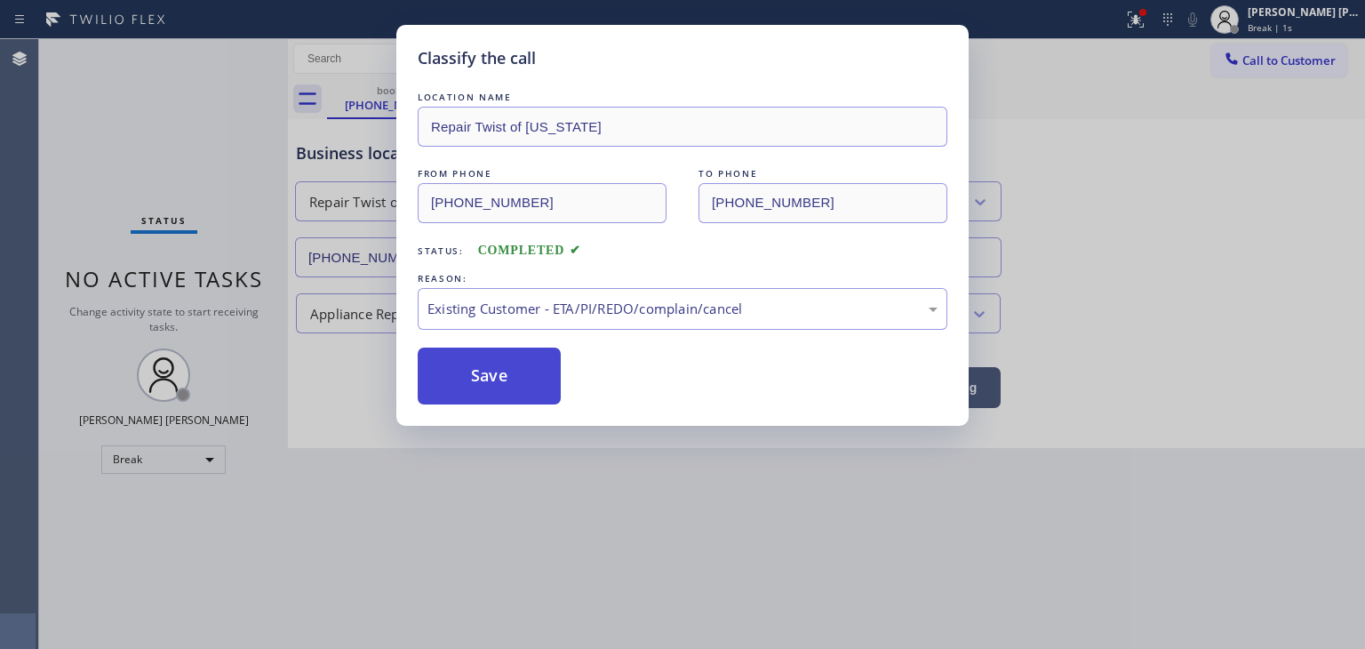
click at [498, 376] on button "Save" at bounding box center [489, 375] width 143 height 57
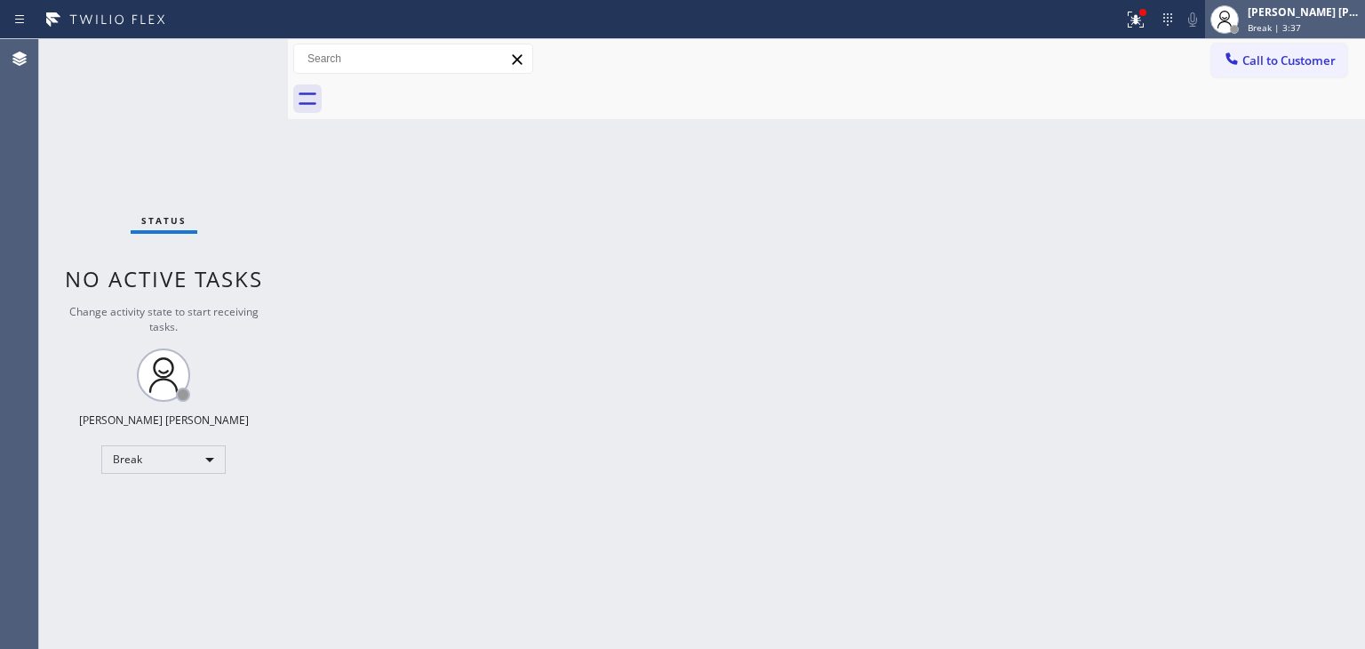
drag, startPoint x: 1297, startPoint y: 26, endPoint x: 1280, endPoint y: 36, distance: 20.0
click at [1297, 26] on span "Break | 3:37" at bounding box center [1273, 27] width 53 height 12
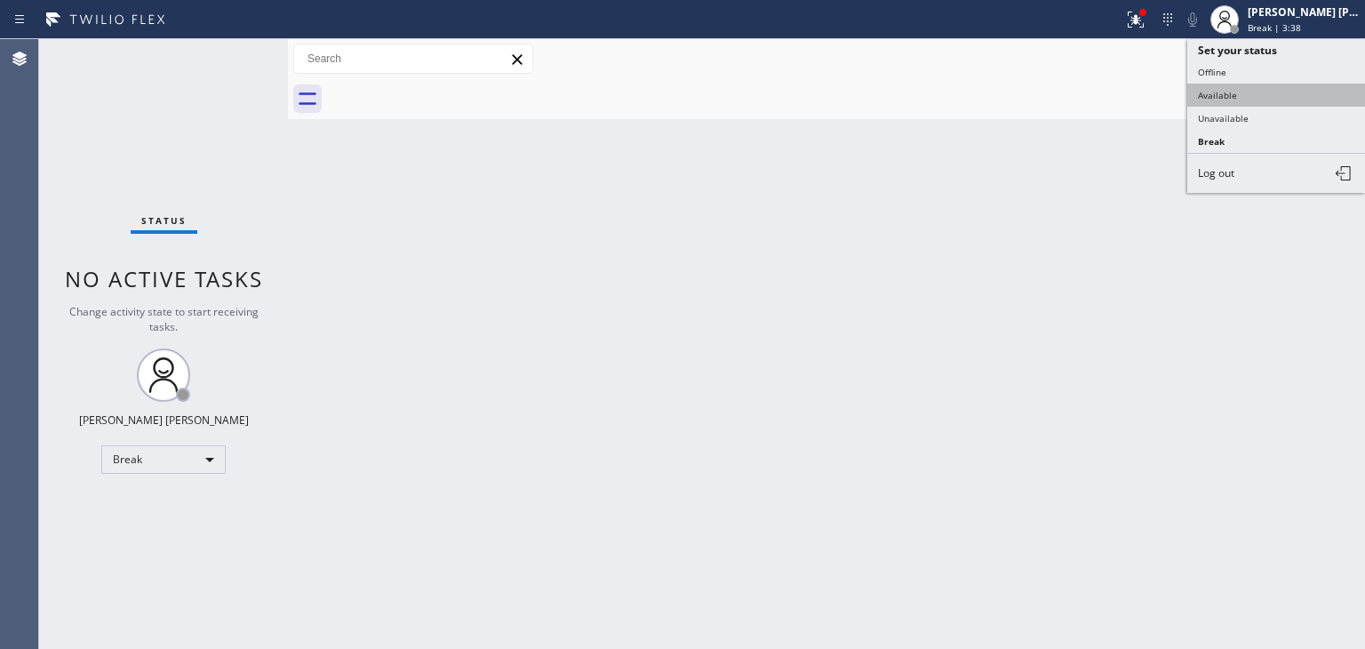
click at [1248, 90] on button "Available" at bounding box center [1276, 95] width 178 height 23
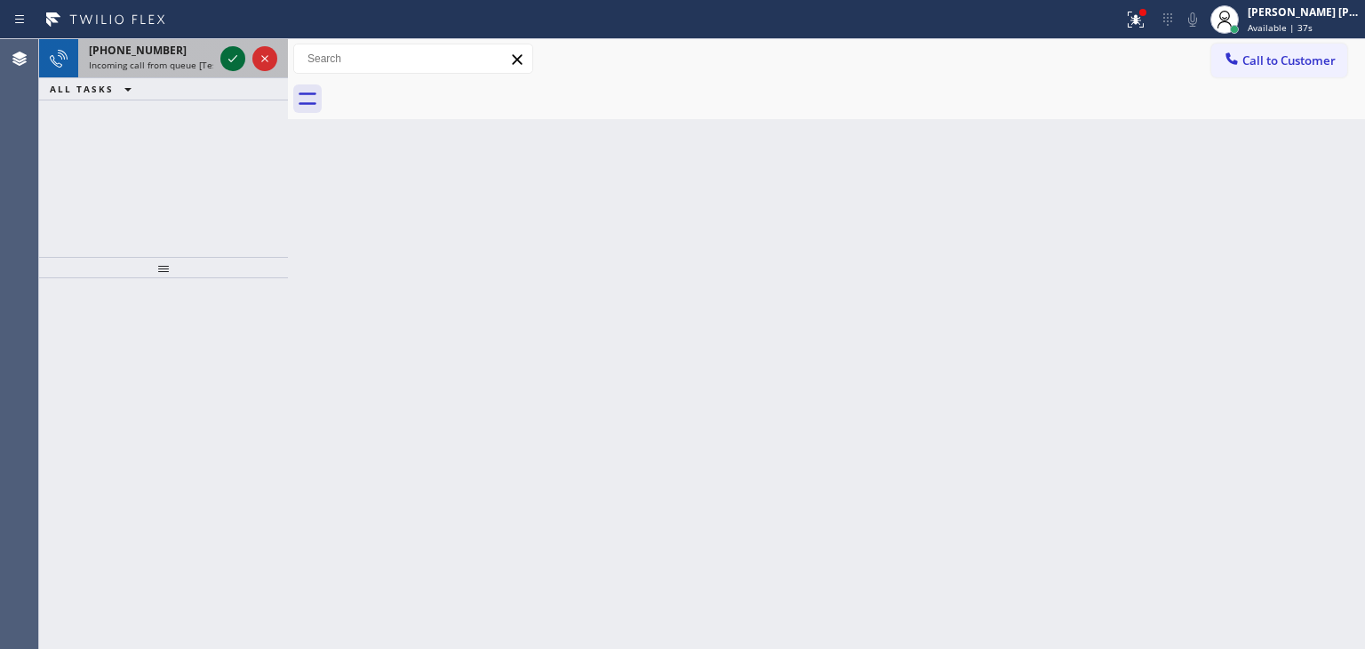
click at [227, 62] on icon at bounding box center [232, 58] width 21 height 21
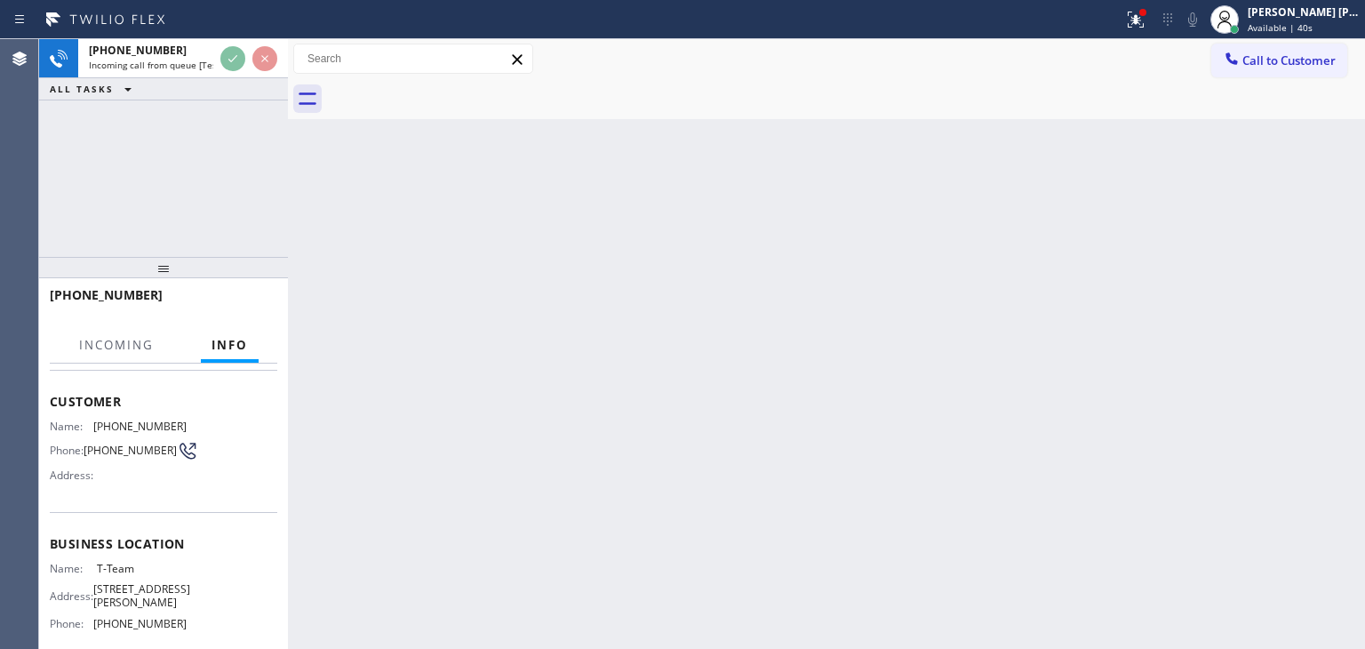
scroll to position [178, 0]
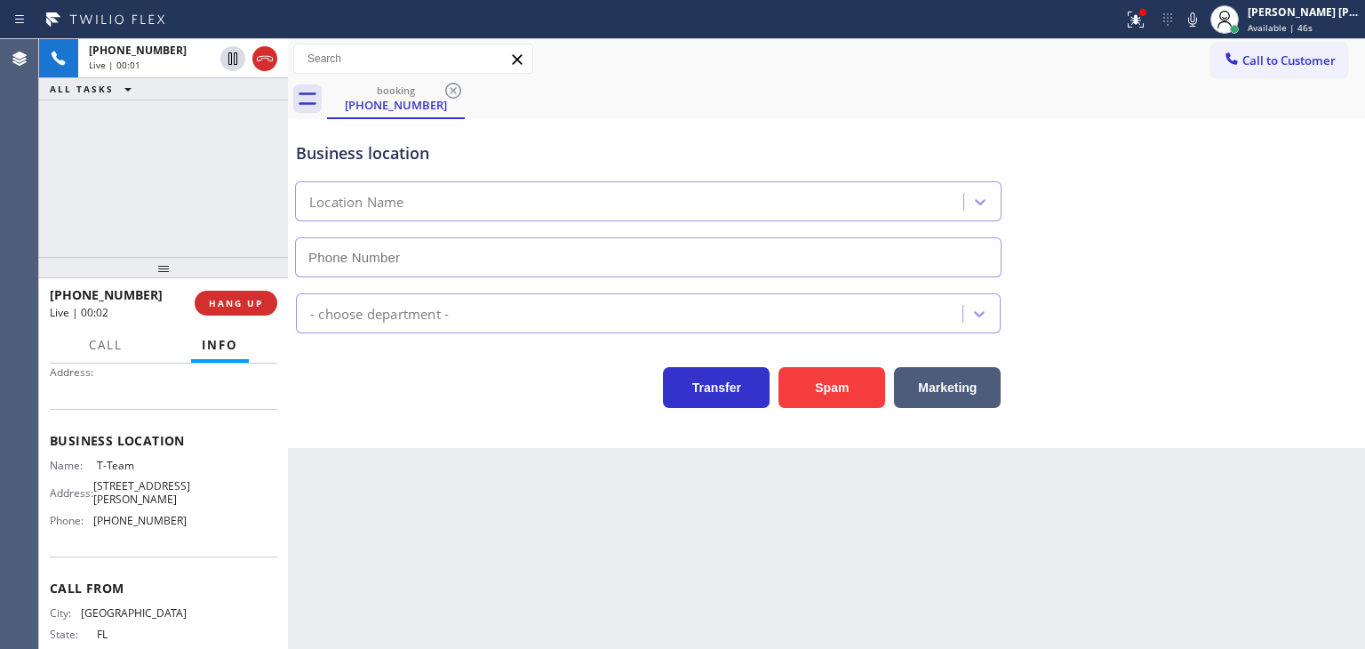
type input "[PHONE_NUMBER]"
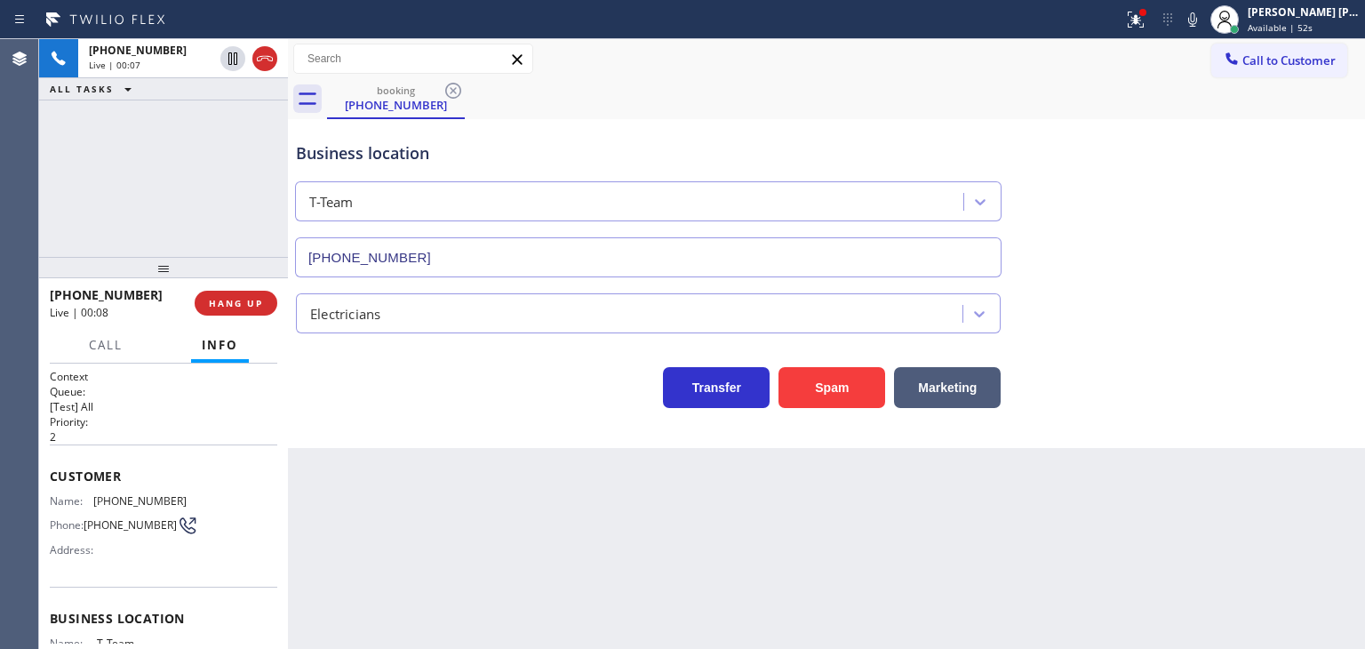
click at [1203, 14] on icon at bounding box center [1192, 19] width 21 height 21
click at [1197, 14] on icon at bounding box center [1192, 19] width 9 height 14
click at [228, 186] on div "[PHONE_NUMBER] Live | 00:14 ALL TASKS ALL TASKS ACTIVE TASKS TASKS IN WRAP UP" at bounding box center [163, 148] width 249 height 218
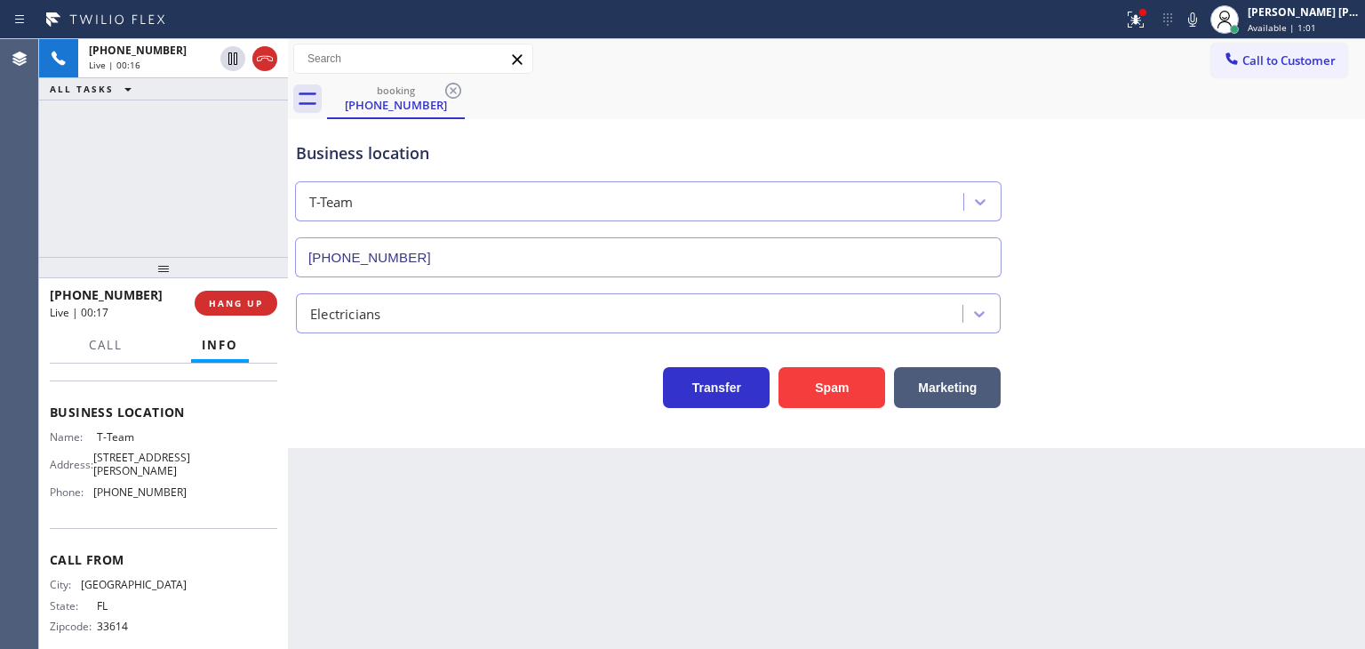
scroll to position [213, 0]
click at [1203, 22] on icon at bounding box center [1192, 19] width 21 height 21
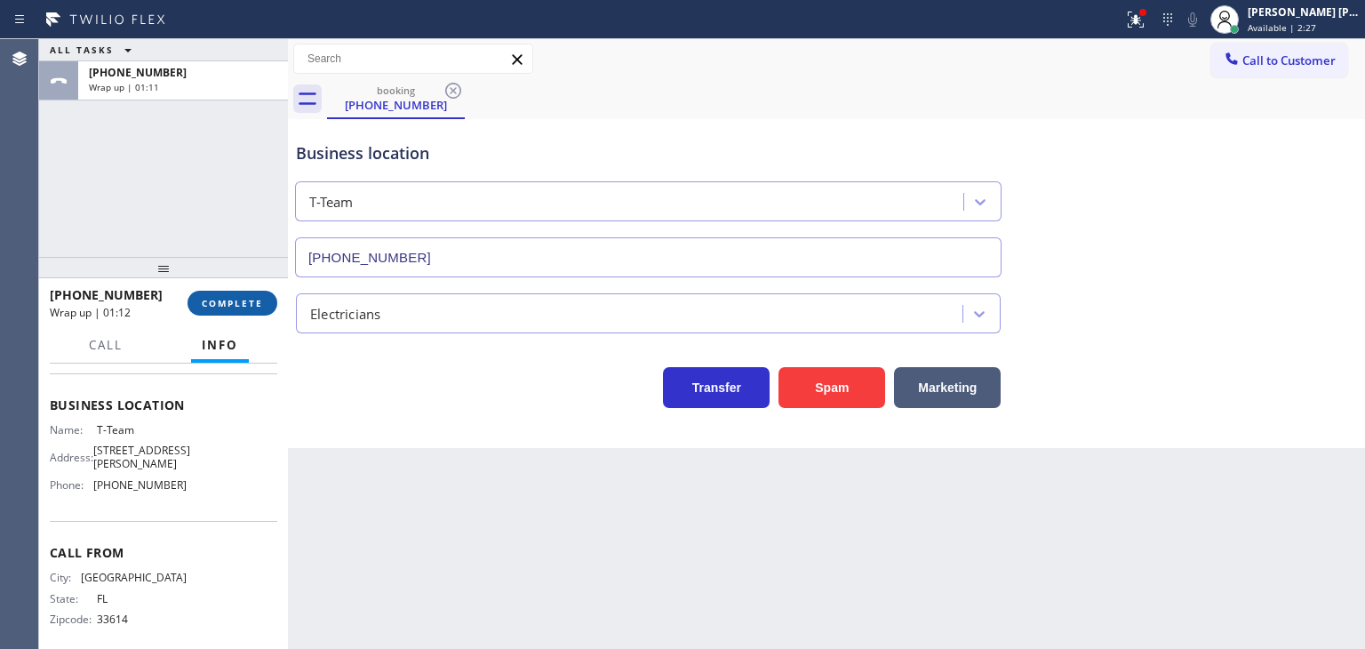
click at [227, 308] on span "COMPLETE" at bounding box center [232, 303] width 61 height 12
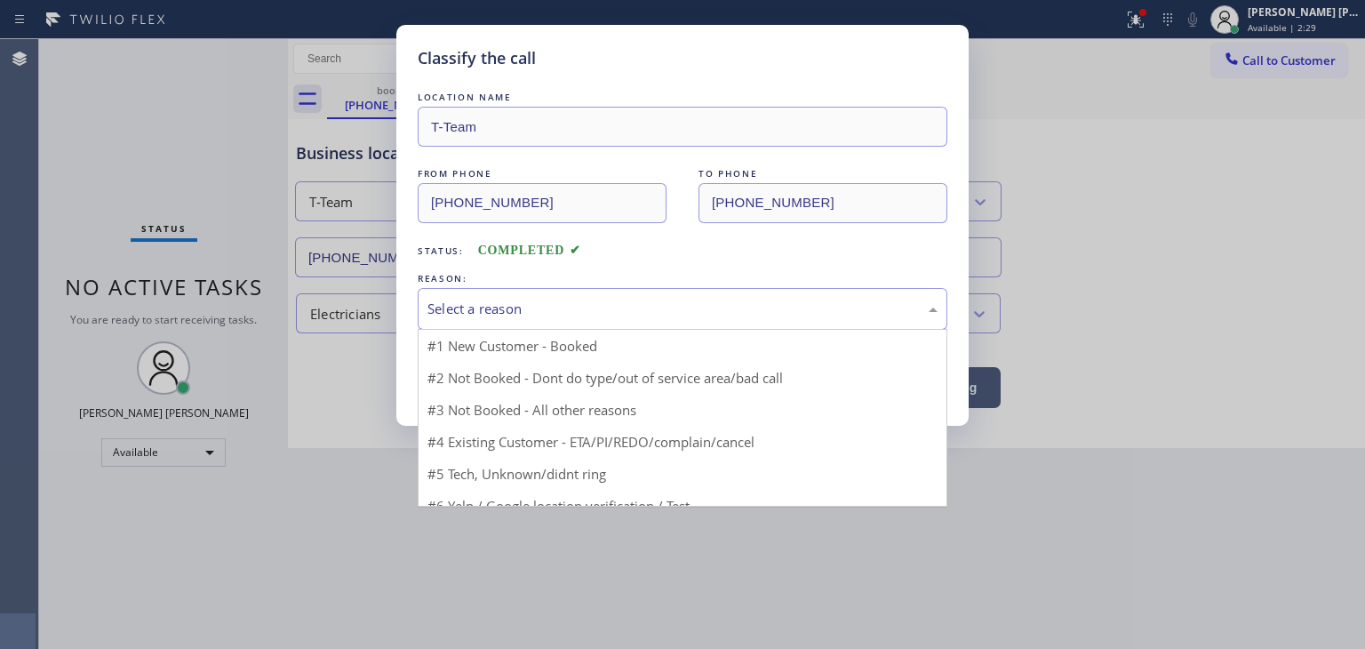
click at [492, 307] on div "Select a reason" at bounding box center [682, 309] width 510 height 20
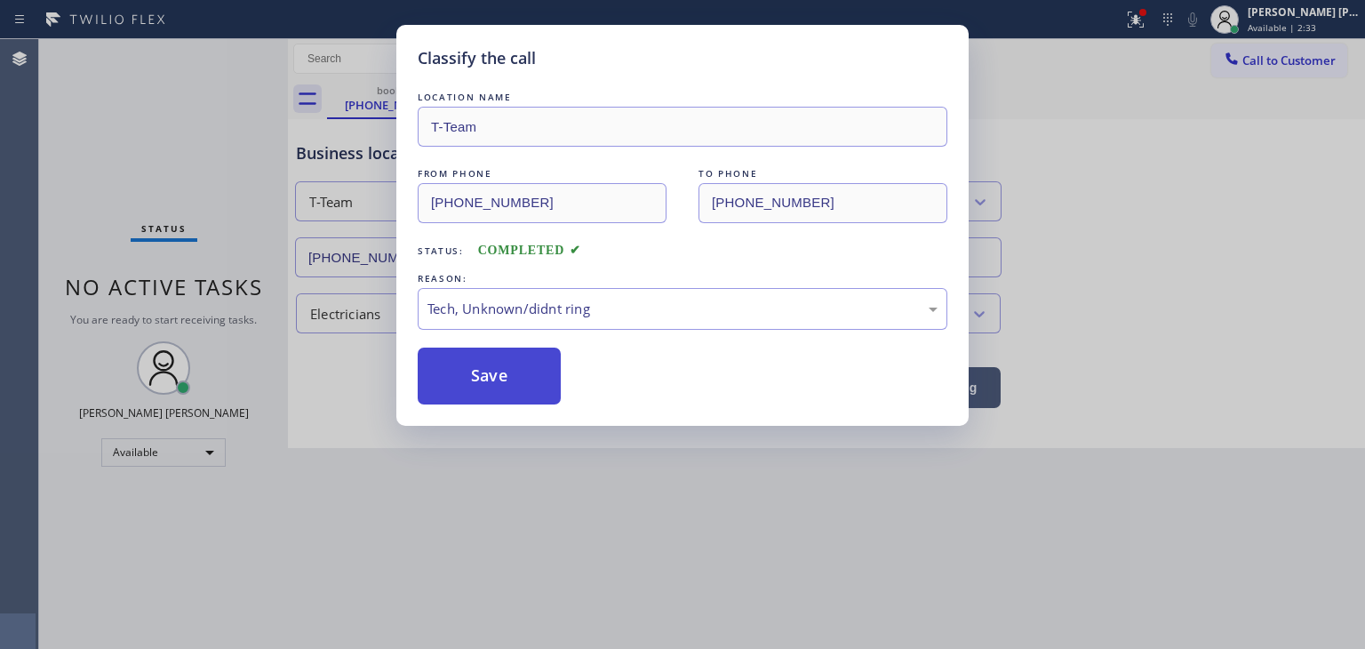
click at [490, 383] on button "Save" at bounding box center [489, 375] width 143 height 57
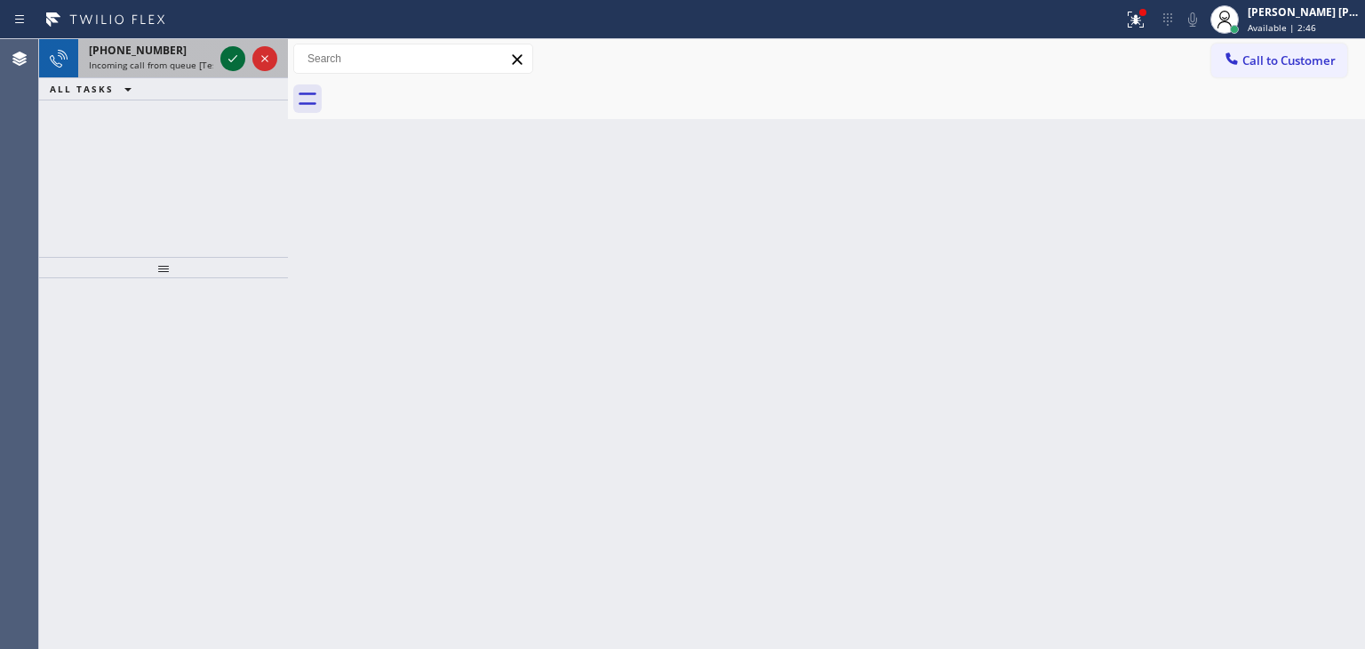
click at [234, 52] on icon at bounding box center [232, 58] width 21 height 21
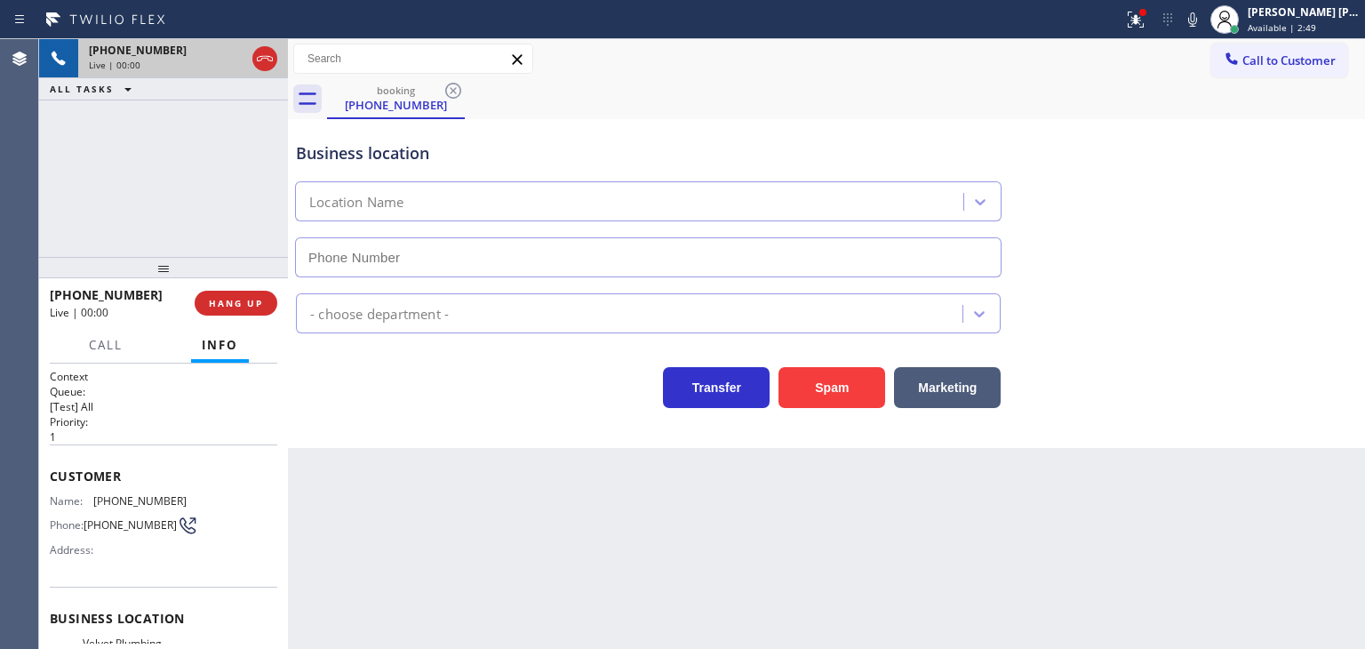
scroll to position [89, 0]
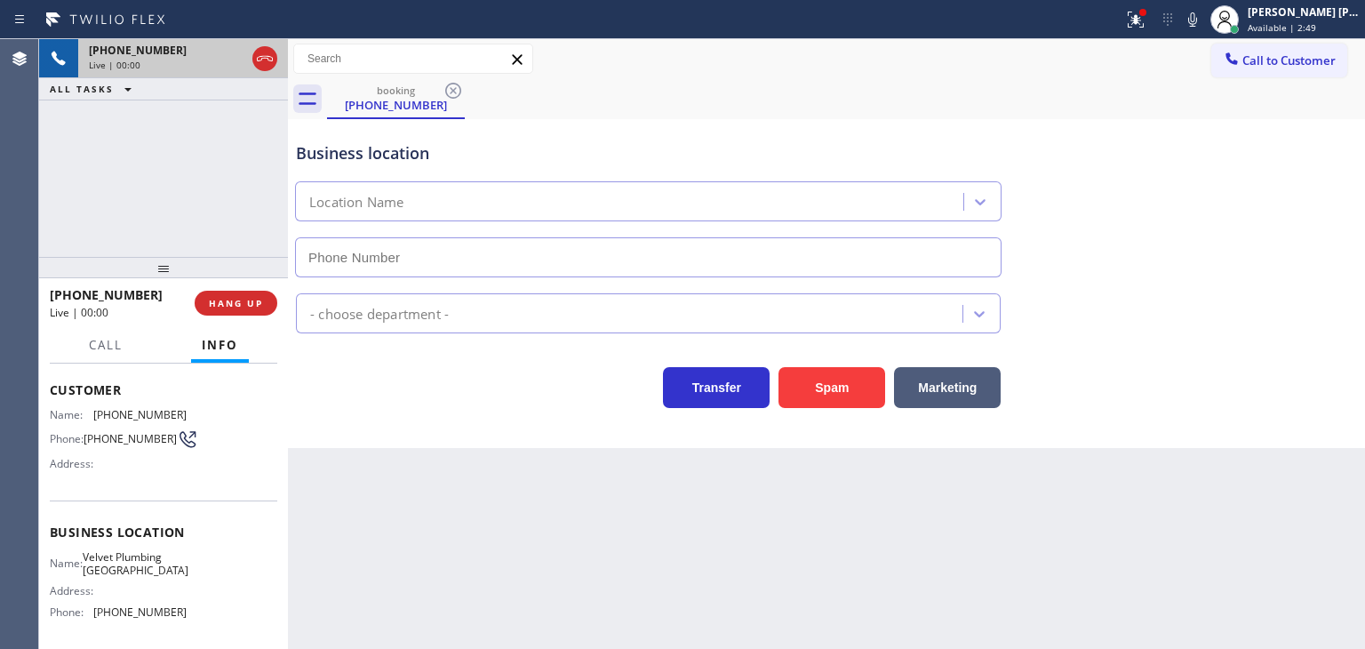
type input "[PHONE_NUMBER]"
click at [235, 172] on div "[PHONE_NUMBER] Live | 00:11 ALL TASKS ALL TASKS ACTIVE TASKS TASKS IN WRAP UP" at bounding box center [163, 148] width 249 height 218
click at [1203, 9] on icon at bounding box center [1192, 19] width 21 height 21
click at [1203, 21] on icon at bounding box center [1192, 19] width 21 height 21
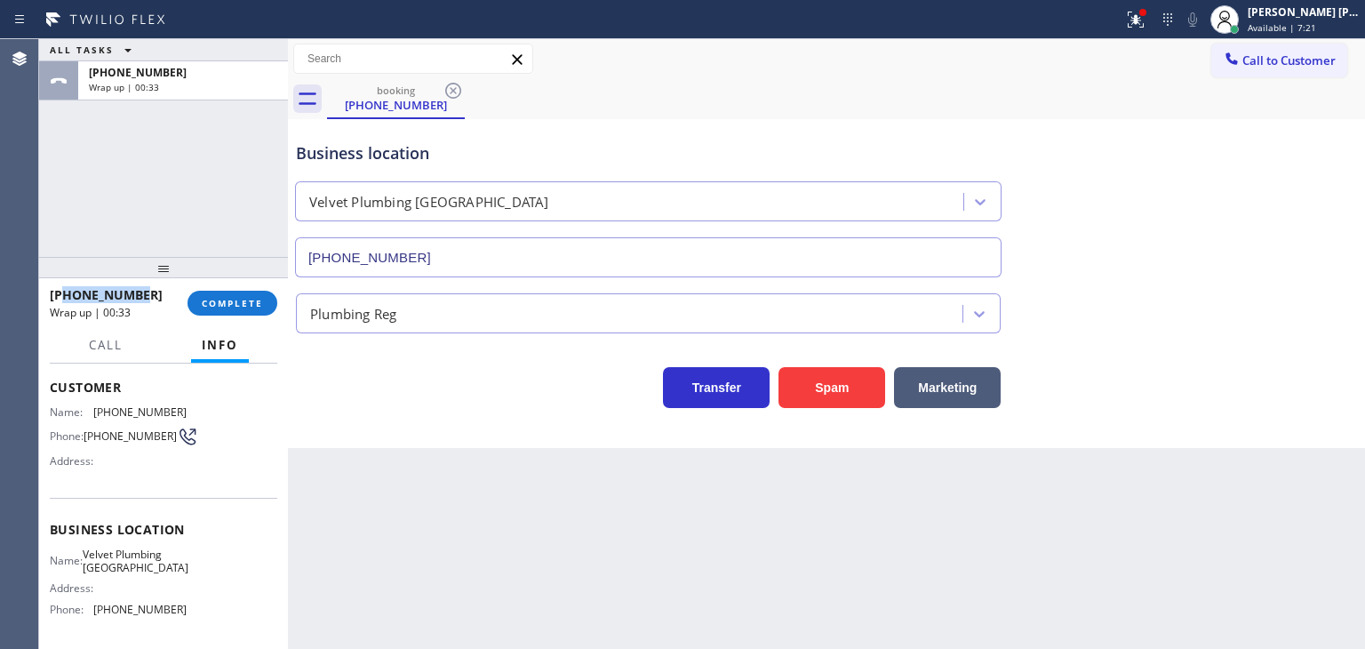
drag, startPoint x: 141, startPoint y: 291, endPoint x: 65, endPoint y: 290, distance: 76.4
click at [65, 290] on div "[PHONE_NUMBER]" at bounding box center [112, 294] width 125 height 17
copy span "4438059644"
drag, startPoint x: 194, startPoint y: 618, endPoint x: 92, endPoint y: 618, distance: 101.3
click at [92, 618] on div "Name: Velvet Plumbing [GEOGRAPHIC_DATA] Address: Phone: [PHONE_NUMBER]" at bounding box center [163, 585] width 227 height 76
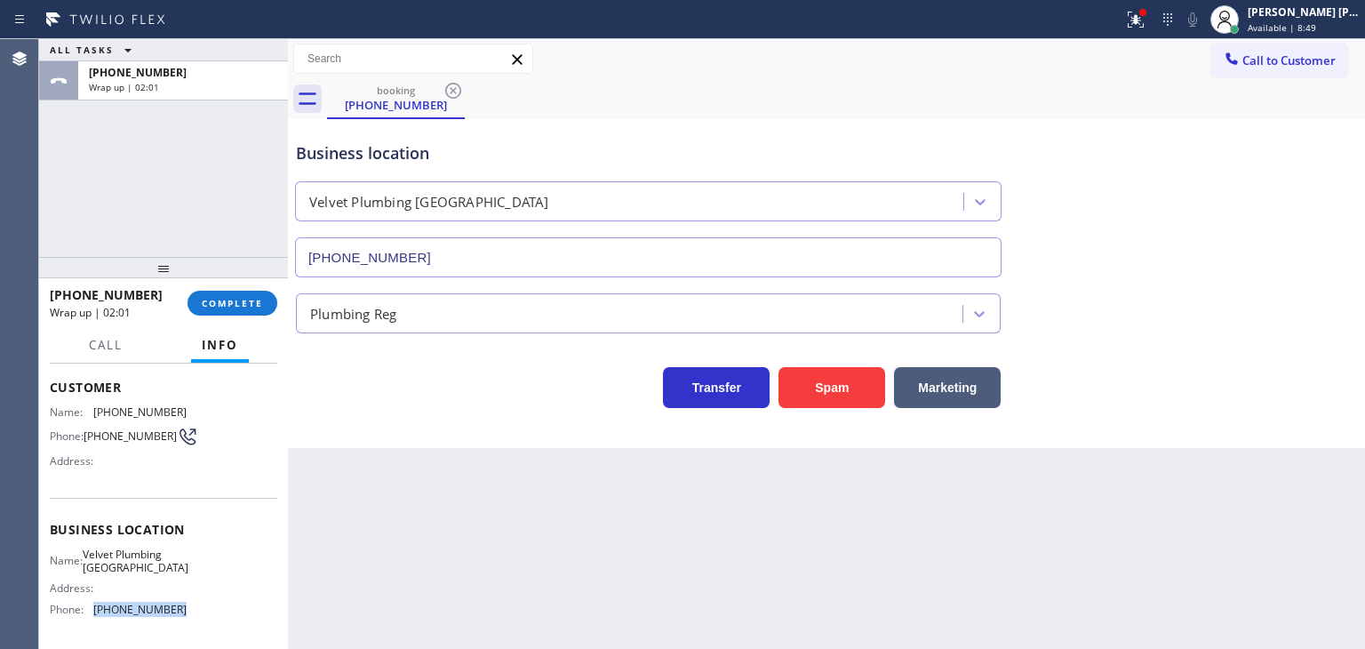
copy div "[PHONE_NUMBER]"
click at [230, 303] on span "COMPLETE" at bounding box center [232, 303] width 61 height 12
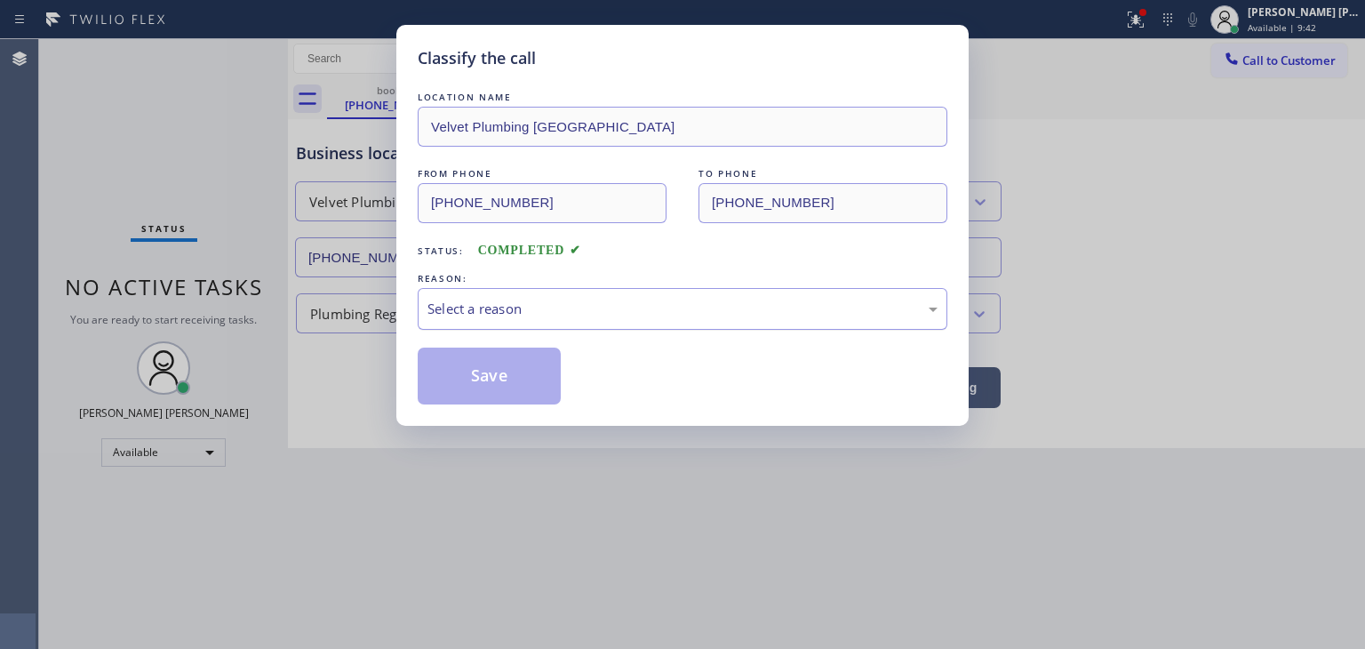
click at [509, 304] on div "Select a reason" at bounding box center [682, 309] width 510 height 20
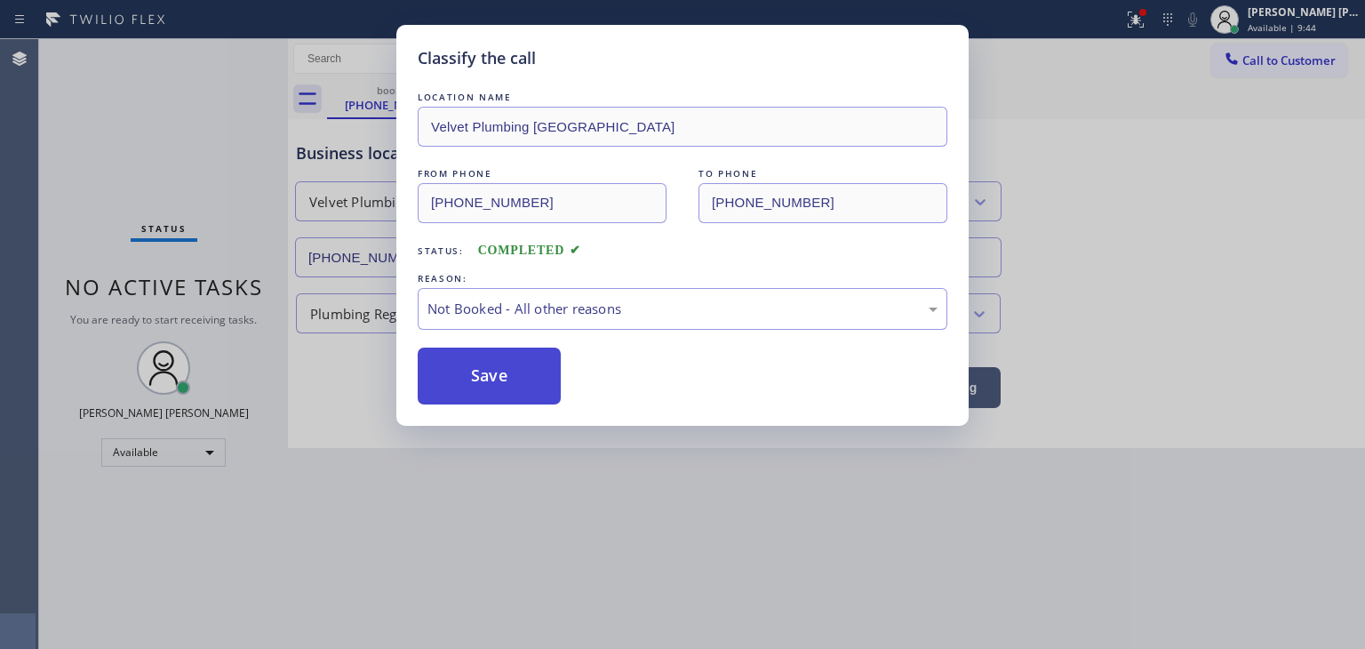
click at [498, 379] on button "Save" at bounding box center [489, 375] width 143 height 57
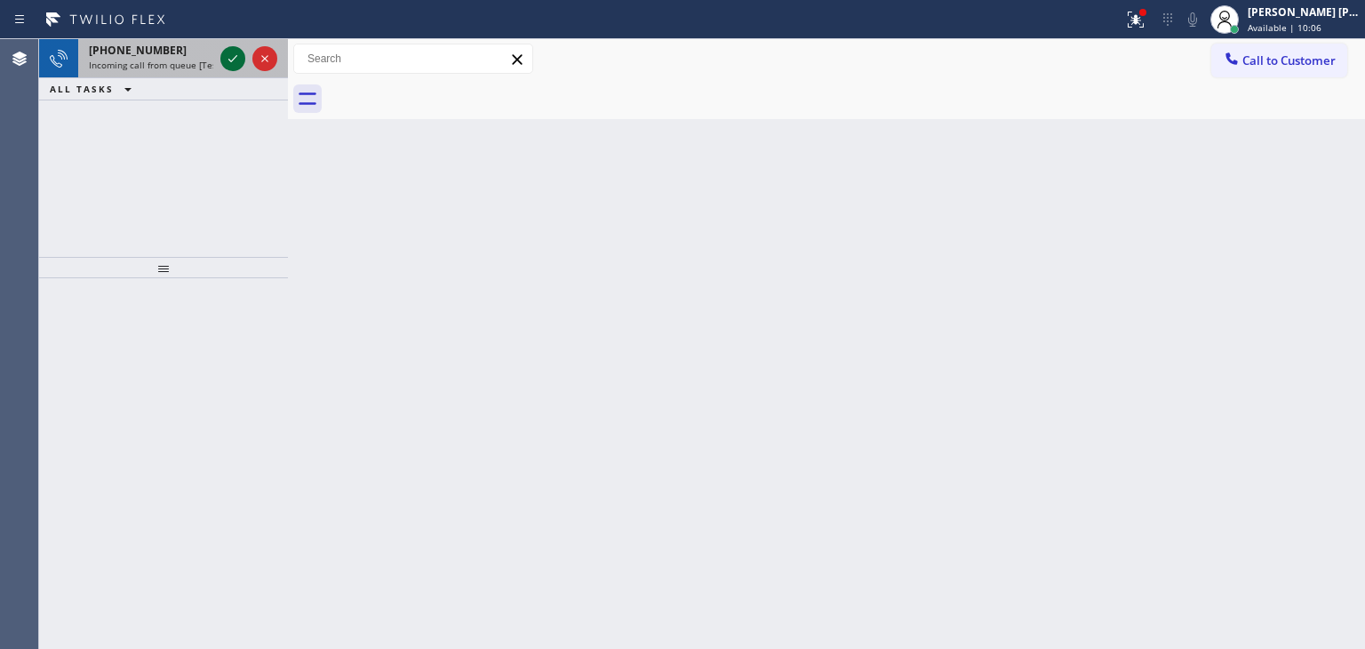
click at [233, 59] on icon at bounding box center [232, 58] width 9 height 7
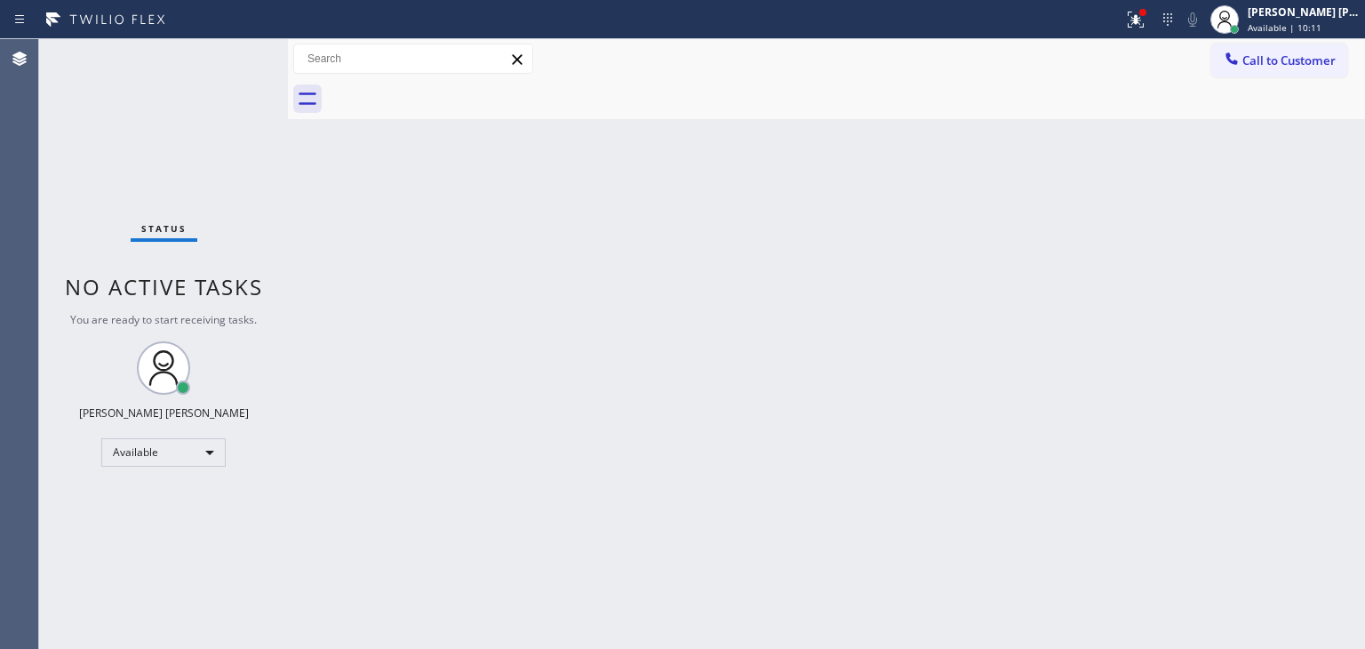
click at [234, 57] on div "Status No active tasks You are ready to start receiving tasks. [PERSON_NAME] [P…" at bounding box center [163, 344] width 249 height 610
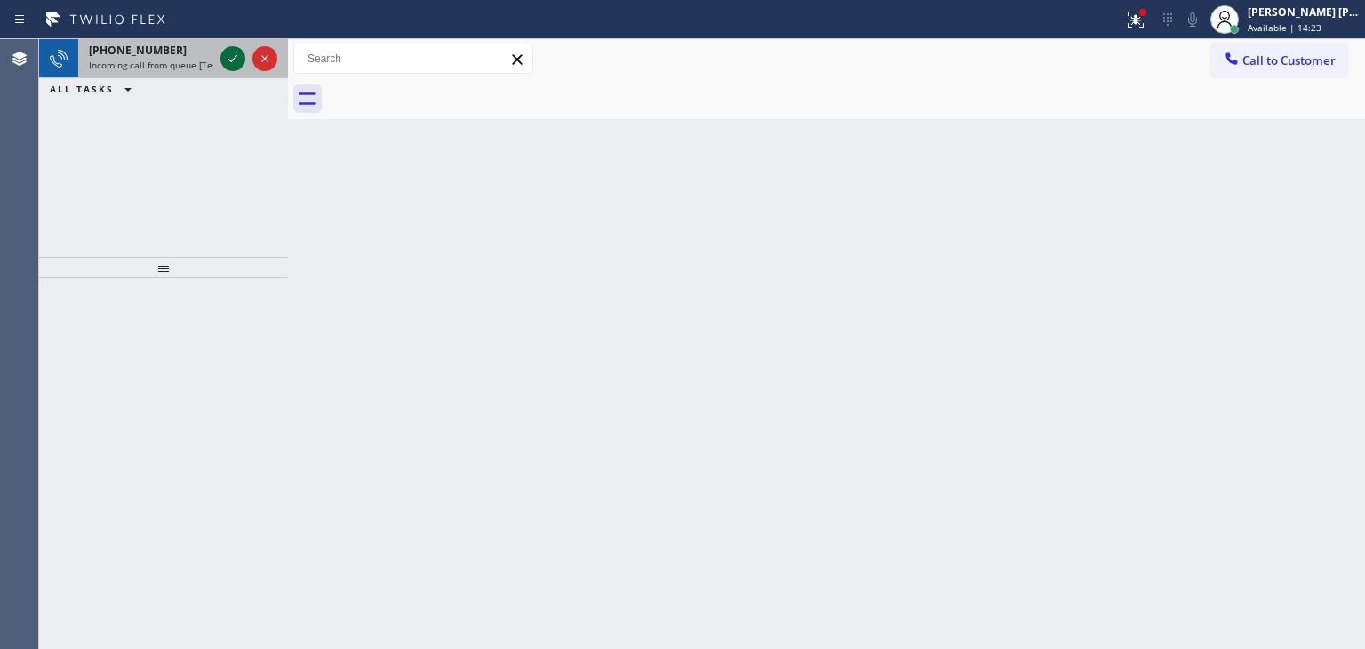
click at [234, 60] on icon at bounding box center [232, 58] width 21 height 21
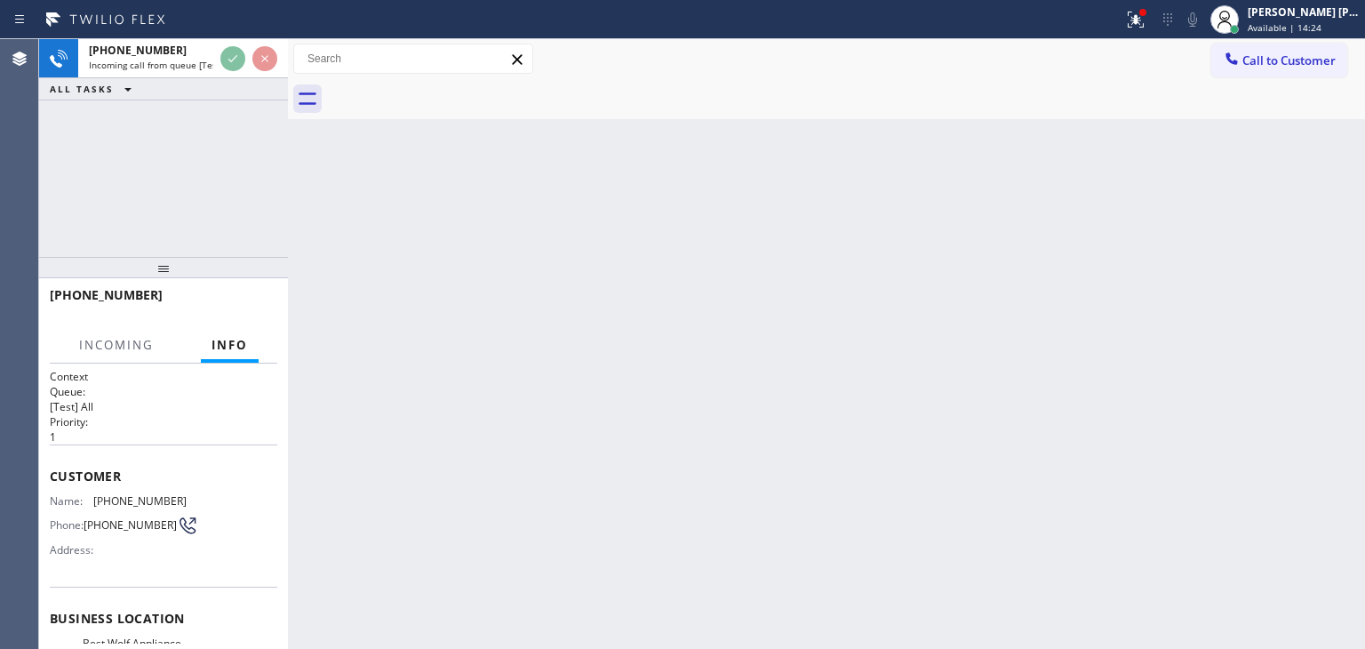
scroll to position [89, 0]
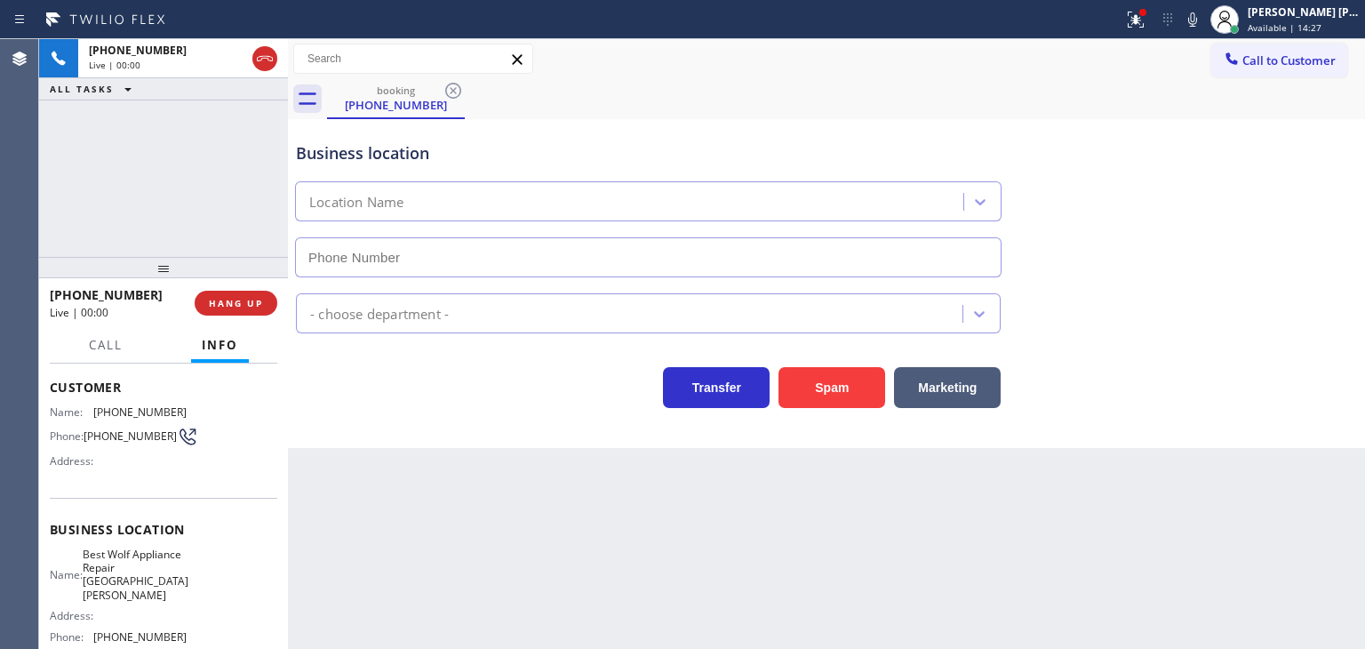
type input "[PHONE_NUMBER]"
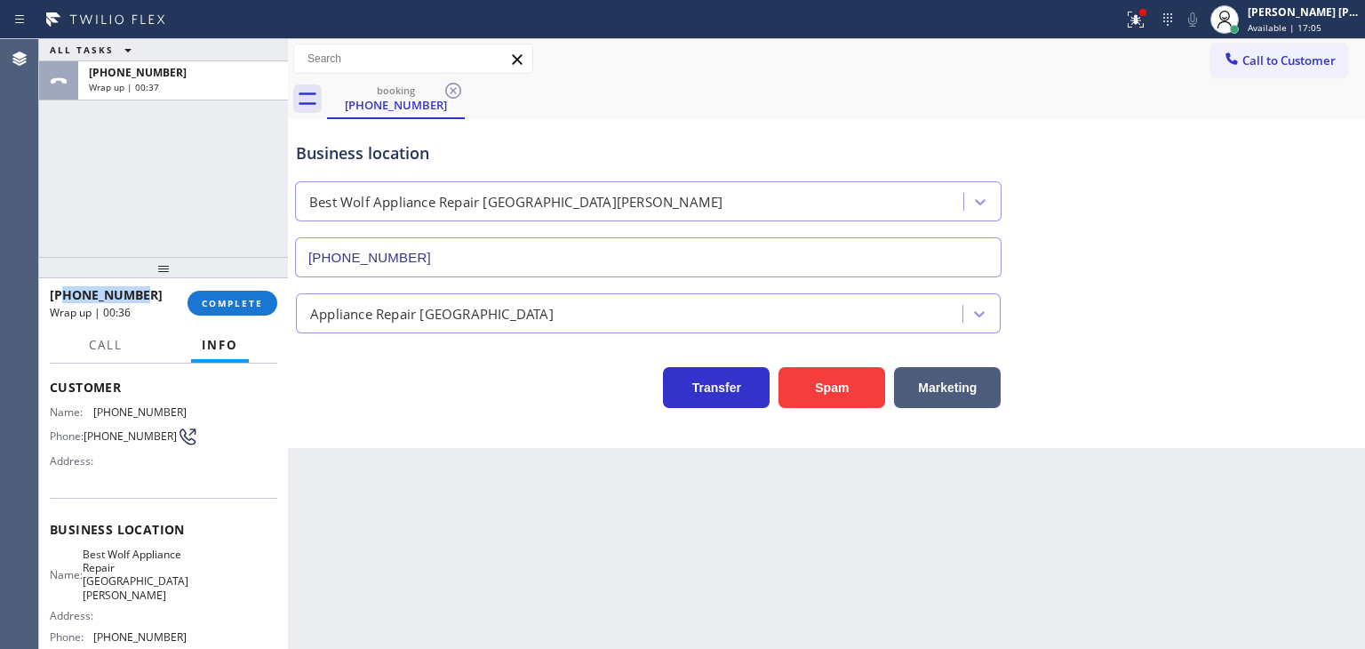
drag, startPoint x: 150, startPoint y: 299, endPoint x: 63, endPoint y: 292, distance: 87.3
click at [63, 292] on div "[PHONE_NUMBER]" at bounding box center [112, 294] width 125 height 17
copy span "3102456114"
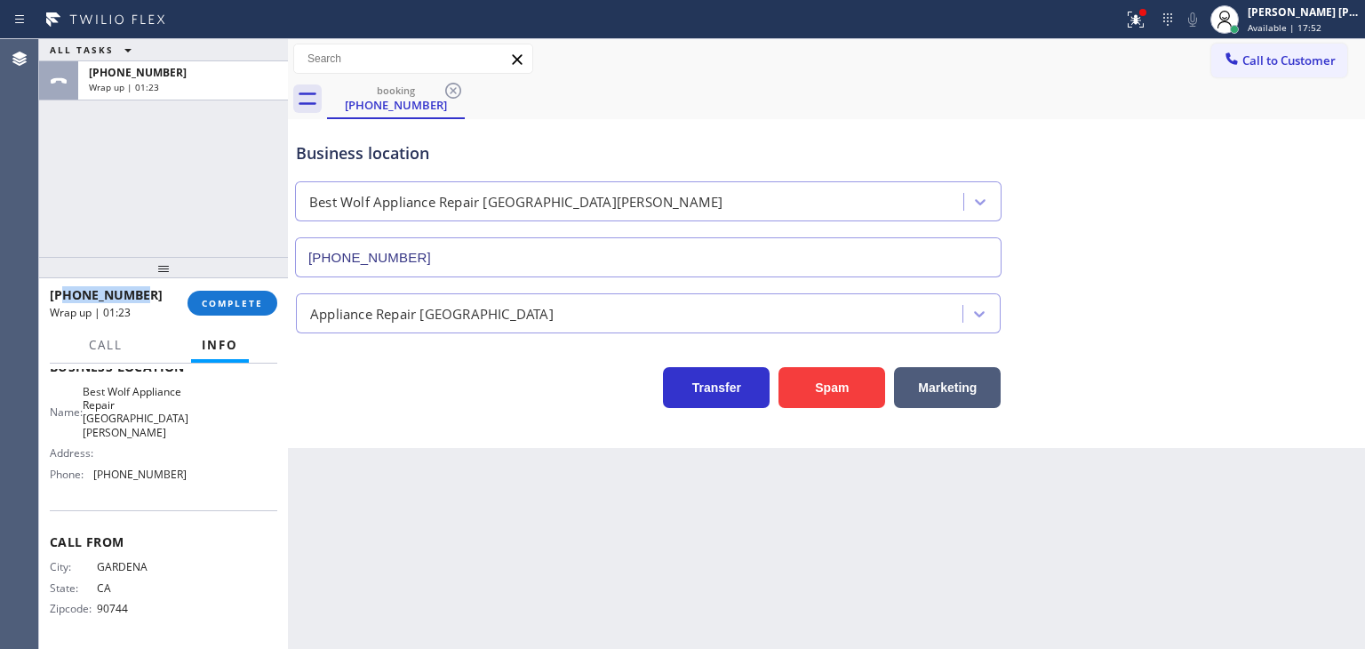
scroll to position [255, 0]
drag, startPoint x: 193, startPoint y: 476, endPoint x: 94, endPoint y: 484, distance: 98.9
click at [94, 484] on div "Name: Best Wolf Appliance Repair [GEOGRAPHIC_DATA][PERSON_NAME] Address: Phone:…" at bounding box center [163, 435] width 227 height 104
copy span "[PHONE_NUMBER]"
drag, startPoint x: 223, startPoint y: 303, endPoint x: 213, endPoint y: 301, distance: 9.9
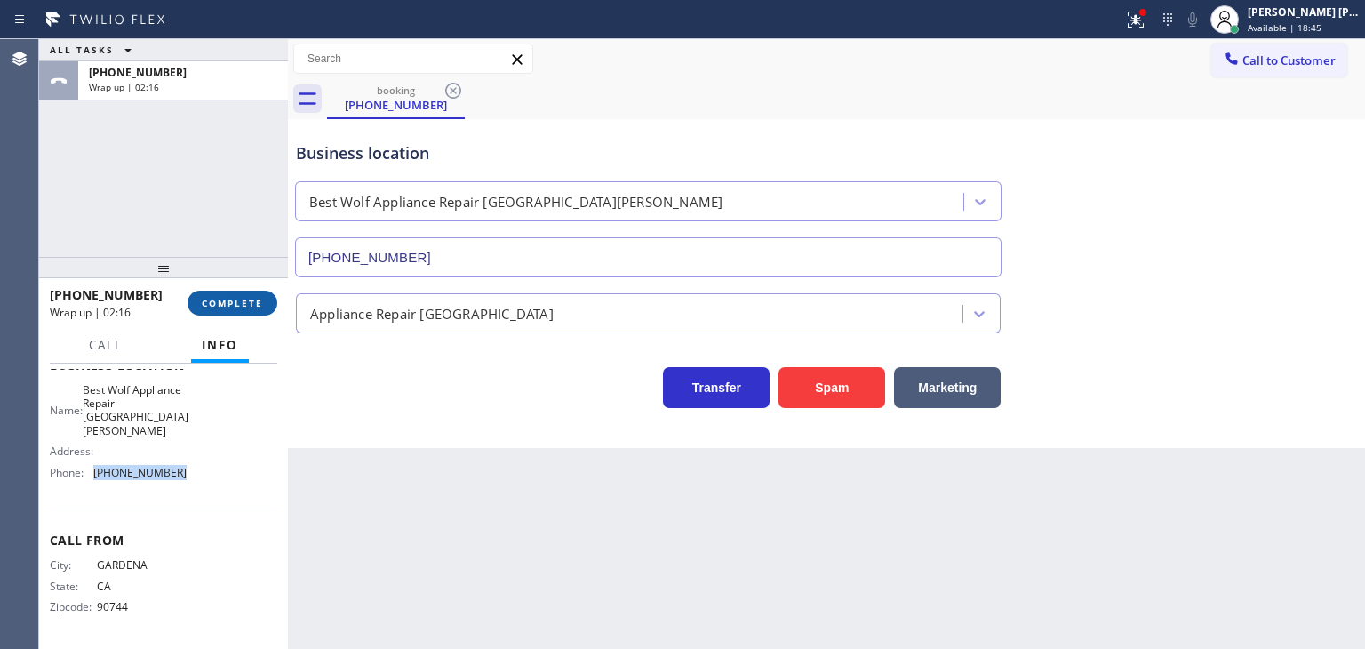
click at [222, 303] on span "COMPLETE" at bounding box center [232, 303] width 61 height 12
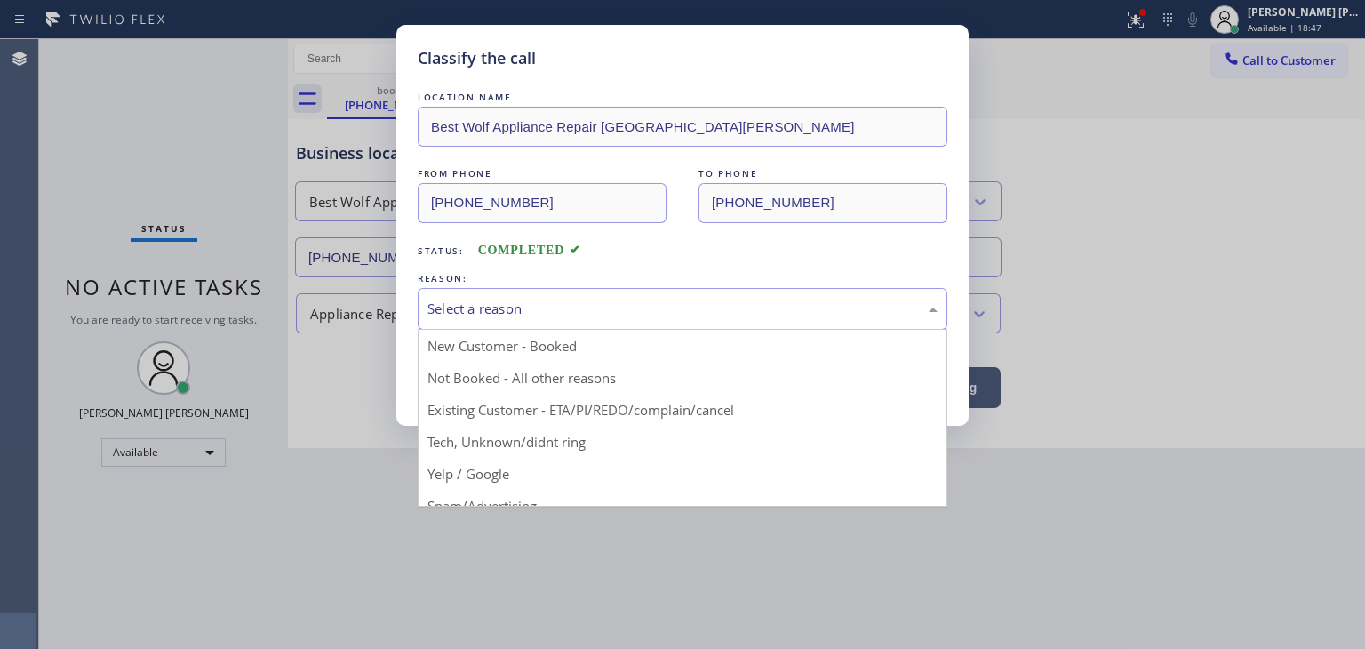
click at [483, 316] on div "Select a reason" at bounding box center [682, 309] width 510 height 20
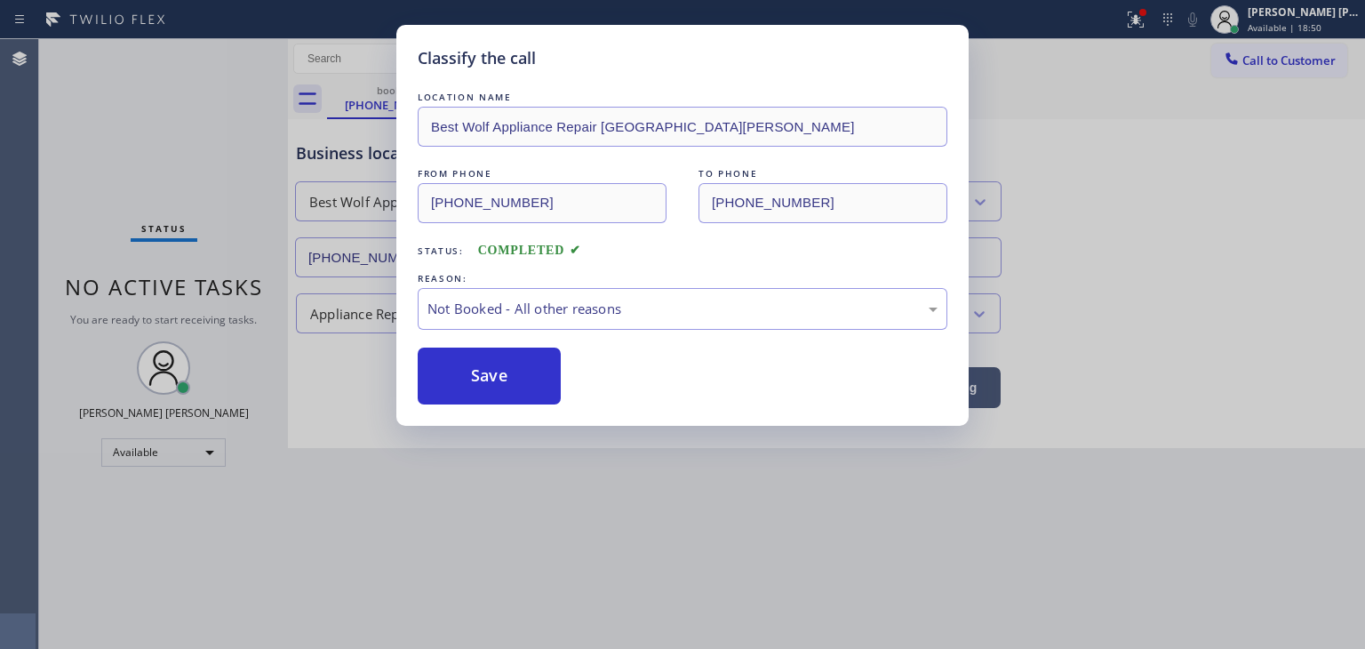
click at [485, 383] on button "Save" at bounding box center [489, 375] width 143 height 57
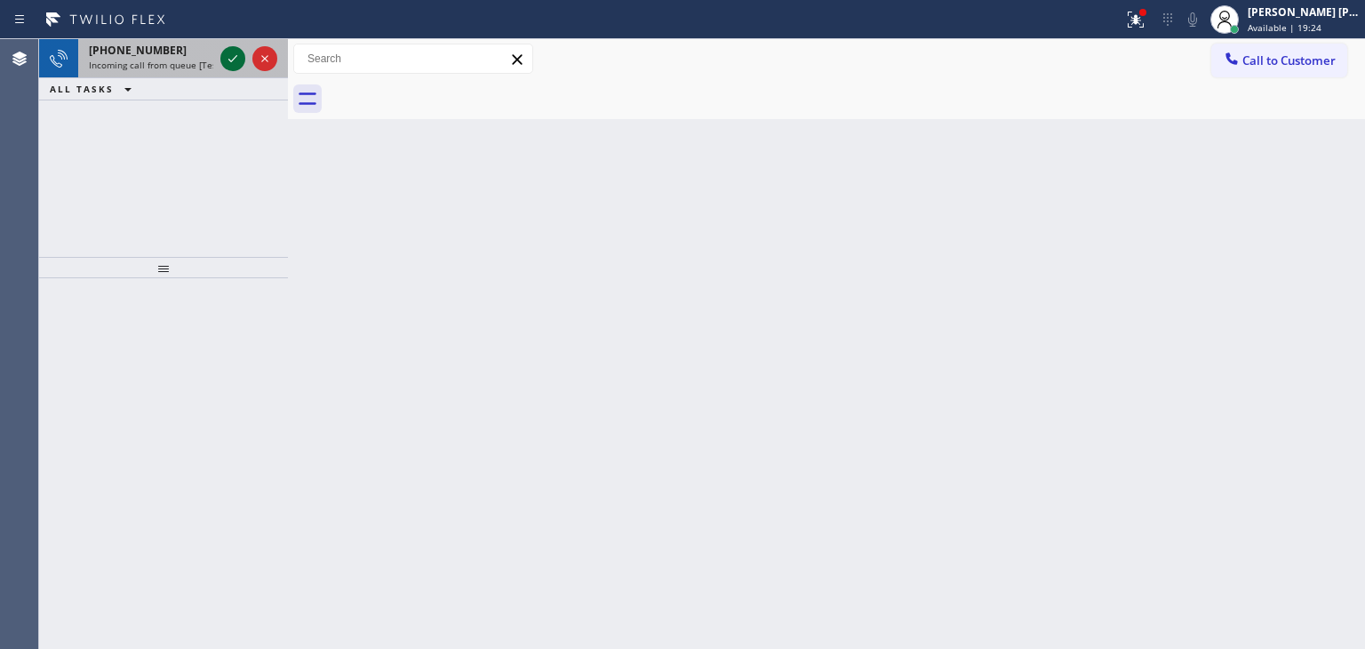
click at [228, 60] on icon at bounding box center [232, 58] width 9 height 7
click at [239, 56] on icon at bounding box center [232, 58] width 21 height 21
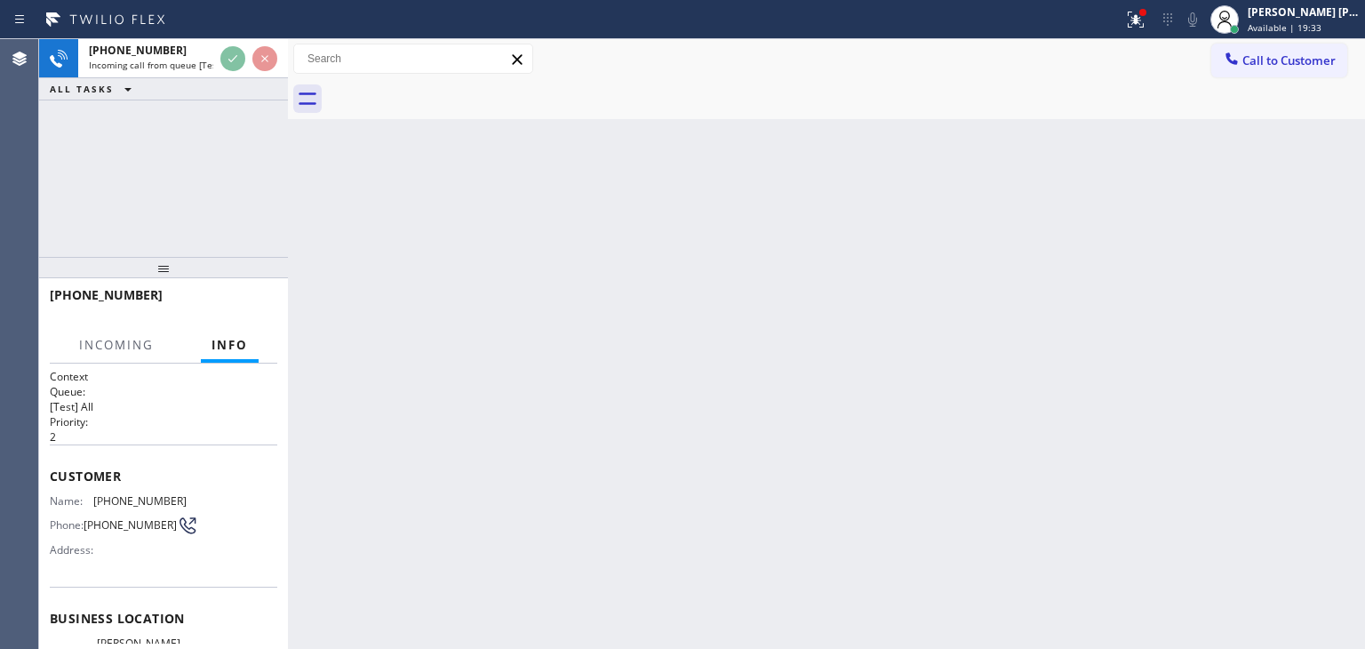
scroll to position [89, 0]
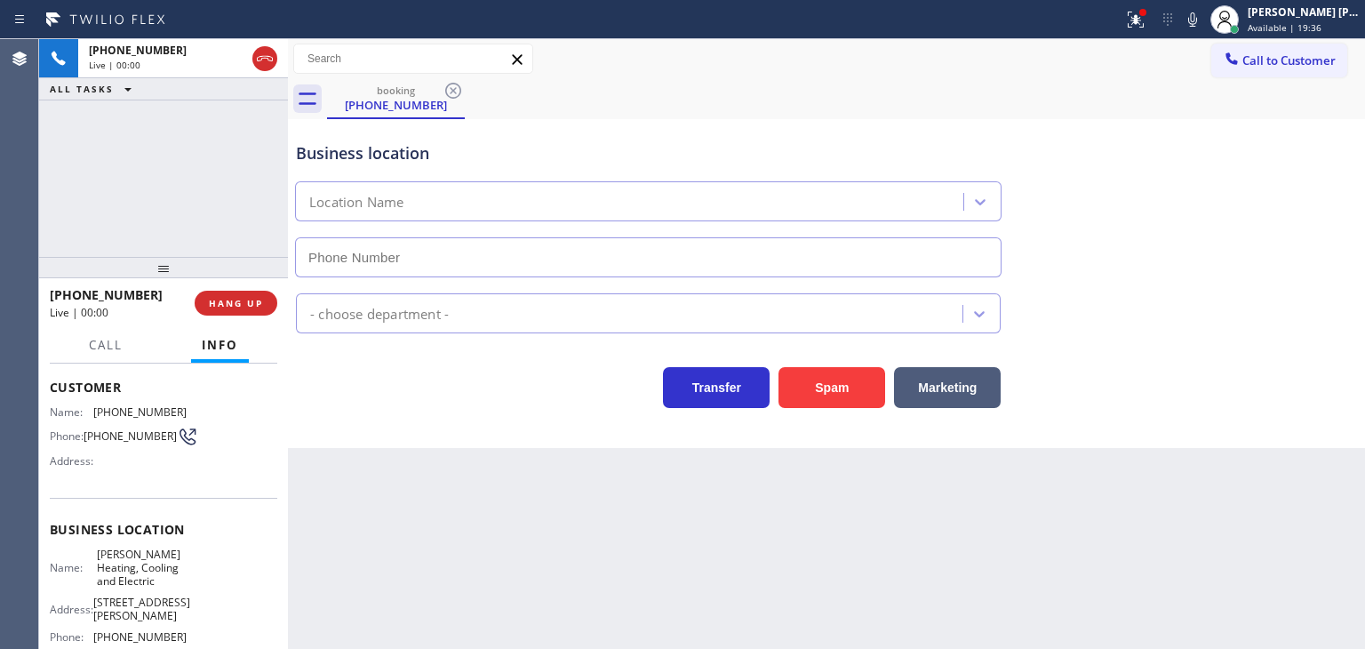
type input "[PHONE_NUMBER]"
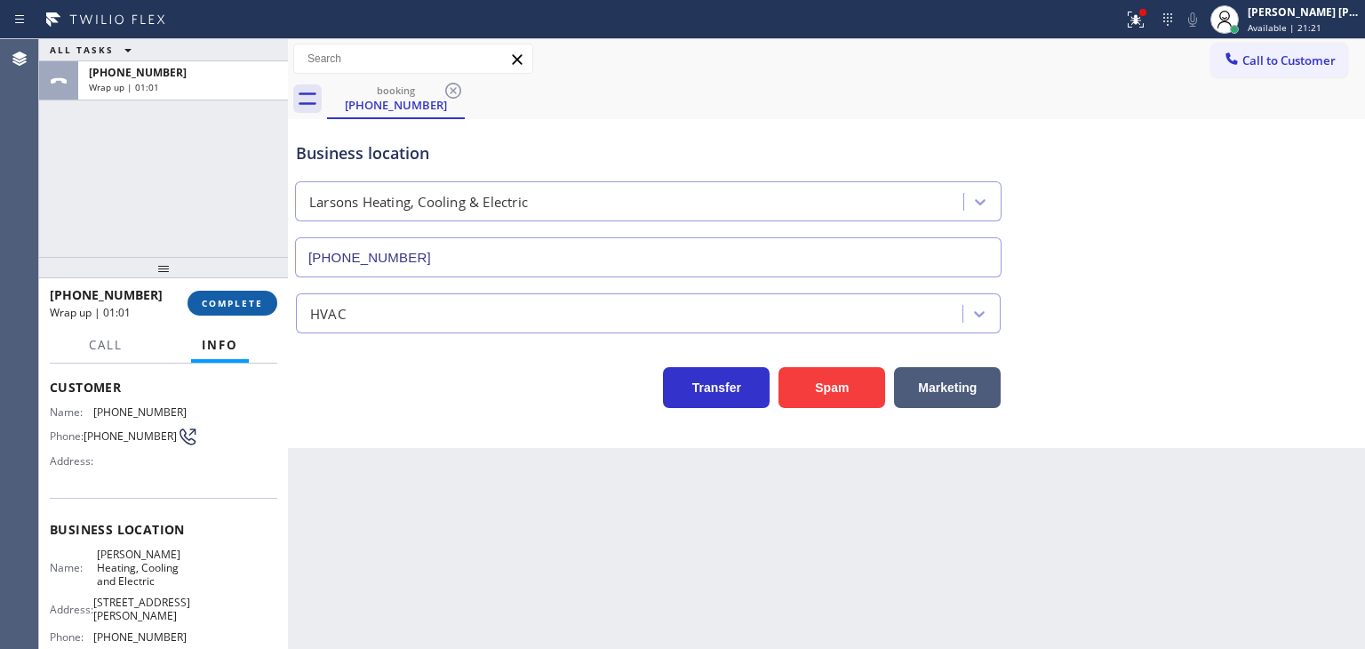
click at [242, 306] on span "COMPLETE" at bounding box center [232, 303] width 61 height 12
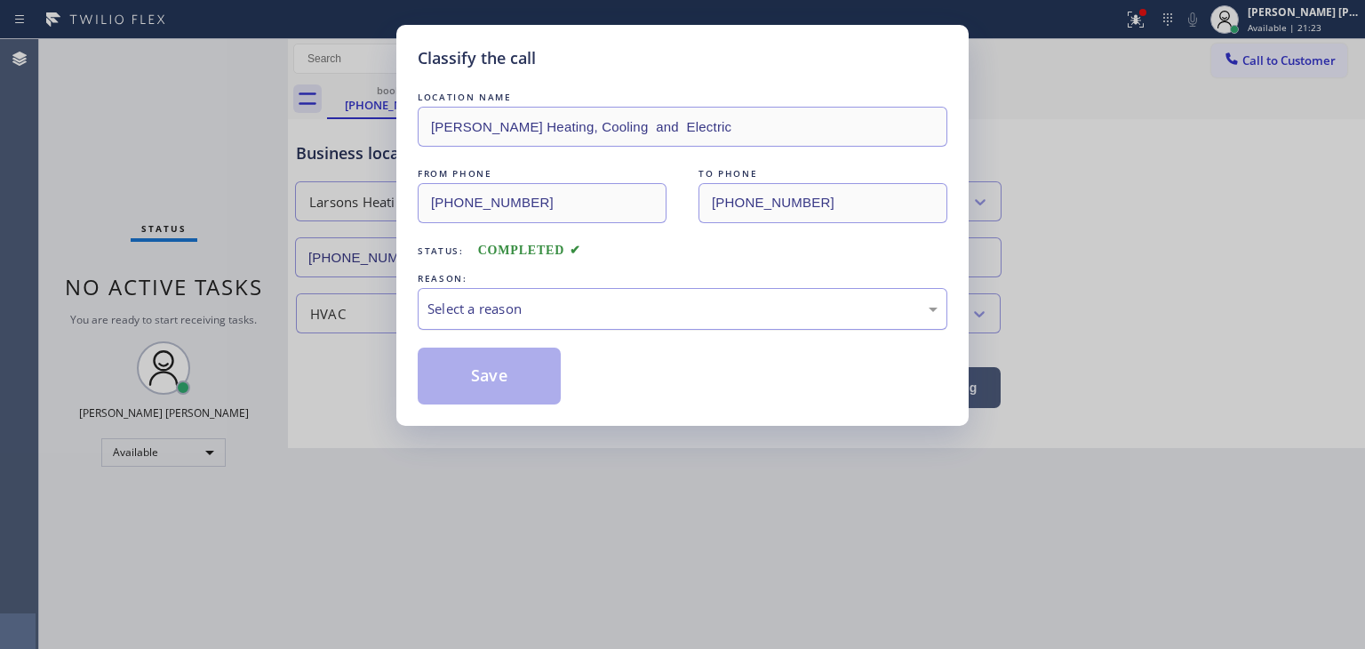
click at [510, 307] on div "Select a reason" at bounding box center [682, 309] width 510 height 20
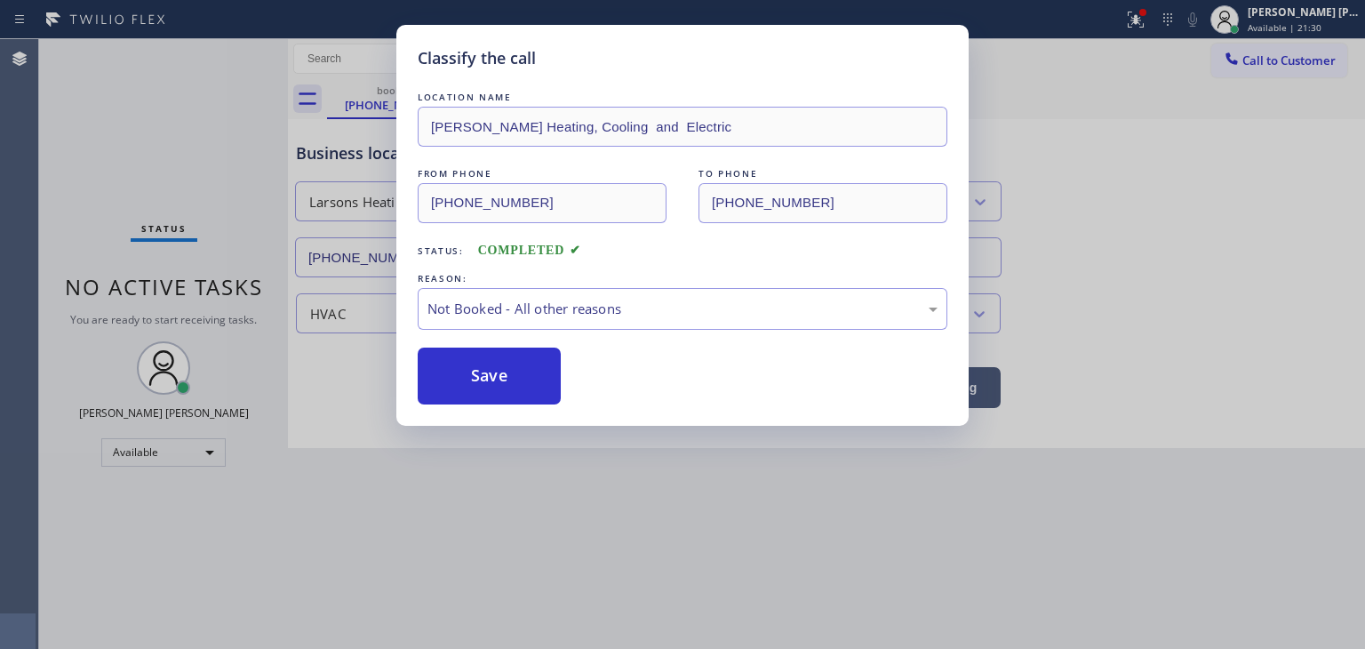
click at [497, 378] on button "Save" at bounding box center [489, 375] width 143 height 57
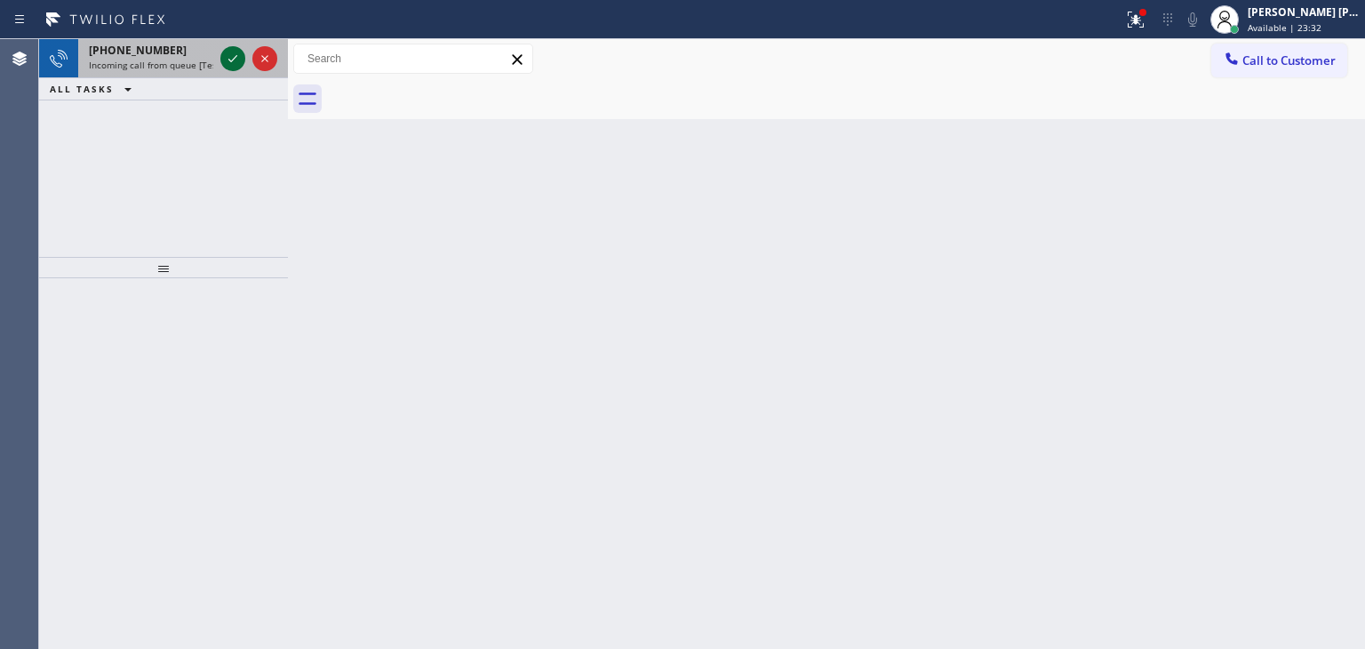
click at [232, 58] on icon at bounding box center [232, 58] width 21 height 21
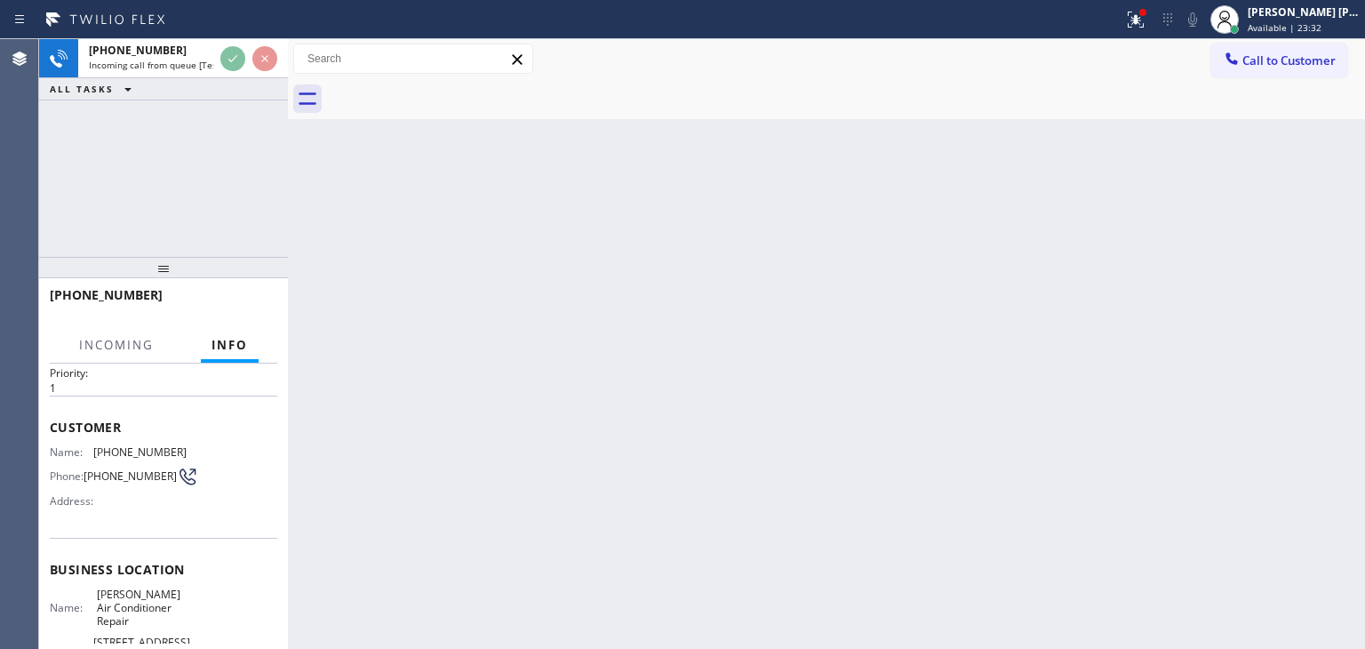
scroll to position [89, 0]
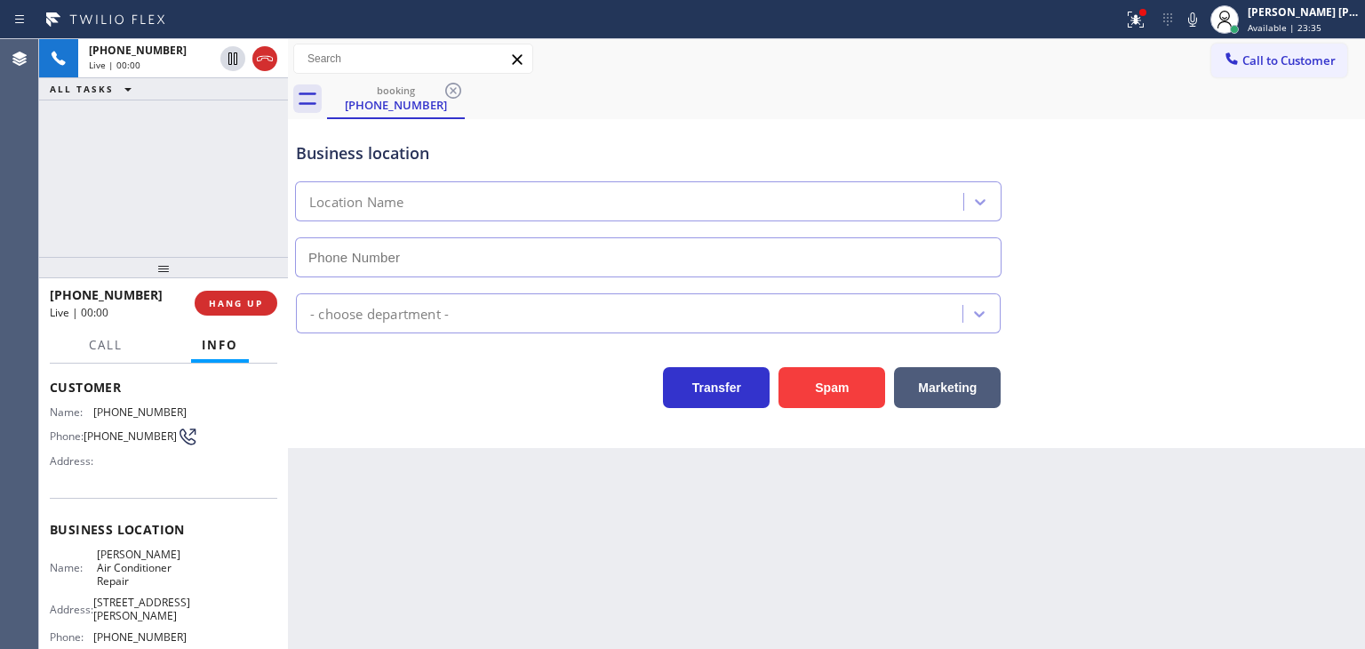
type input "[PHONE_NUMBER]"
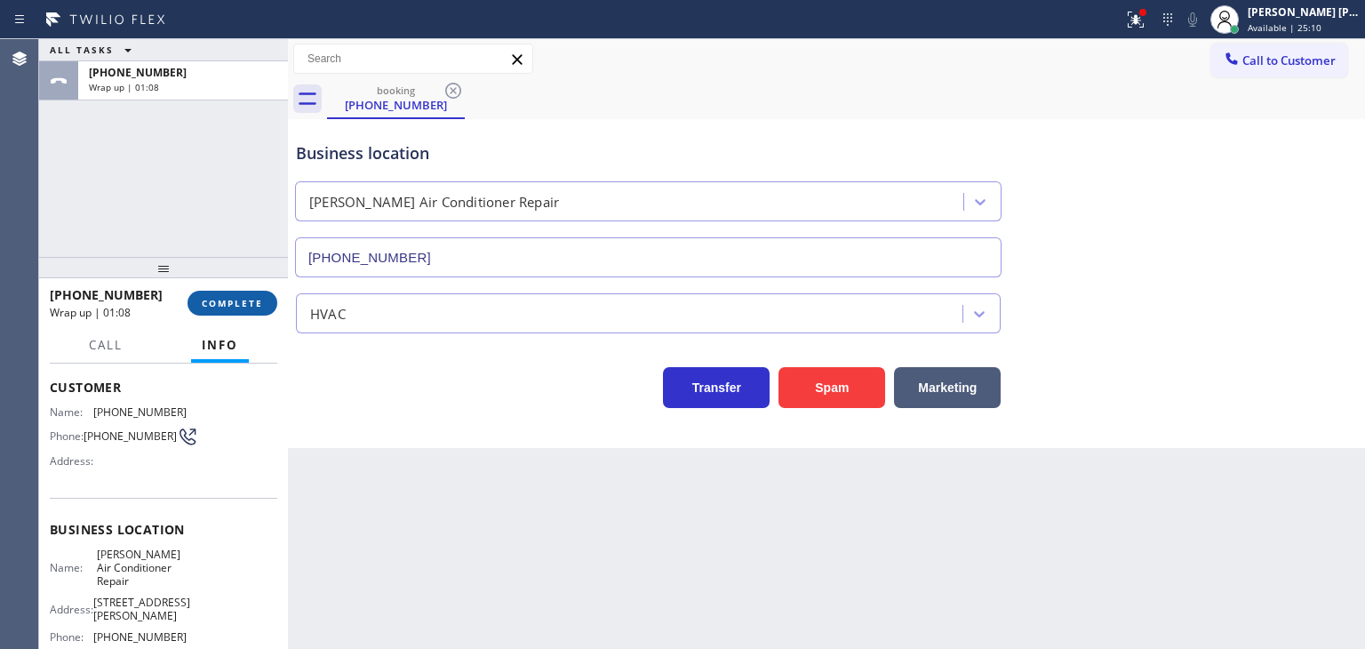
click at [222, 312] on button "COMPLETE" at bounding box center [232, 303] width 90 height 25
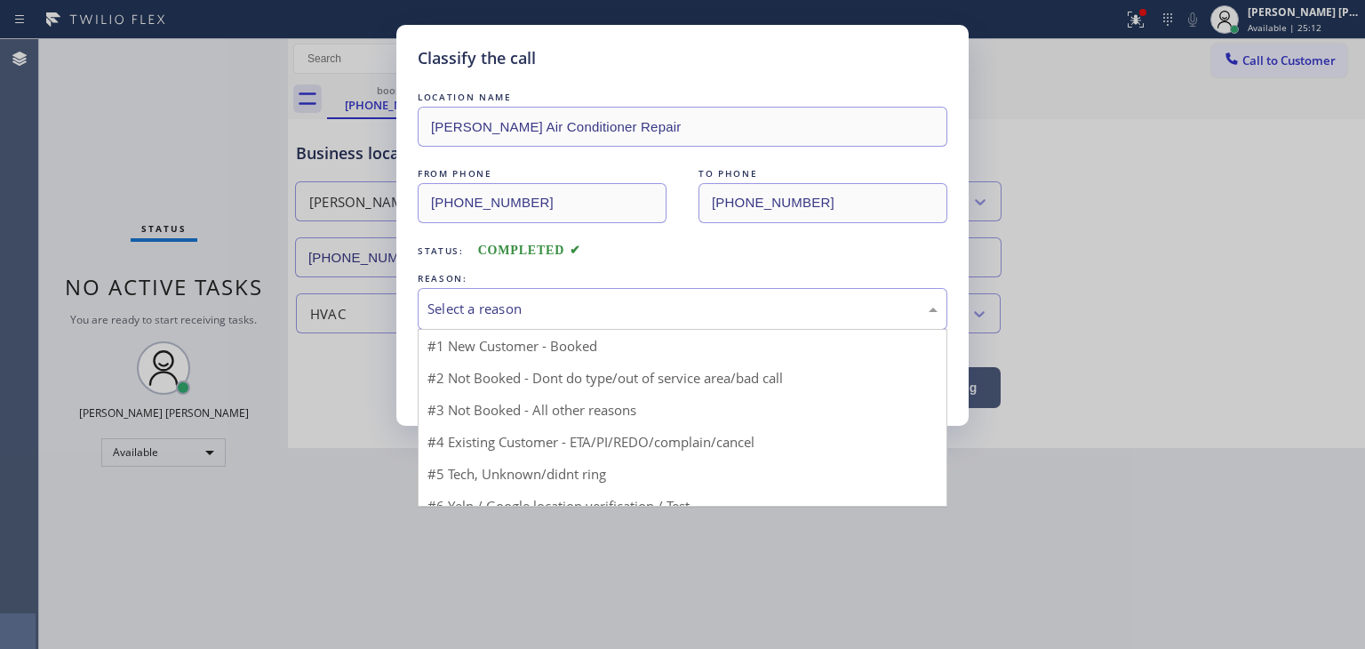
click at [485, 299] on div "Select a reason" at bounding box center [682, 309] width 510 height 20
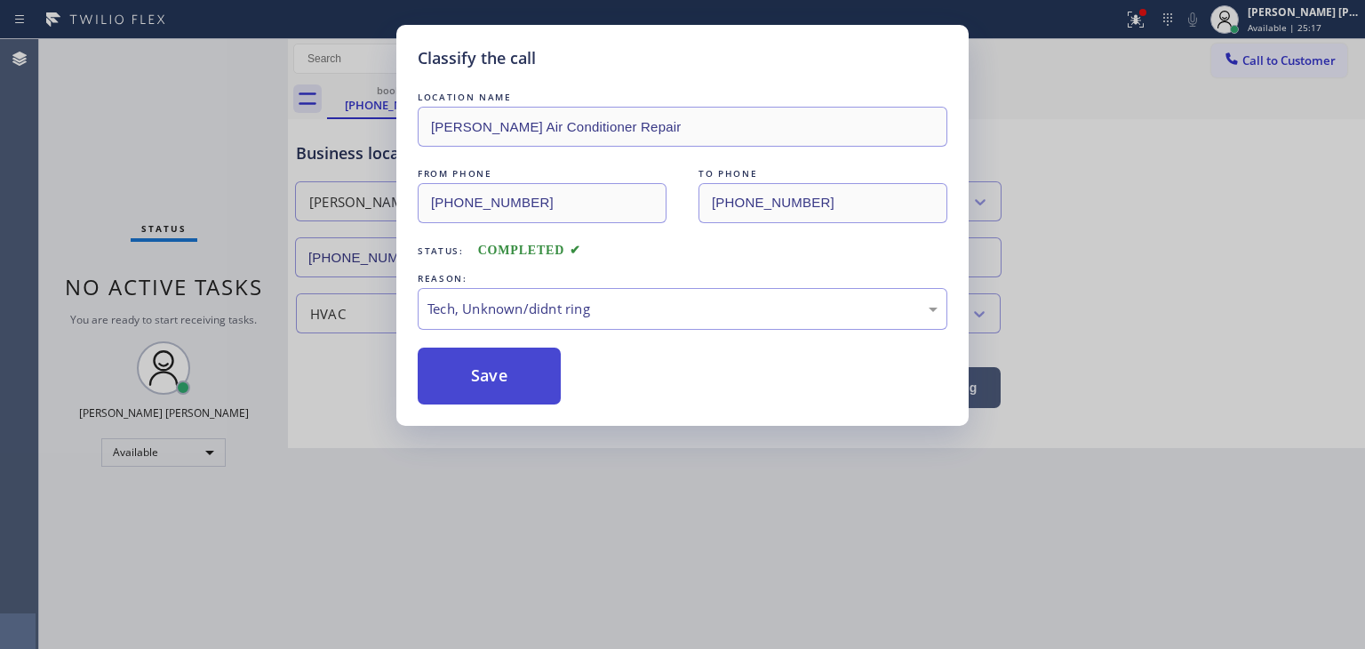
click at [504, 387] on button "Save" at bounding box center [489, 375] width 143 height 57
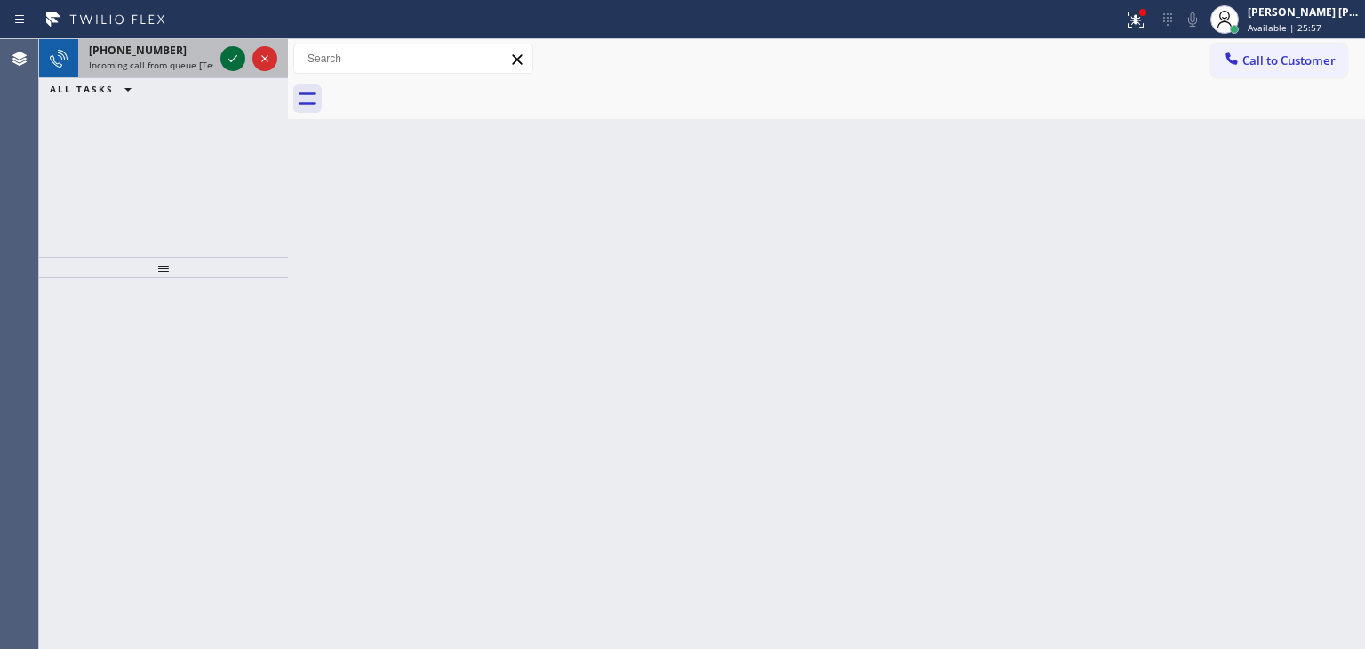
click at [230, 52] on icon at bounding box center [232, 58] width 21 height 21
click at [228, 61] on icon at bounding box center [232, 58] width 21 height 21
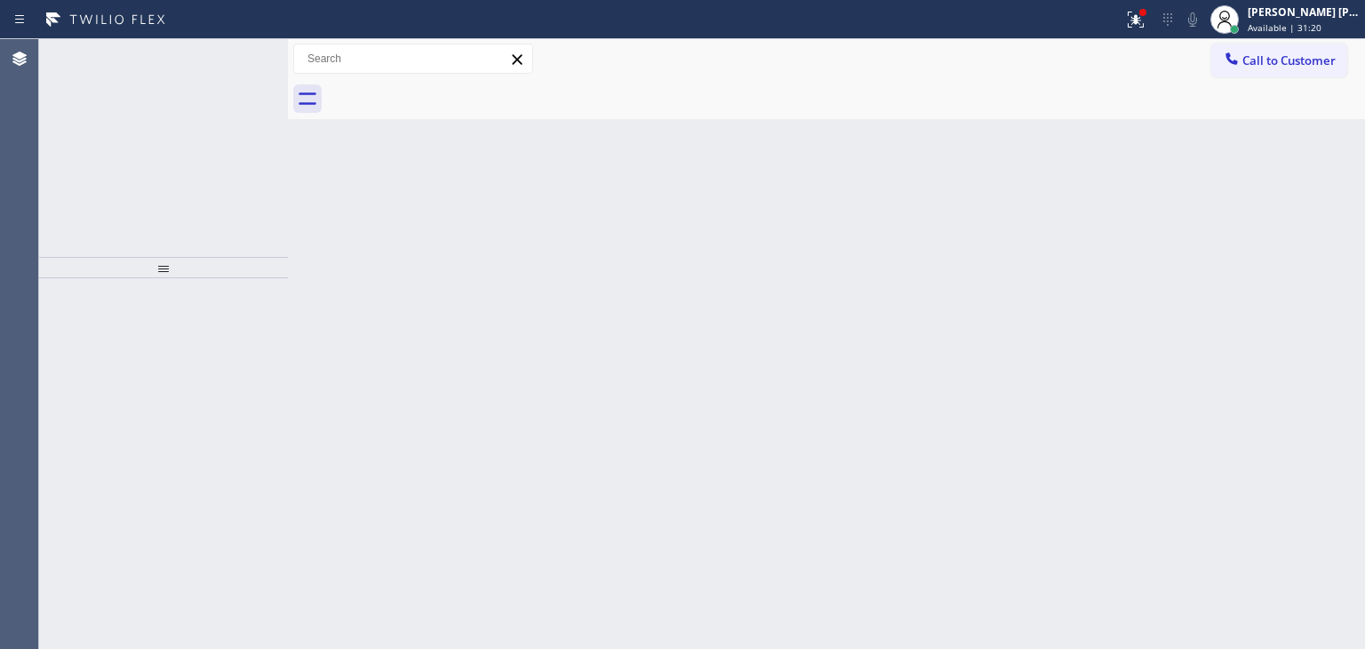
click at [231, 60] on icon at bounding box center [232, 58] width 9 height 7
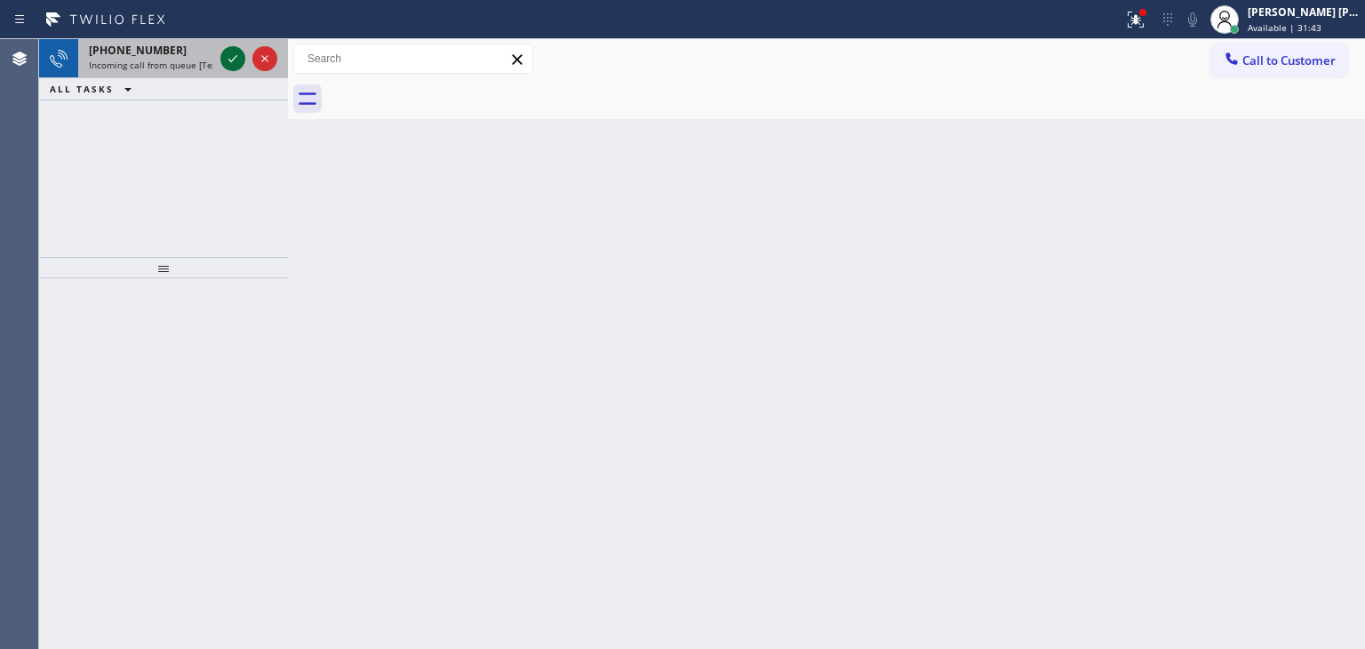
click at [234, 53] on icon at bounding box center [232, 58] width 21 height 21
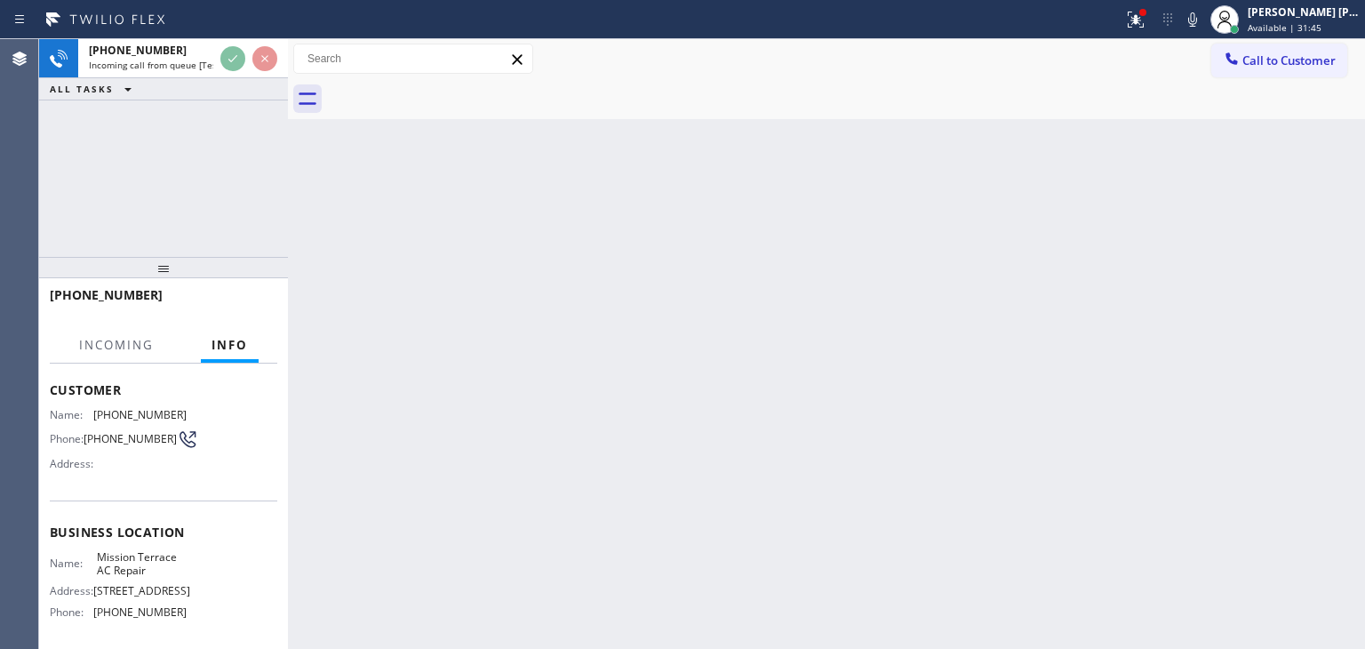
scroll to position [89, 0]
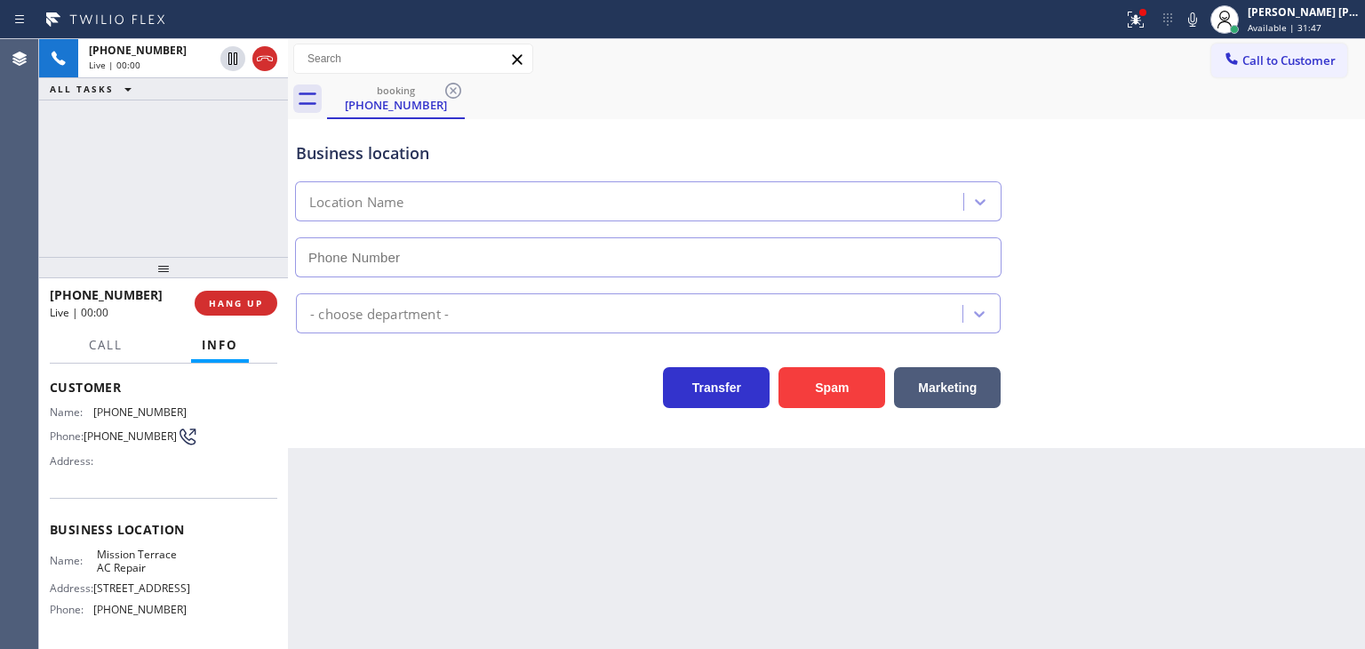
type input "[PHONE_NUMBER]"
click at [1203, 23] on icon at bounding box center [1192, 19] width 21 height 21
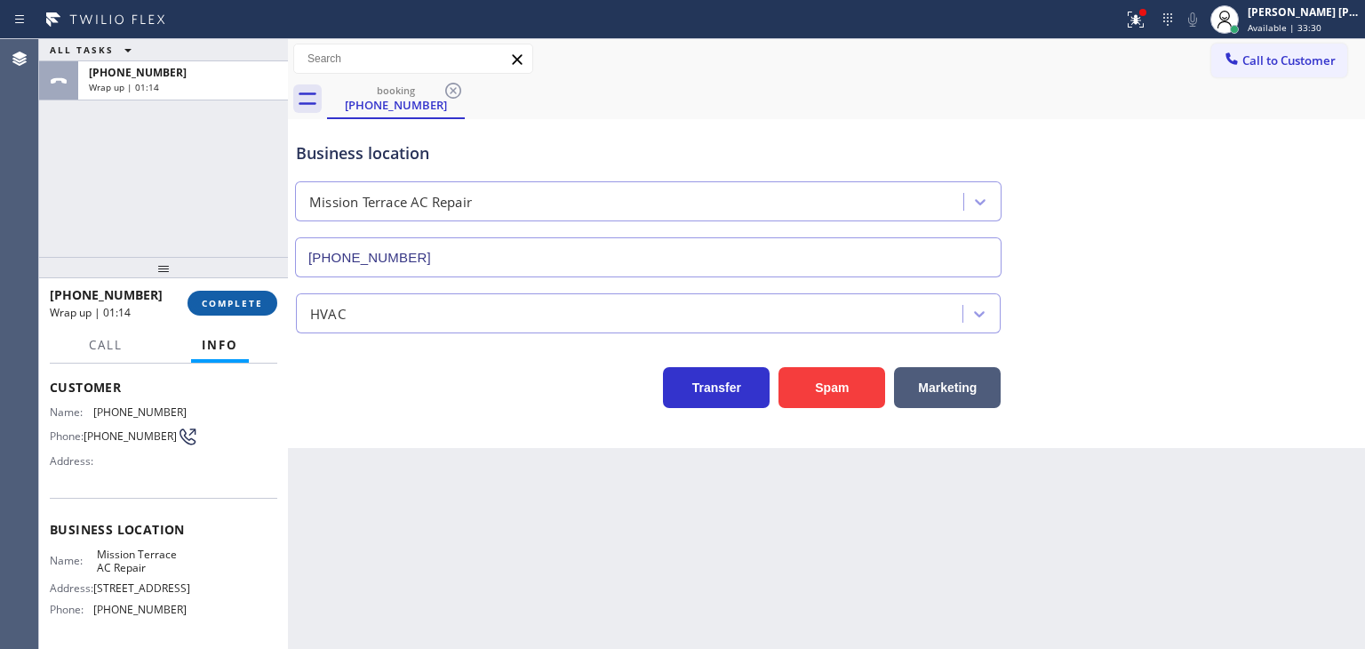
click at [270, 306] on button "COMPLETE" at bounding box center [232, 303] width 90 height 25
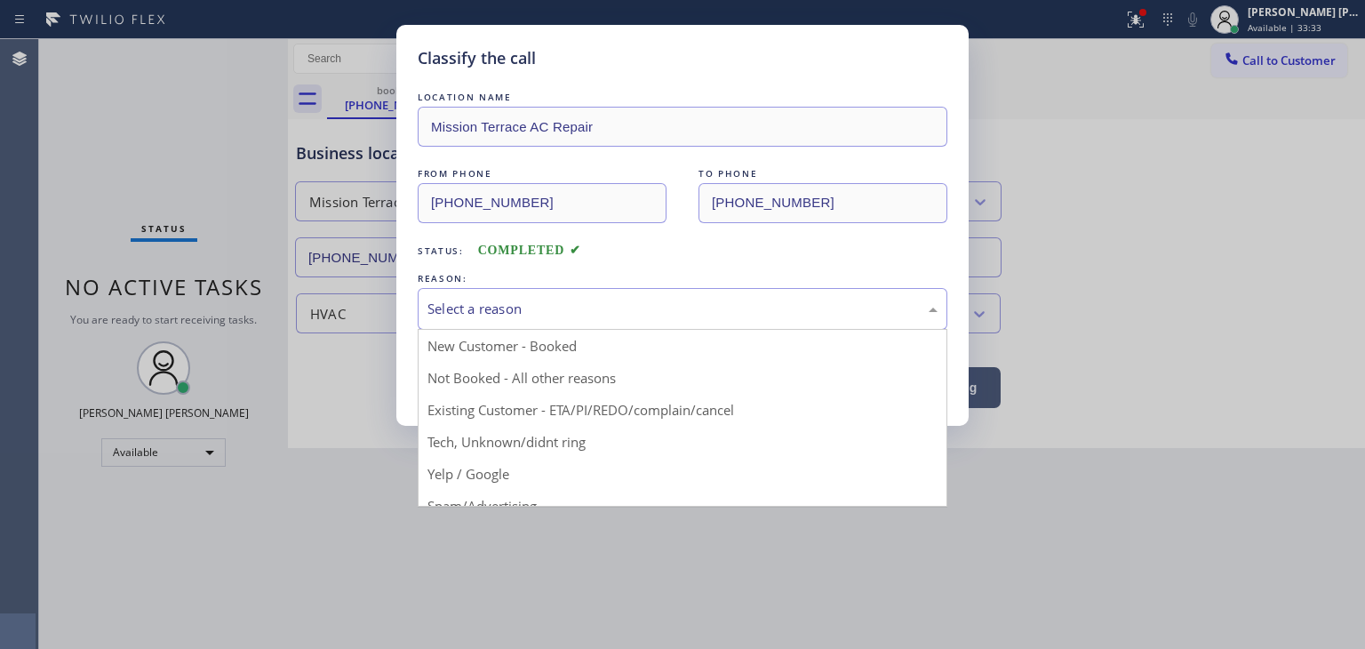
click at [529, 316] on div "Select a reason" at bounding box center [682, 309] width 510 height 20
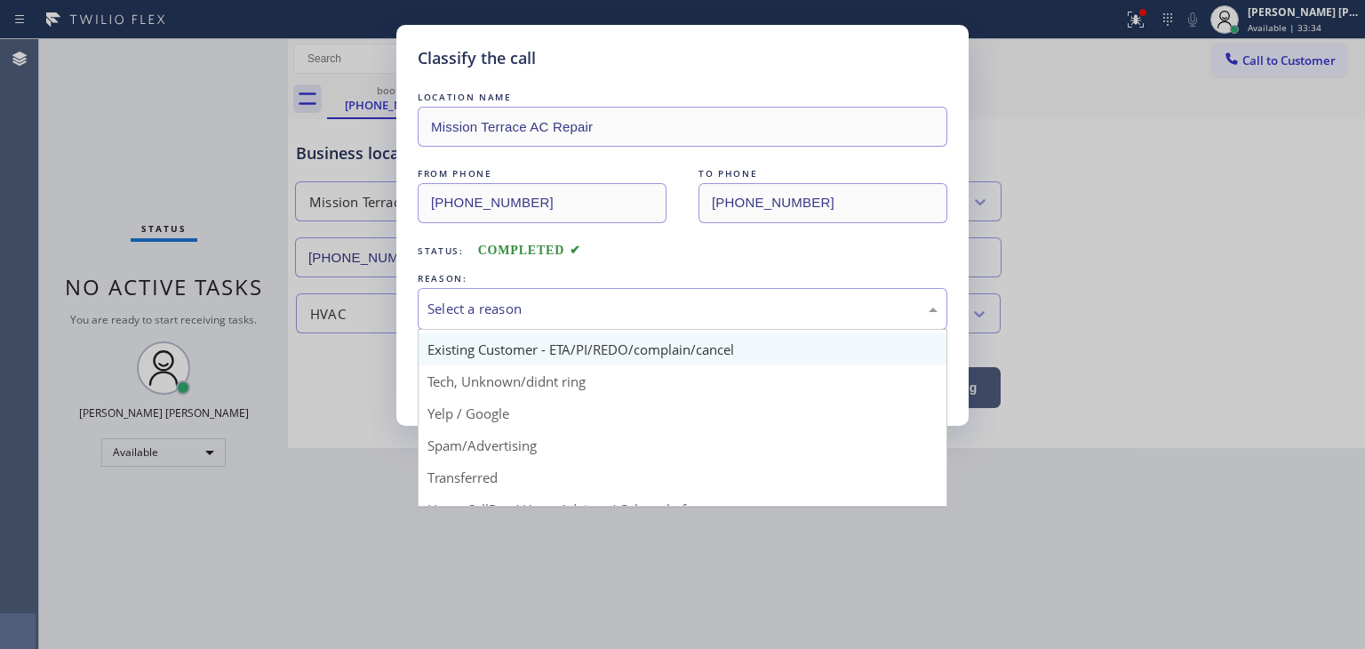
scroll to position [111, 0]
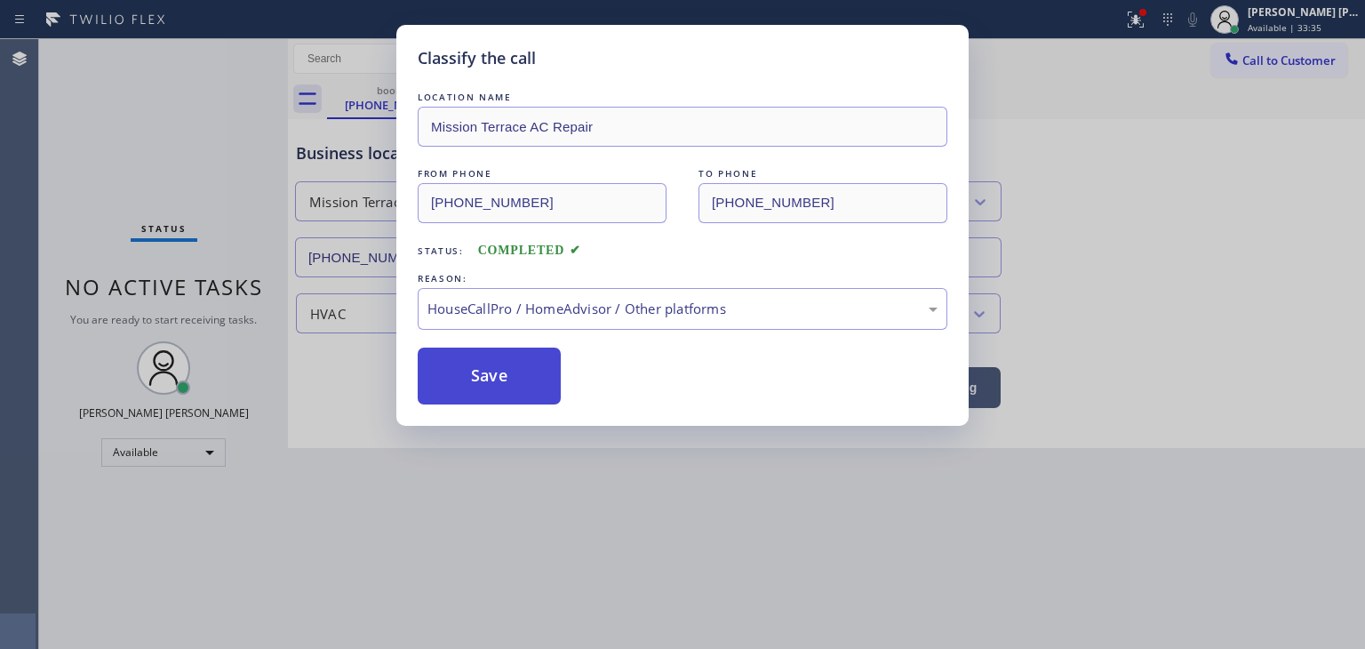
click at [508, 387] on button "Save" at bounding box center [489, 375] width 143 height 57
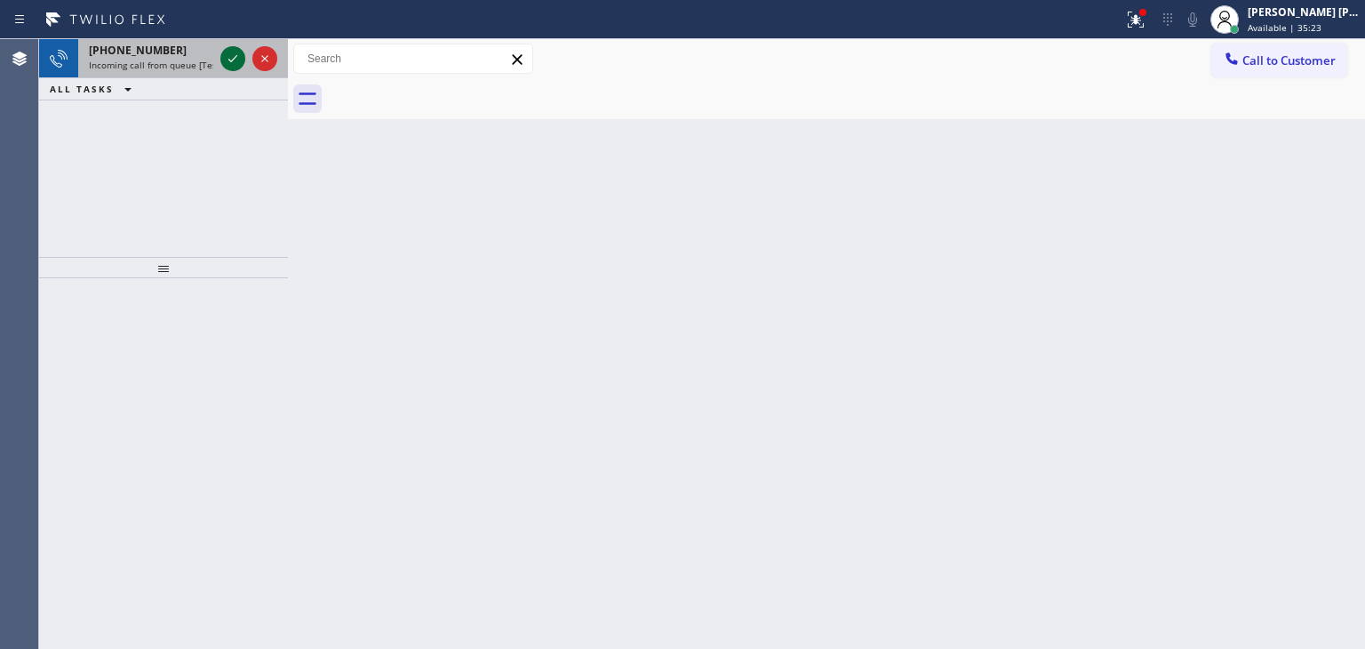
click at [238, 61] on icon at bounding box center [232, 58] width 21 height 21
click at [235, 51] on icon at bounding box center [232, 58] width 21 height 21
click at [226, 52] on icon at bounding box center [232, 58] width 21 height 21
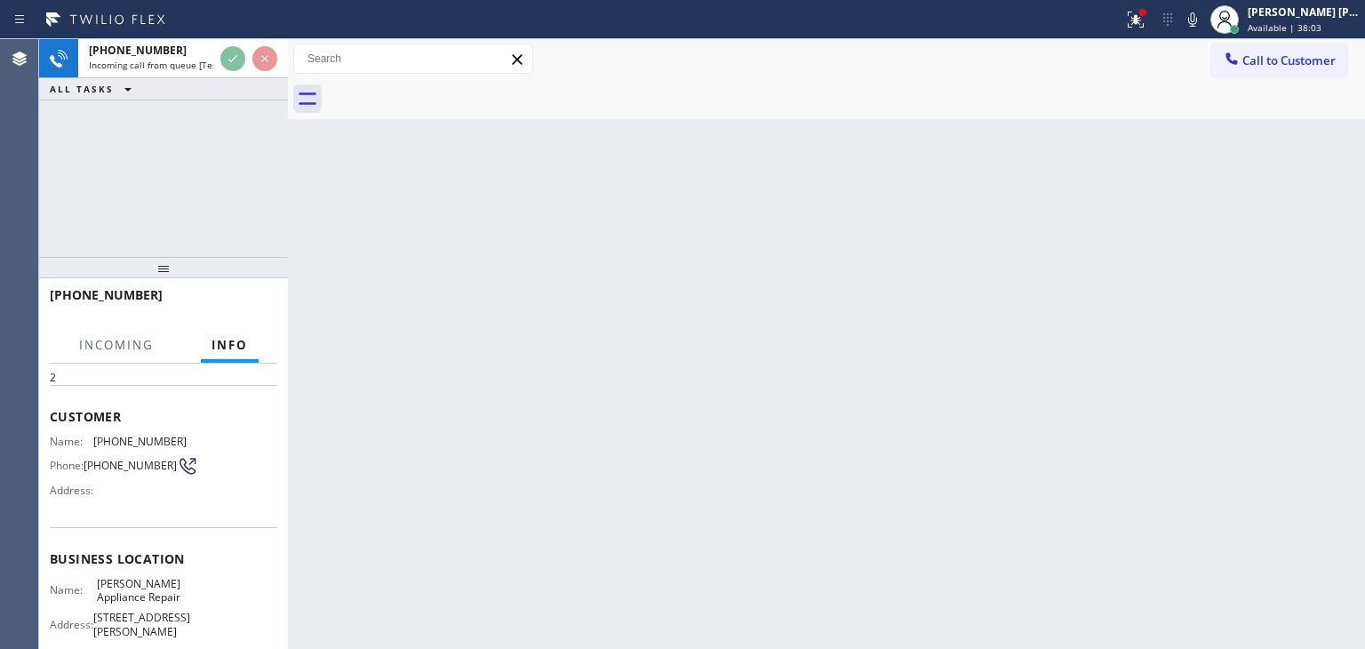
scroll to position [89, 0]
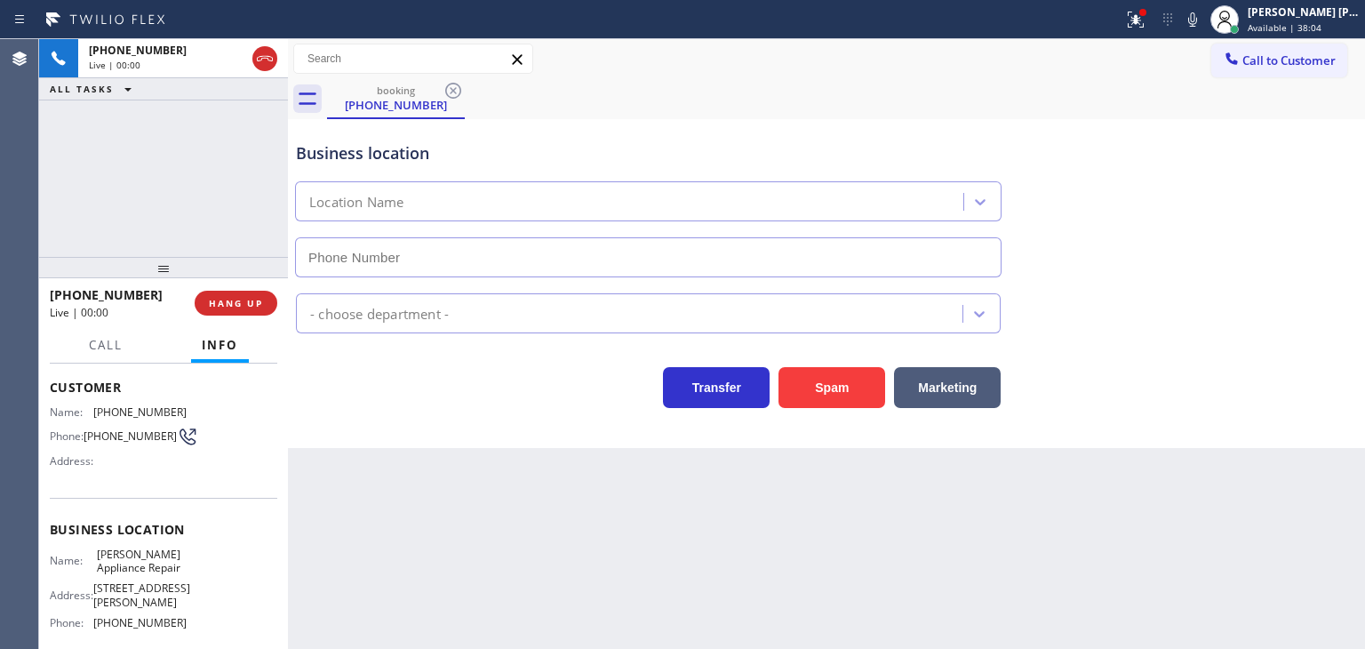
type input "[PHONE_NUMBER]"
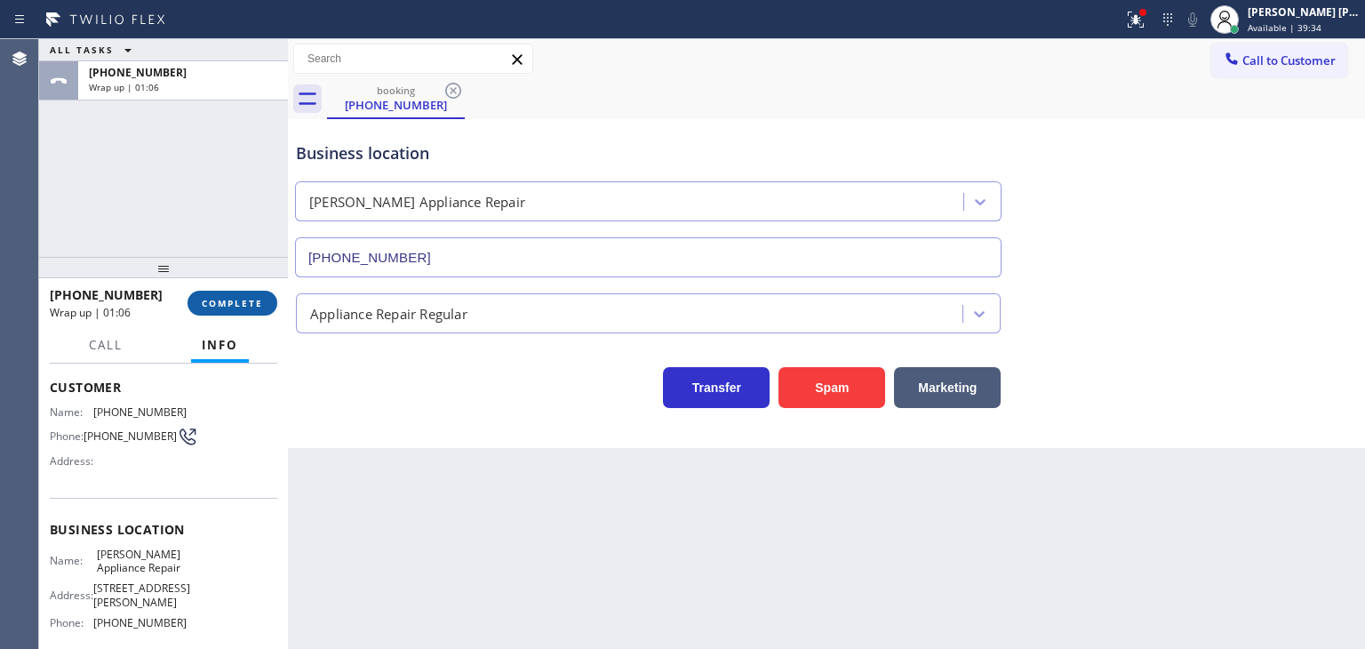
click at [245, 307] on span "COMPLETE" at bounding box center [232, 303] width 61 height 12
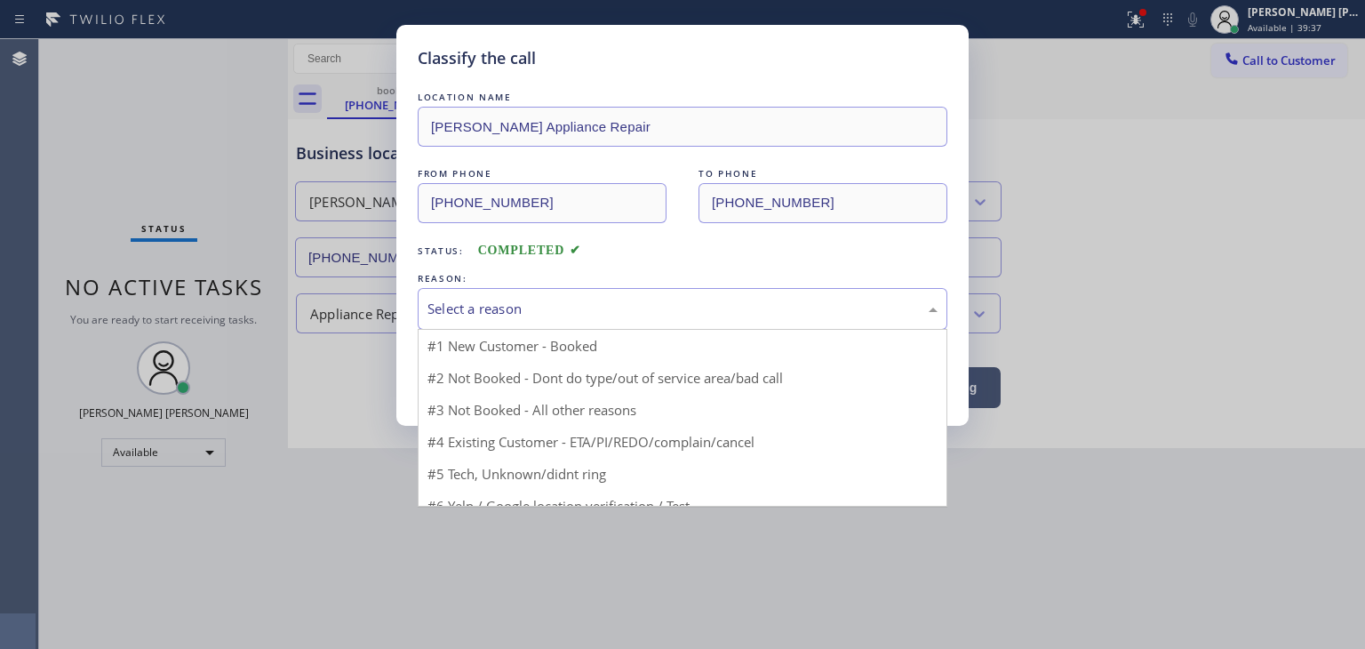
click at [470, 314] on div "Select a reason" at bounding box center [682, 309] width 510 height 20
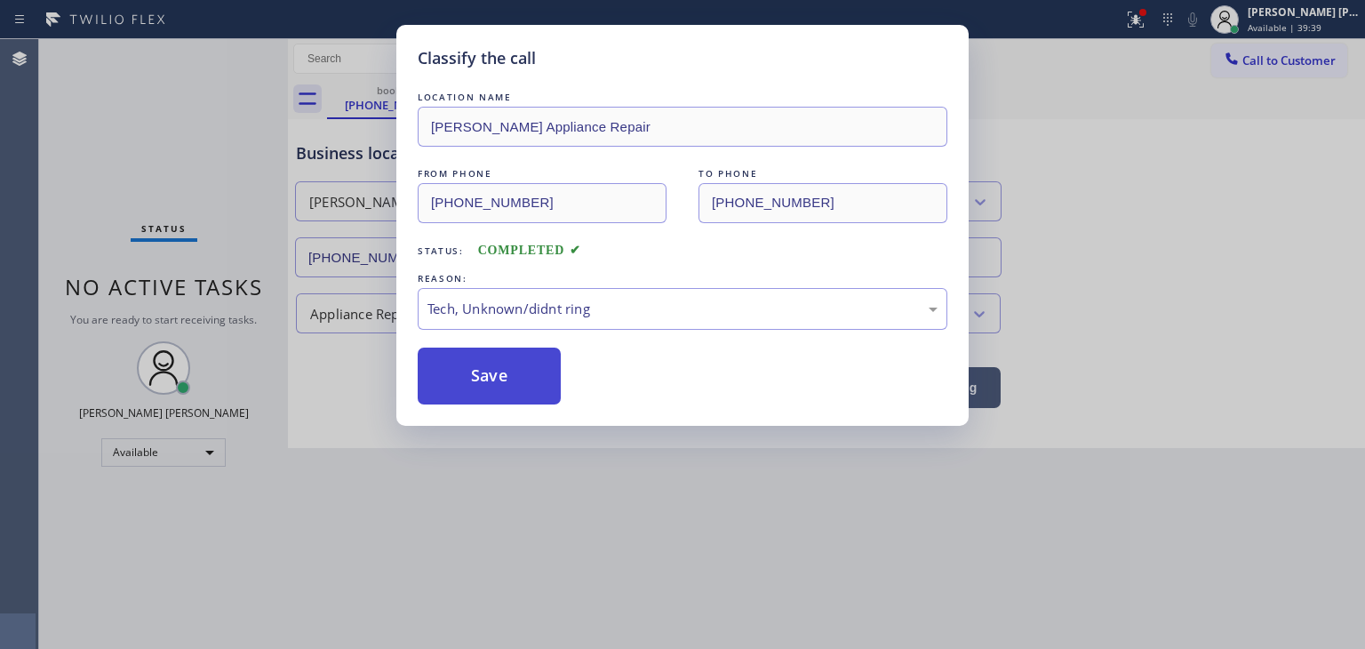
click at [477, 384] on button "Save" at bounding box center [489, 375] width 143 height 57
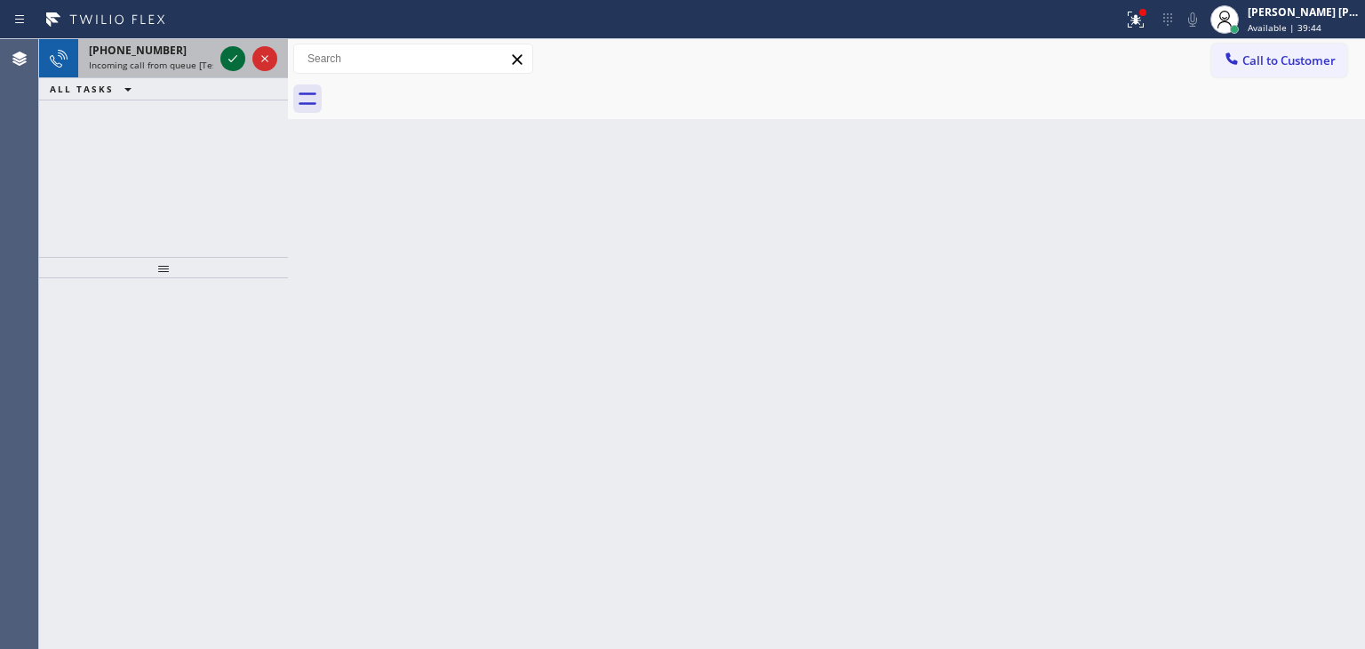
click at [243, 68] on icon at bounding box center [232, 58] width 21 height 21
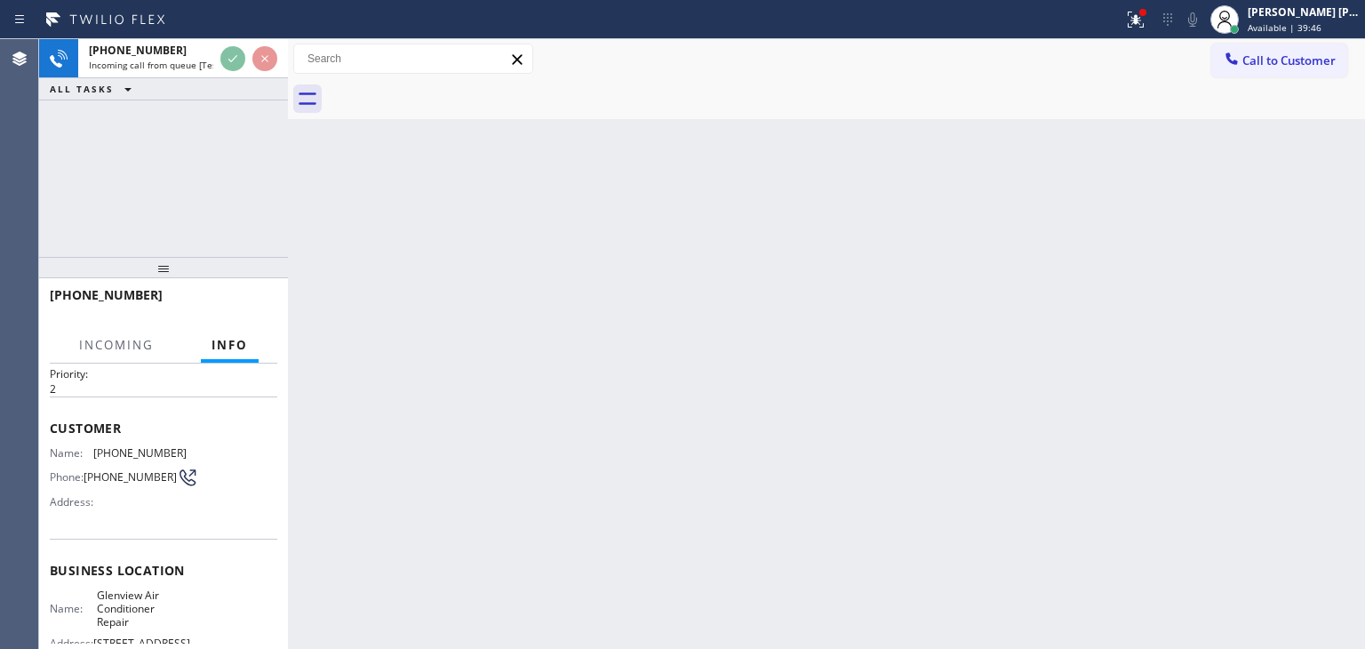
scroll to position [89, 0]
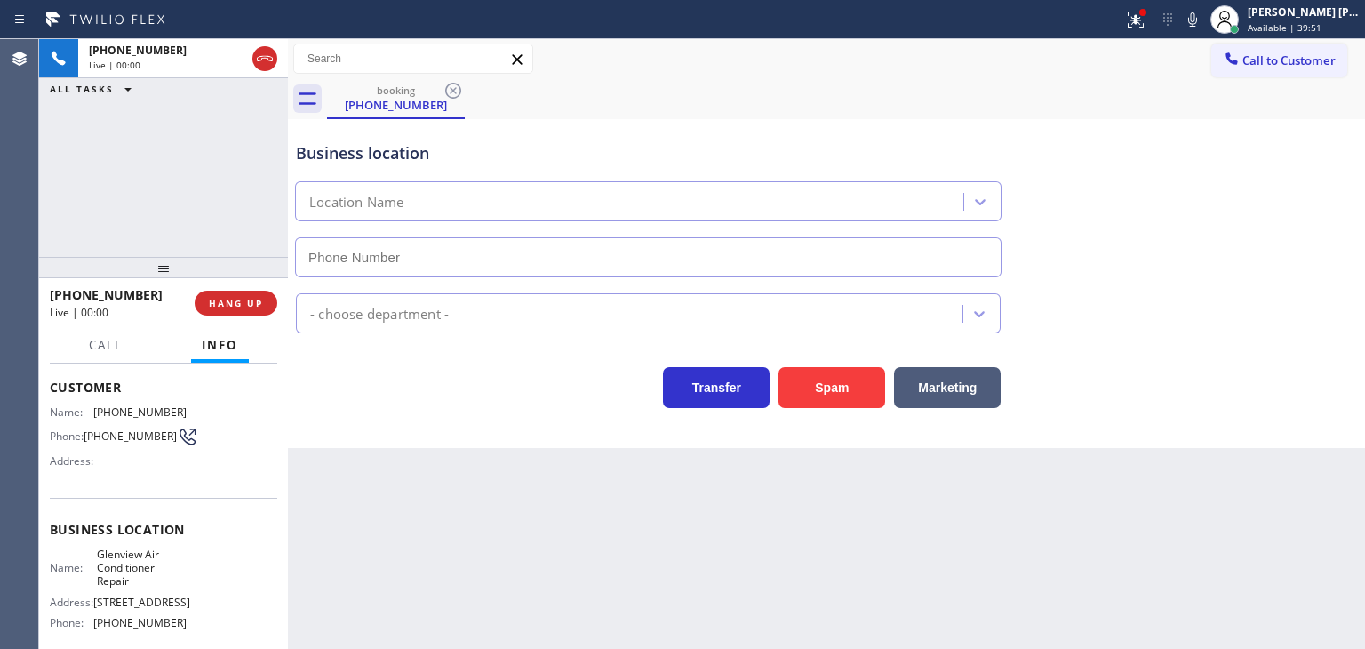
type input "[PHONE_NUMBER]"
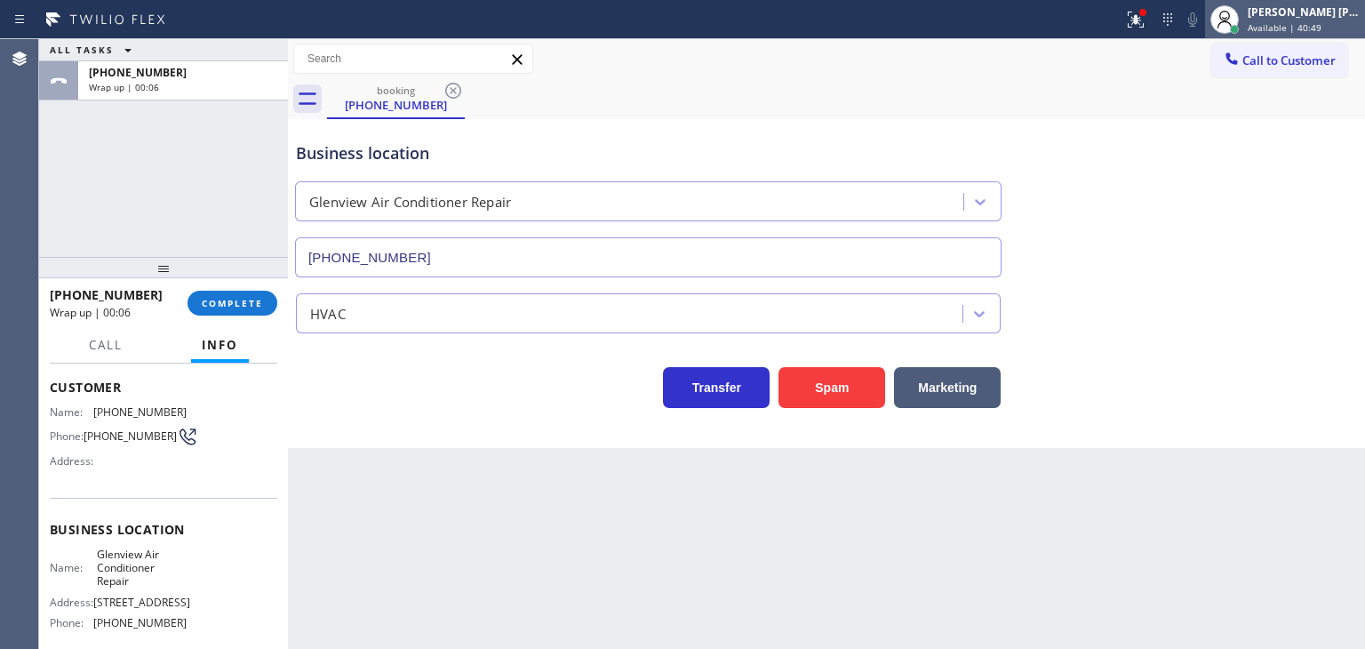
click at [1321, 21] on span "Available | 40:49" at bounding box center [1284, 27] width 74 height 12
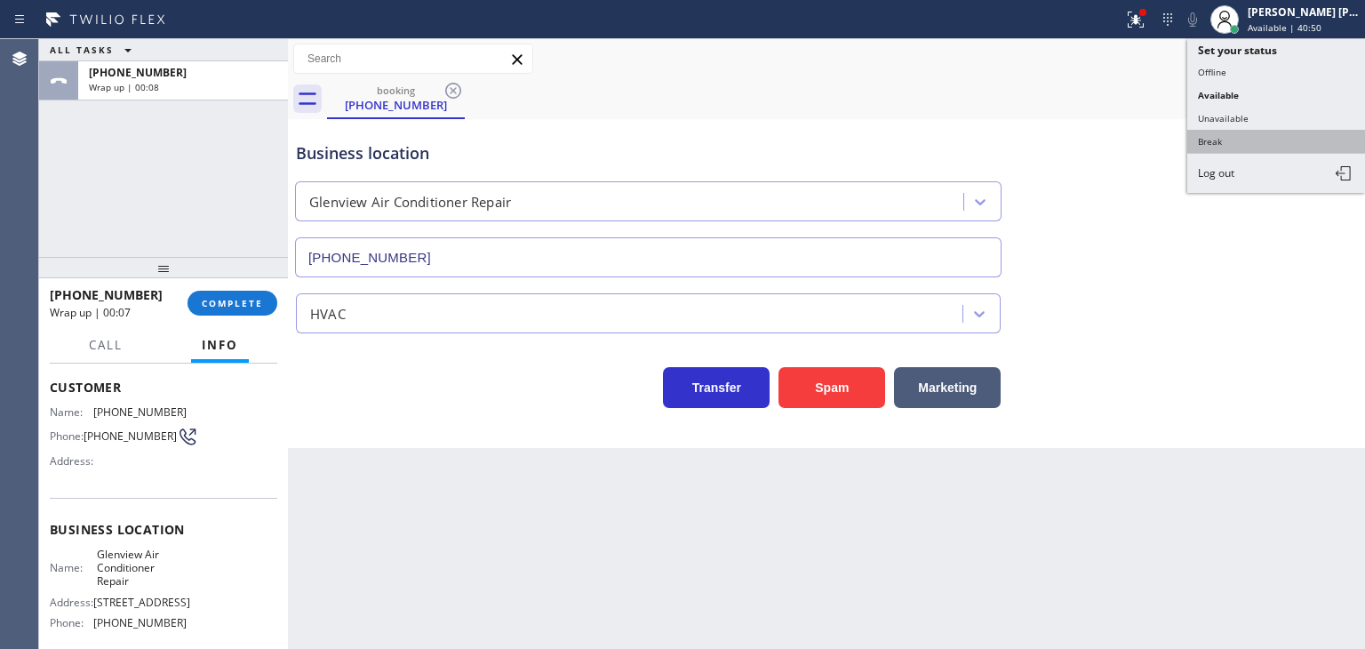
click at [1251, 136] on button "Break" at bounding box center [1276, 141] width 178 height 23
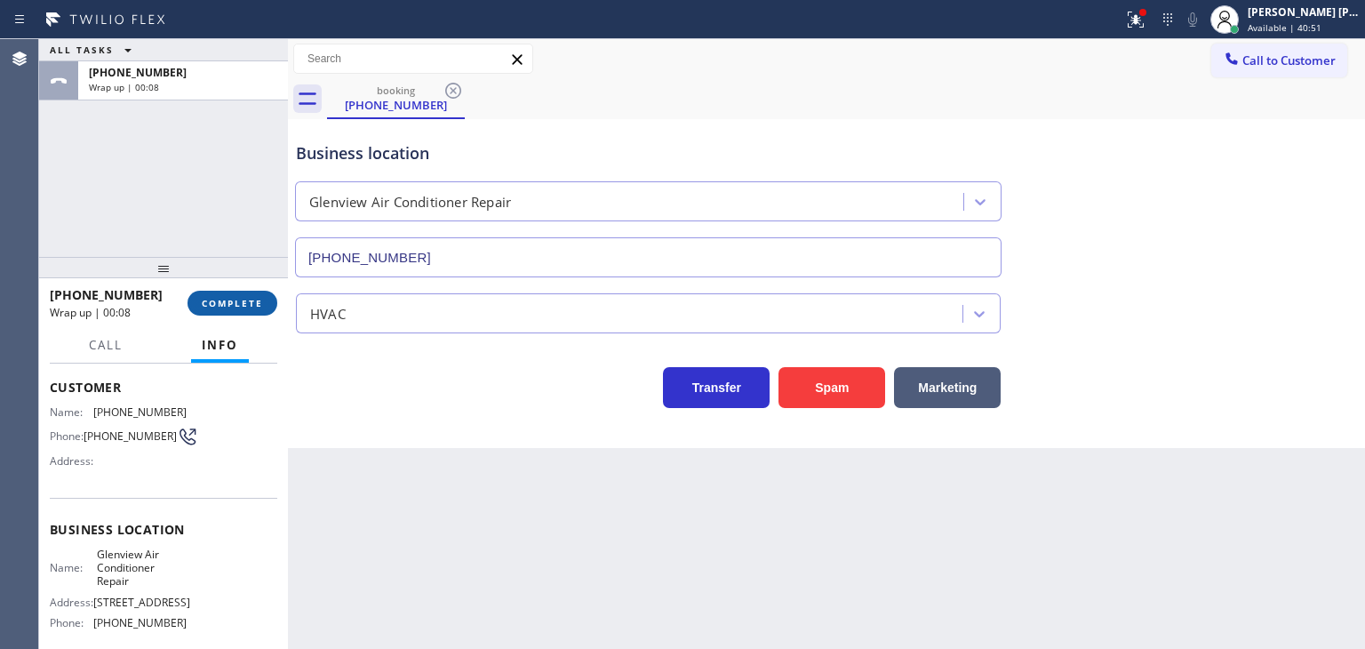
click at [248, 307] on span "COMPLETE" at bounding box center [232, 303] width 61 height 12
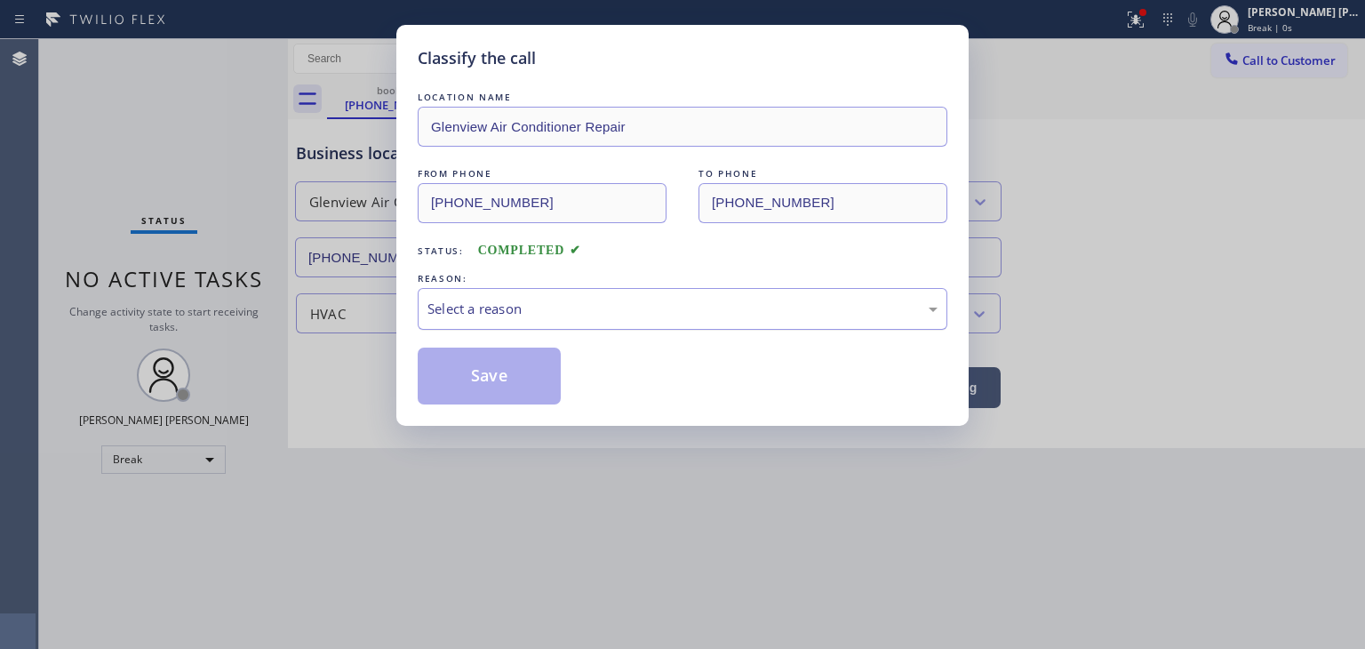
click at [493, 323] on div "Select a reason" at bounding box center [683, 309] width 530 height 42
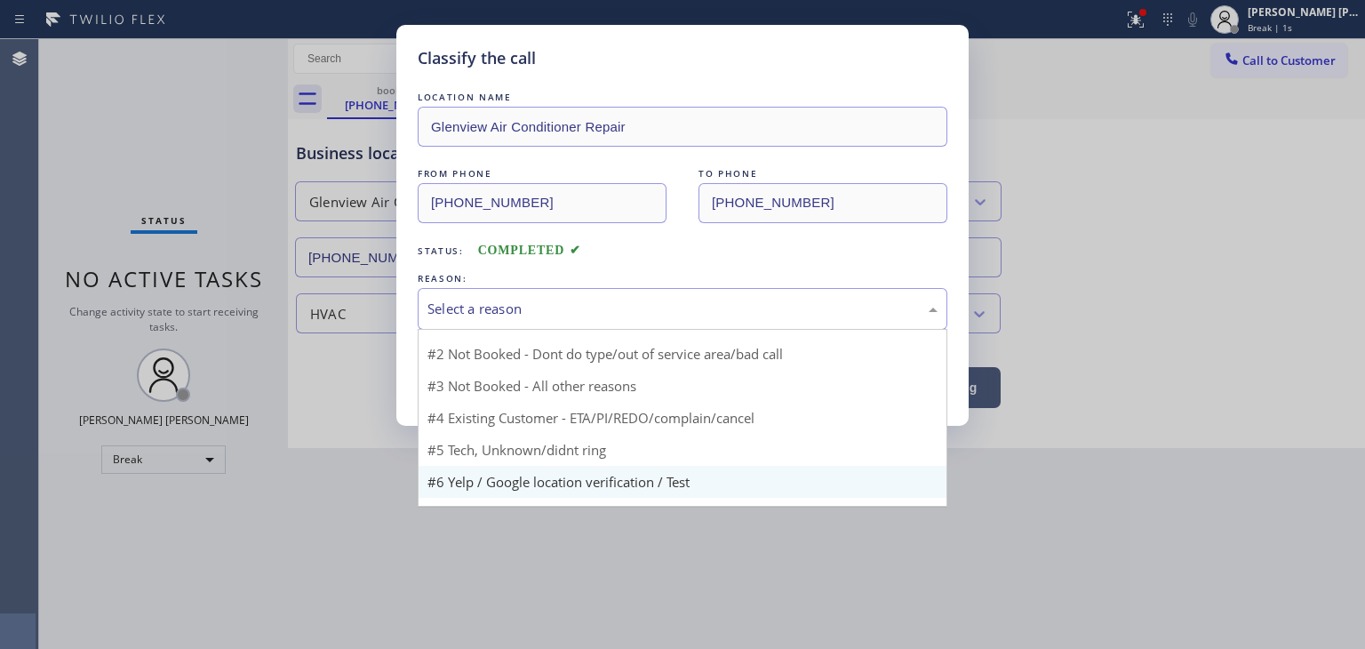
scroll to position [47, 0]
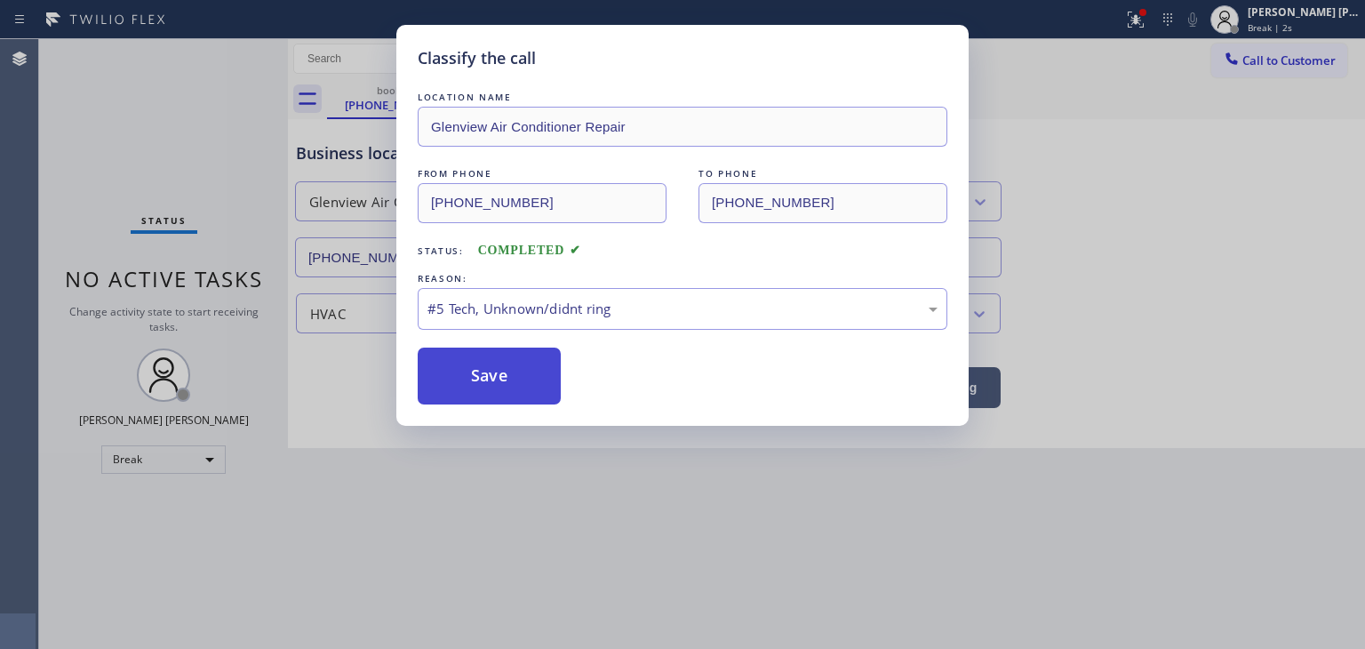
click at [494, 391] on button "Save" at bounding box center [489, 375] width 143 height 57
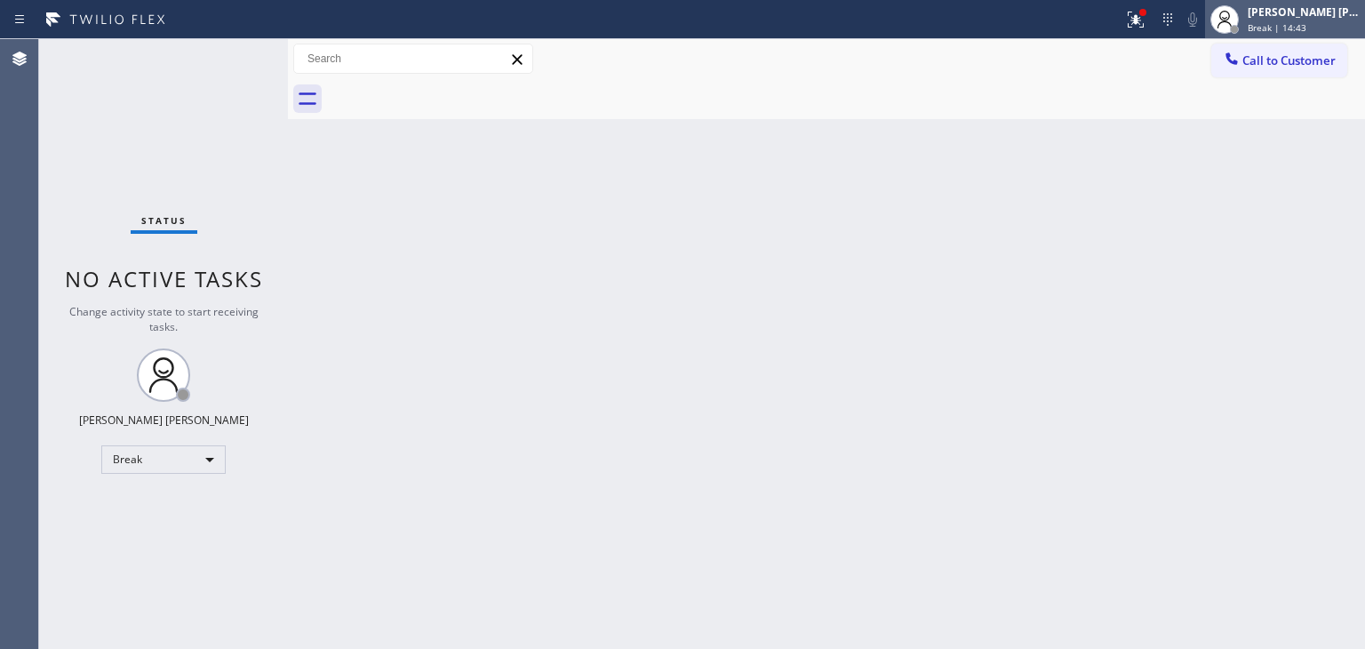
click at [1290, 21] on span "Break | 14:43" at bounding box center [1276, 27] width 59 height 12
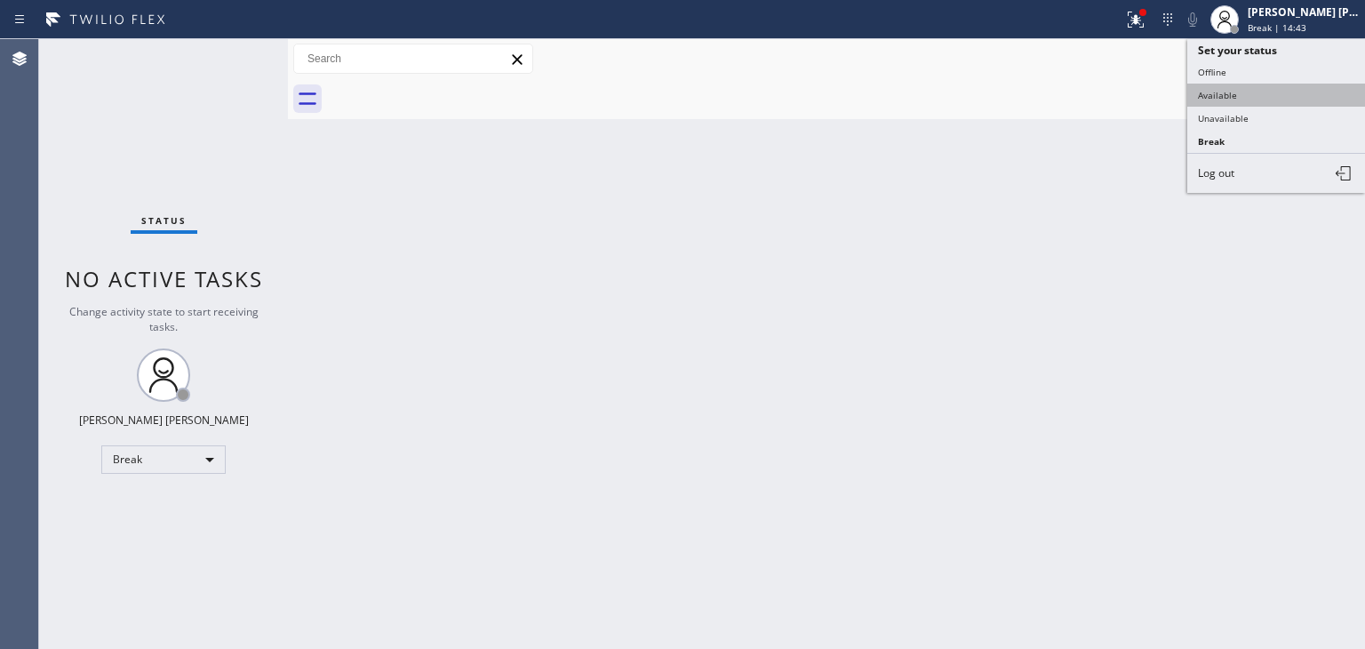
click at [1262, 98] on button "Available" at bounding box center [1276, 95] width 178 height 23
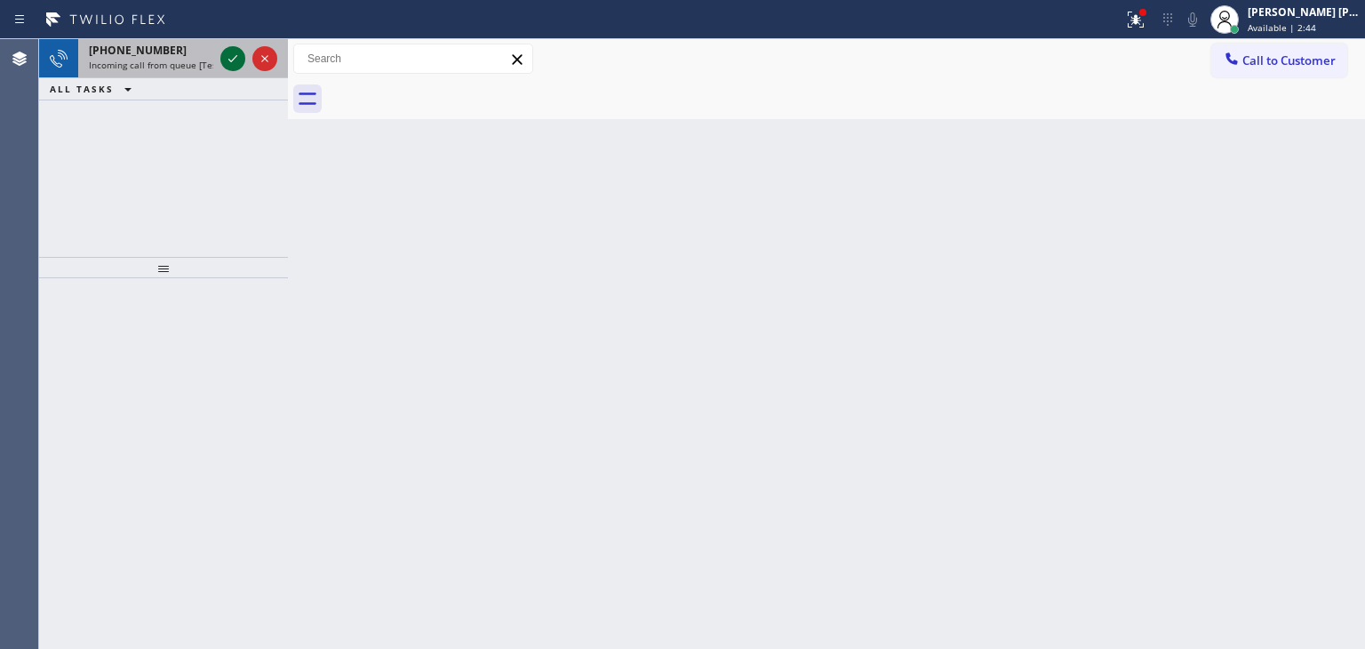
click at [228, 60] on icon at bounding box center [232, 58] width 9 height 7
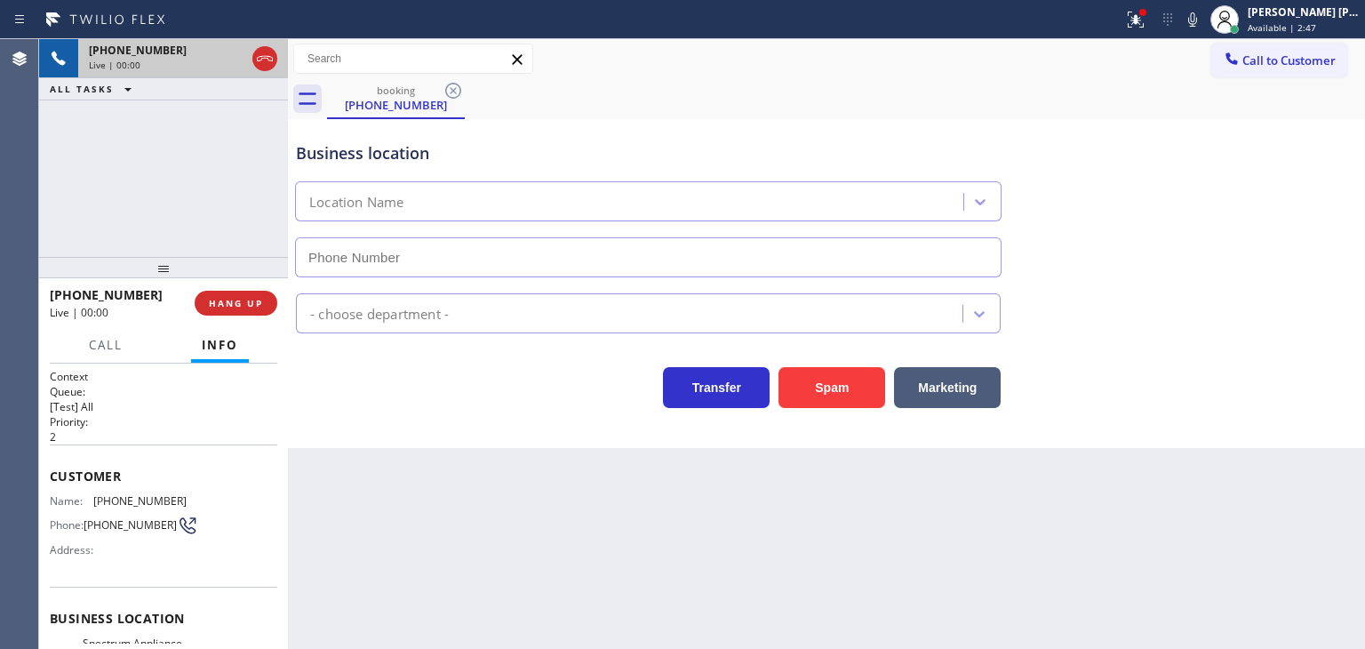
type input "[PHONE_NUMBER]"
click at [1203, 15] on icon at bounding box center [1192, 19] width 21 height 21
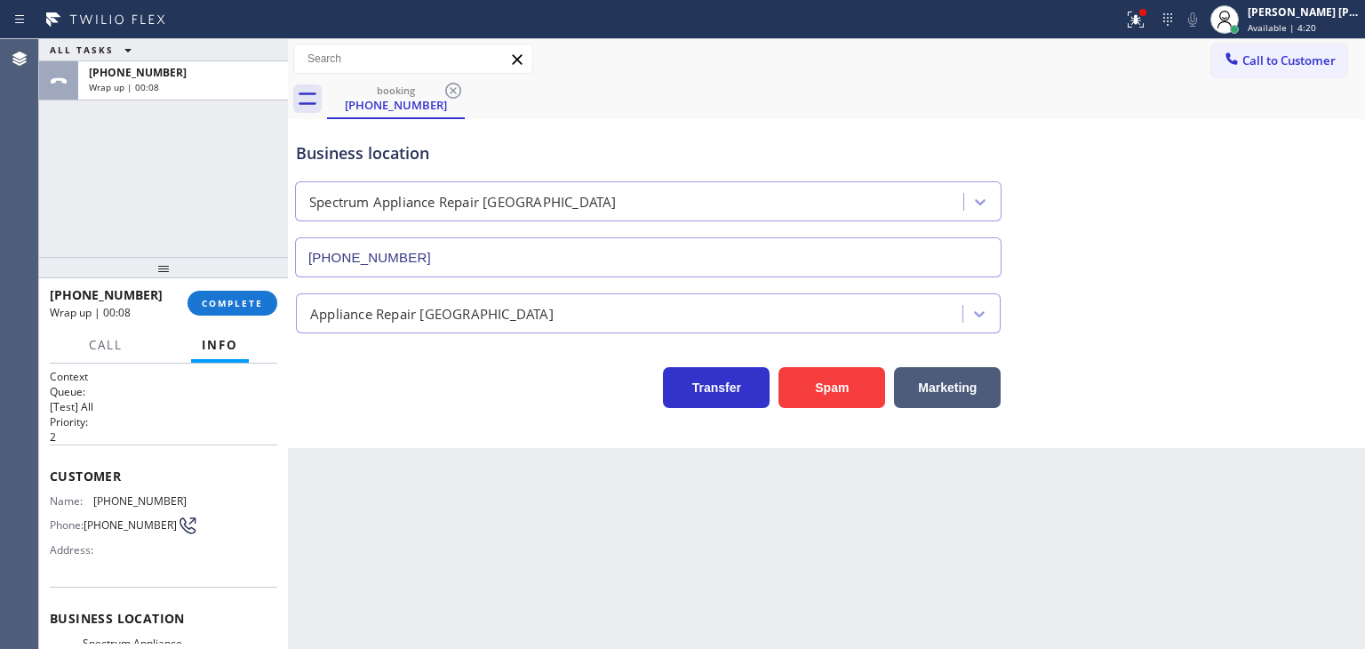
drag, startPoint x: 1213, startPoint y: 367, endPoint x: 1213, endPoint y: 355, distance: 12.4
click at [1213, 367] on div "Transfer Spam Marketing" at bounding box center [826, 379] width 1068 height 57
drag, startPoint x: 140, startPoint y: 298, endPoint x: 64, endPoint y: 285, distance: 77.4
click at [64, 286] on div "[PHONE_NUMBER]" at bounding box center [112, 294] width 125 height 17
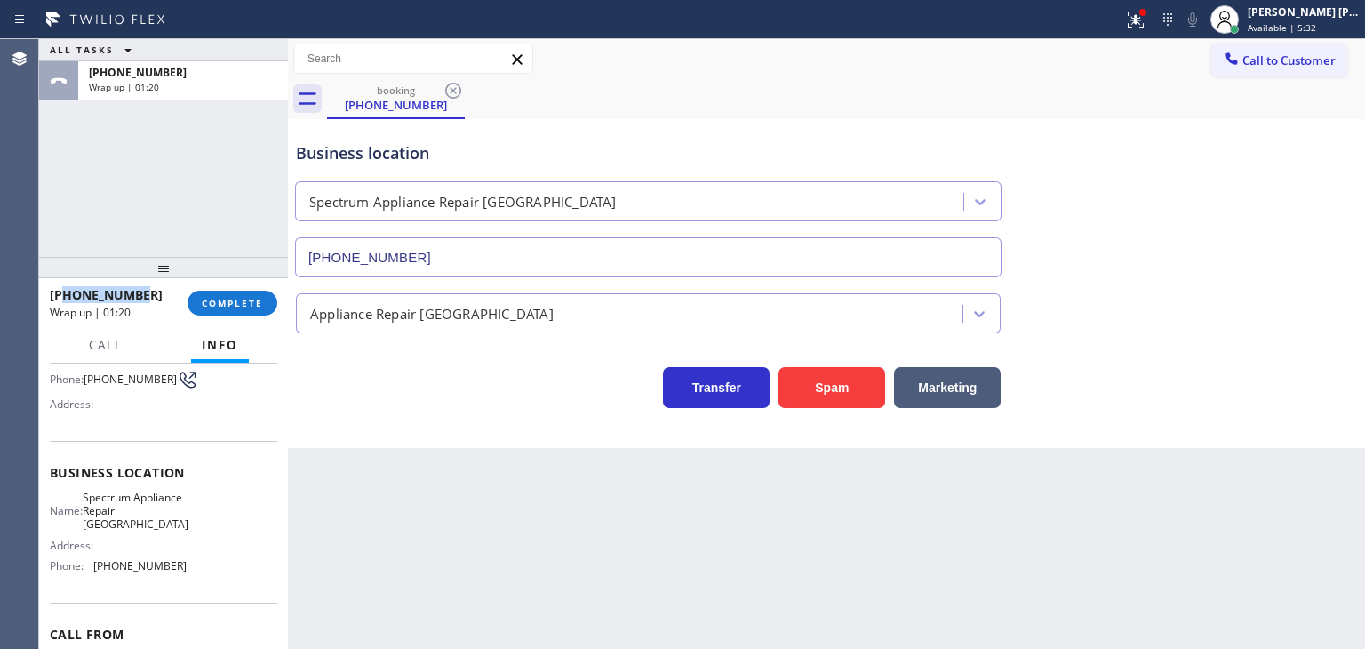
scroll to position [178, 0]
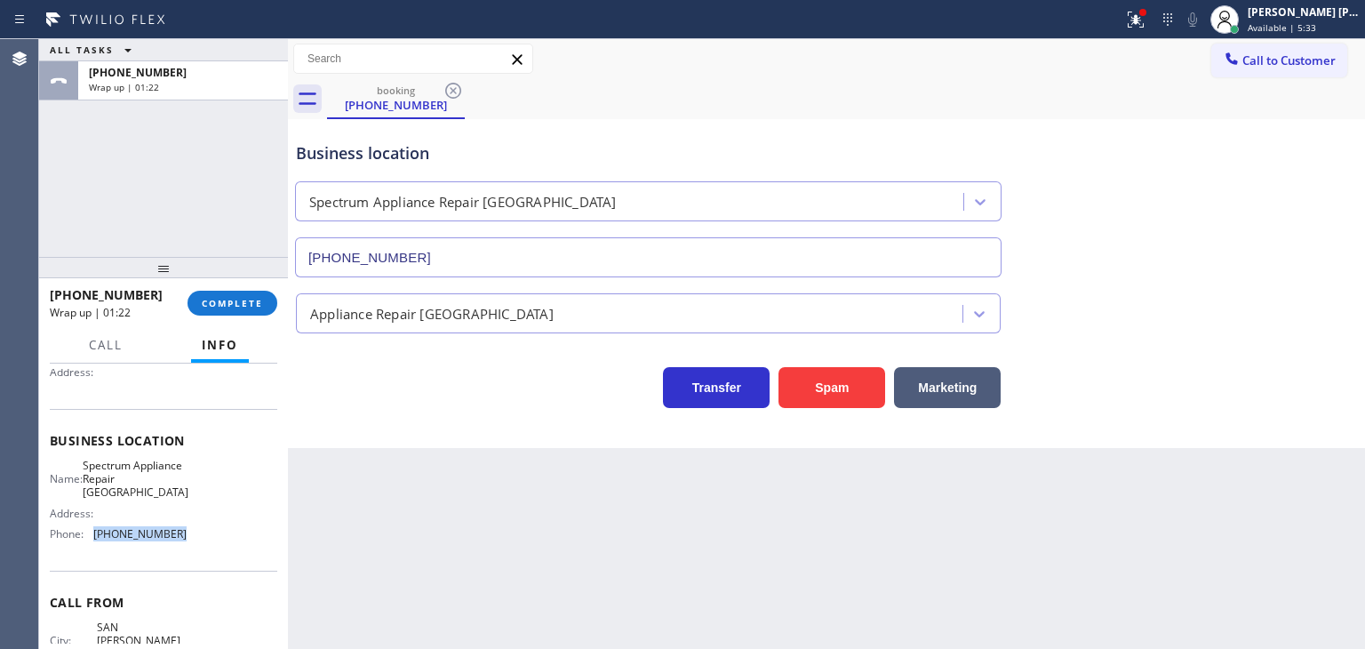
drag, startPoint x: 181, startPoint y: 531, endPoint x: 90, endPoint y: 534, distance: 91.6
click at [90, 534] on div "Name: Spectrum Appliance Repair Summerland Address: Phone: [PHONE_NUMBER]" at bounding box center [163, 503] width 227 height 90
click at [233, 303] on span "COMPLETE" at bounding box center [232, 303] width 61 height 12
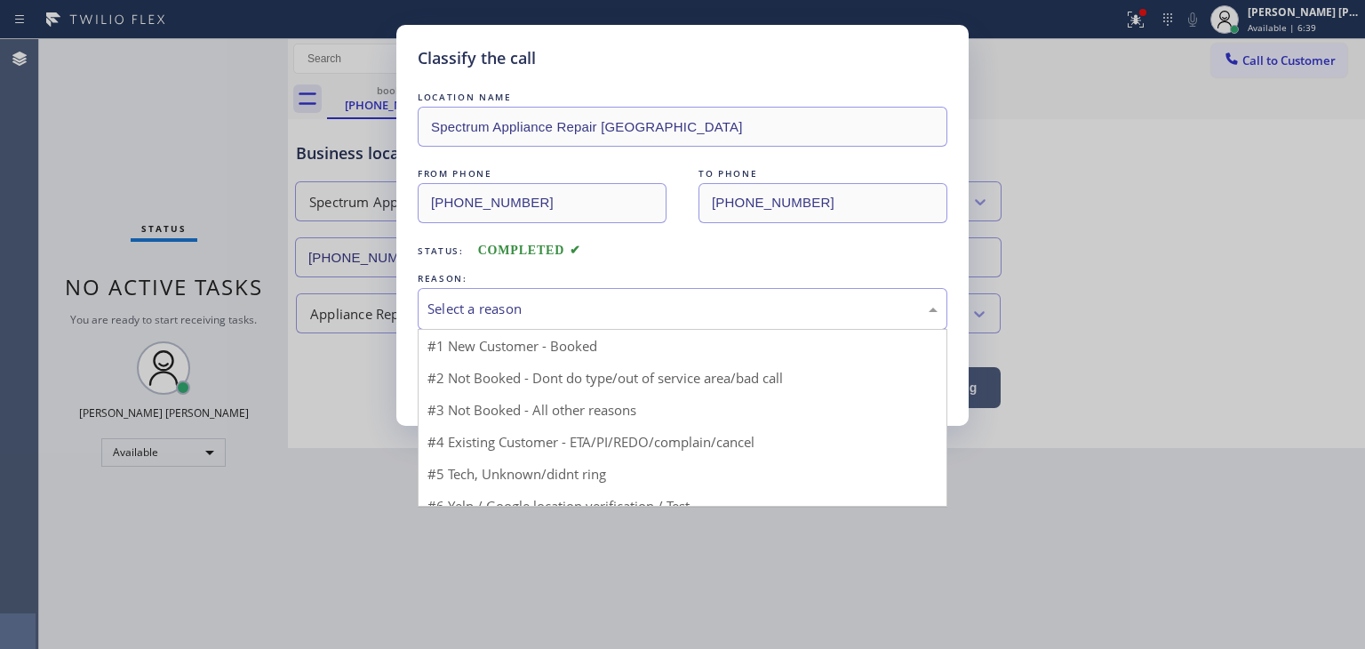
click at [513, 301] on div "Select a reason" at bounding box center [682, 309] width 510 height 20
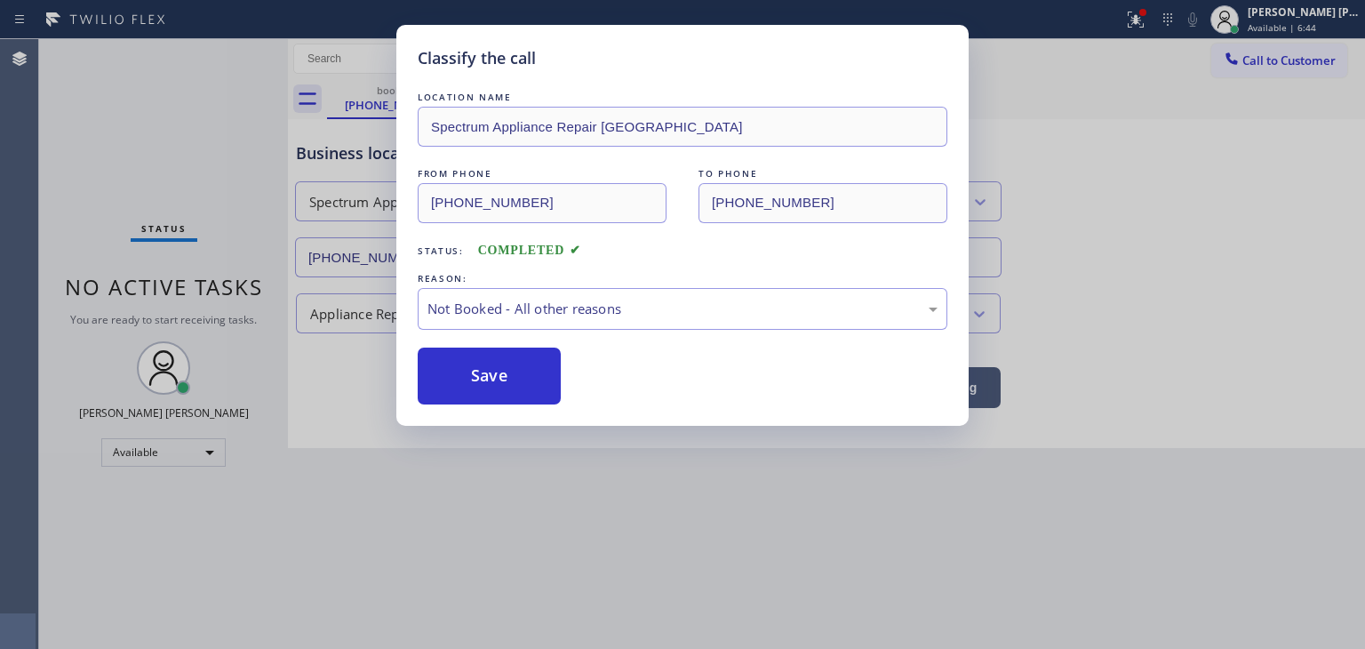
click at [528, 380] on button "Save" at bounding box center [489, 375] width 143 height 57
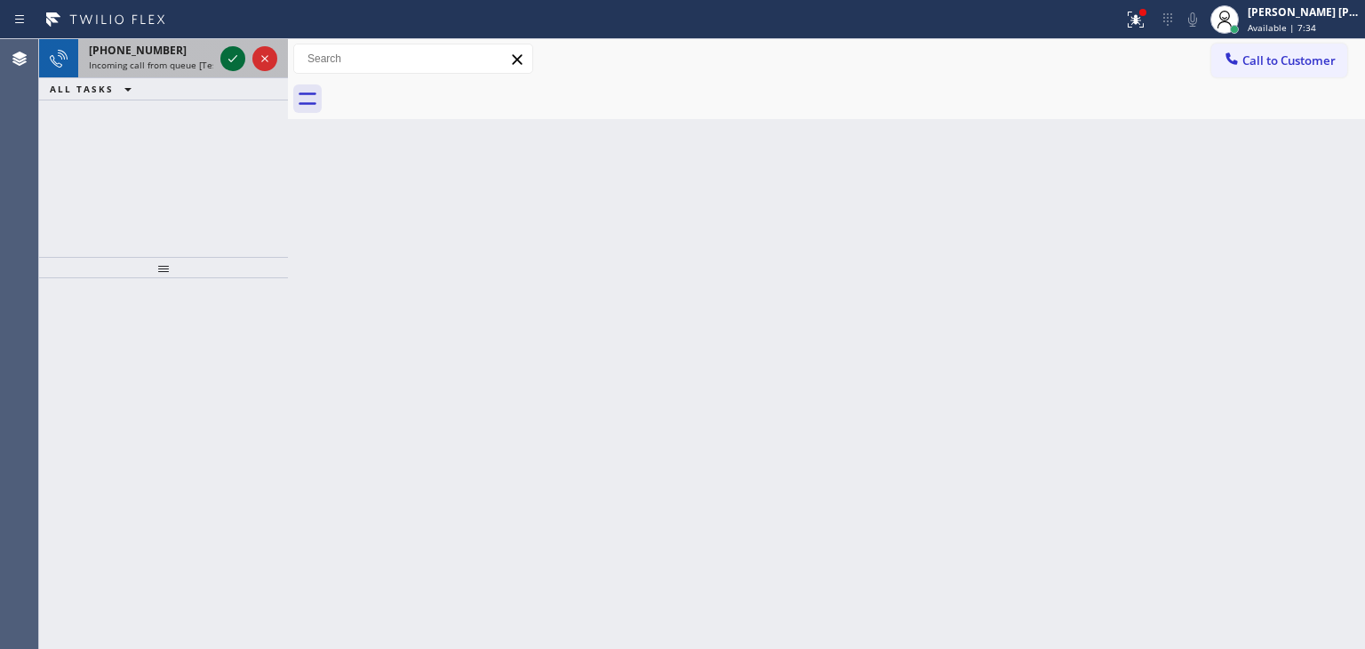
click at [227, 60] on icon at bounding box center [232, 58] width 21 height 21
click at [231, 60] on icon at bounding box center [232, 58] width 21 height 21
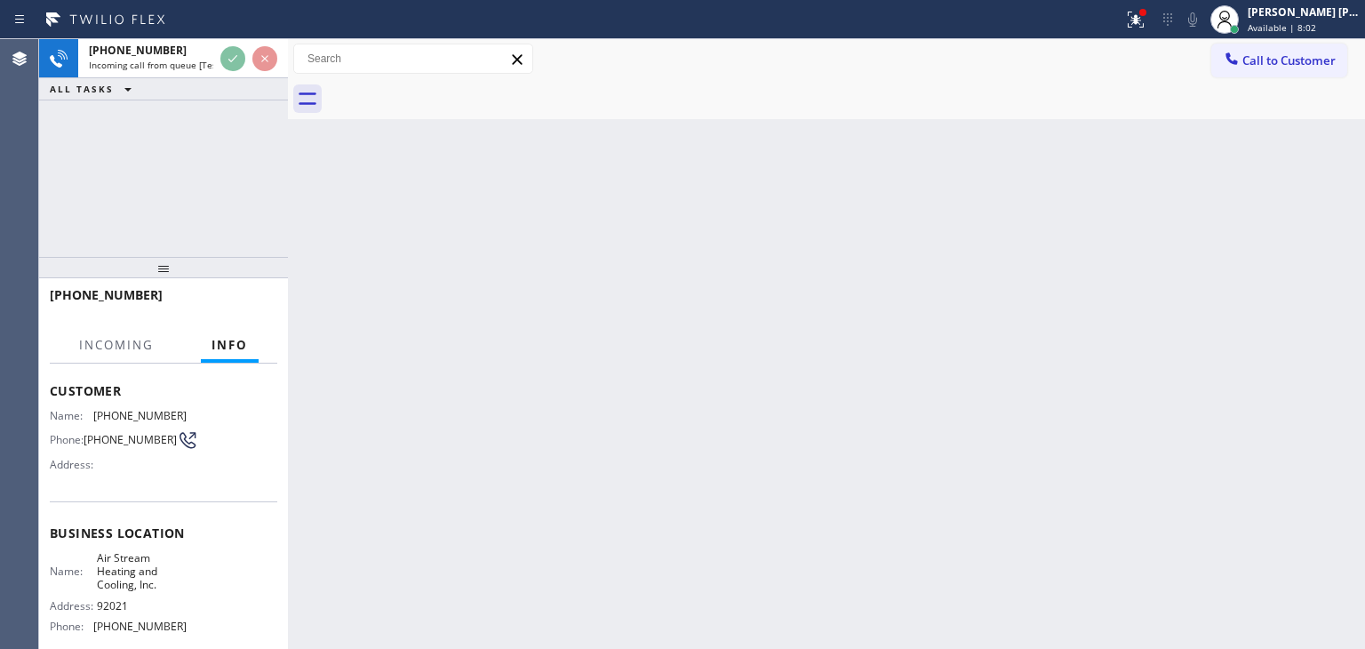
scroll to position [178, 0]
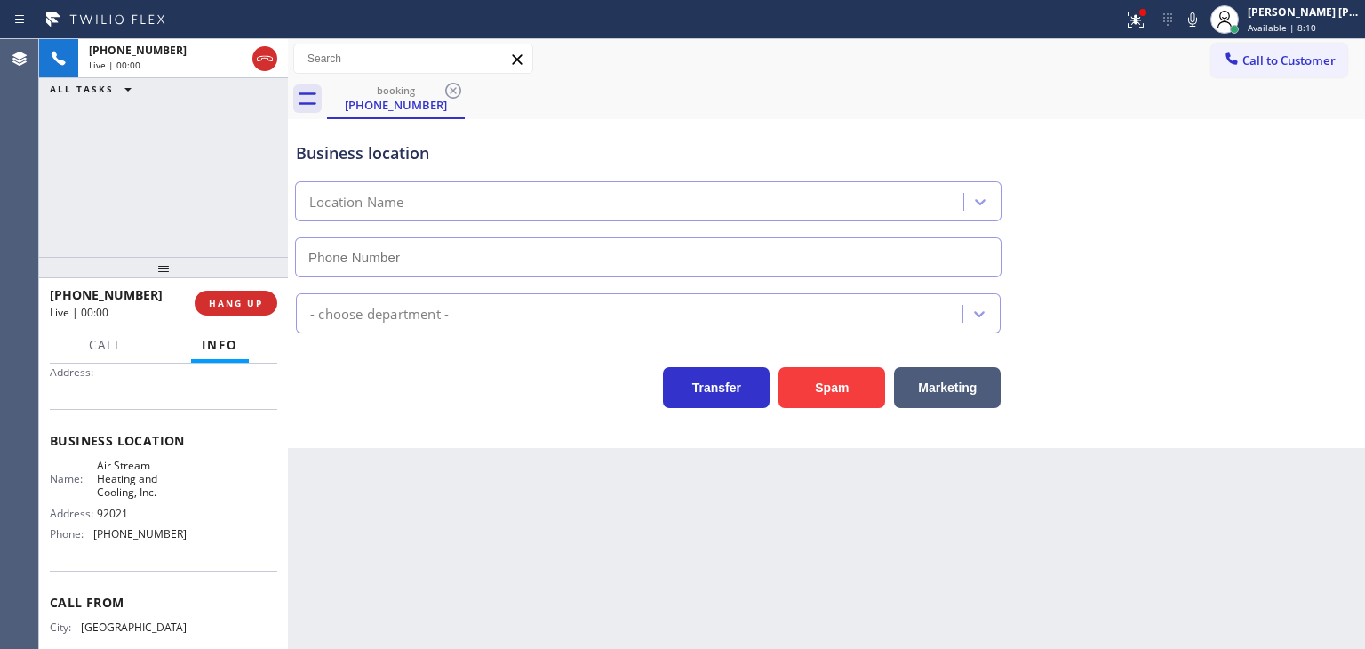
type input "[PHONE_NUMBER]"
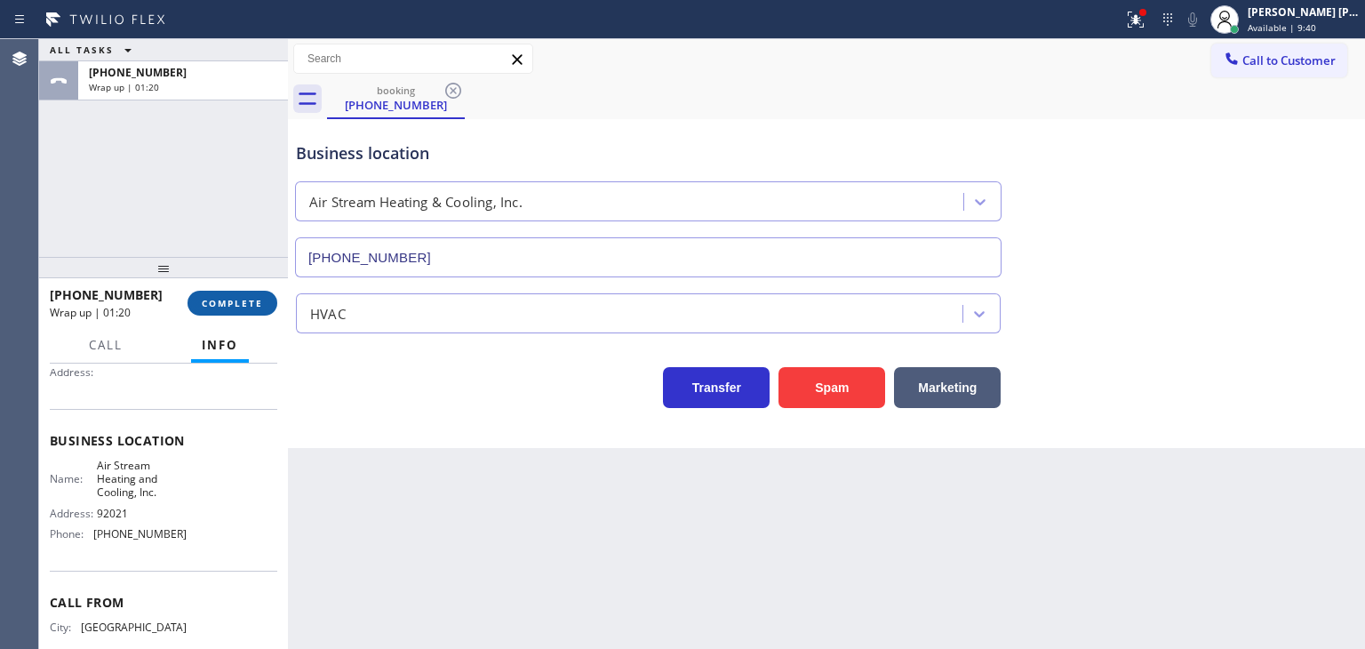
click at [227, 300] on span "COMPLETE" at bounding box center [232, 303] width 61 height 12
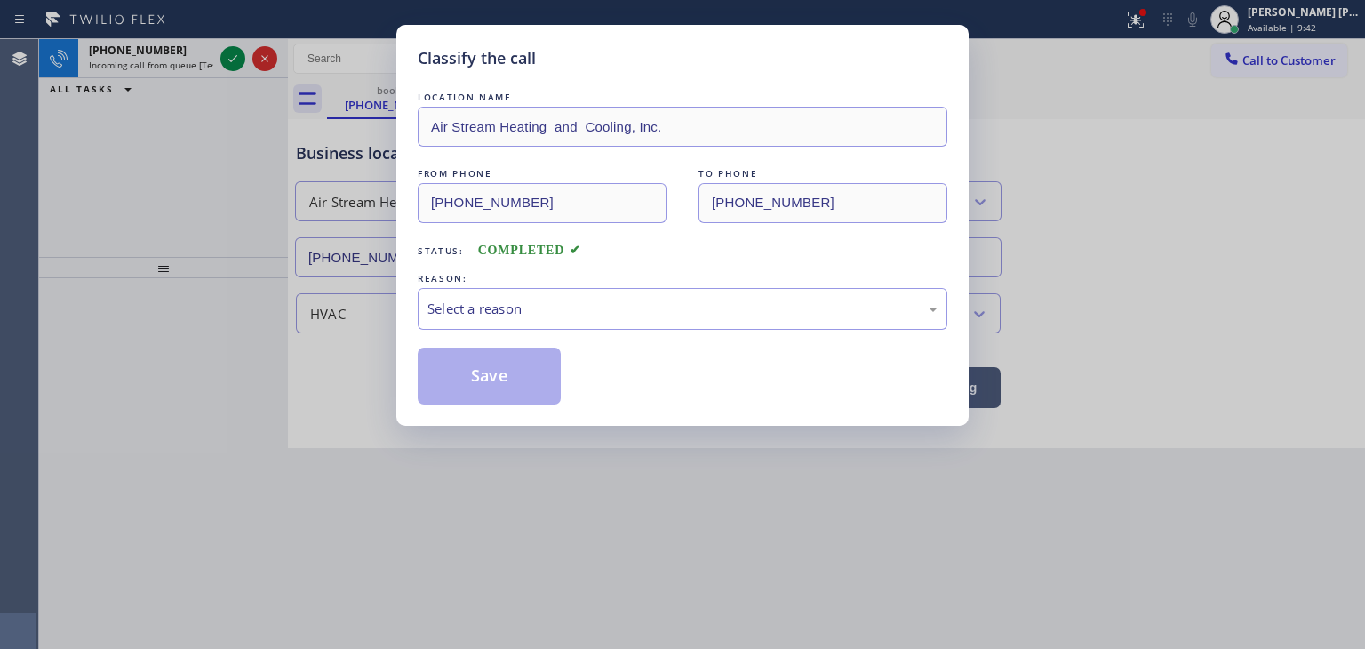
click at [493, 323] on div "Select a reason" at bounding box center [683, 309] width 530 height 42
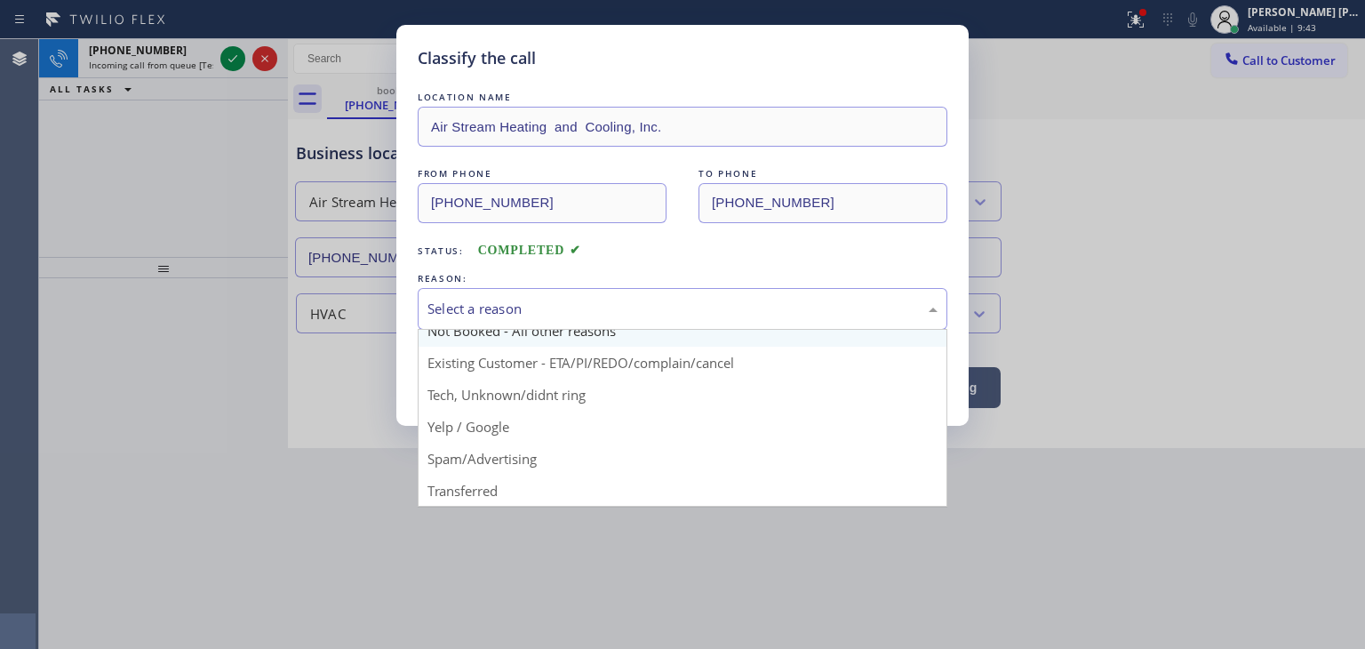
scroll to position [15, 0]
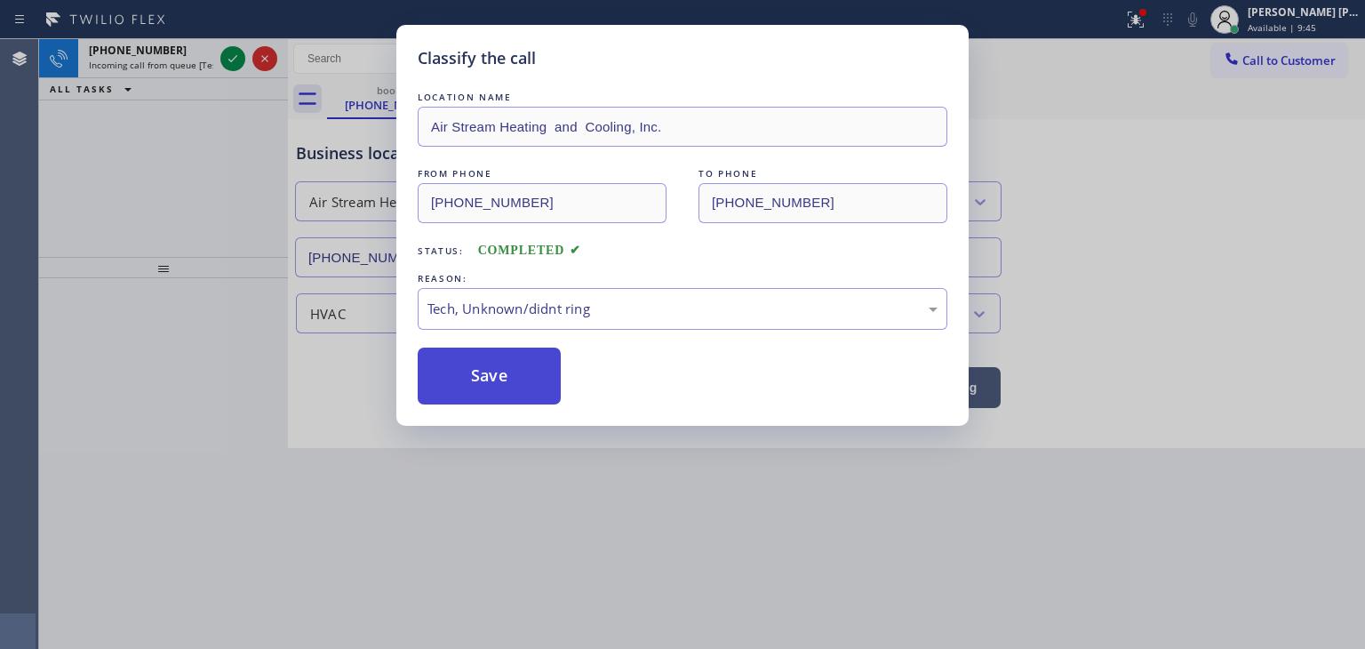
click at [501, 384] on button "Save" at bounding box center [489, 375] width 143 height 57
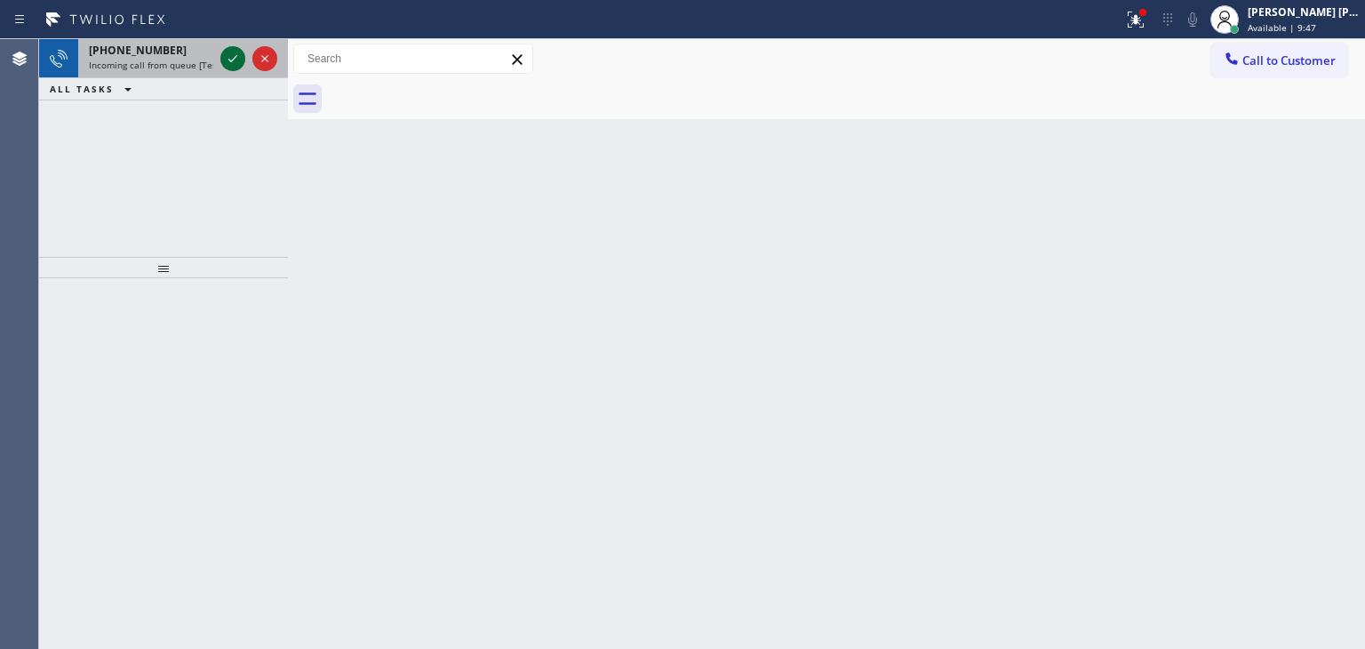
click at [237, 58] on icon at bounding box center [232, 58] width 21 height 21
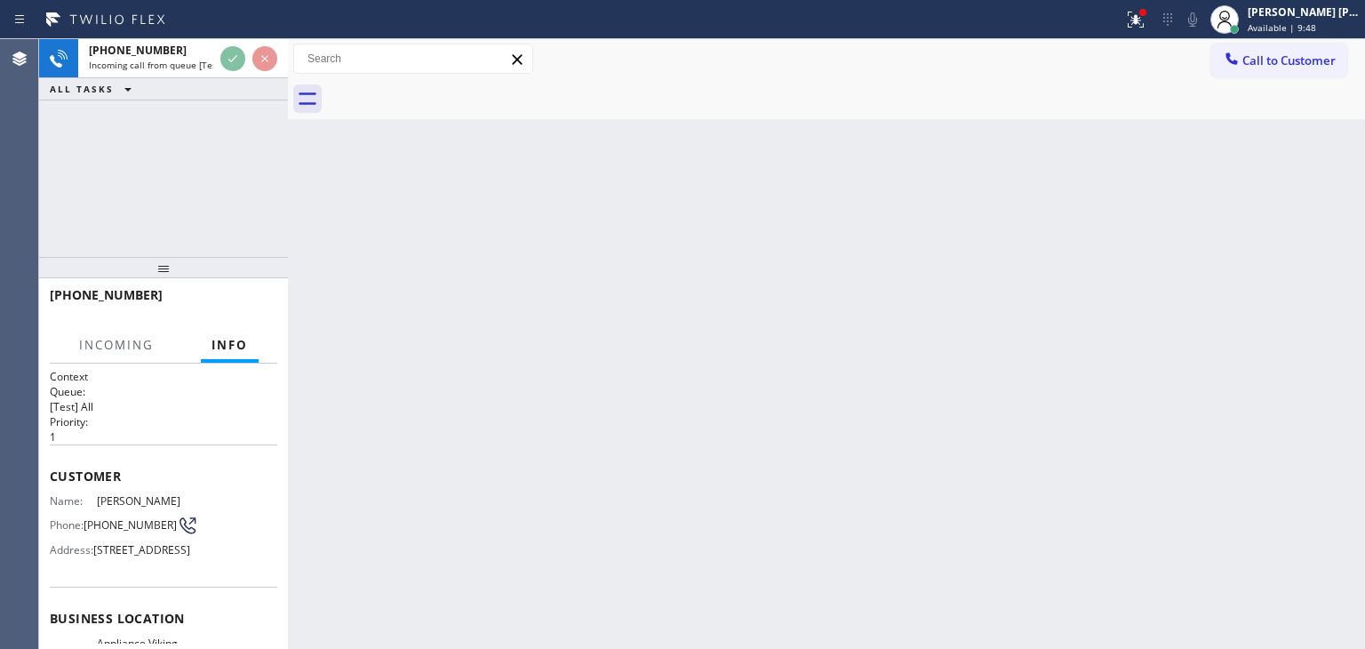
scroll to position [89, 0]
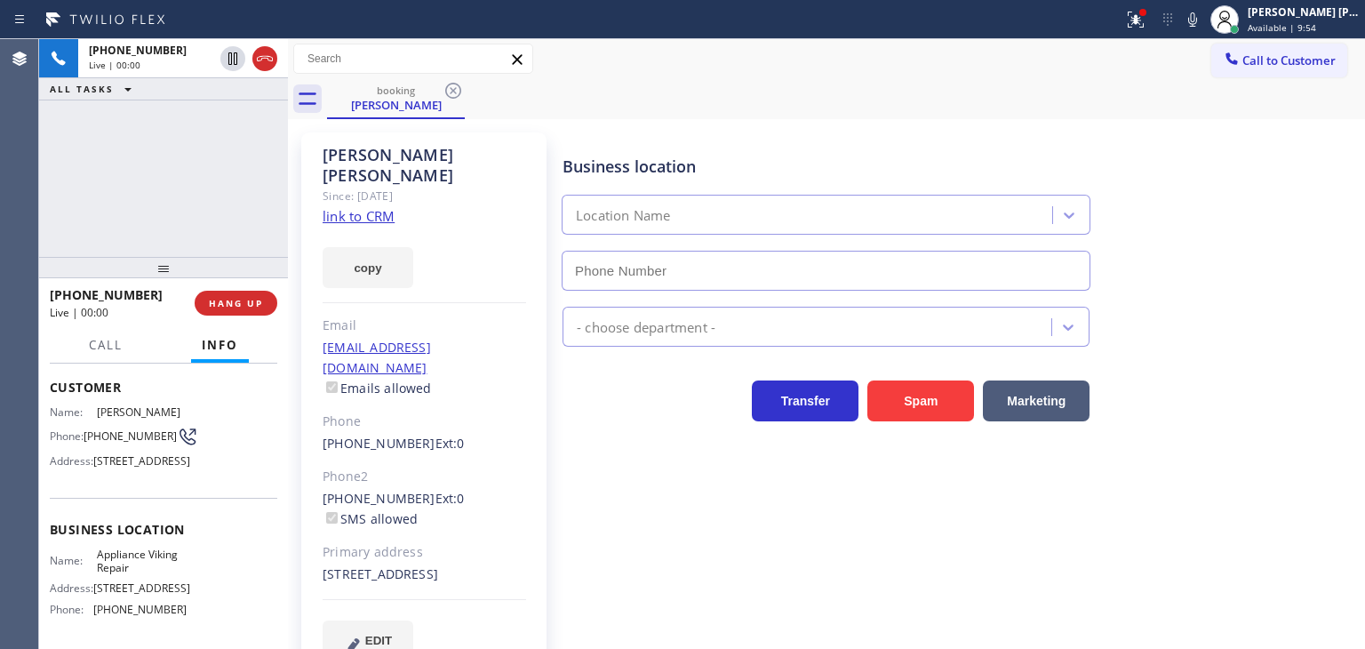
type input "[PHONE_NUMBER]"
click at [374, 207] on link "link to CRM" at bounding box center [359, 216] width 72 height 18
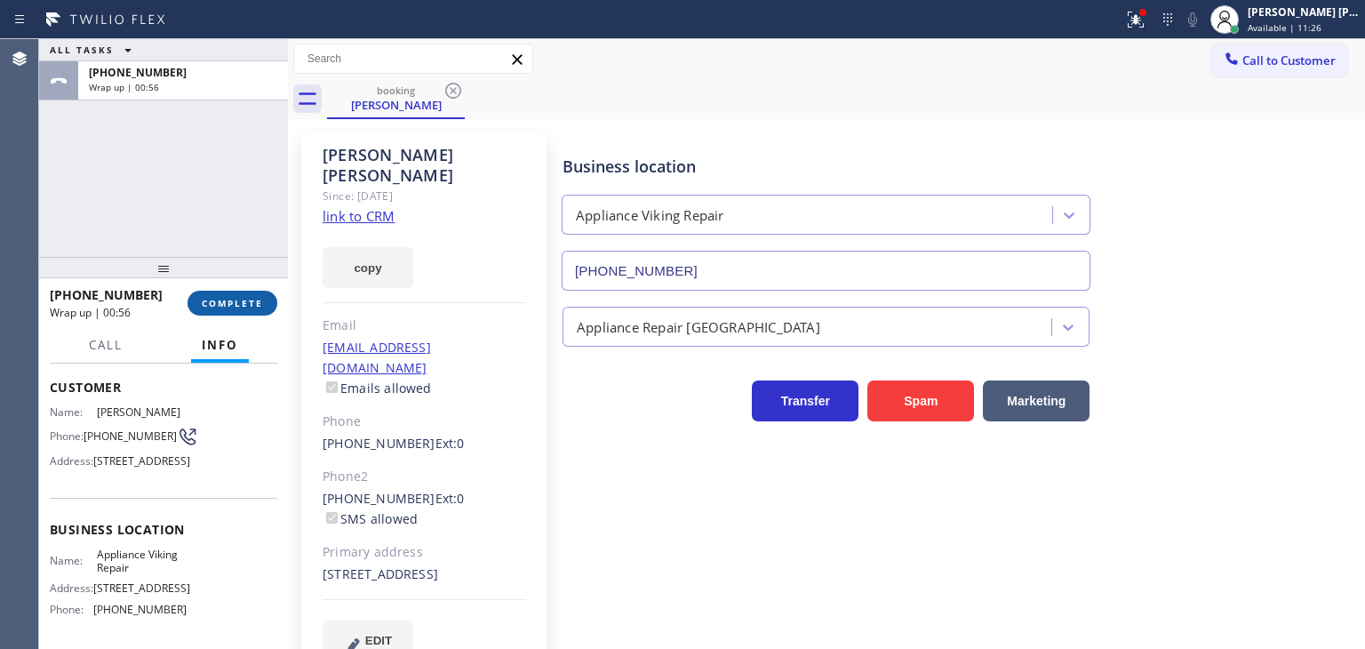
click at [231, 305] on span "COMPLETE" at bounding box center [232, 303] width 61 height 12
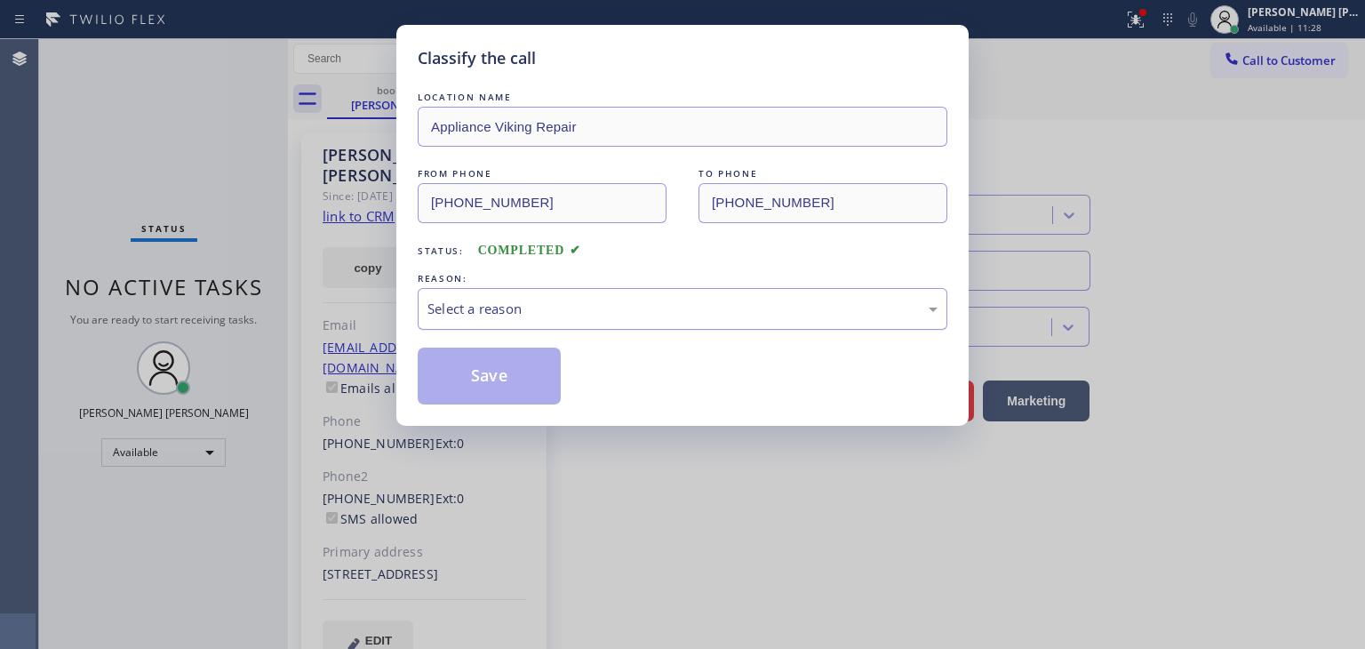
click at [470, 299] on div "Select a reason" at bounding box center [682, 309] width 510 height 20
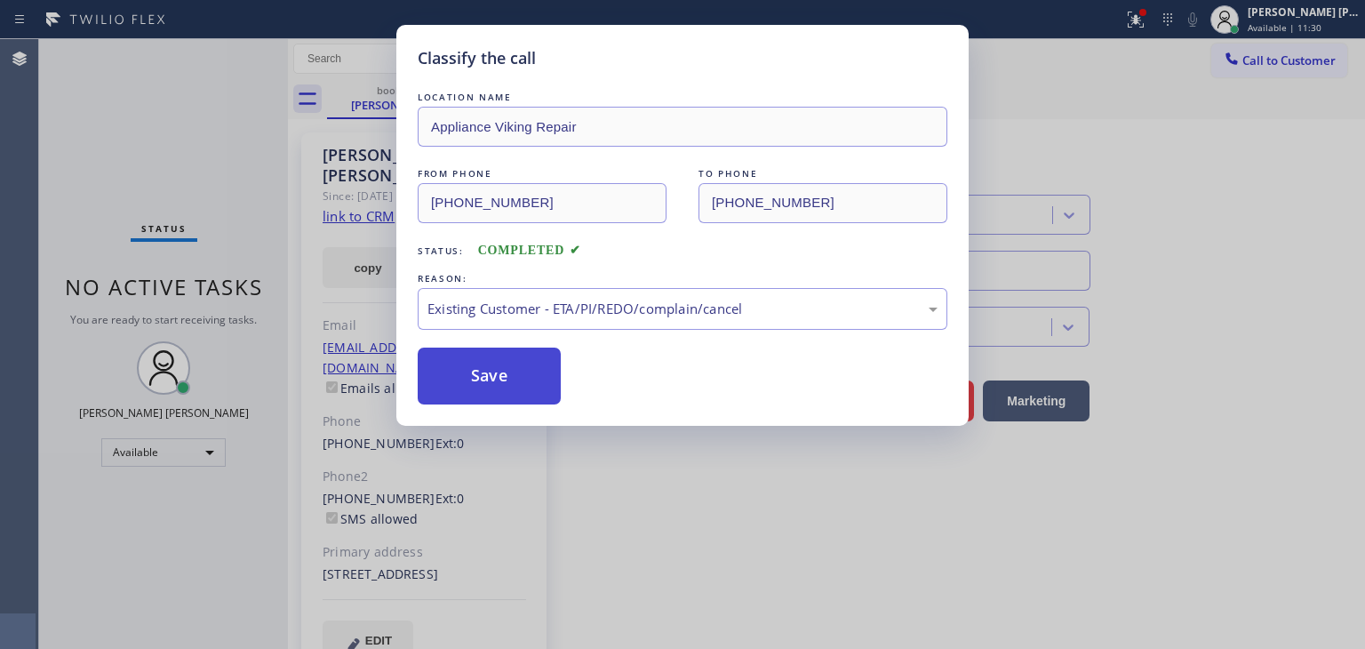
click at [469, 376] on button "Save" at bounding box center [489, 375] width 143 height 57
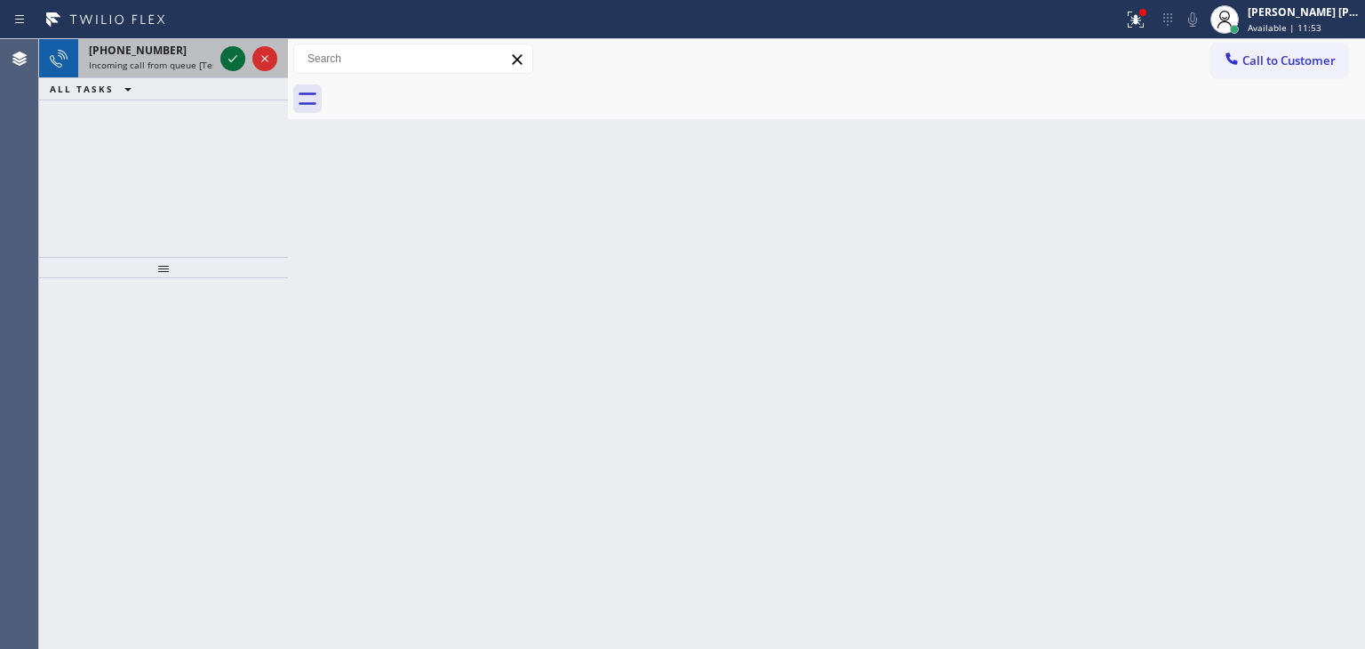
click at [231, 53] on icon at bounding box center [232, 58] width 21 height 21
click at [235, 57] on icon at bounding box center [232, 58] width 9 height 7
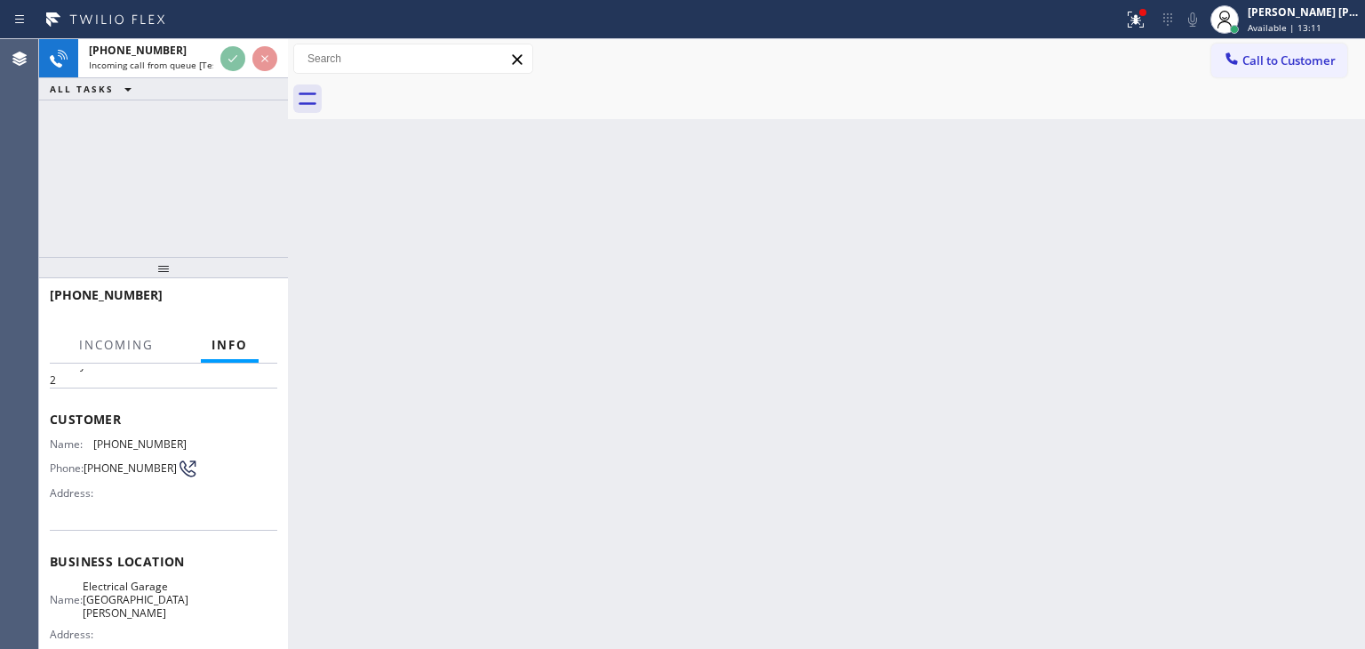
scroll to position [89, 0]
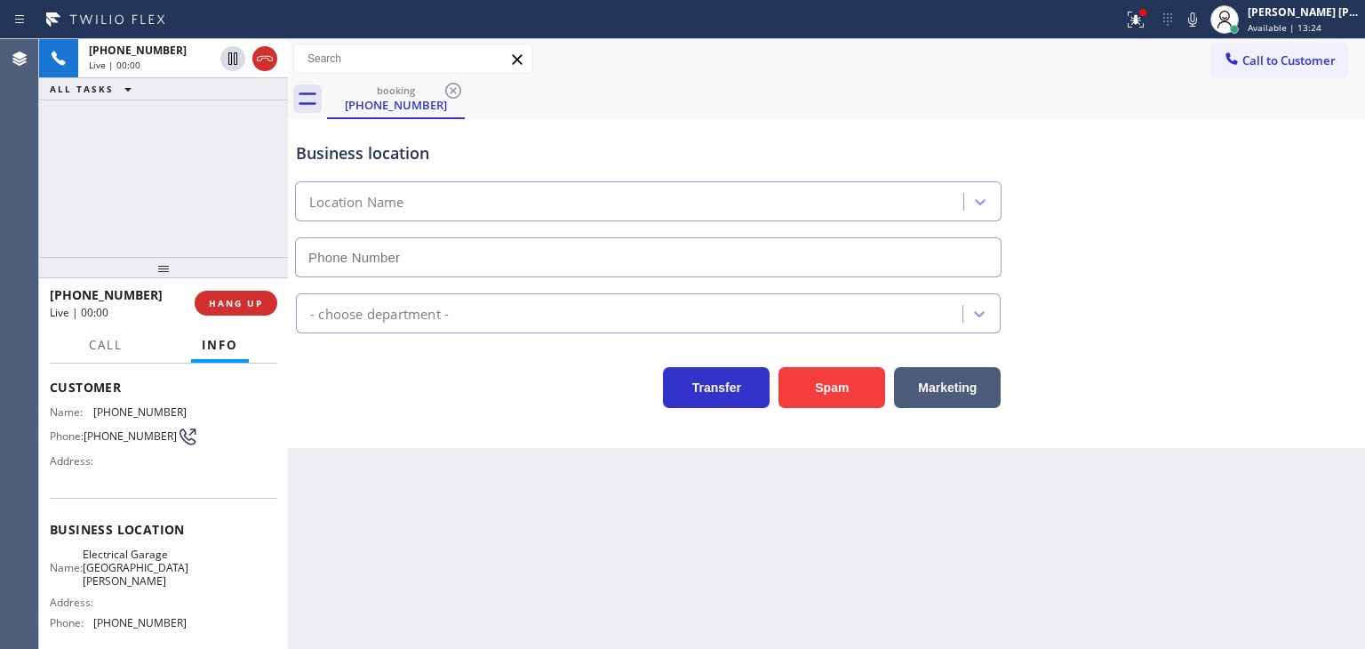
type input "[PHONE_NUMBER]"
click at [1305, 282] on div "Electricians" at bounding box center [826, 305] width 1068 height 56
click at [1203, 20] on icon at bounding box center [1192, 19] width 21 height 21
drag, startPoint x: 156, startPoint y: 292, endPoint x: 65, endPoint y: 287, distance: 91.7
click at [65, 287] on div "[PHONE_NUMBER]" at bounding box center [116, 294] width 132 height 17
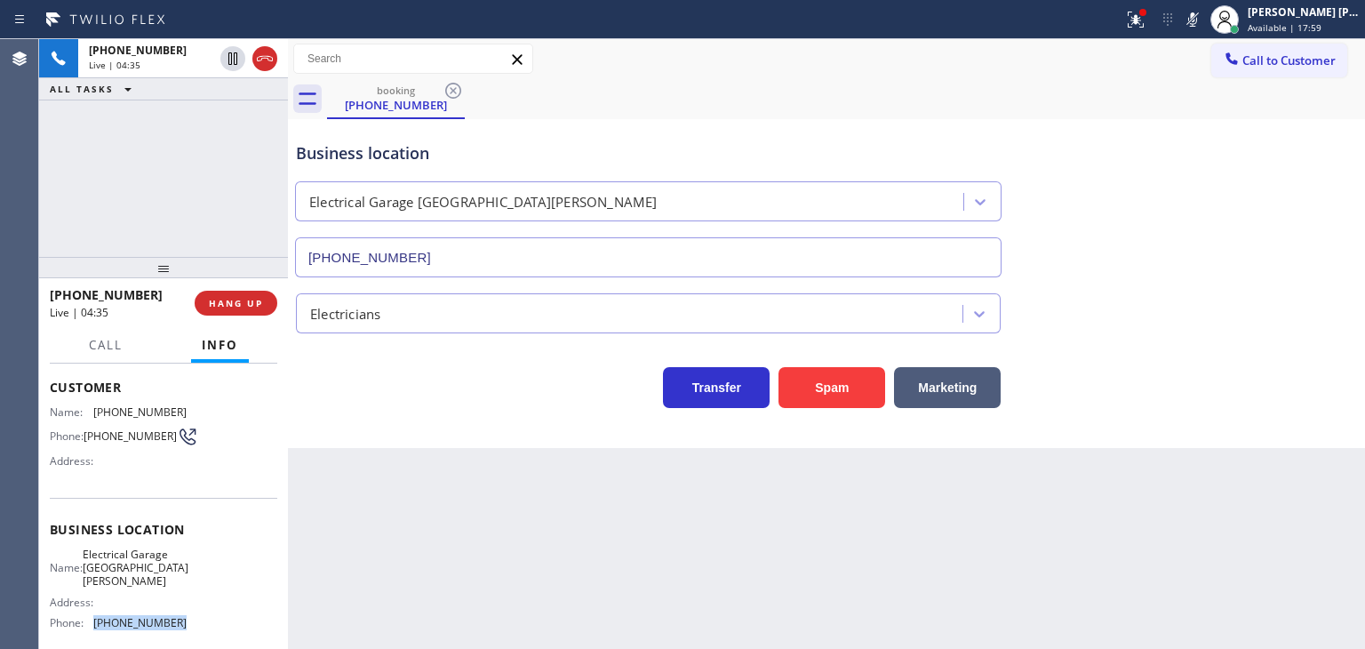
drag, startPoint x: 195, startPoint y: 618, endPoint x: 95, endPoint y: 609, distance: 100.8
click at [95, 609] on div "Name: Electrical Garage [GEOGRAPHIC_DATA][PERSON_NAME] Address: Phone: [PHONE_N…" at bounding box center [163, 592] width 227 height 90
click at [249, 299] on span "HANG UP" at bounding box center [236, 303] width 54 height 12
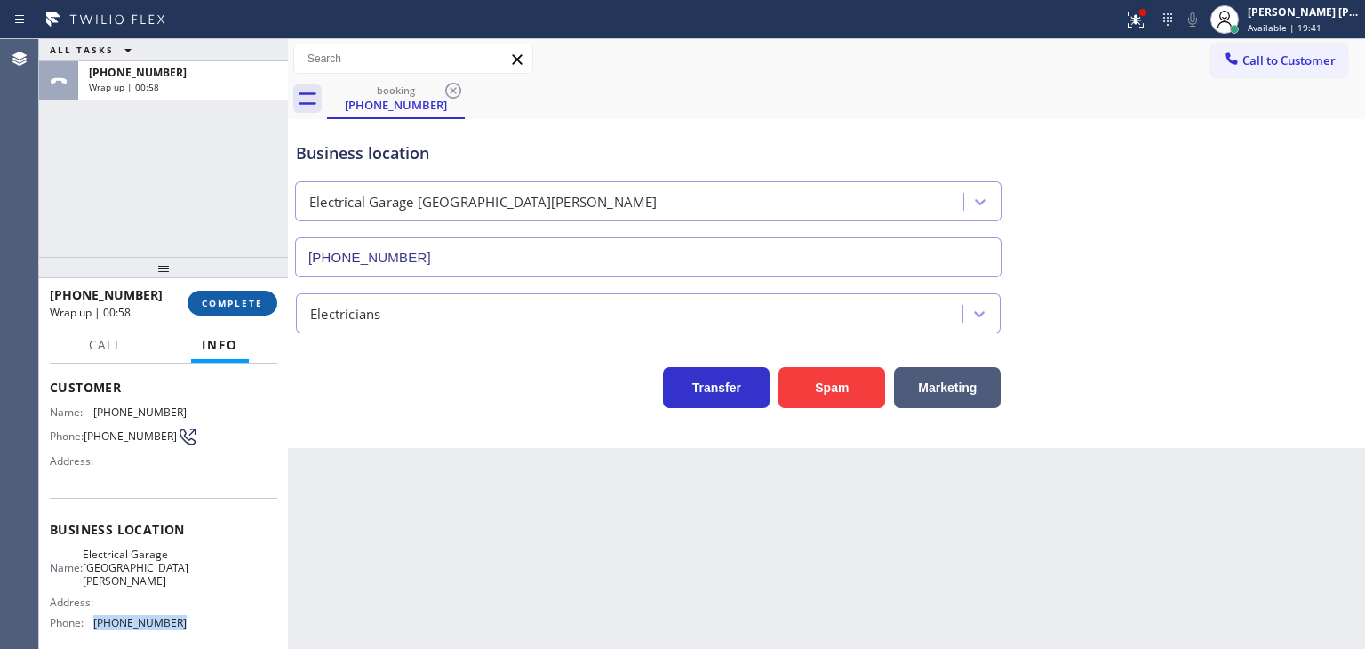
click at [213, 303] on span "COMPLETE" at bounding box center [232, 303] width 61 height 12
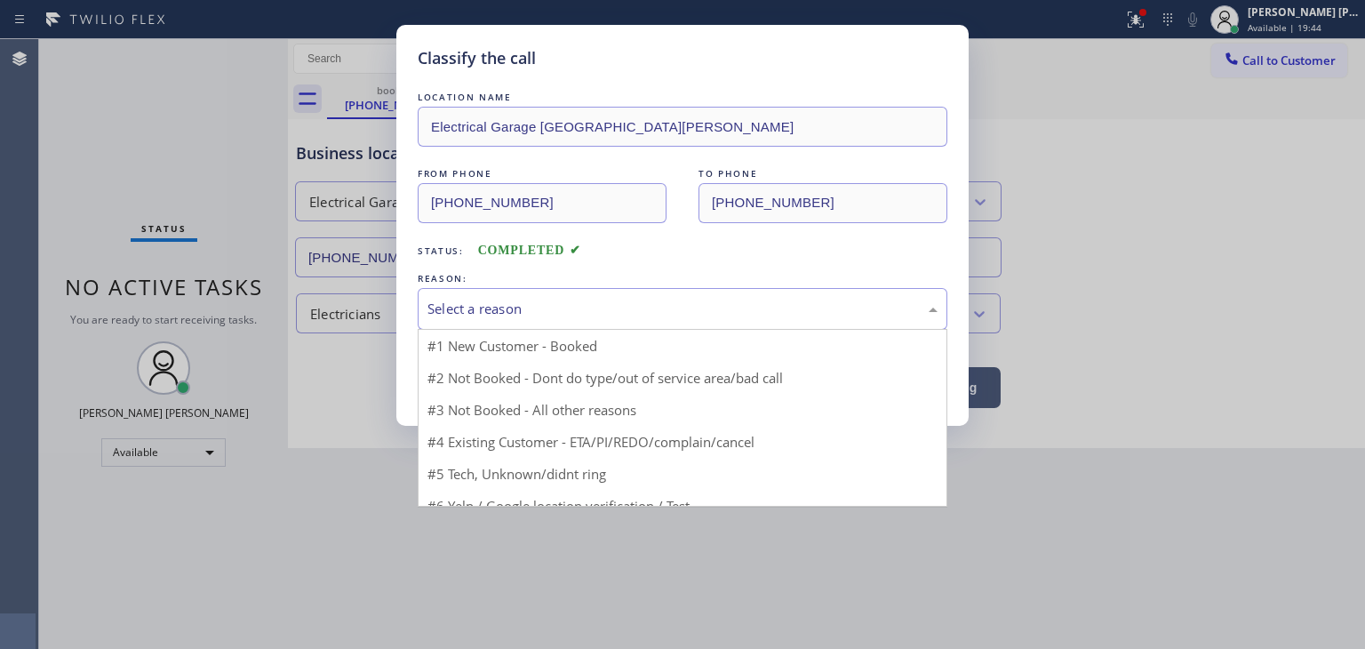
click at [522, 303] on div "Select a reason" at bounding box center [682, 309] width 510 height 20
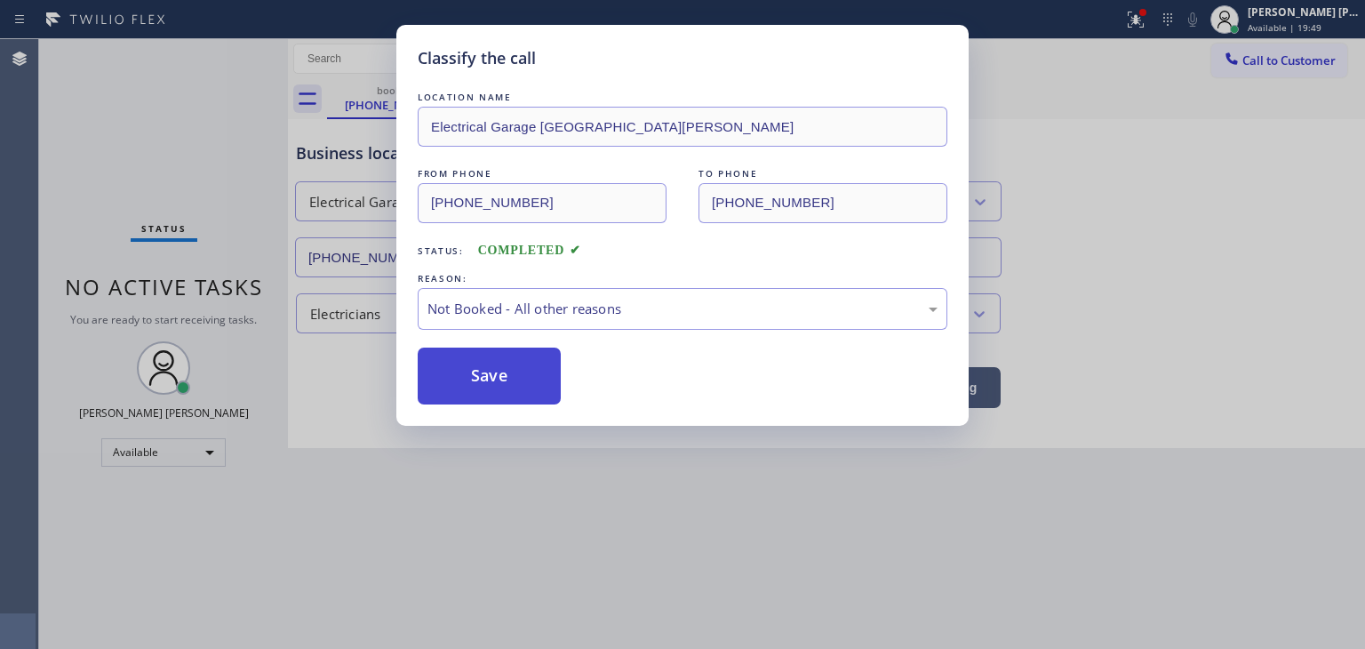
click at [491, 378] on button "Save" at bounding box center [489, 375] width 143 height 57
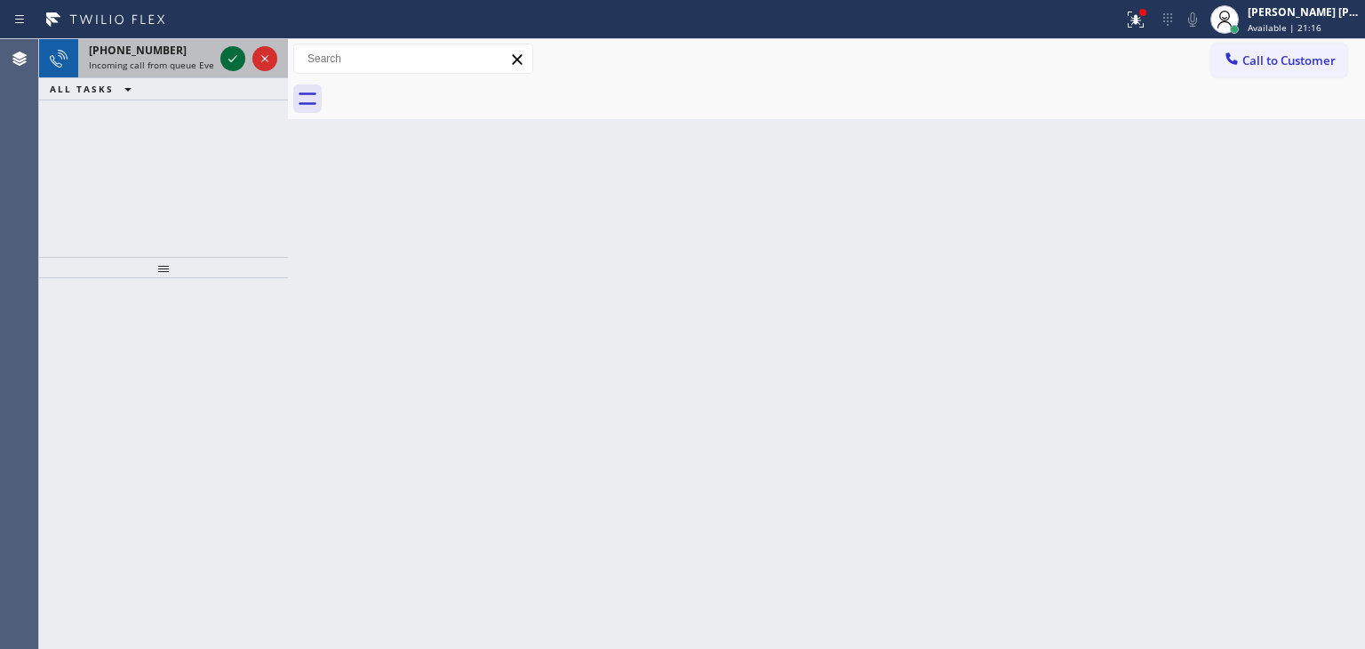
click at [235, 63] on icon at bounding box center [232, 58] width 21 height 21
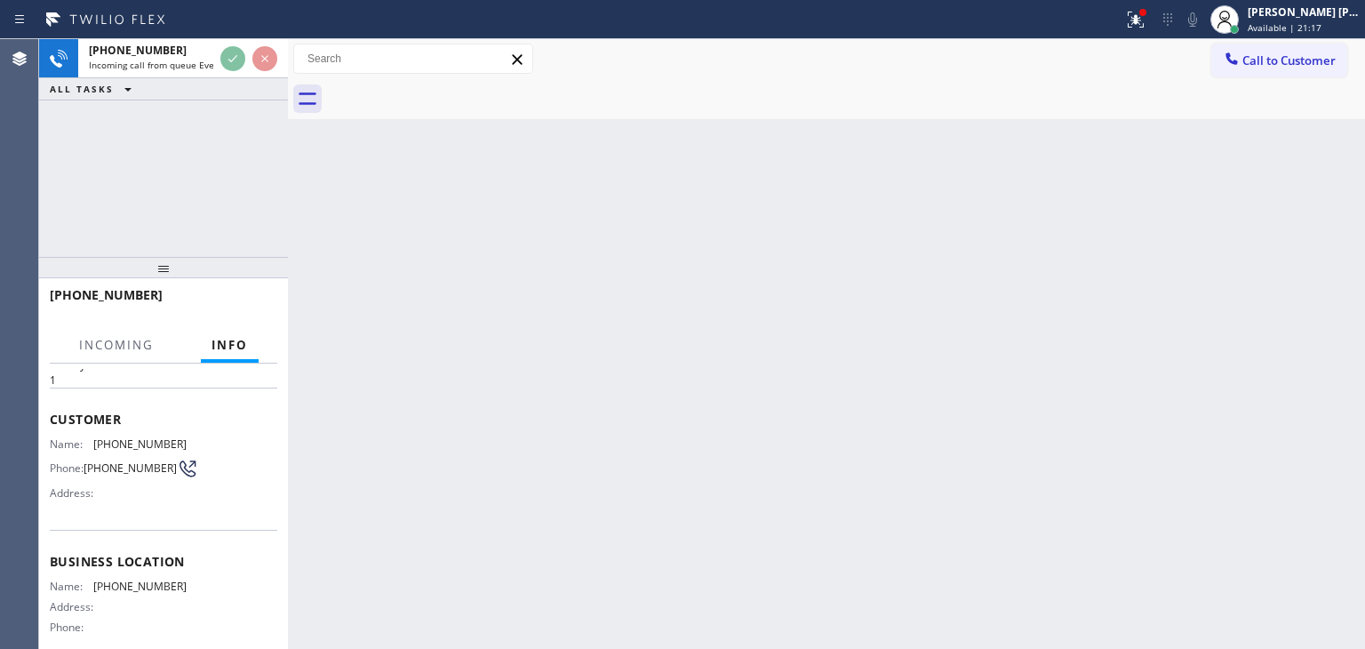
scroll to position [89, 0]
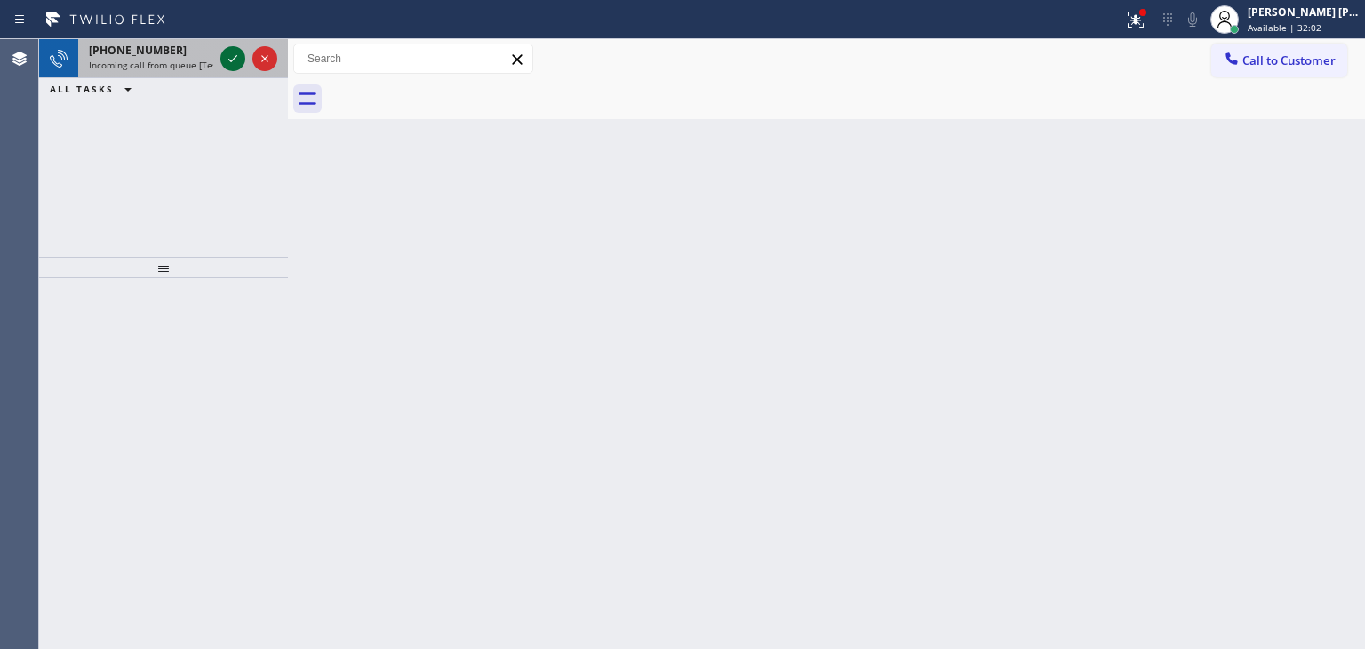
click at [228, 61] on icon at bounding box center [232, 58] width 21 height 21
click at [235, 54] on icon at bounding box center [232, 58] width 21 height 21
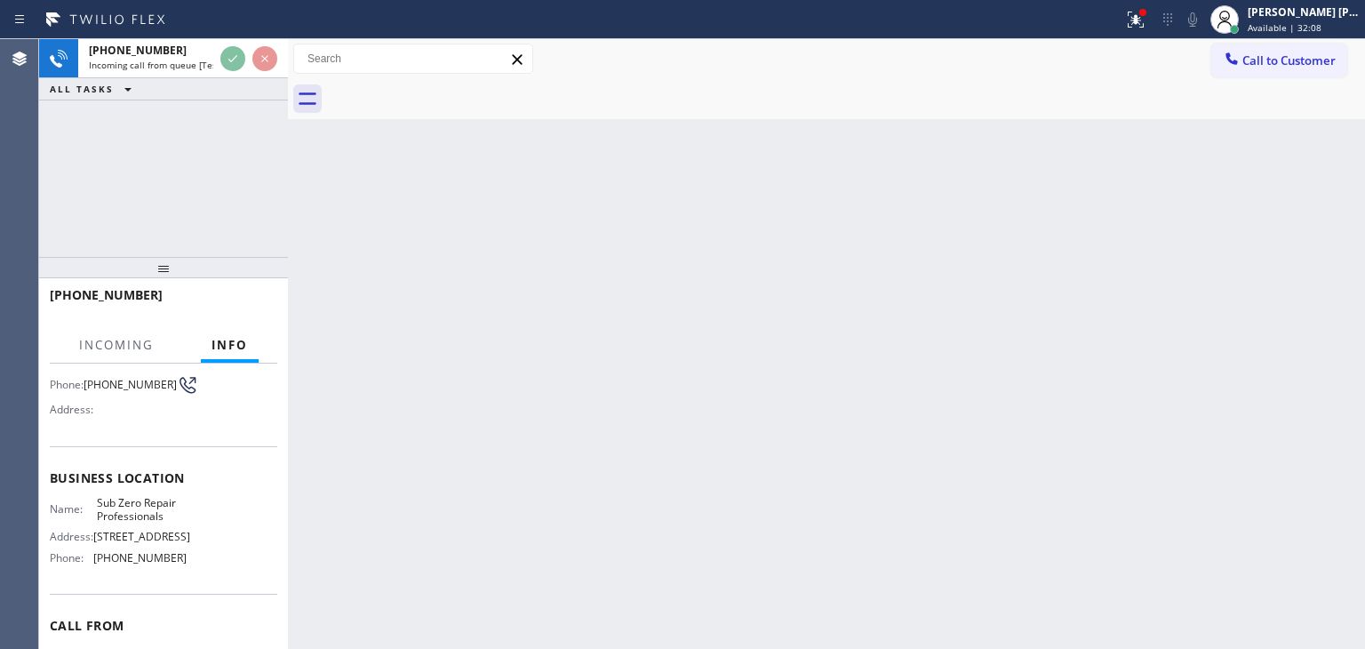
scroll to position [178, 0]
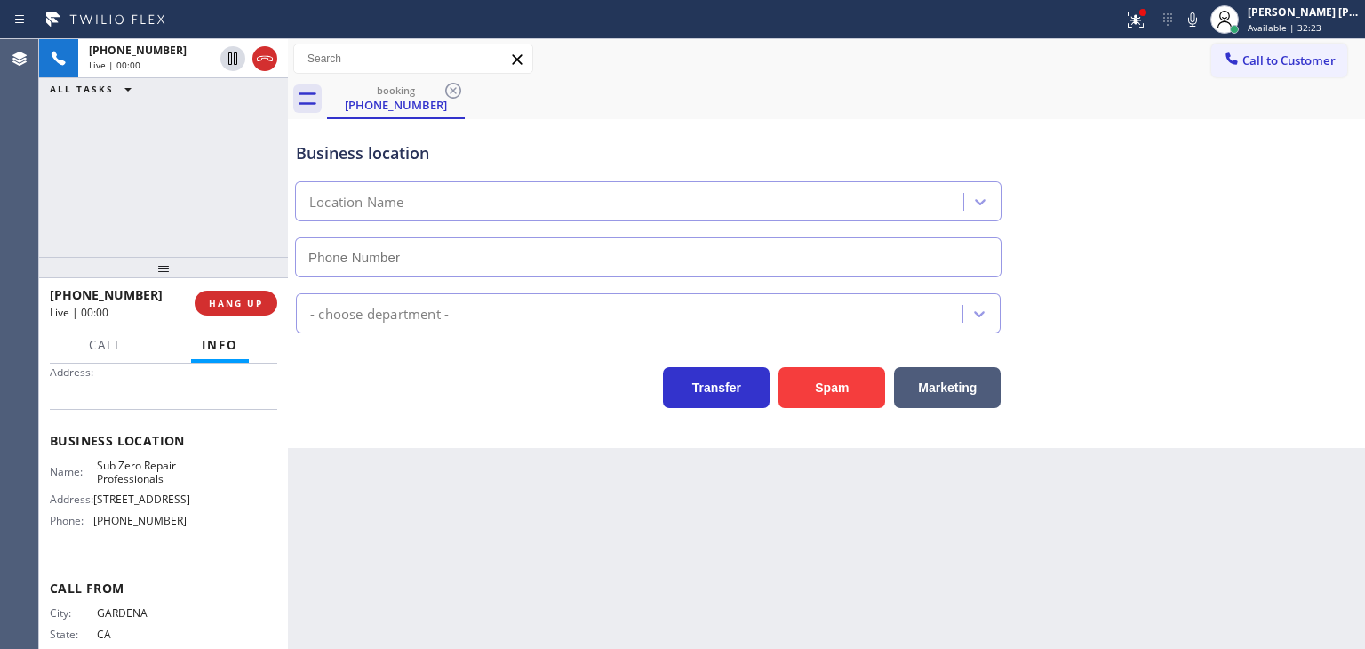
type input "[PHONE_NUMBER]"
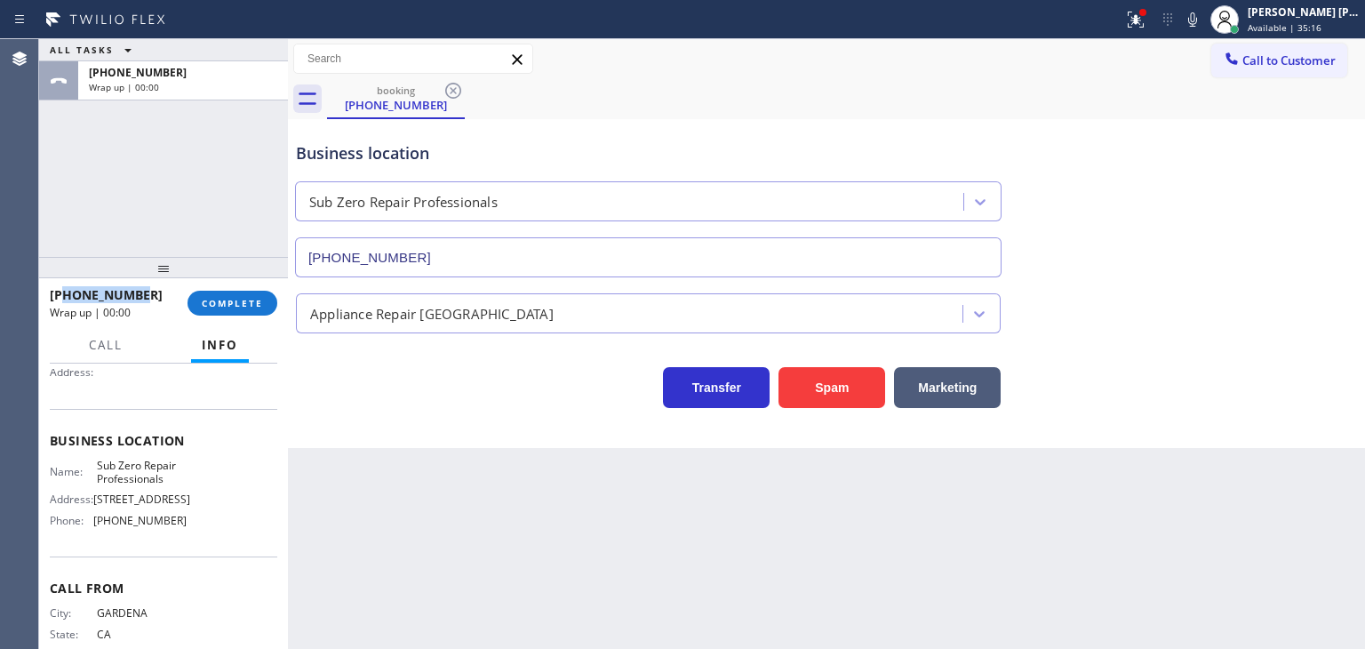
drag, startPoint x: 149, startPoint y: 298, endPoint x: 63, endPoint y: 294, distance: 86.3
click at [63, 294] on div "[PHONE_NUMBER]" at bounding box center [112, 294] width 125 height 17
click at [218, 535] on div "Name: Sub Zero Repair Professionals Address: [STREET_ADDRESS] Phone: [PHONE_NUM…" at bounding box center [163, 496] width 227 height 76
drag, startPoint x: 206, startPoint y: 538, endPoint x: 82, endPoint y: 538, distance: 124.4
click at [82, 535] on div "Name: Sub Zero Repair Professionals Address: [STREET_ADDRESS] Phone: [PHONE_NUM…" at bounding box center [163, 496] width 227 height 76
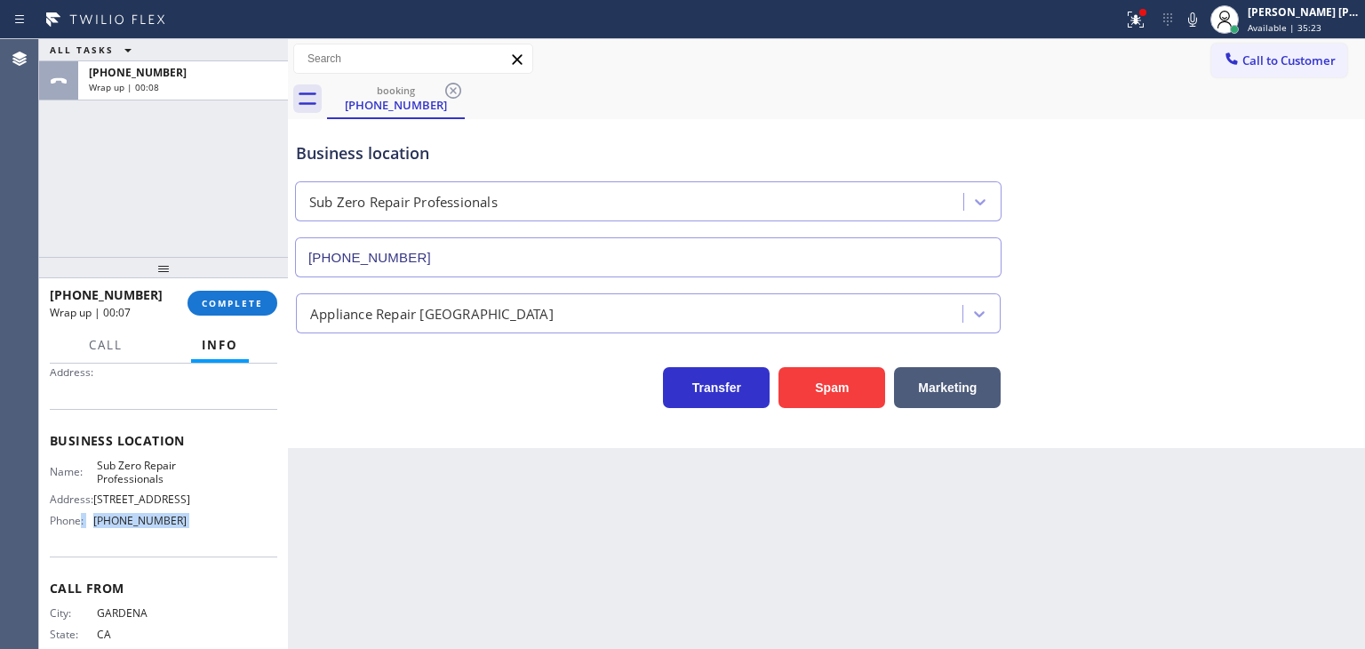
click at [199, 535] on div "Name: Sub Zero Repair Professionals Address: [STREET_ADDRESS] Phone: [PHONE_NUM…" at bounding box center [163, 496] width 227 height 76
drag, startPoint x: 199, startPoint y: 538, endPoint x: 100, endPoint y: 532, distance: 99.7
click at [100, 532] on div "Name: Sub Zero Repair Professionals Address: [STREET_ADDRESS] Phone: [PHONE_NUM…" at bounding box center [163, 496] width 227 height 76
click at [1310, 52] on span "Call to Customer" at bounding box center [1288, 60] width 93 height 16
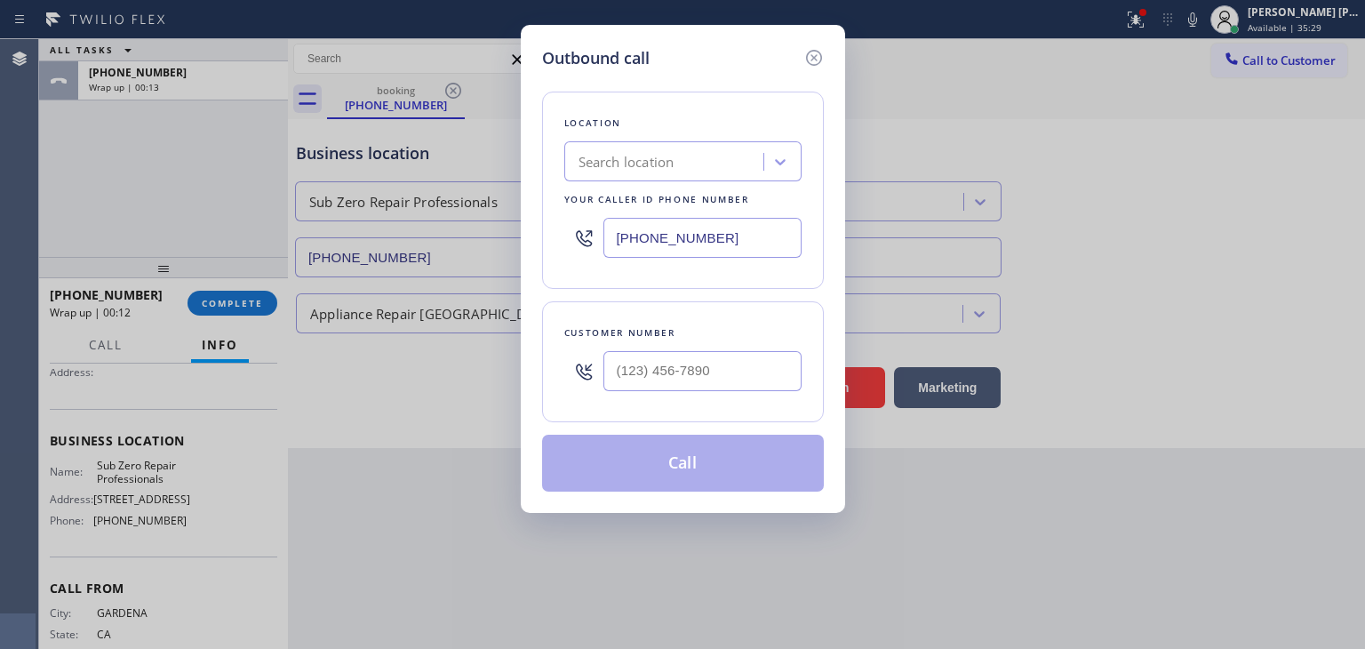
drag, startPoint x: 761, startPoint y: 235, endPoint x: 490, endPoint y: 237, distance: 271.0
click at [490, 237] on div "Outbound call Location Search location Your caller id phone number [PHONE_NUMBE…" at bounding box center [682, 324] width 1365 height 649
paste input "855) 662-5332"
type input "[PHONE_NUMBER]"
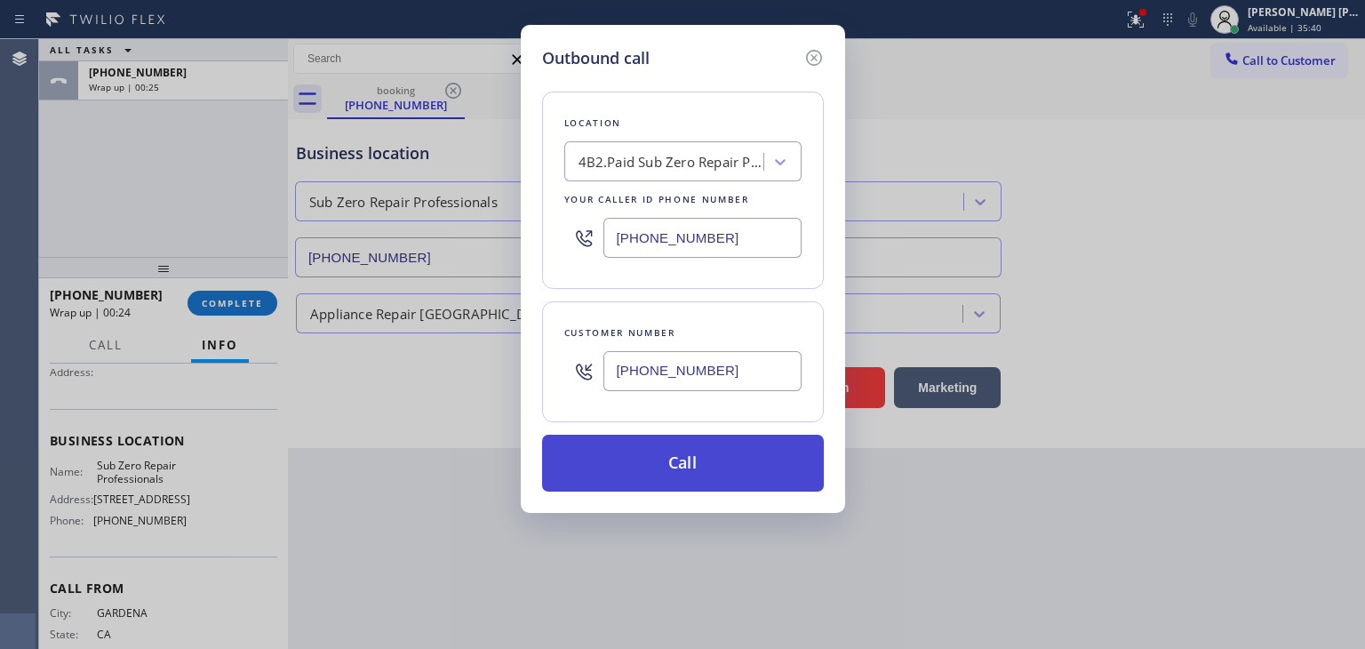
type input "[PHONE_NUMBER]"
click at [686, 469] on button "Call" at bounding box center [683, 462] width 282 height 57
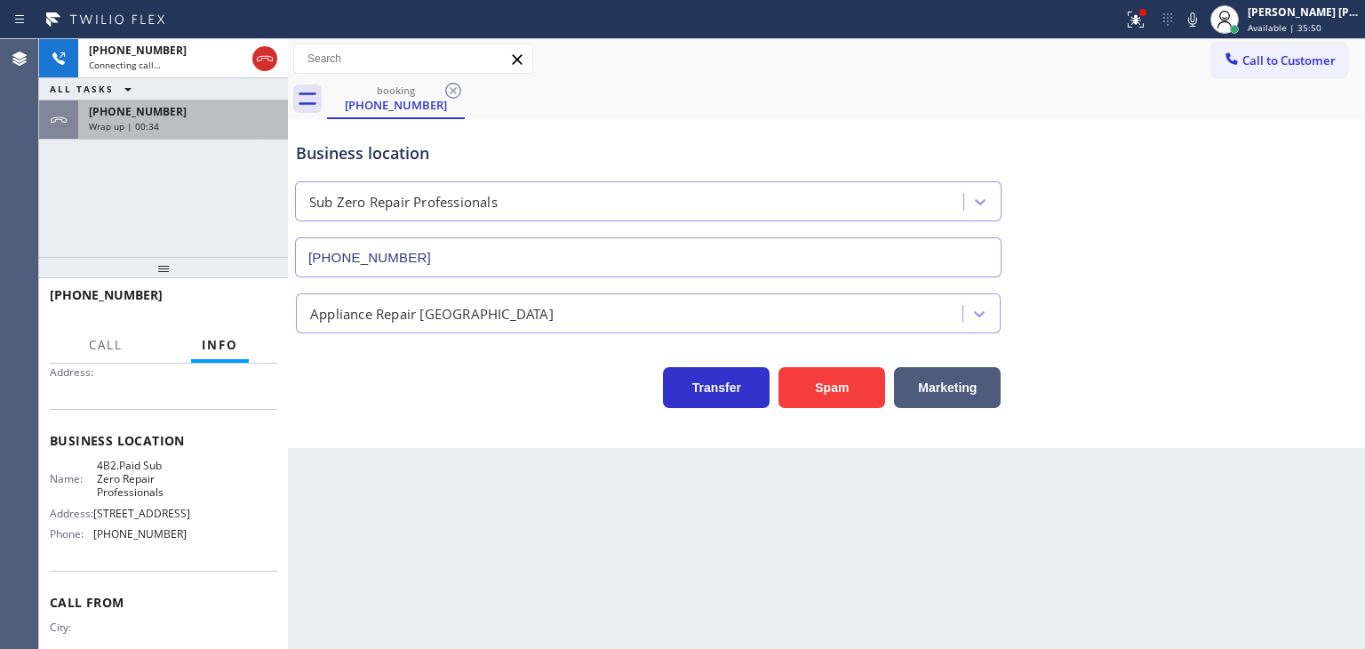
click at [78, 119] on div "[PHONE_NUMBER] Wrap up | 00:34" at bounding box center [179, 119] width 203 height 39
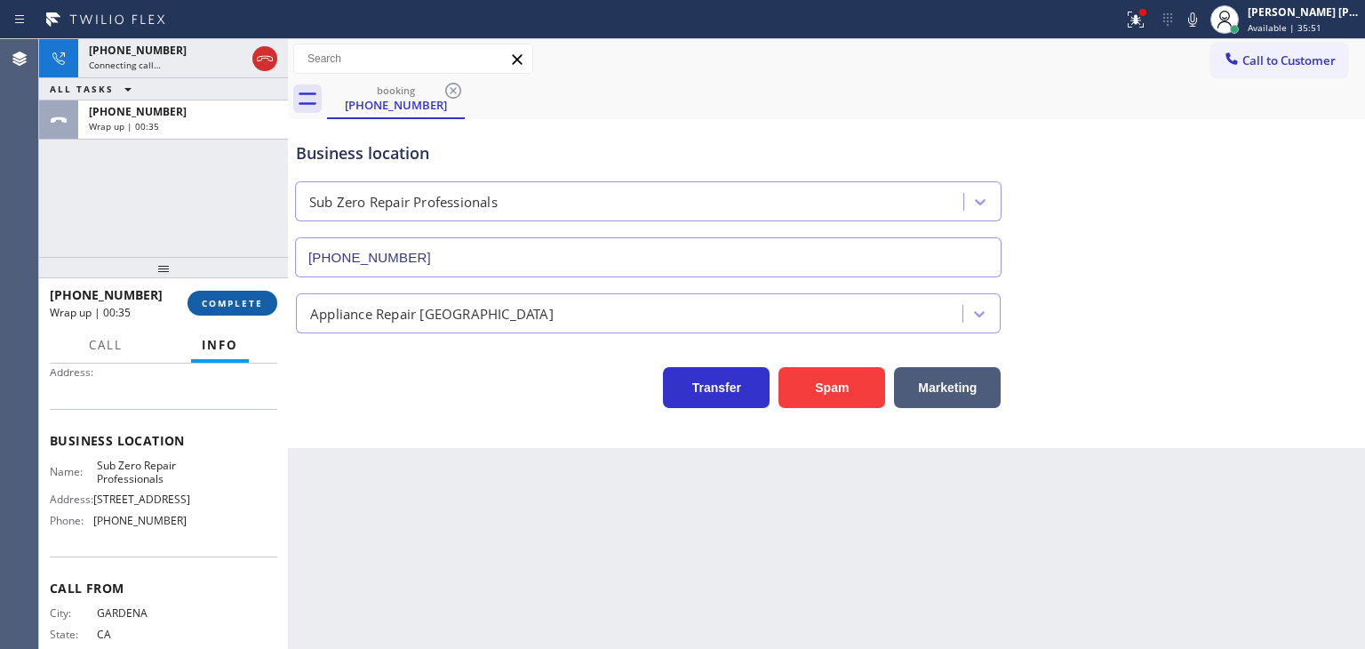
click at [205, 304] on span "COMPLETE" at bounding box center [232, 303] width 61 height 12
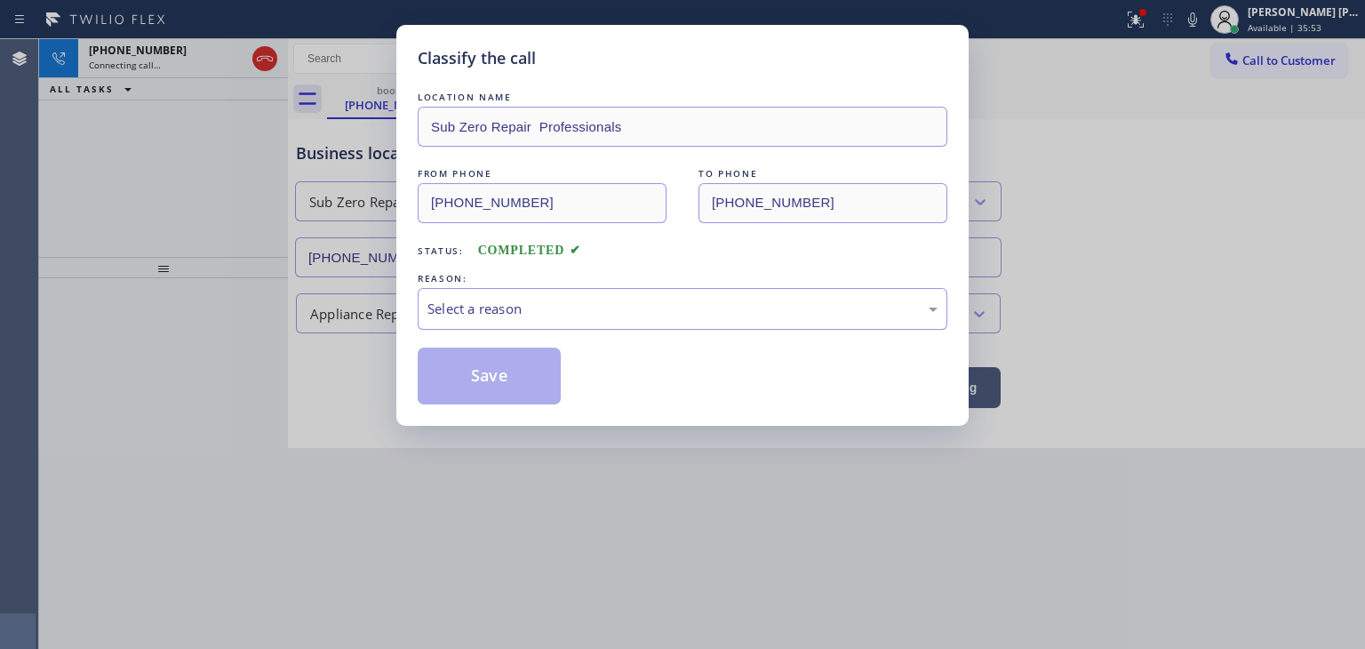
click at [527, 316] on div "Select a reason" at bounding box center [682, 309] width 510 height 20
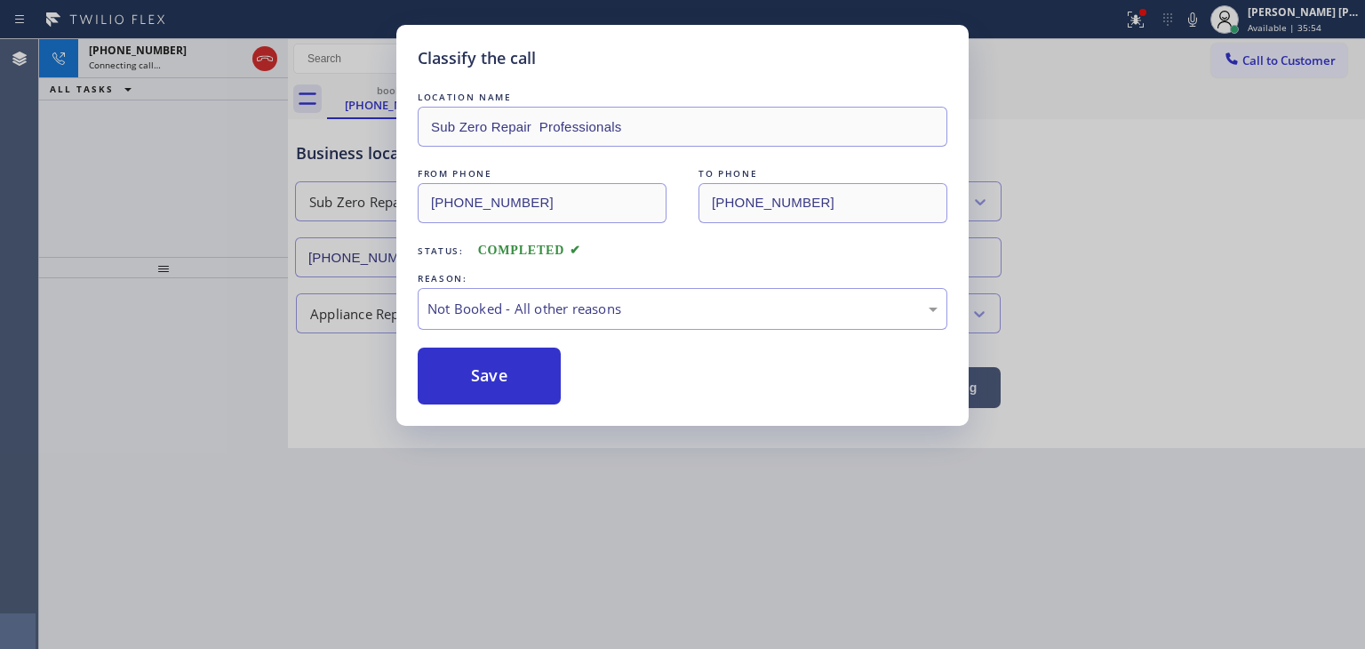
click at [504, 380] on button "Save" at bounding box center [489, 375] width 143 height 57
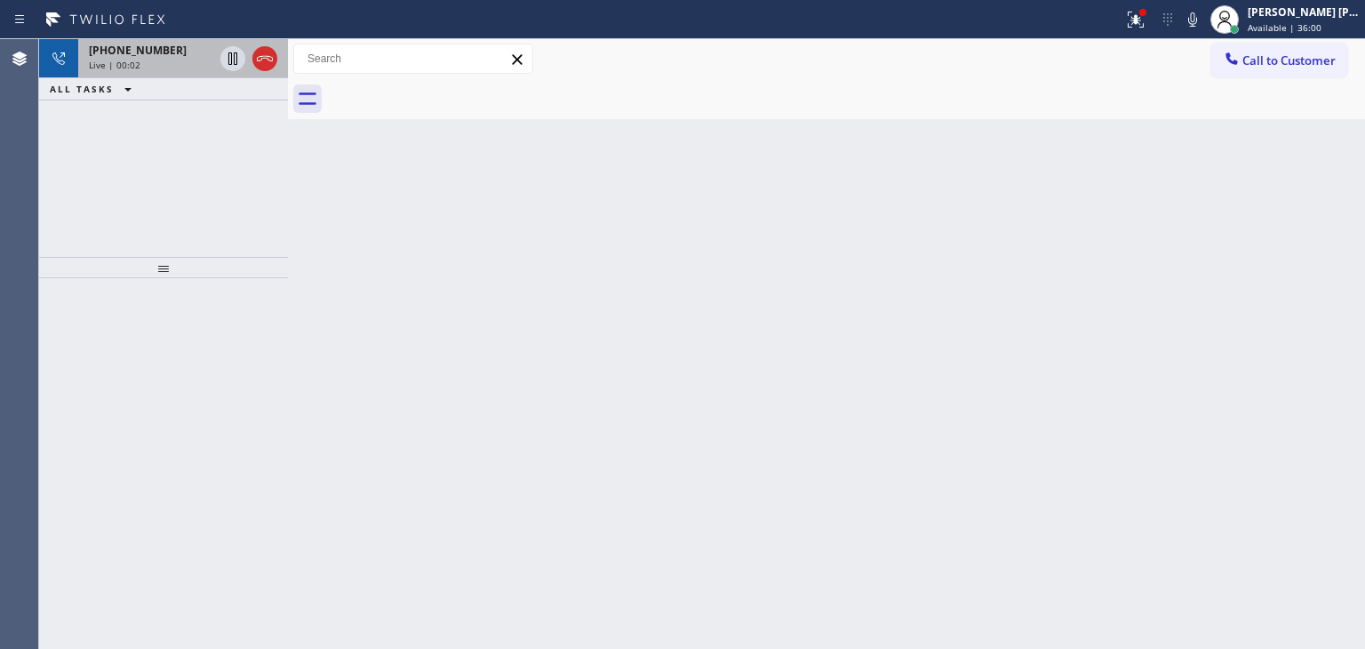
click at [131, 52] on span "[PHONE_NUMBER]" at bounding box center [138, 50] width 98 height 15
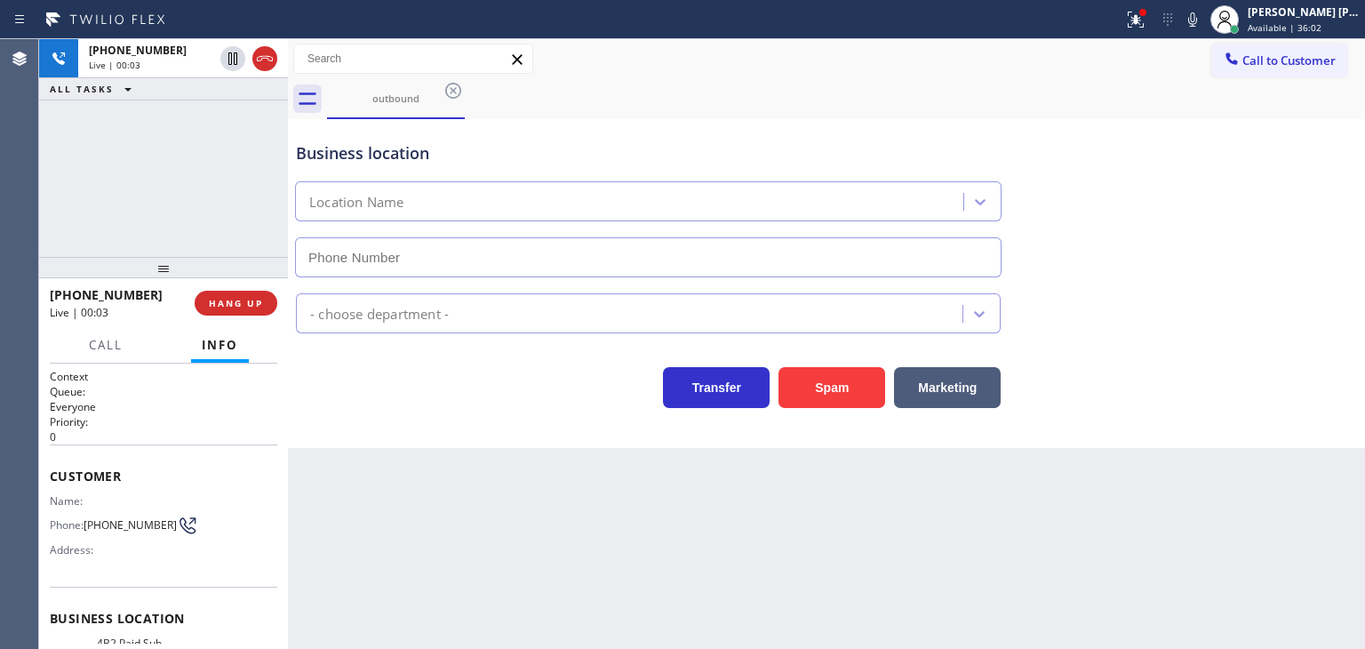
type input "[PHONE_NUMBER]"
drag, startPoint x: 153, startPoint y: 299, endPoint x: 65, endPoint y: 296, distance: 88.0
click at [65, 296] on div "[PHONE_NUMBER]" at bounding box center [116, 294] width 132 height 17
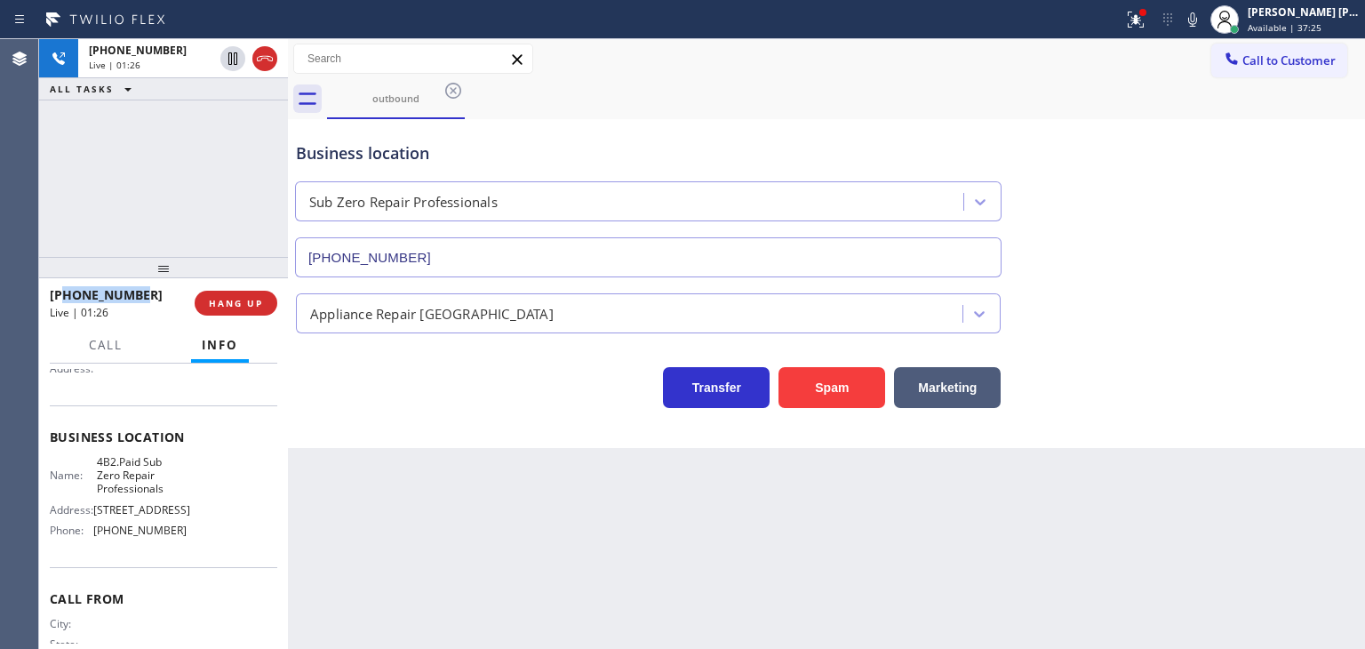
scroll to position [255, 0]
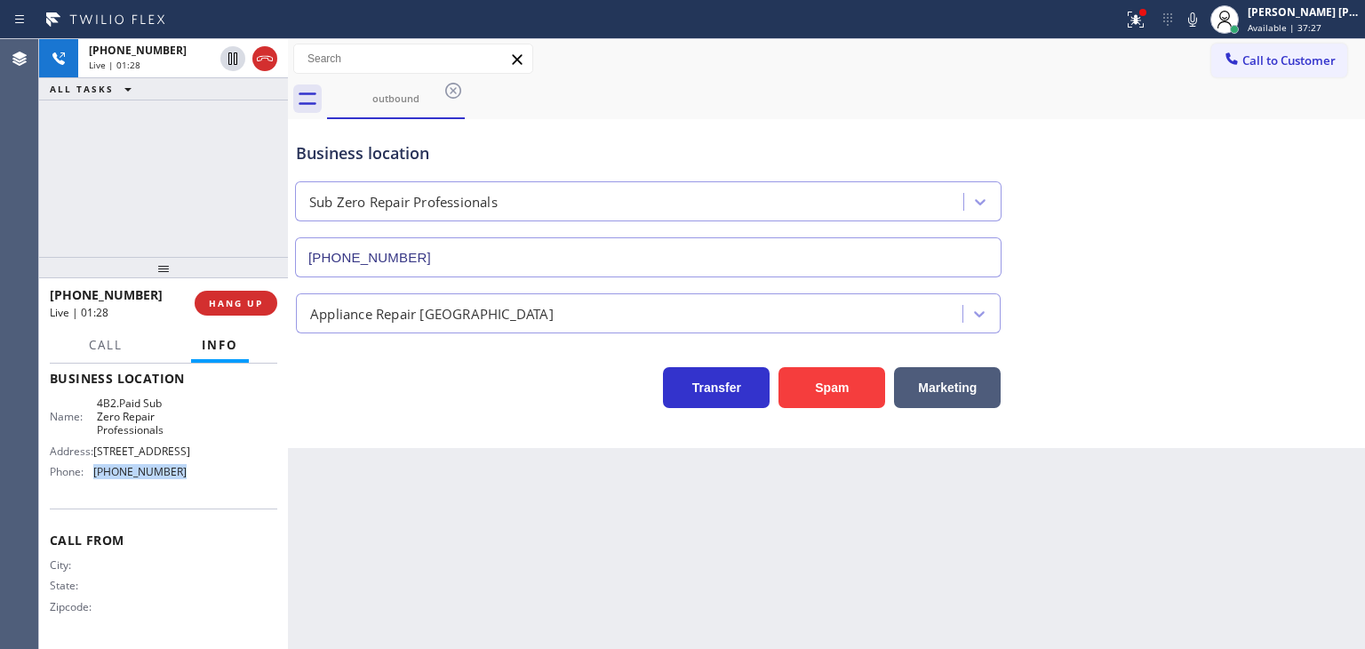
drag, startPoint x: 180, startPoint y: 474, endPoint x: 90, endPoint y: 481, distance: 90.9
click at [90, 481] on div "Name: 4B2.Paid Sub Zero Repair Professionals Address: [STREET_ADDRESS] Phone: […" at bounding box center [163, 441] width 227 height 90
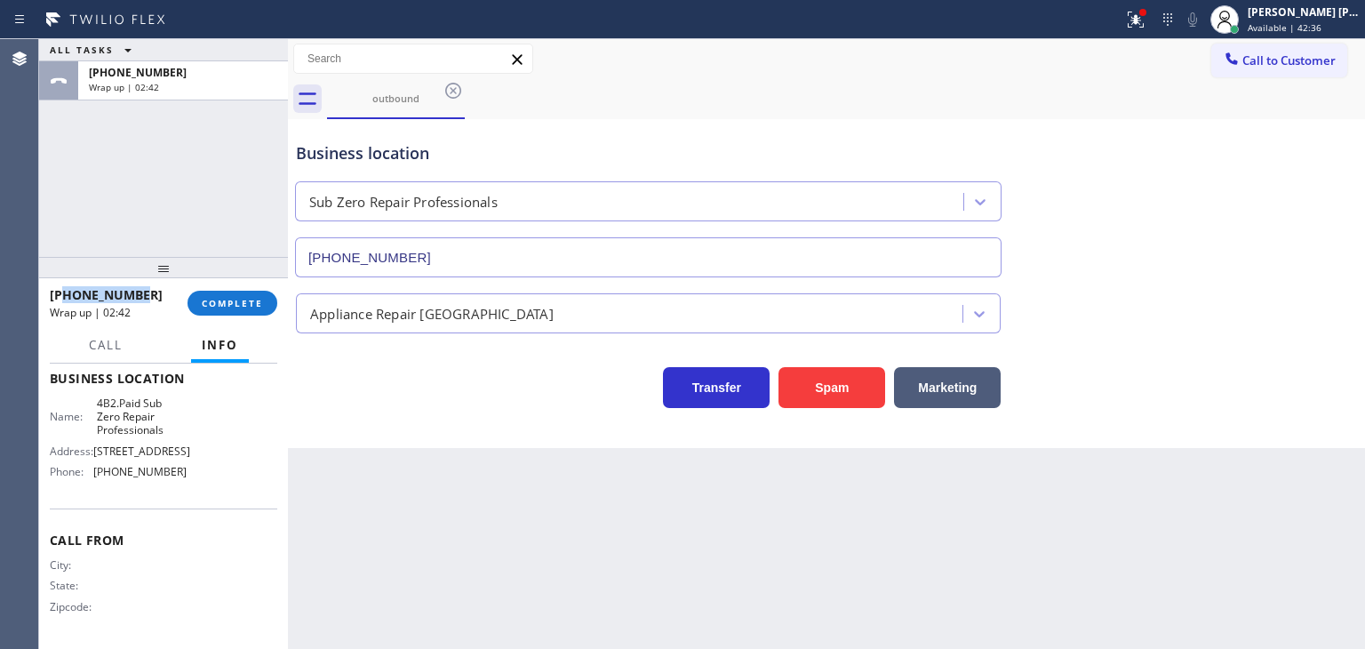
drag, startPoint x: 170, startPoint y: 299, endPoint x: 68, endPoint y: 292, distance: 102.4
click at [68, 292] on div "[PHONE_NUMBER]" at bounding box center [112, 294] width 125 height 17
click at [1298, 63] on span "Call to Customer" at bounding box center [1288, 60] width 93 height 16
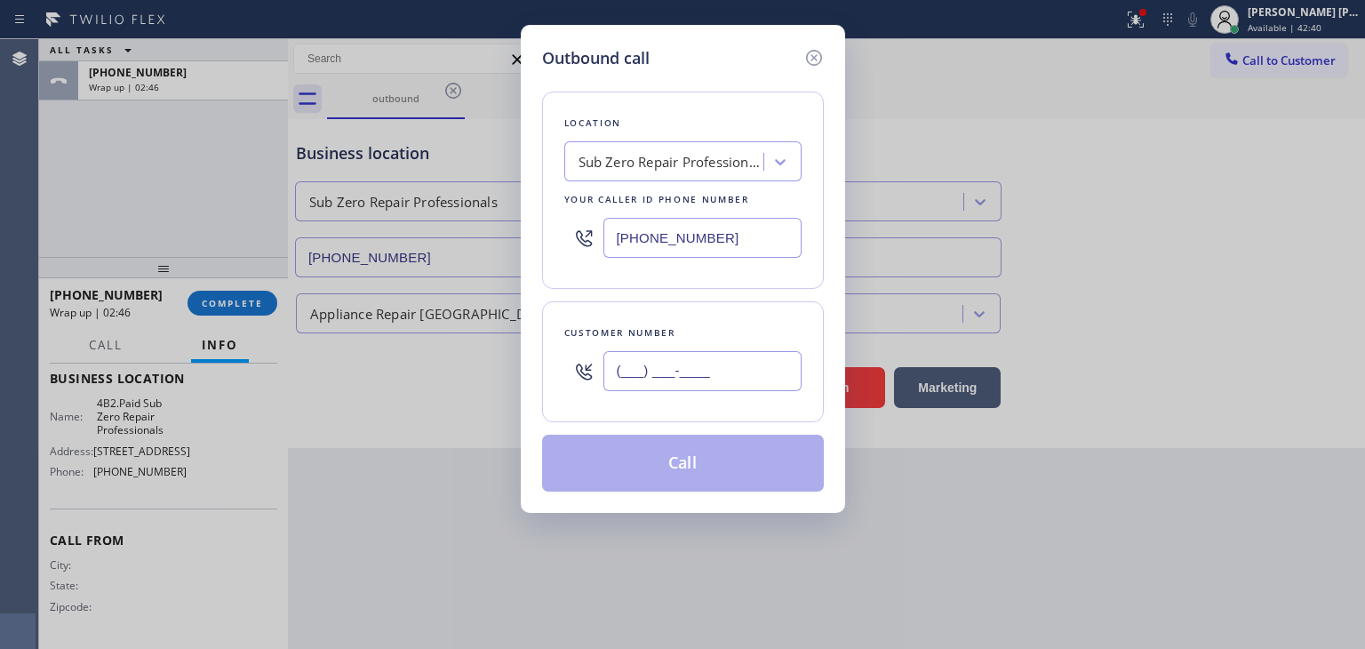
click at [655, 365] on input "(___) ___-____" at bounding box center [702, 371] width 198 height 40
paste input "310) 251-5360"
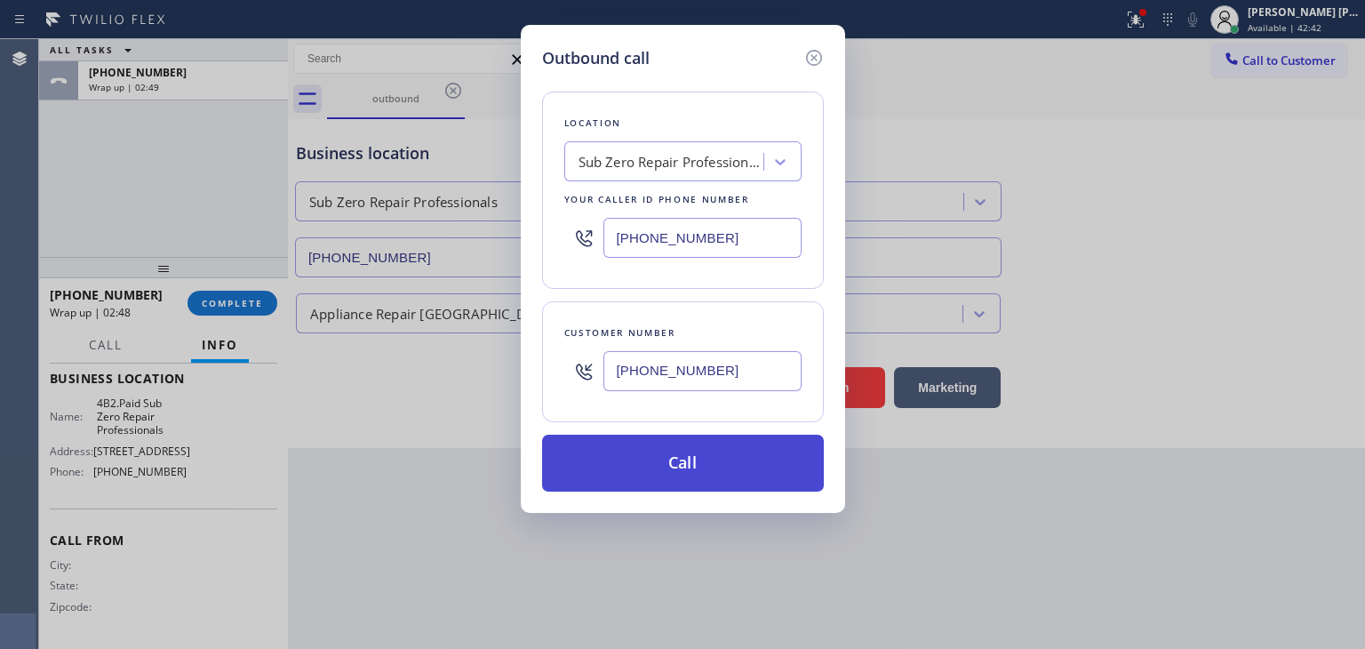
type input "[PHONE_NUMBER]"
click at [650, 468] on button "Call" at bounding box center [683, 462] width 282 height 57
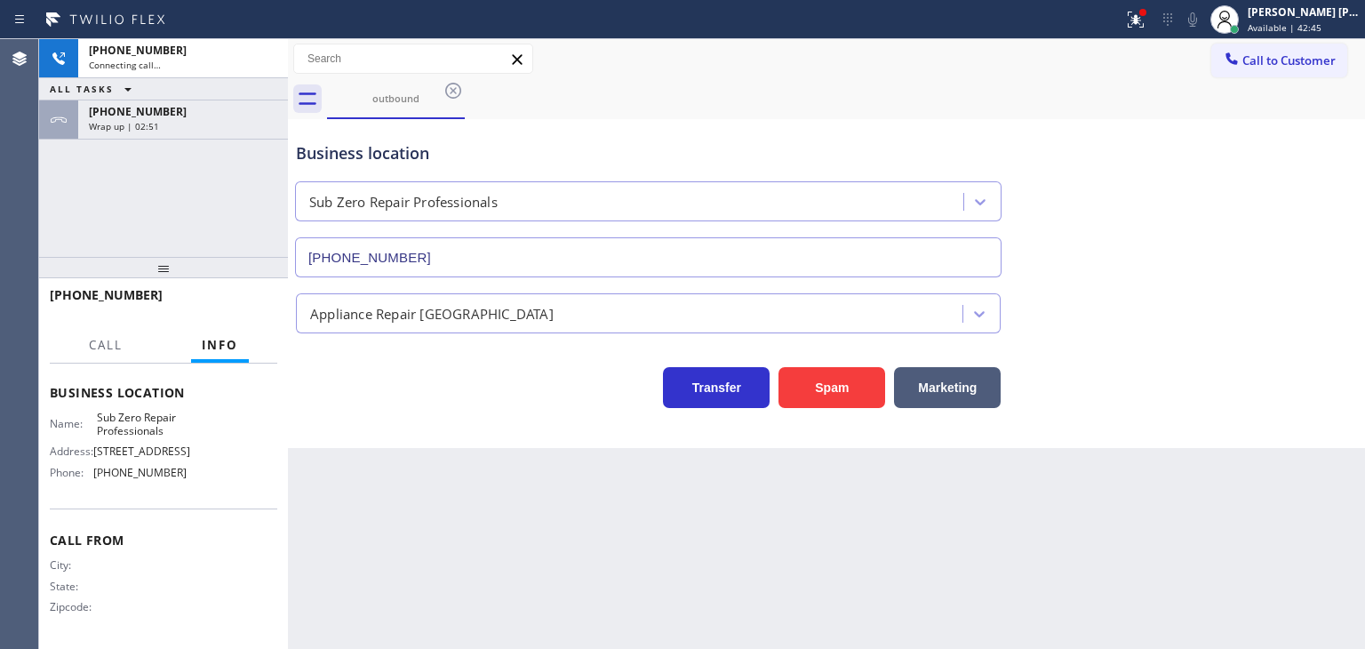
scroll to position [242, 0]
click at [201, 116] on div "[PHONE_NUMBER]" at bounding box center [183, 111] width 188 height 15
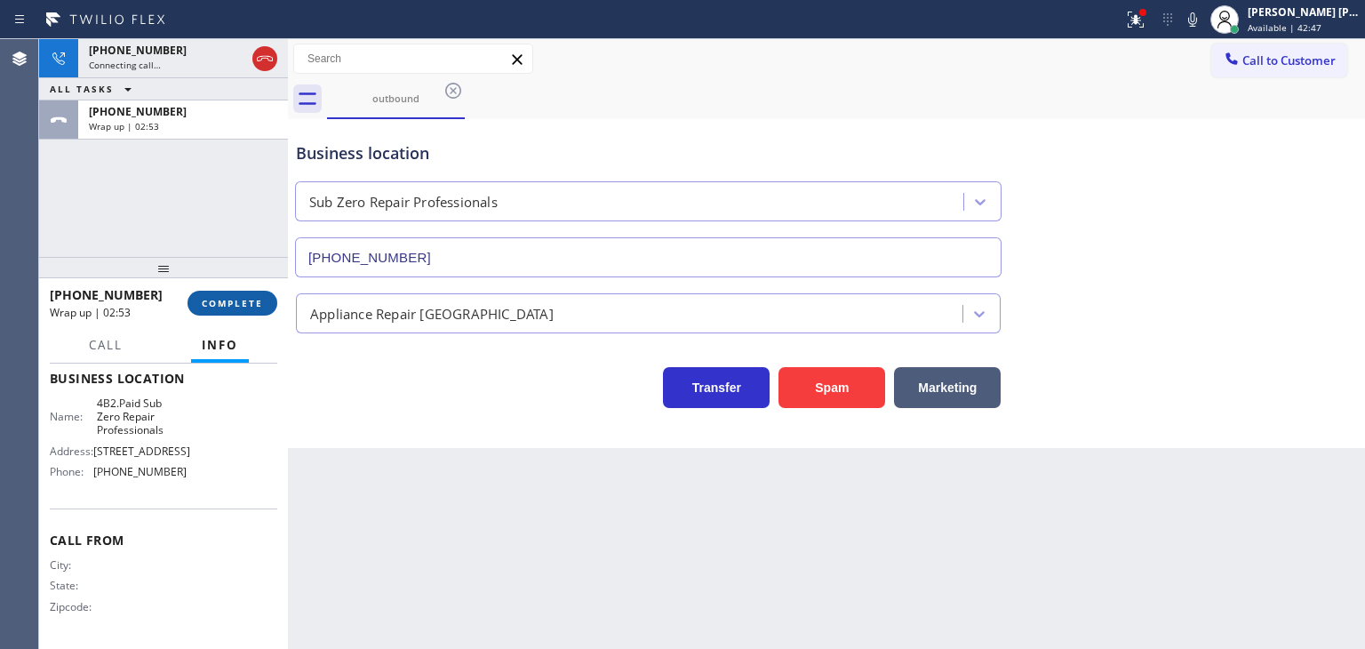
click at [236, 306] on span "COMPLETE" at bounding box center [232, 303] width 61 height 12
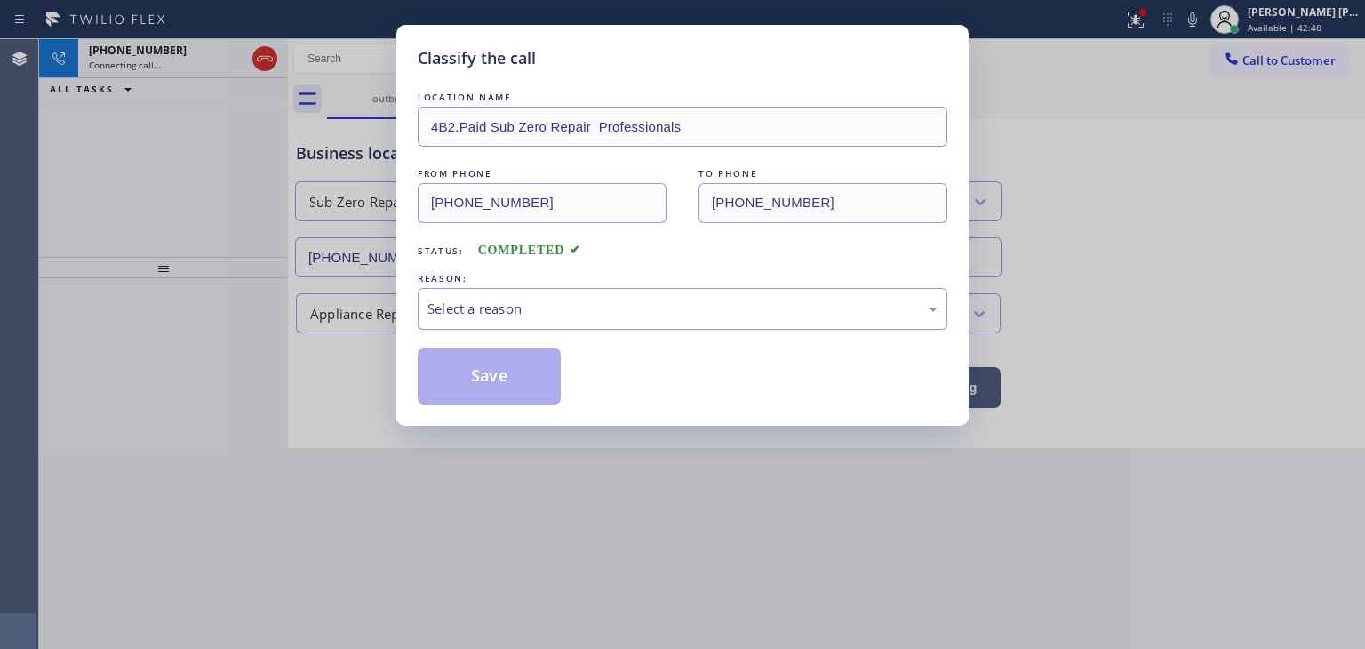
click at [458, 294] on div "Select a reason" at bounding box center [683, 309] width 530 height 42
click at [494, 382] on button "Save" at bounding box center [489, 375] width 143 height 57
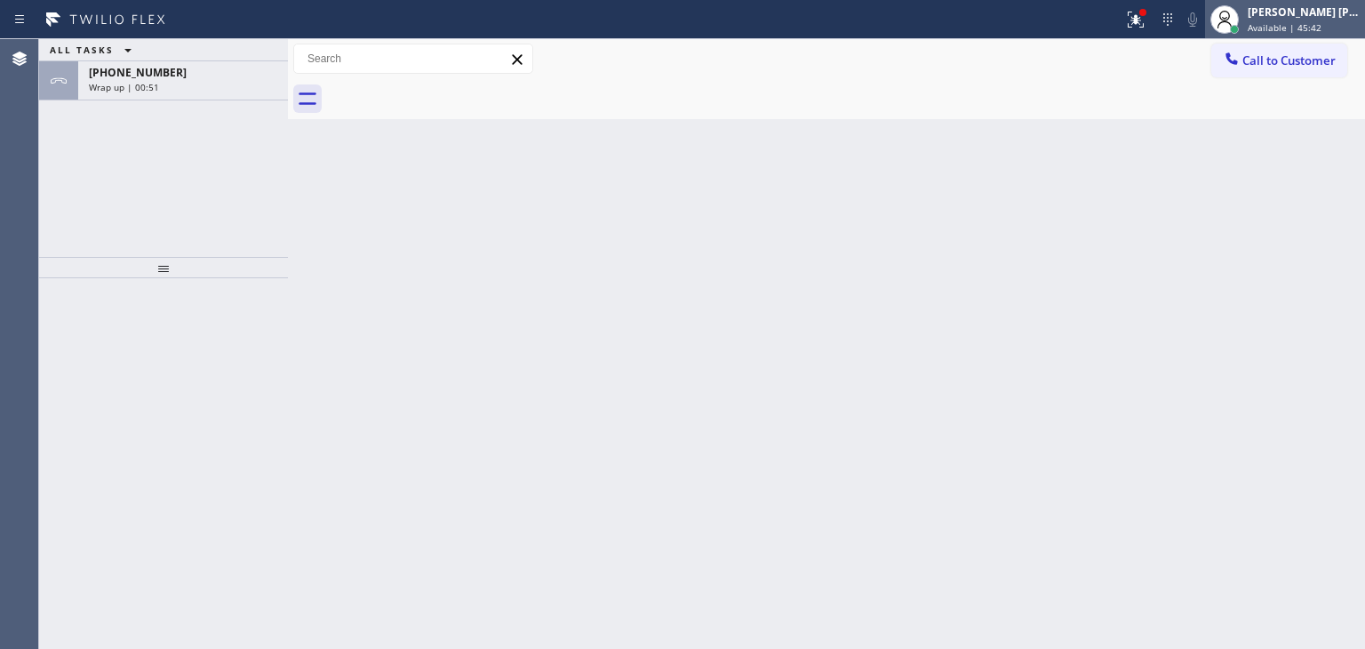
click at [1318, 33] on span "Available | 45:42" at bounding box center [1284, 27] width 74 height 12
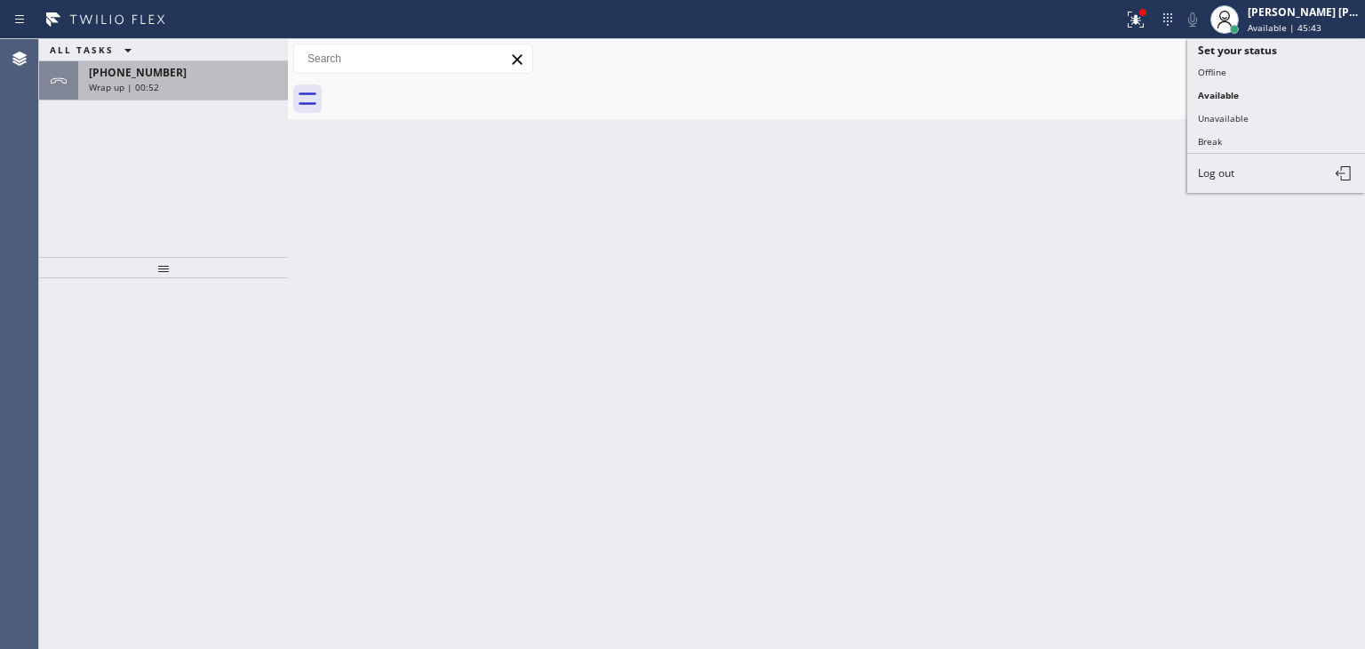
click at [179, 94] on div "[PHONE_NUMBER] Wrap up | 00:52" at bounding box center [179, 80] width 203 height 39
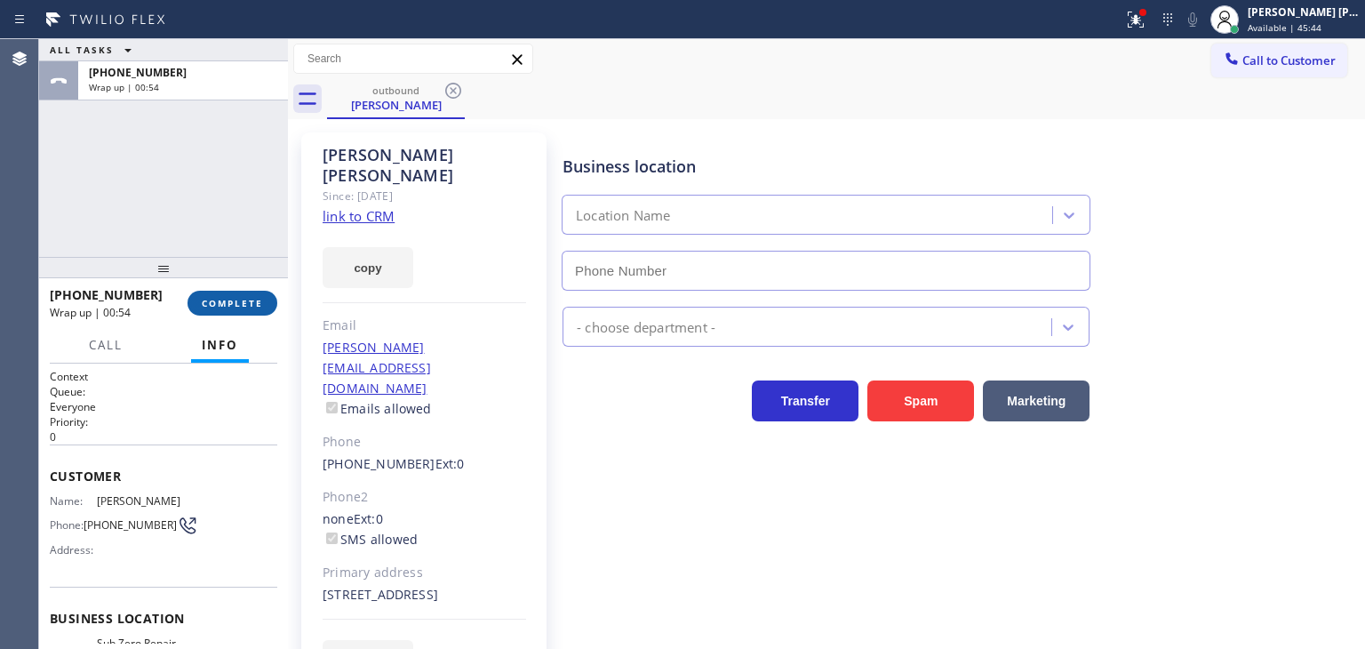
click at [245, 307] on span "COMPLETE" at bounding box center [232, 303] width 61 height 12
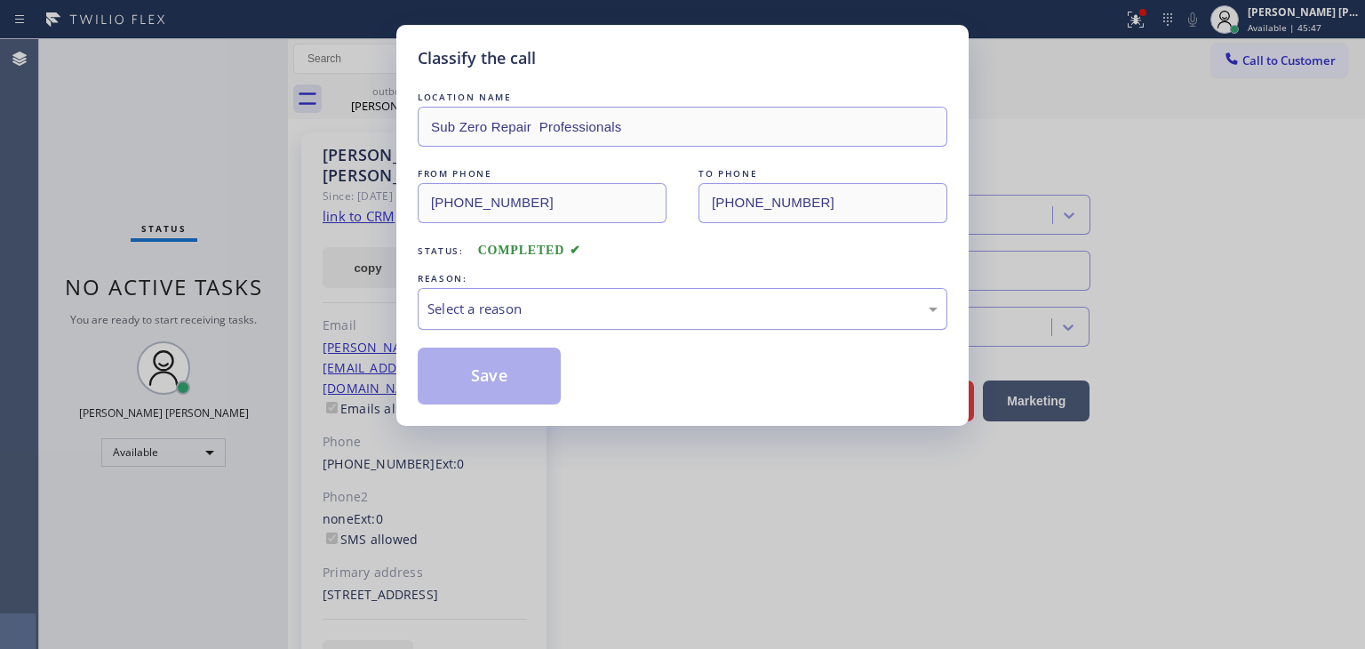
click at [553, 299] on div "Select a reason" at bounding box center [682, 309] width 510 height 20
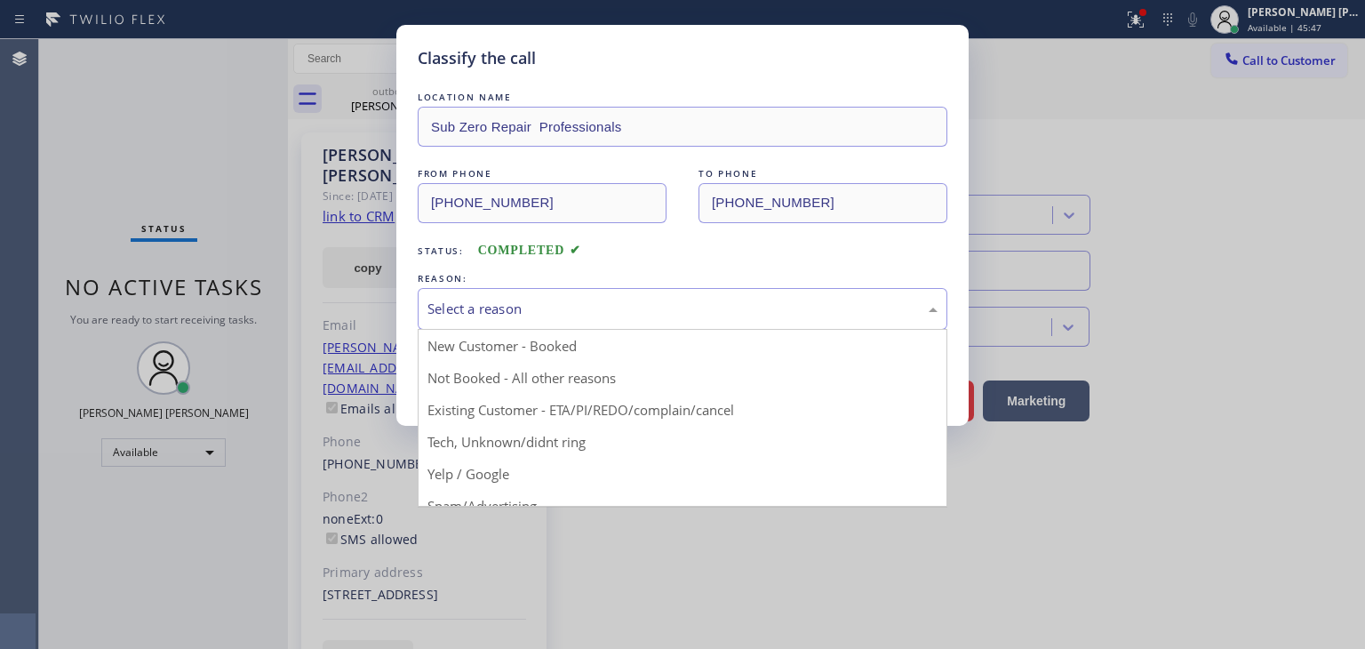
type input "[PHONE_NUMBER]"
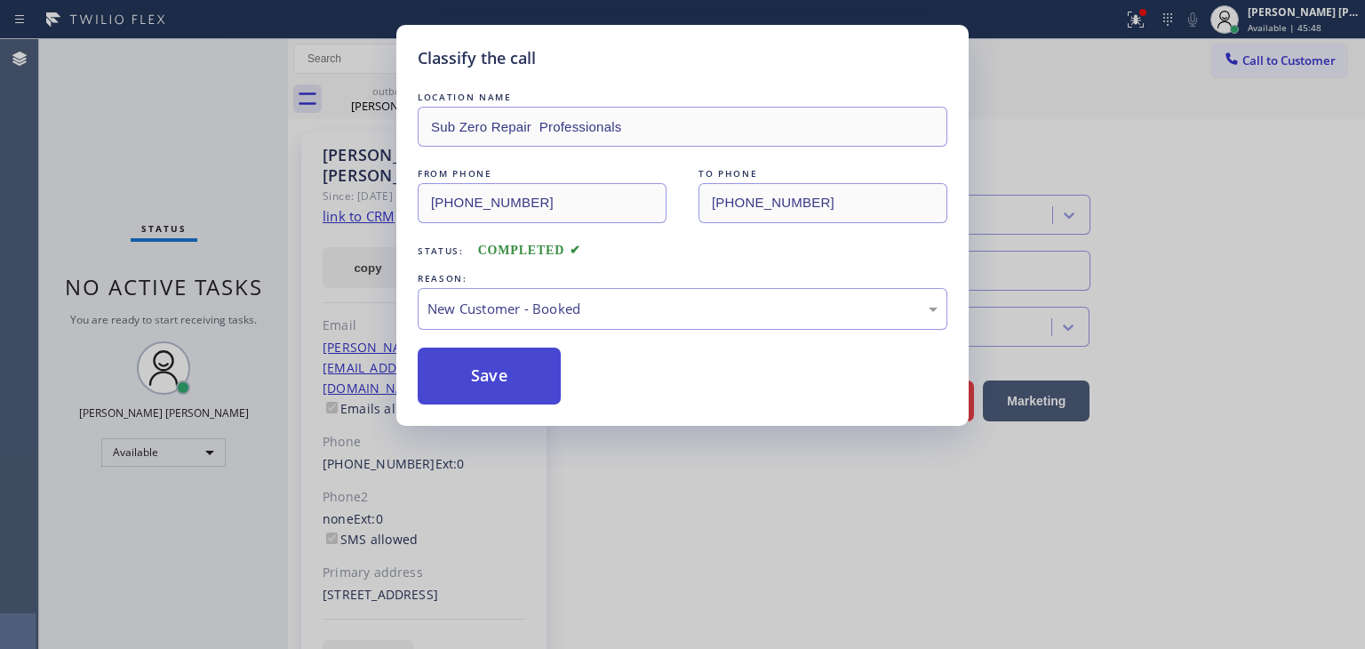
click at [515, 363] on button "Save" at bounding box center [489, 375] width 143 height 57
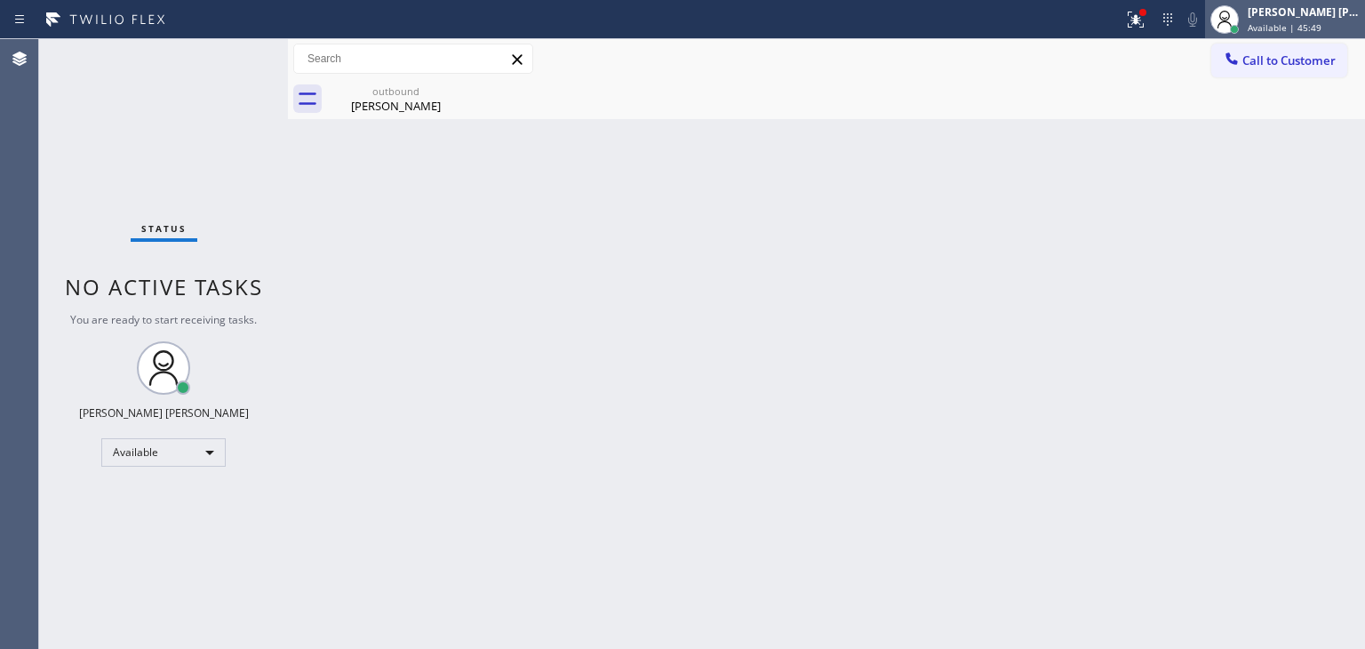
click at [1321, 25] on span "Available | 45:49" at bounding box center [1284, 27] width 74 height 12
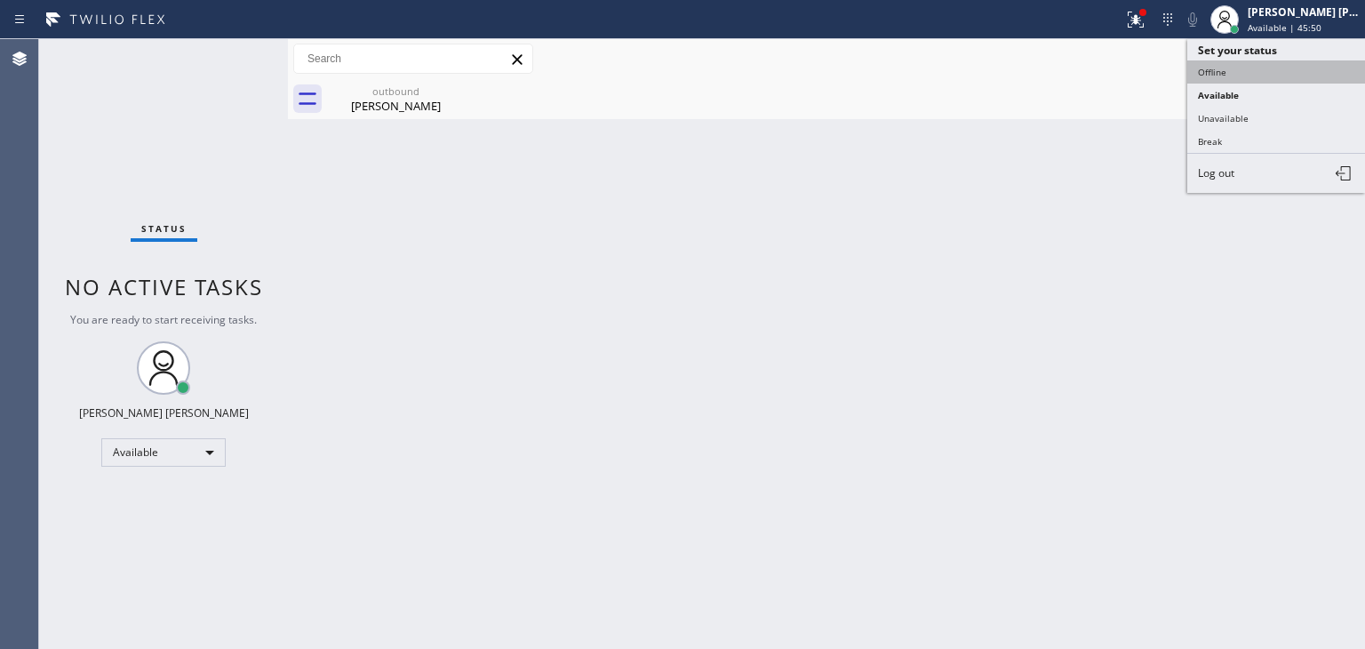
click at [1252, 69] on button "Offline" at bounding box center [1276, 71] width 178 height 23
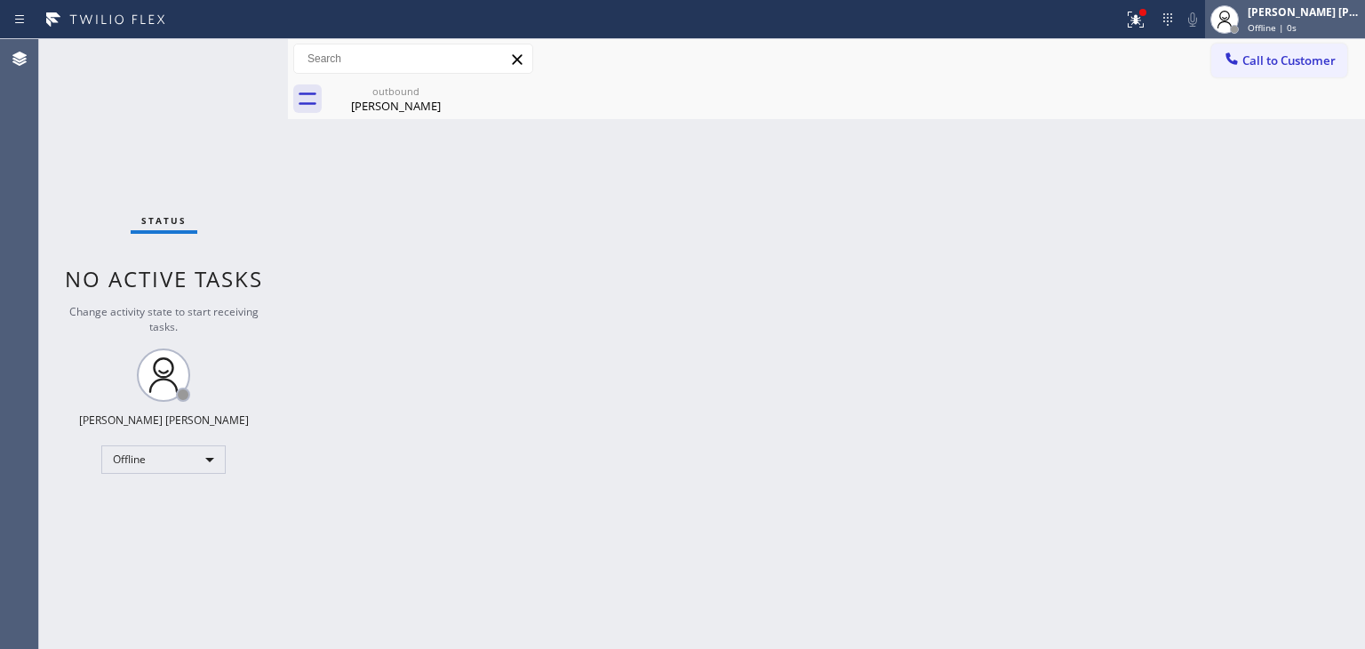
click at [1296, 27] on span "Offline | 0s" at bounding box center [1271, 27] width 49 height 12
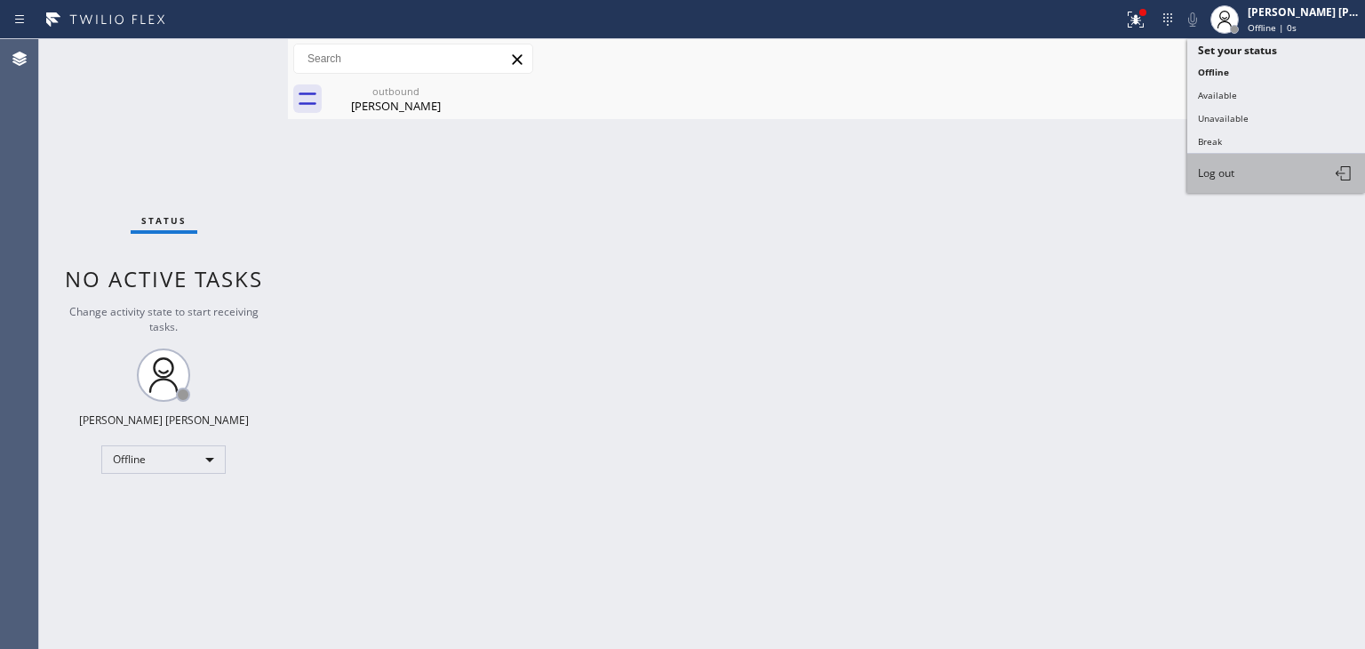
click at [1247, 171] on button "Log out" at bounding box center [1276, 173] width 178 height 39
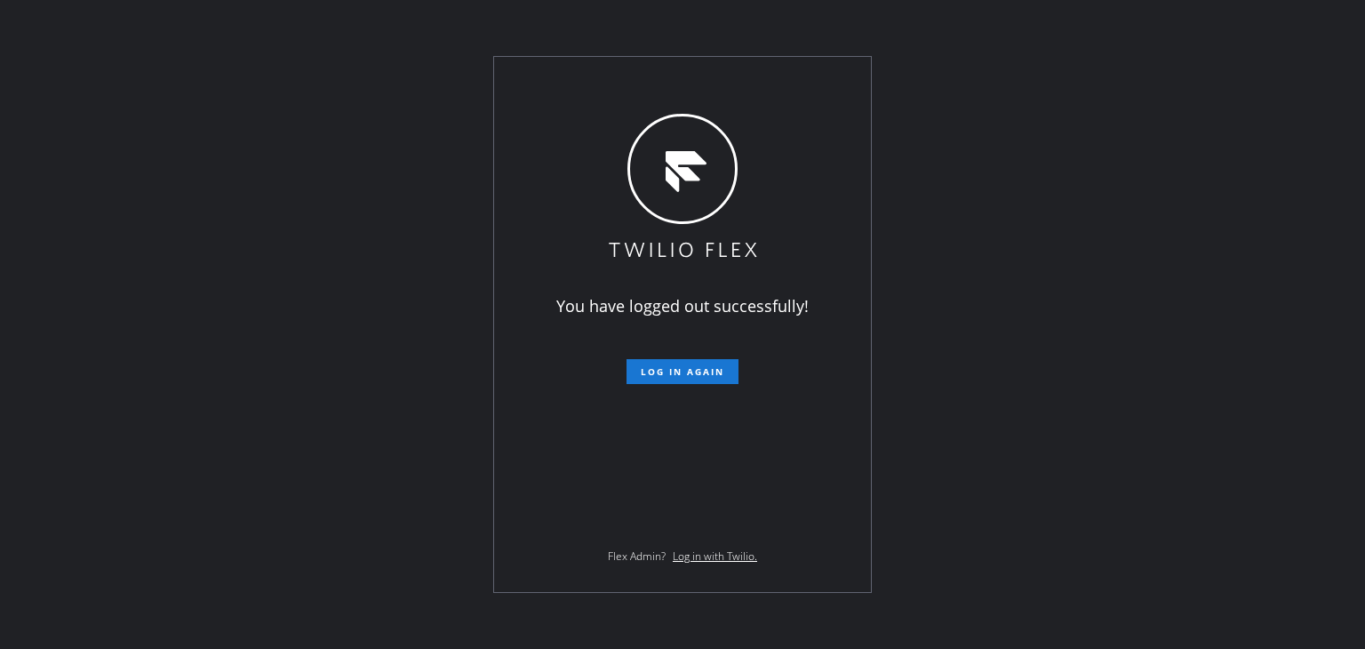
click at [1271, 392] on div "You have logged out successfully! Log in again Flex Admin? Log in with Twilio." at bounding box center [682, 324] width 1365 height 649
